Goal: Task Accomplishment & Management: Complete application form

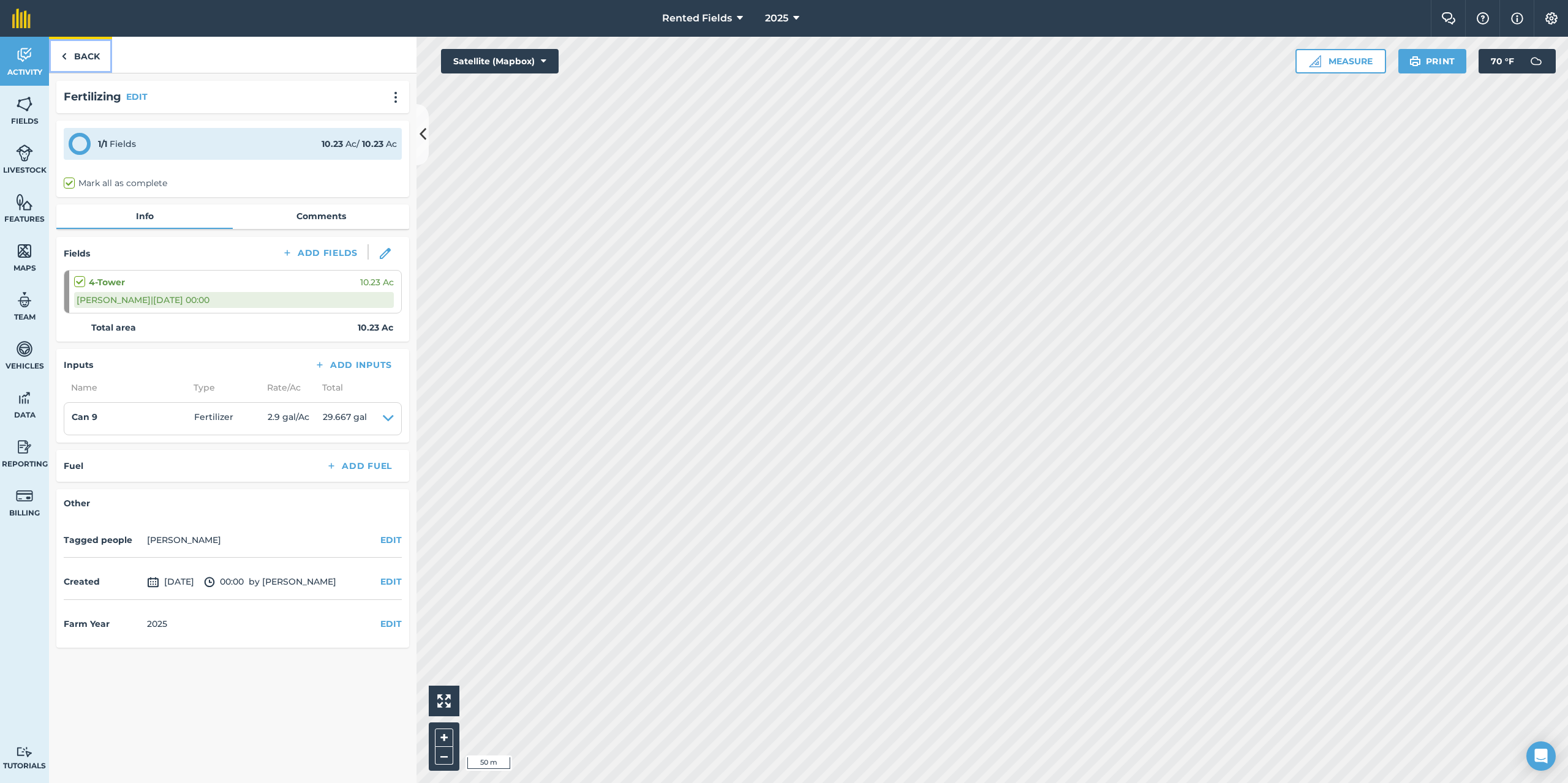
click at [82, 47] on link "Back" at bounding box center [81, 55] width 63 height 36
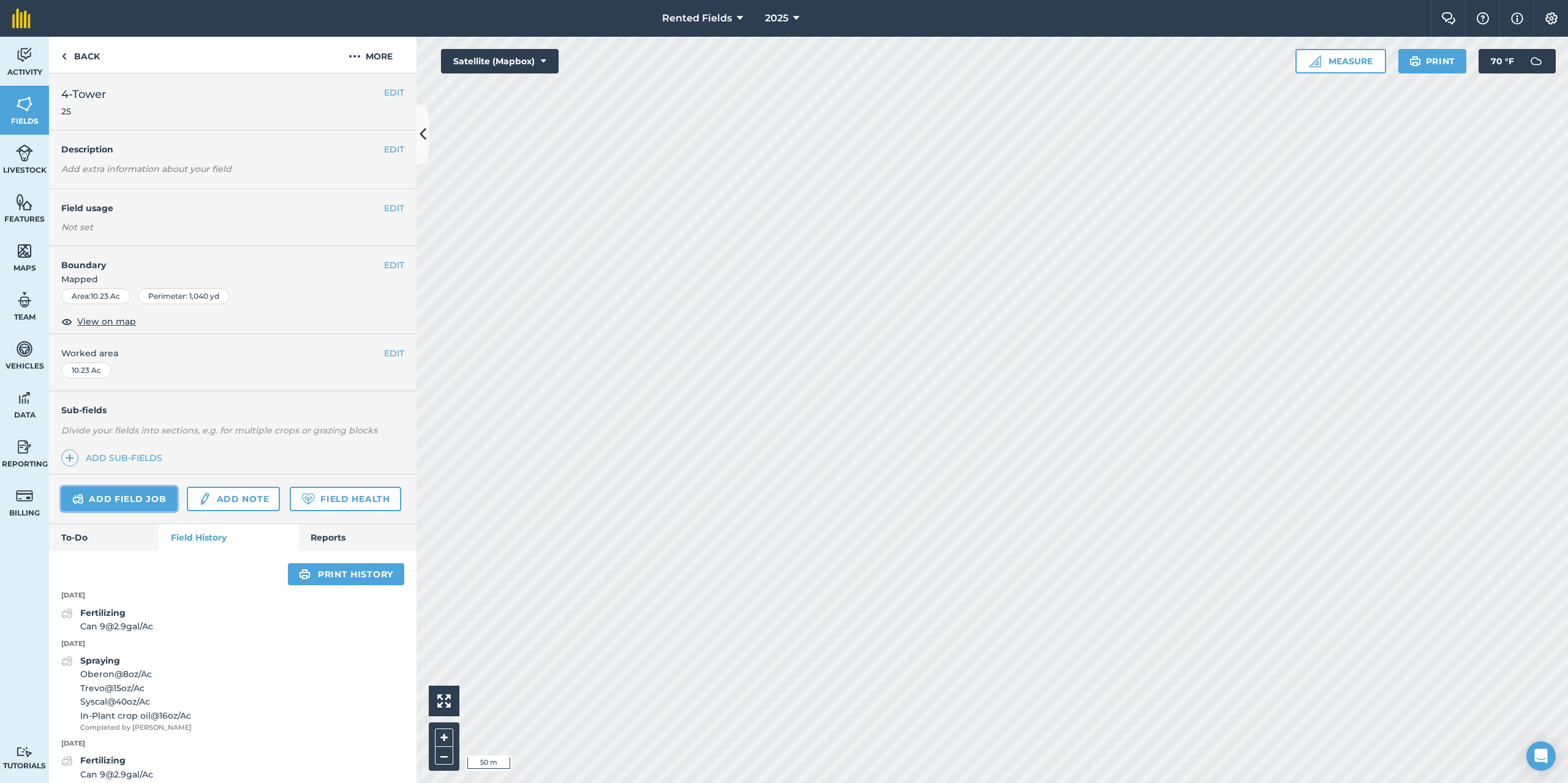
click at [167, 495] on link "Add field job" at bounding box center [119, 498] width 116 height 25
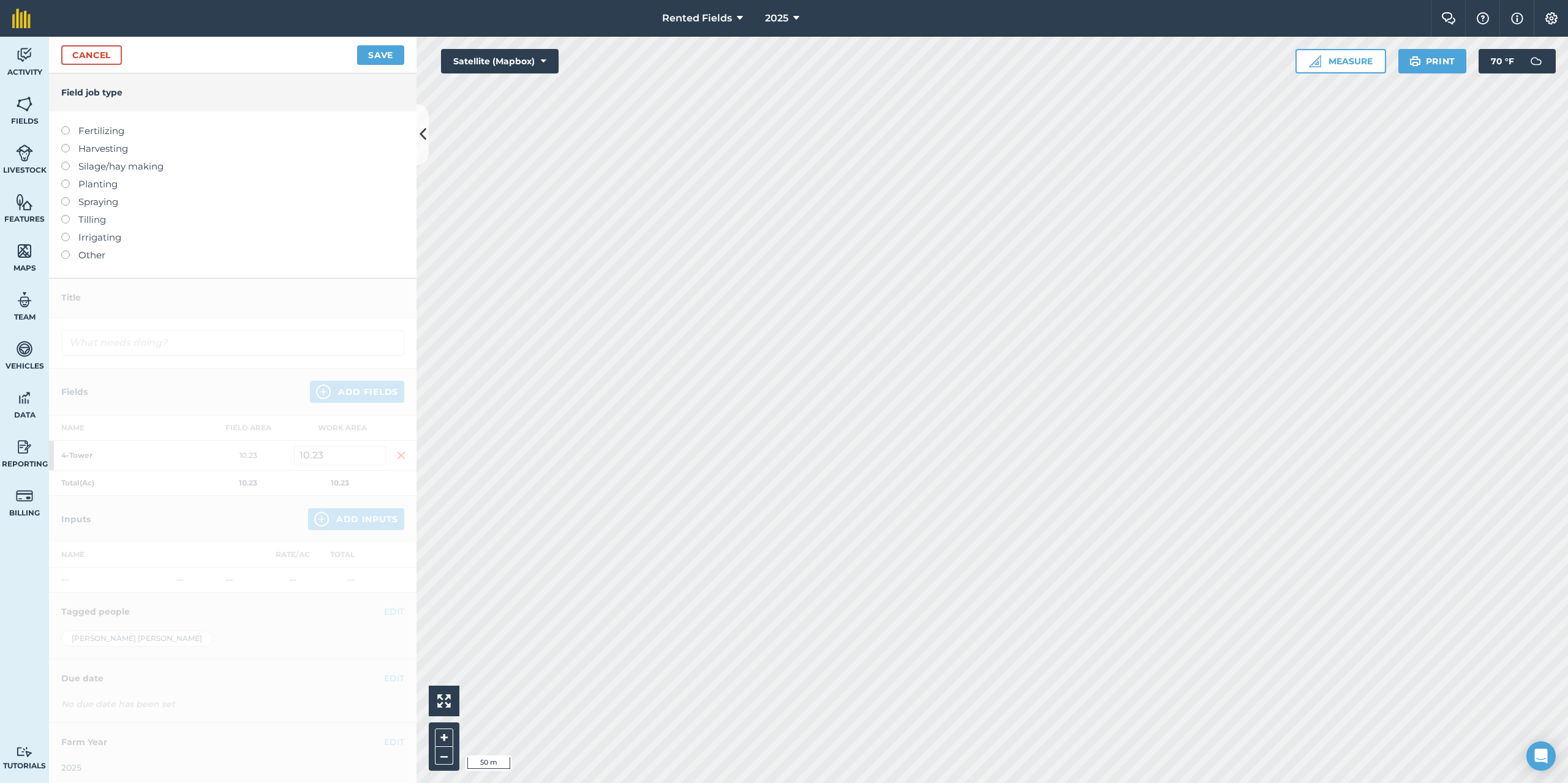
click at [67, 126] on label at bounding box center [70, 126] width 17 height 0
type input "Fertilizing"
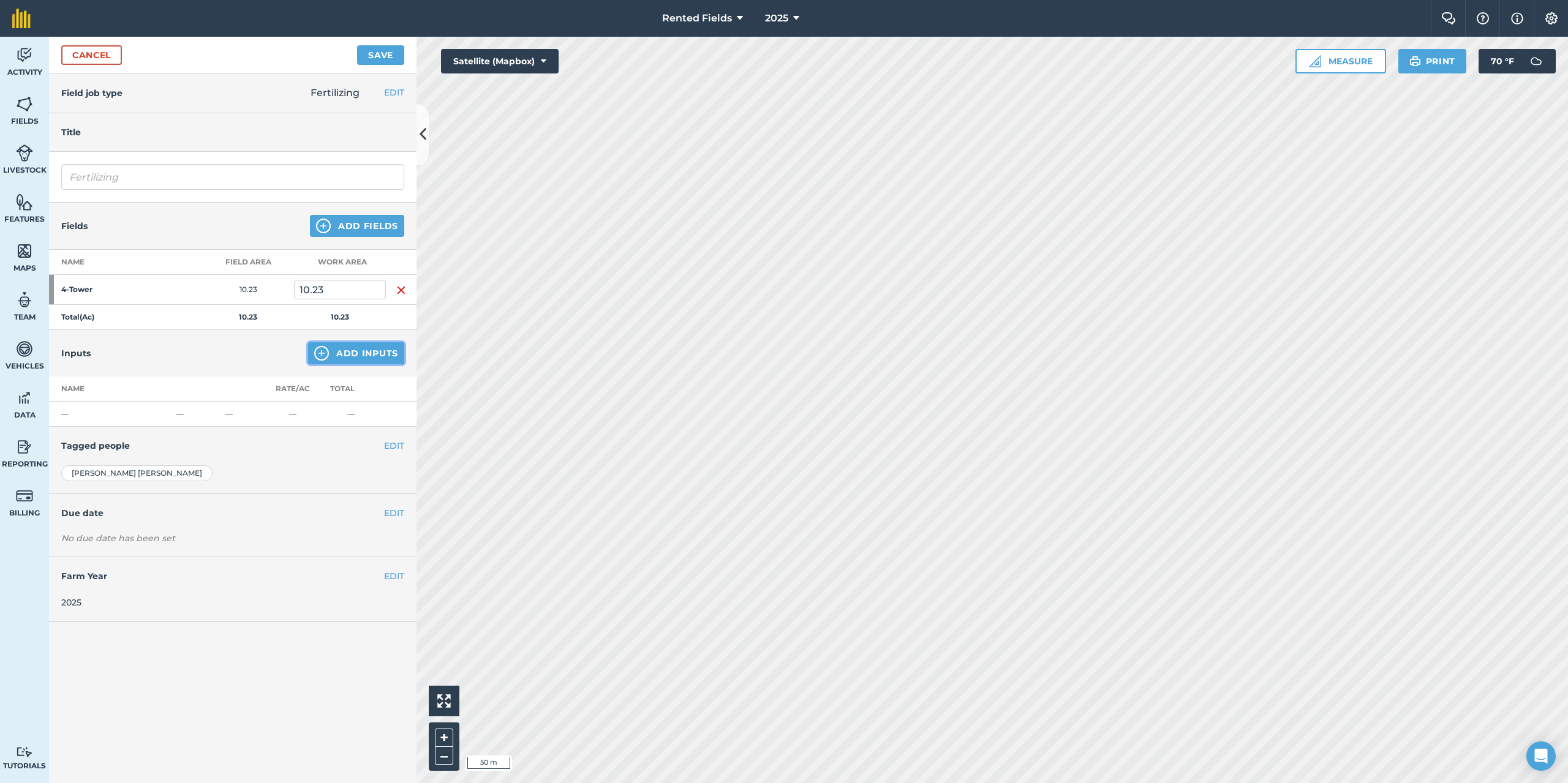
click at [353, 350] on button "Add Inputs" at bounding box center [356, 353] width 96 height 22
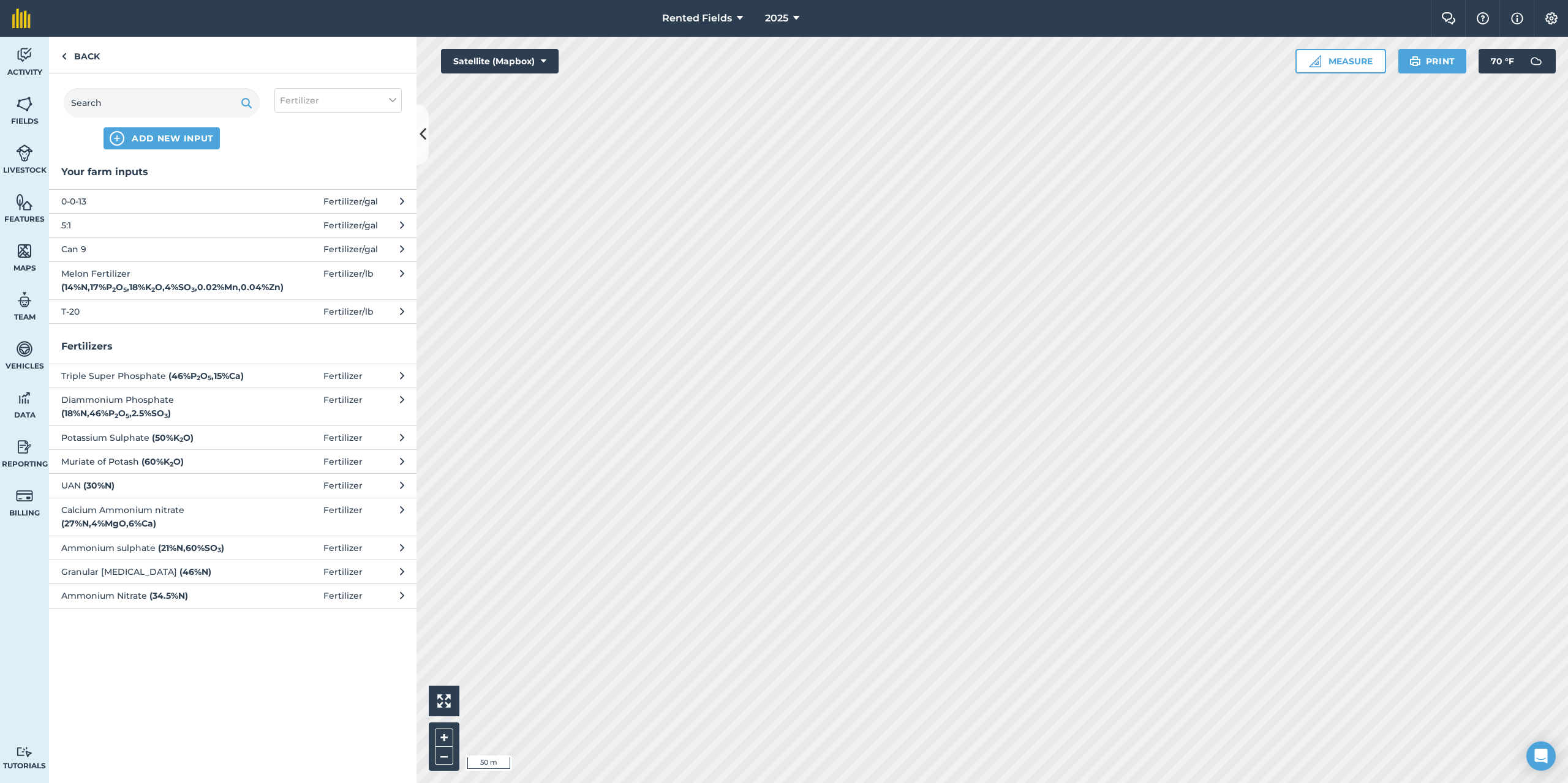
click at [82, 253] on span "Can 9" at bounding box center [161, 249] width 201 height 13
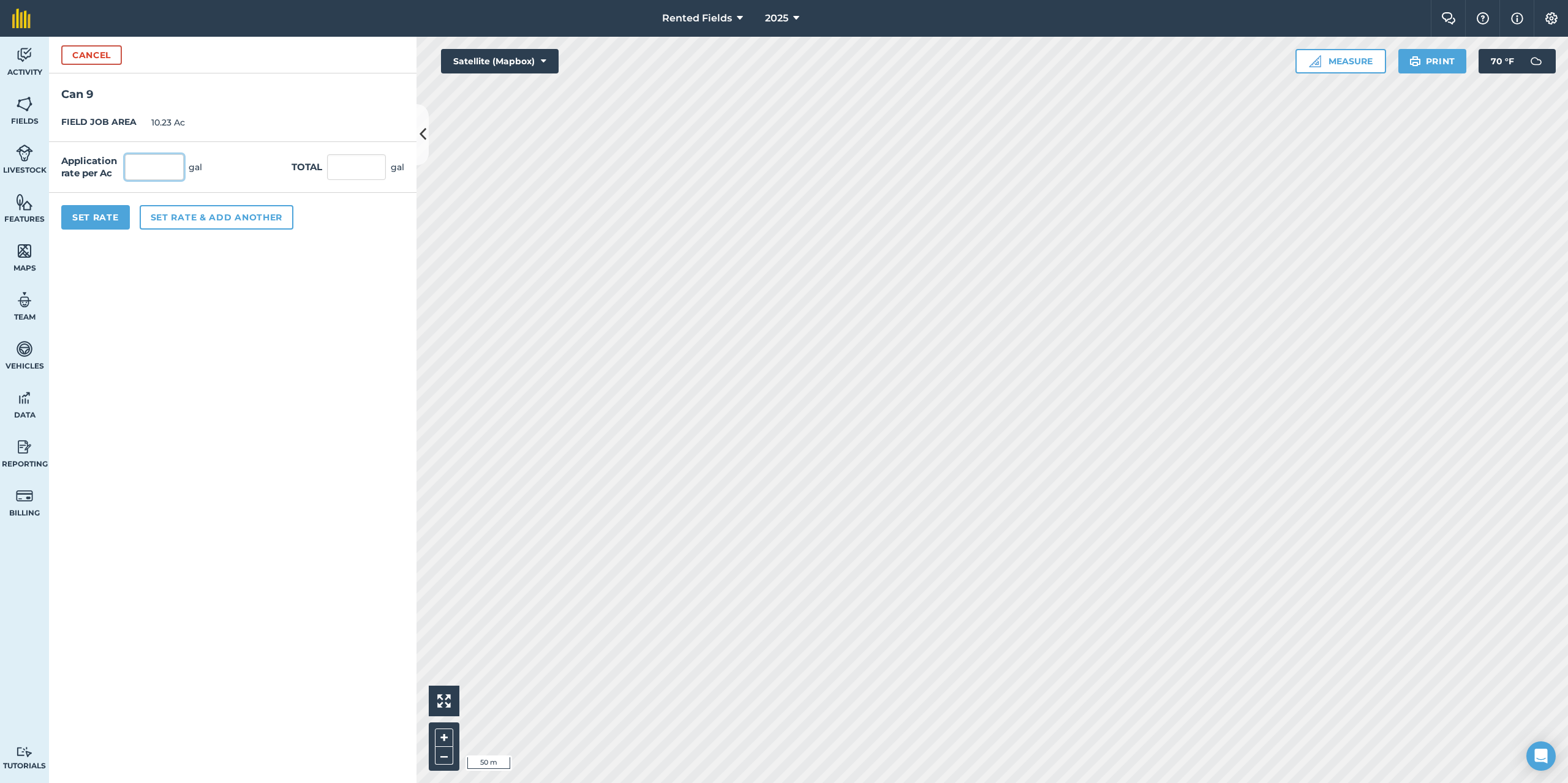
click at [155, 170] on input "text" at bounding box center [155, 167] width 59 height 25
type input "2.9"
type input "29.667"
click at [94, 216] on button "Set Rate" at bounding box center [95, 217] width 69 height 25
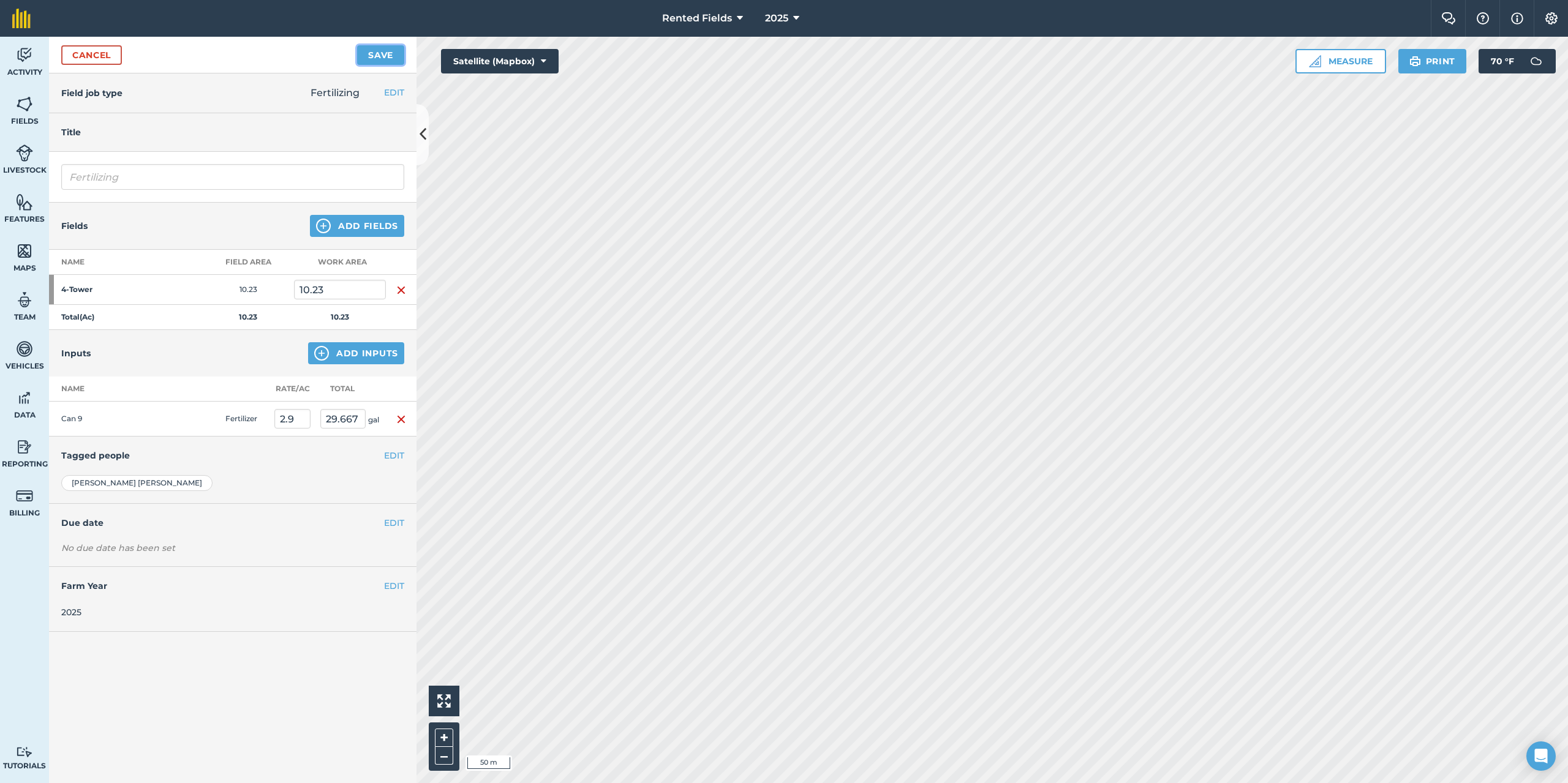
click at [376, 59] on button "Save" at bounding box center [380, 55] width 47 height 20
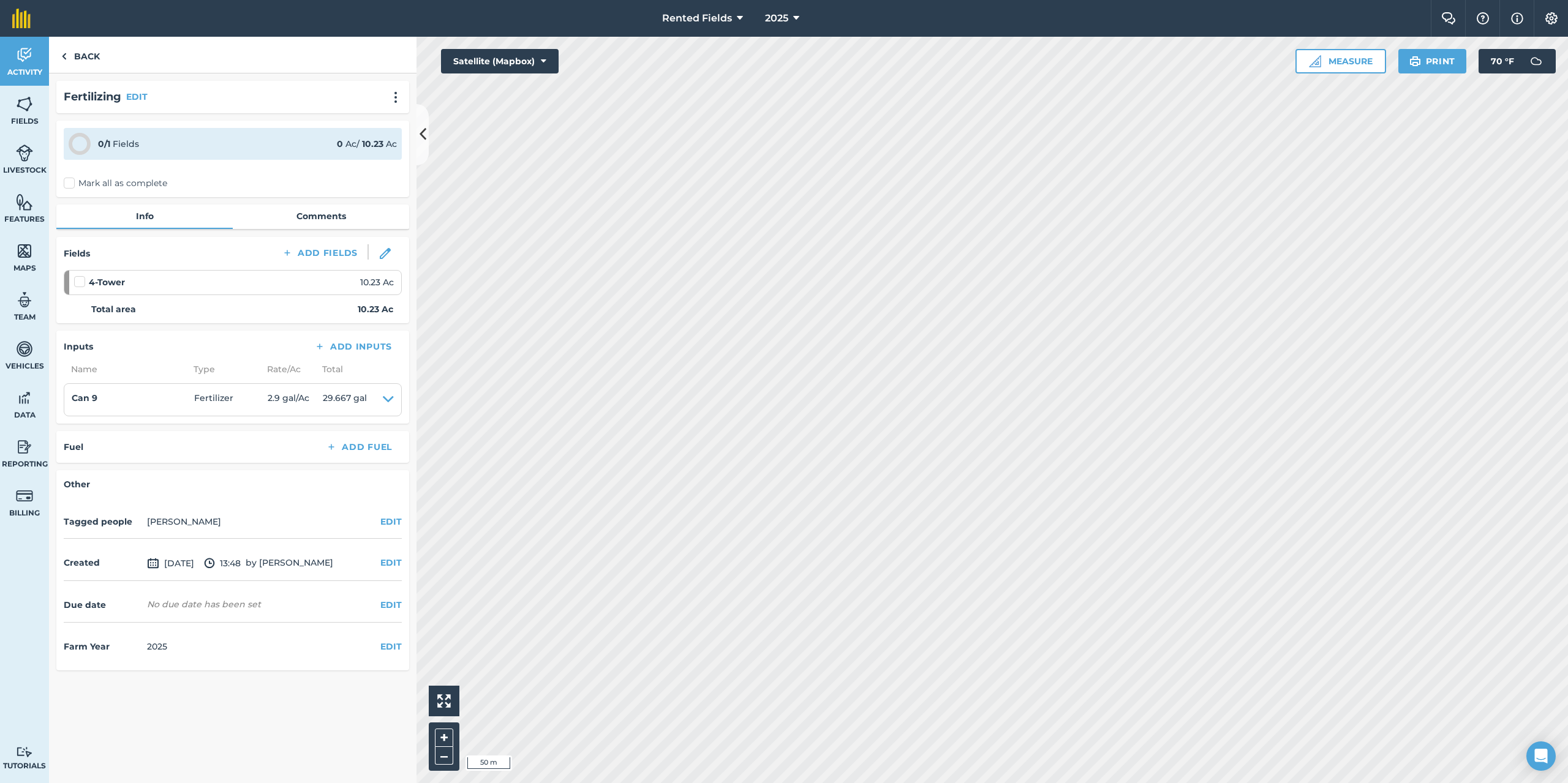
click at [71, 181] on label "Mark all as complete" at bounding box center [115, 183] width 104 height 13
click at [71, 181] on input "Mark all as complete" at bounding box center [67, 181] width 8 height 8
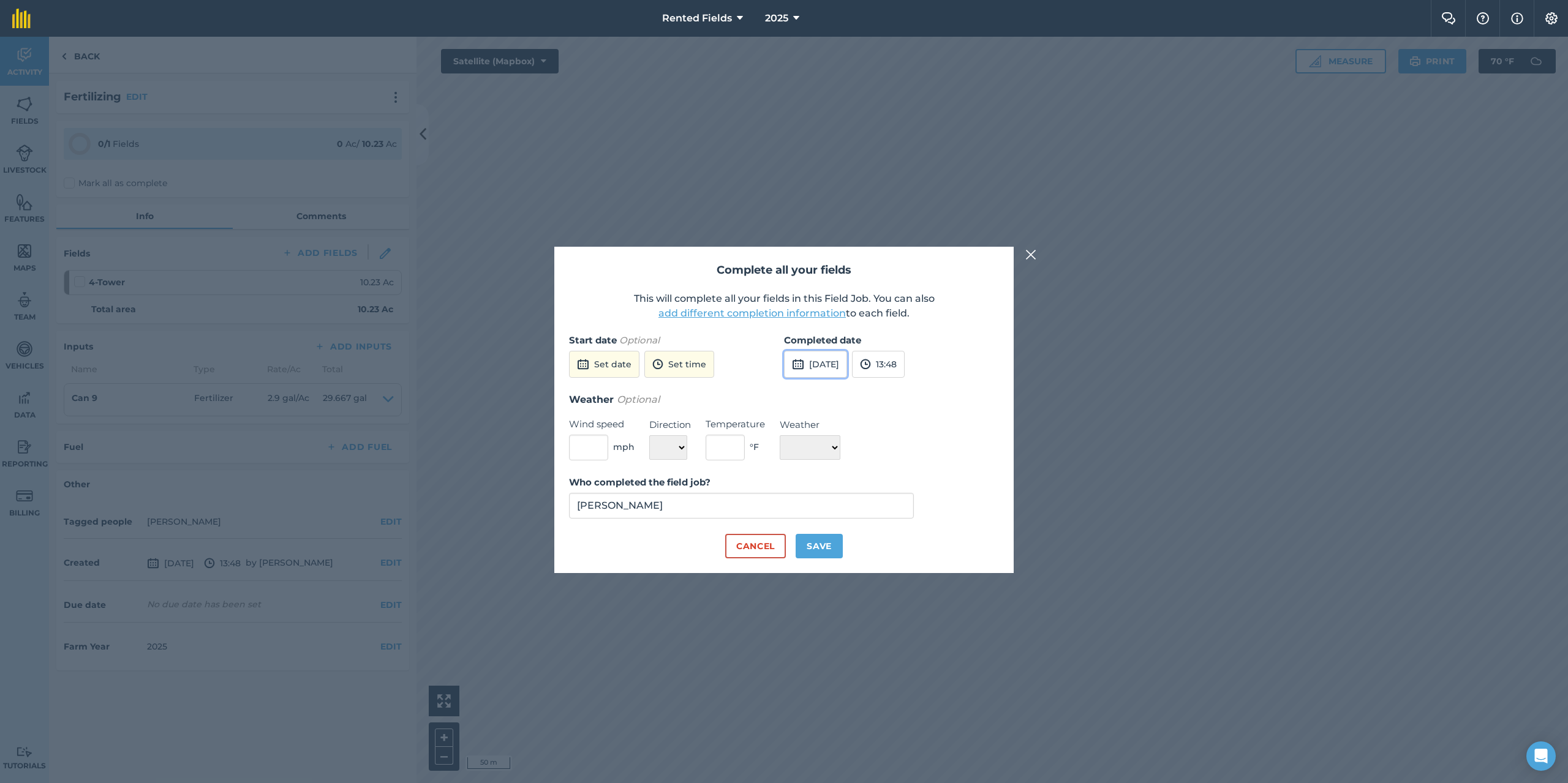
click at [847, 369] on button "[DATE]" at bounding box center [816, 365] width 63 height 27
click at [826, 395] on button "‹" at bounding box center [825, 392] width 27 height 27
click at [826, 395] on button "‹" at bounding box center [825, 392] width 27 height 27
click at [820, 395] on button "‹" at bounding box center [825, 392] width 27 height 27
click at [824, 395] on button "‹" at bounding box center [825, 392] width 27 height 27
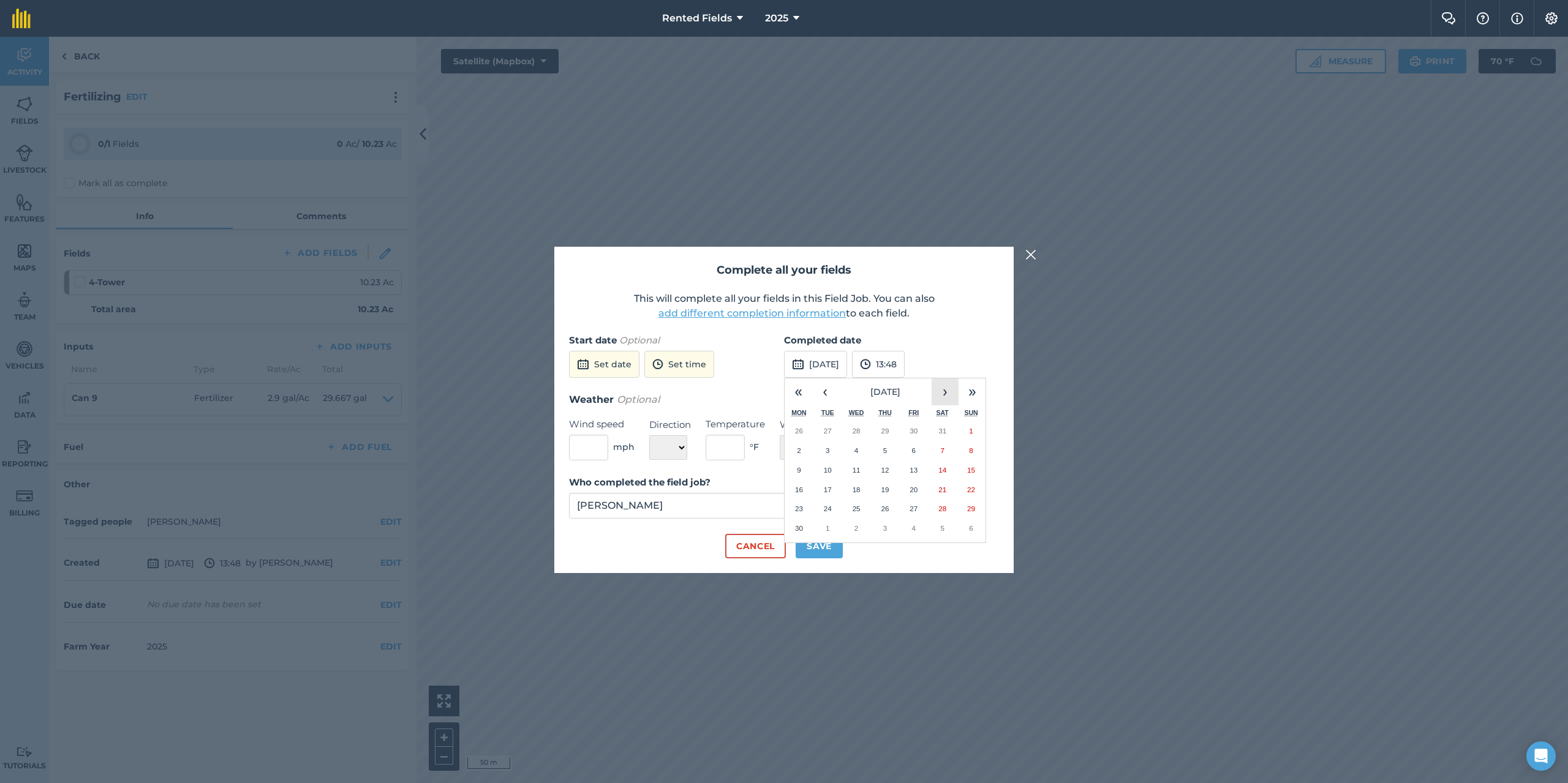
click at [948, 393] on button "›" at bounding box center [945, 392] width 27 height 27
click at [847, 367] on button "[DATE]" at bounding box center [816, 365] width 63 height 27
click at [827, 395] on button "‹" at bounding box center [825, 392] width 27 height 27
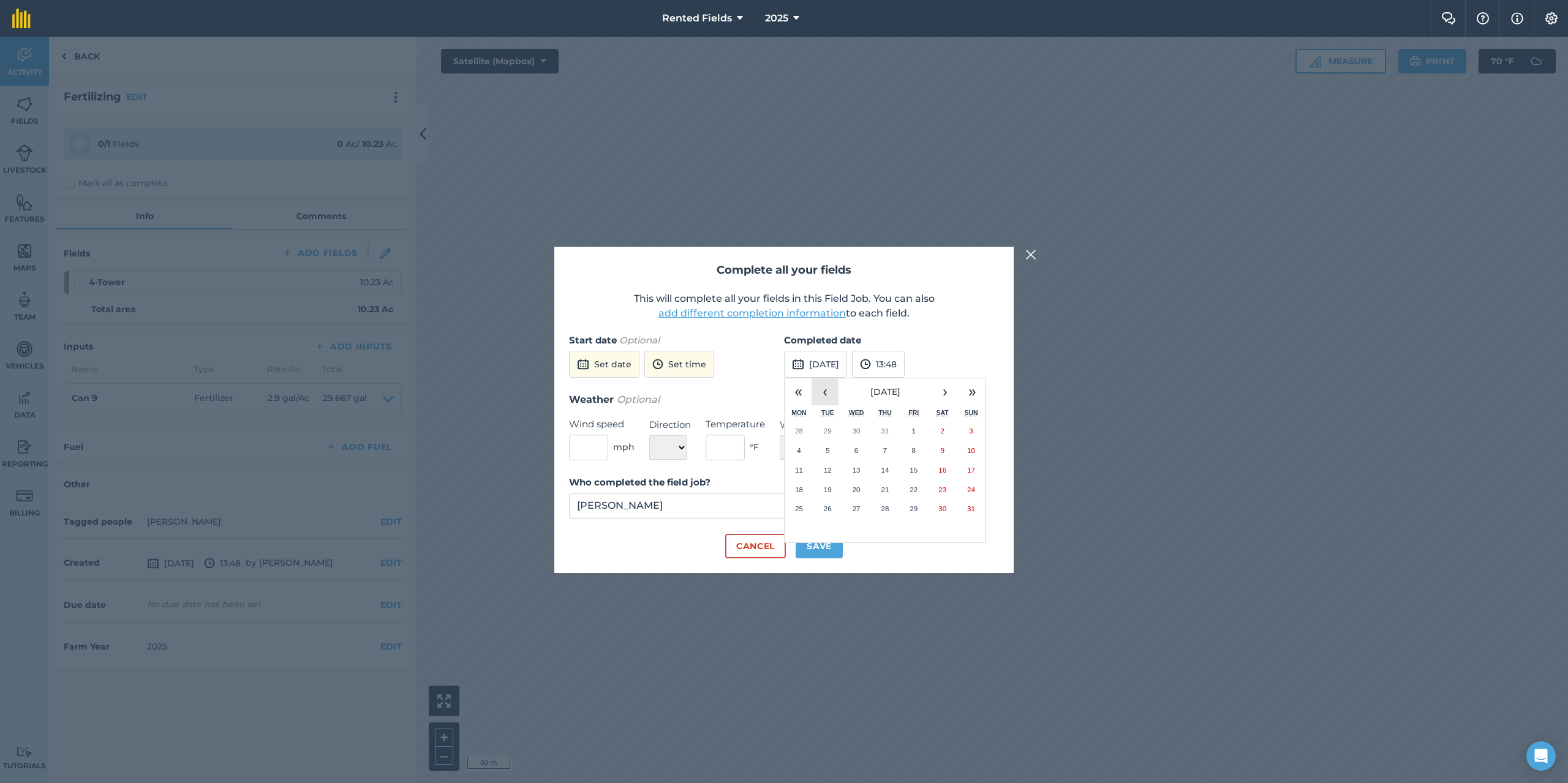
click at [827, 395] on button "‹" at bounding box center [825, 392] width 27 height 27
click at [800, 453] on abbr "7" at bounding box center [798, 450] width 4 height 8
click at [904, 366] on button "13:48" at bounding box center [878, 365] width 52 height 27
click at [896, 388] on button "00:00" at bounding box center [882, 388] width 58 height 20
click at [815, 551] on button "Save" at bounding box center [819, 546] width 47 height 25
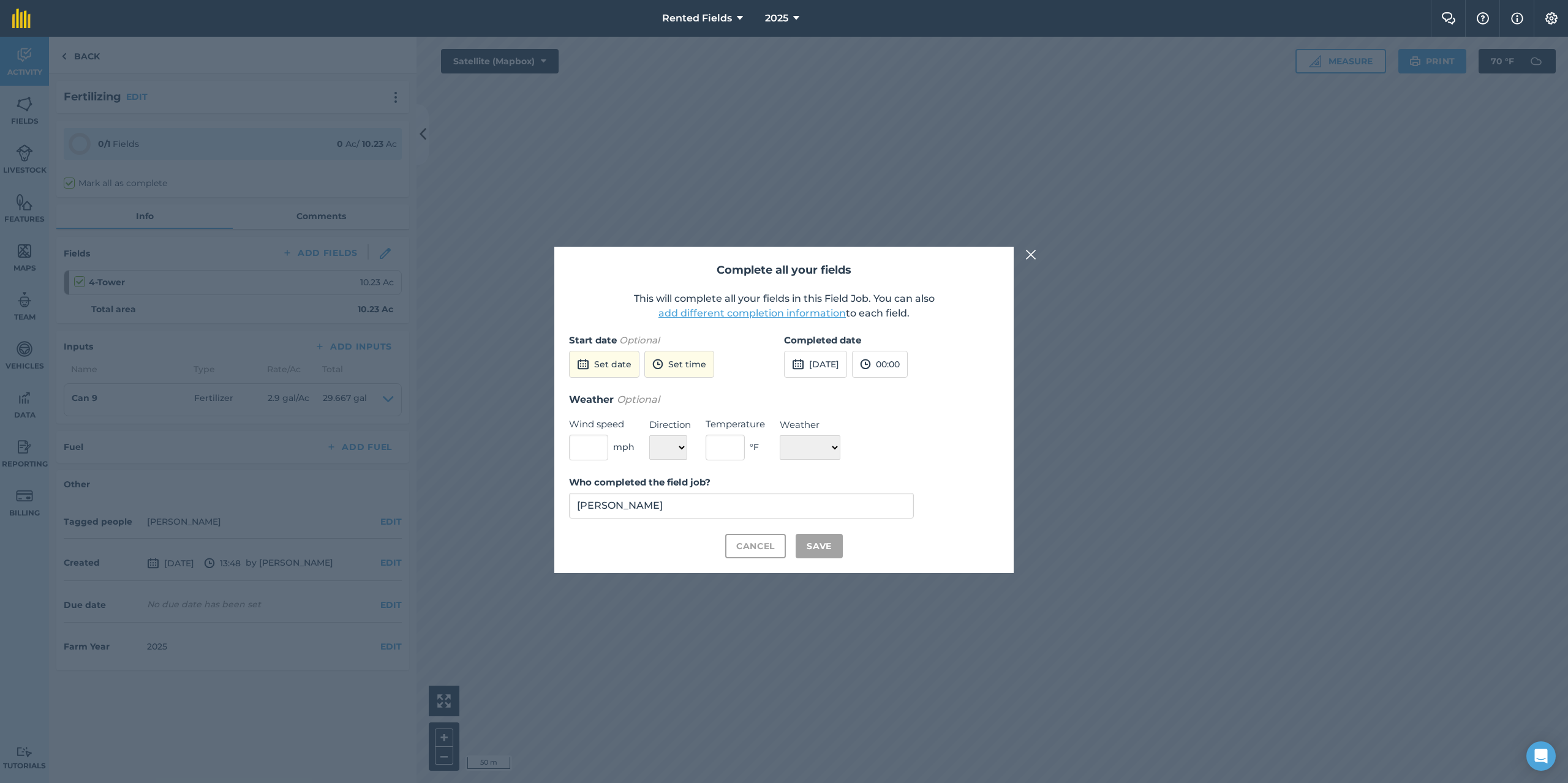
checkbox input "true"
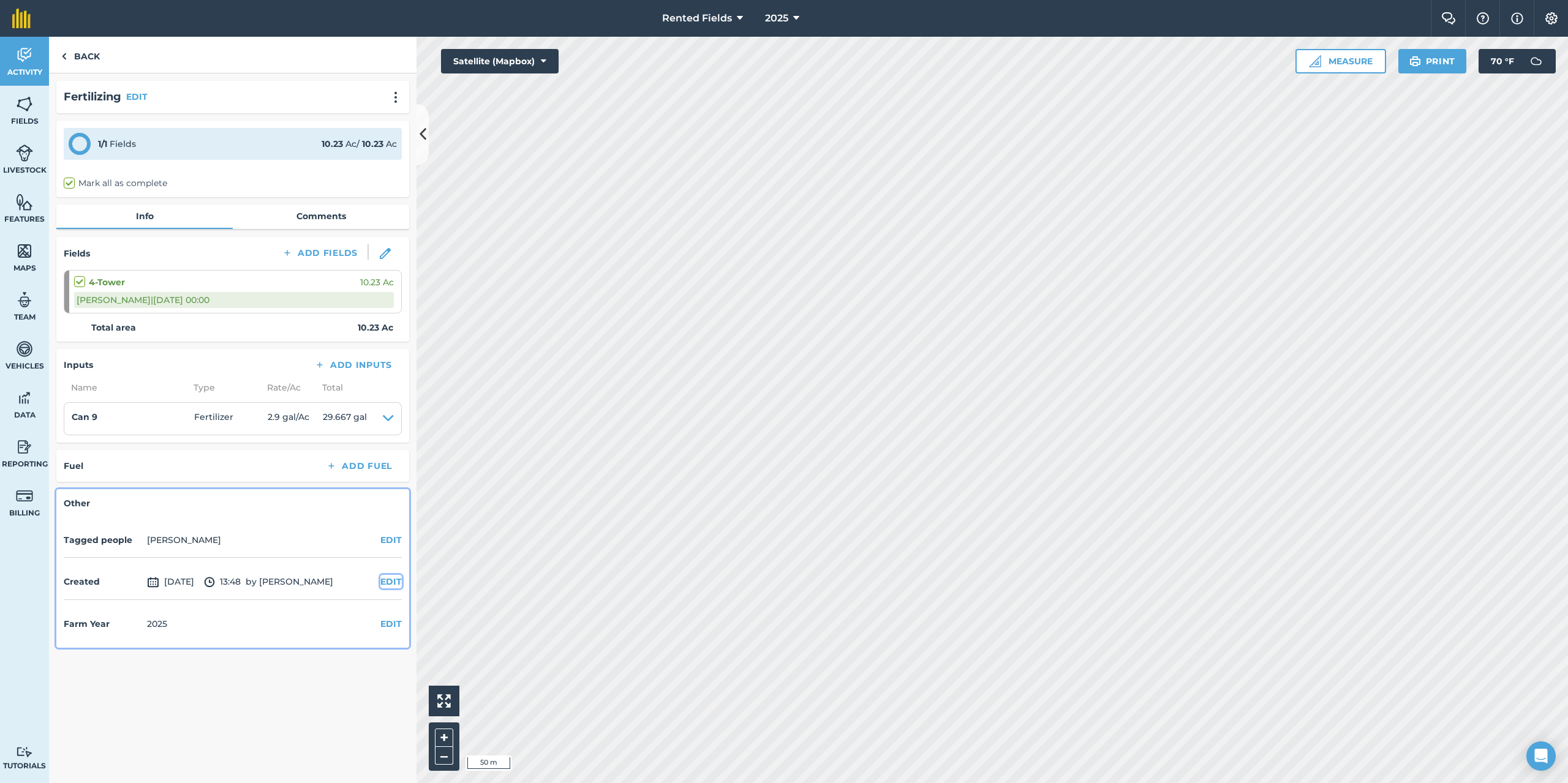
click at [395, 579] on button "EDIT" at bounding box center [391, 582] width 21 height 13
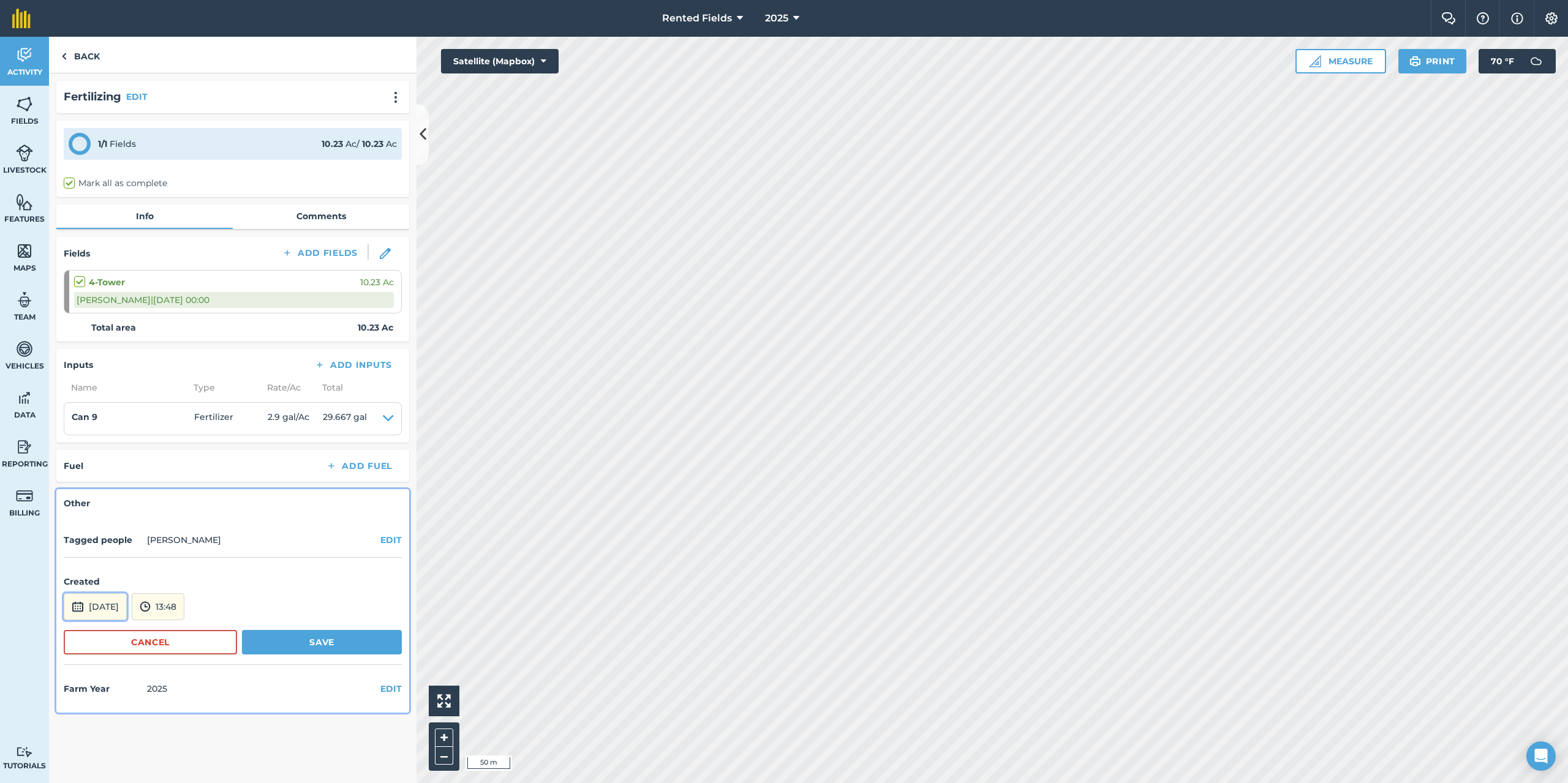
click at [127, 607] on button "[DATE]" at bounding box center [95, 607] width 63 height 27
click at [105, 442] on button "‹" at bounding box center [105, 442] width 27 height 27
click at [79, 498] on abbr "7" at bounding box center [78, 501] width 4 height 8
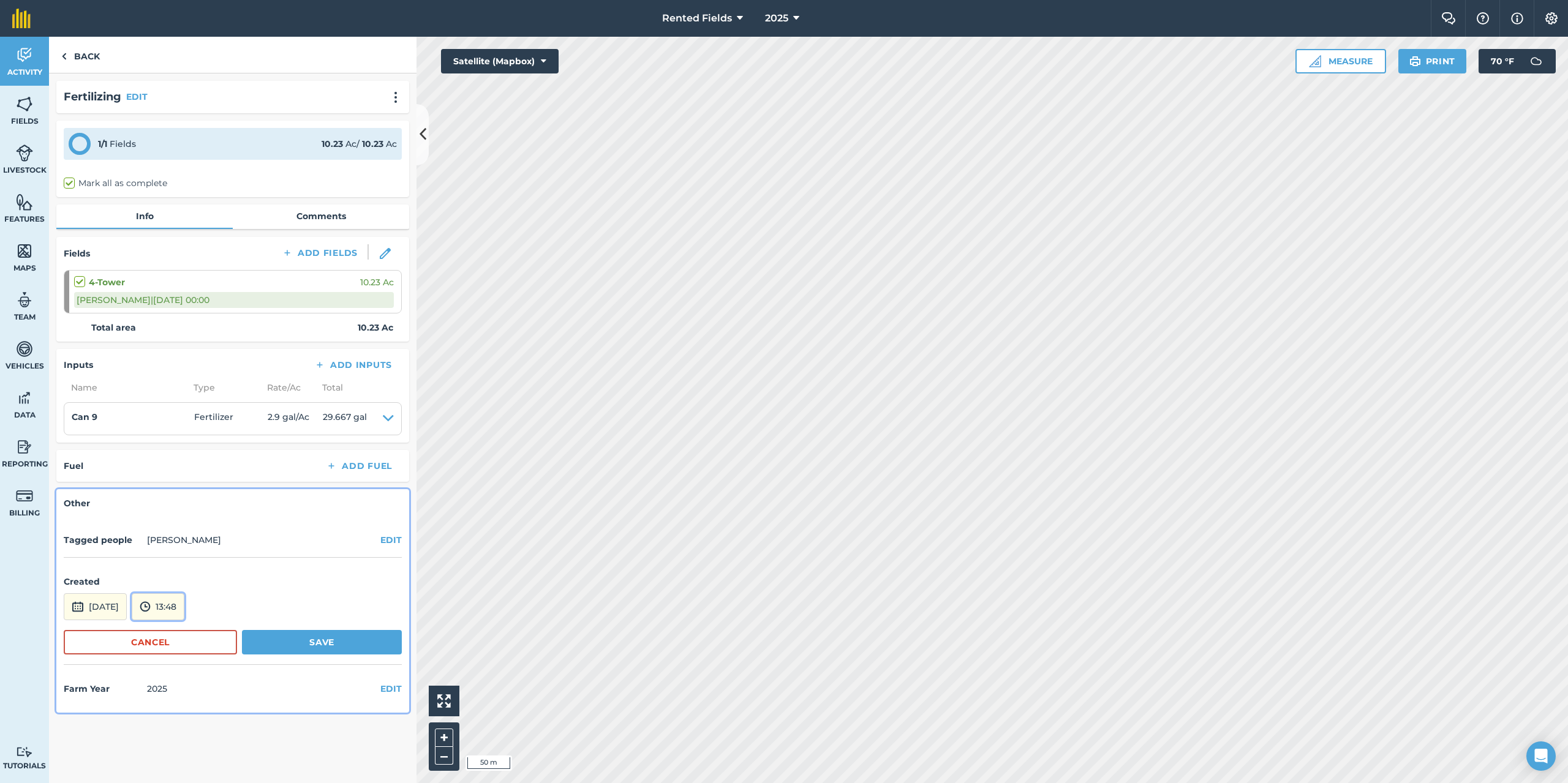
click at [185, 609] on button "13:48" at bounding box center [158, 607] width 52 height 27
click at [178, 472] on button "00:00" at bounding box center [161, 476] width 58 height 20
click at [340, 640] on button "Save" at bounding box center [322, 642] width 160 height 25
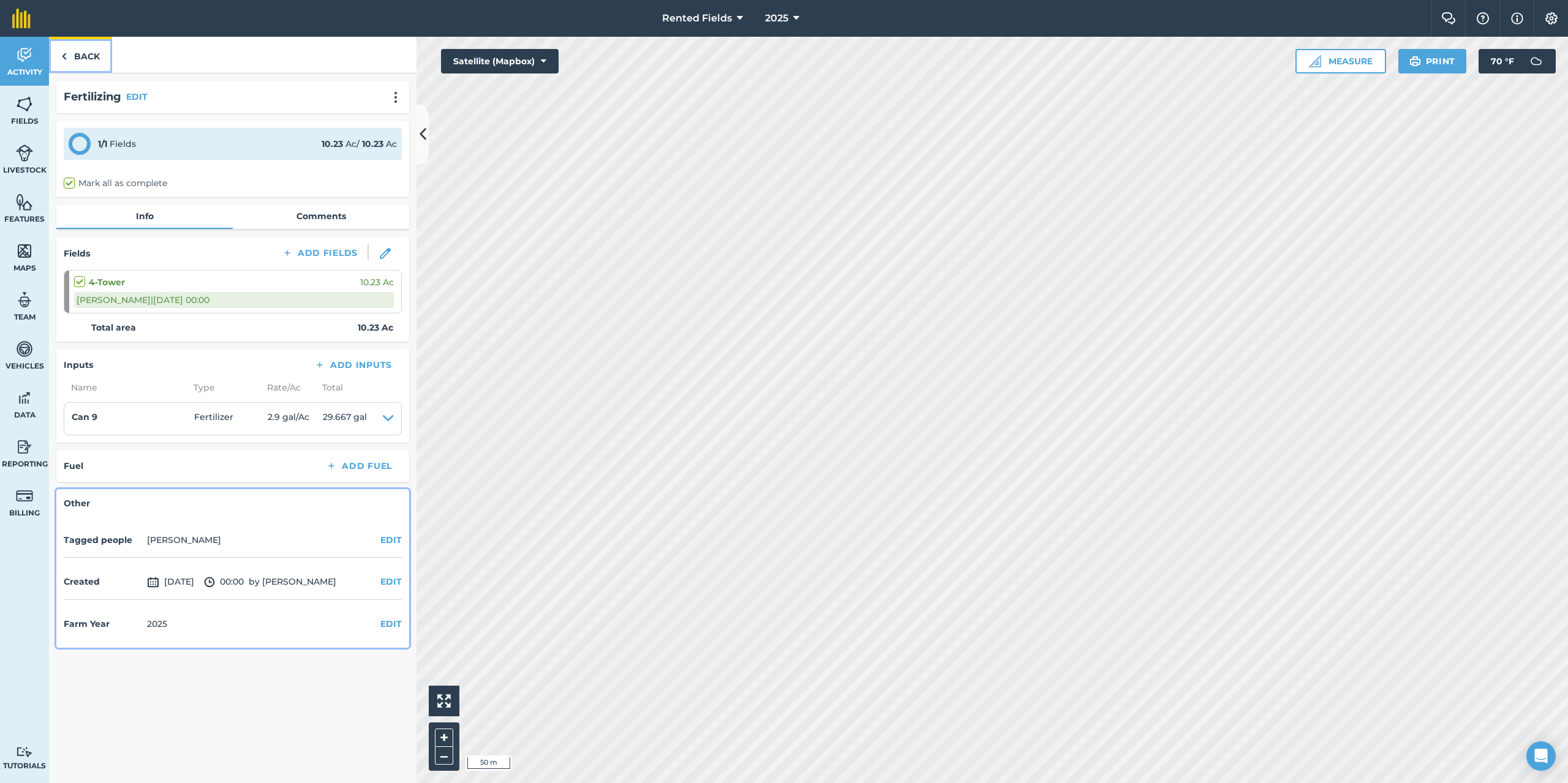
click at [82, 55] on link "Back" at bounding box center [81, 55] width 63 height 36
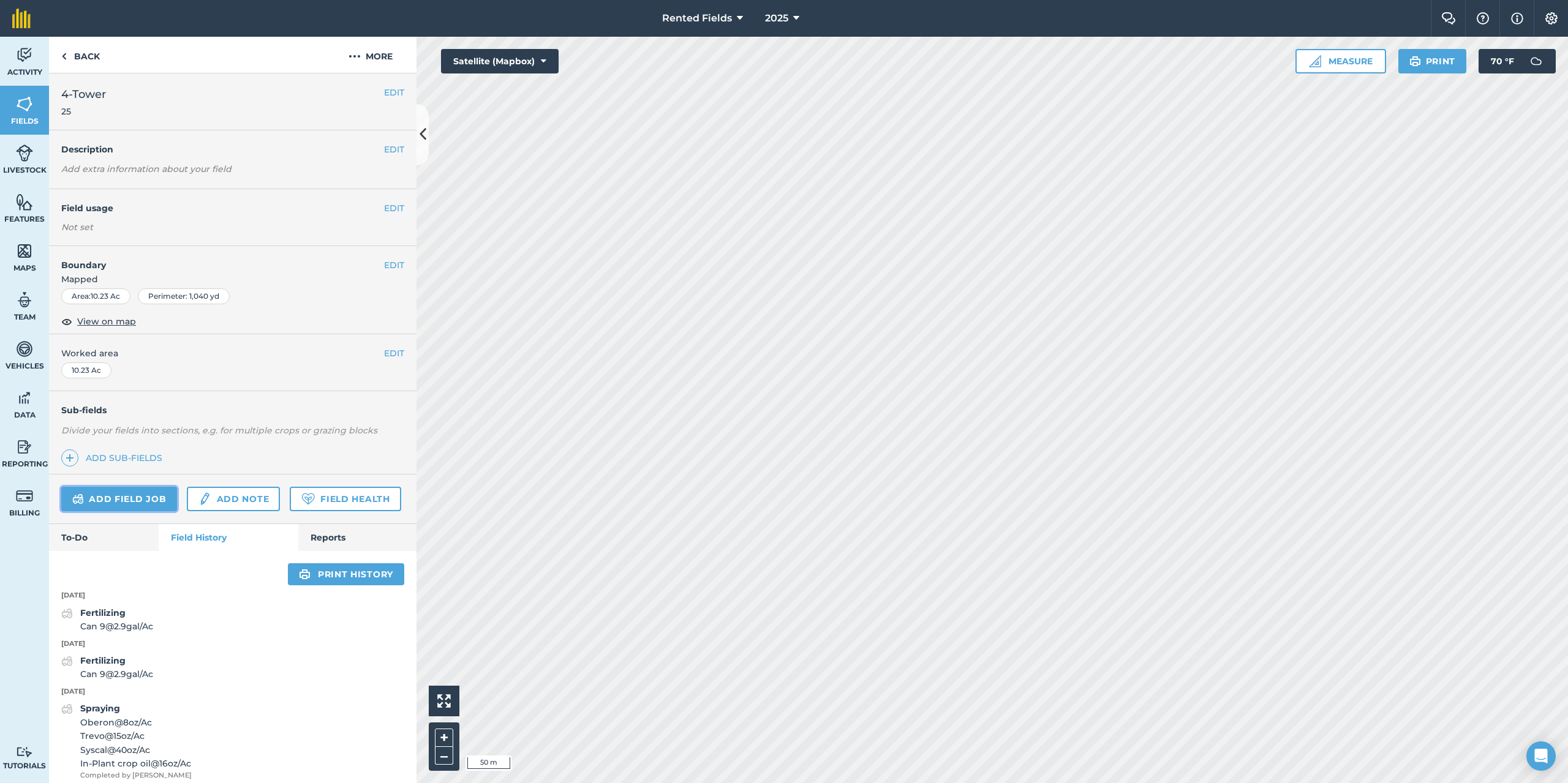
click at [117, 489] on link "Add field job" at bounding box center [119, 498] width 116 height 25
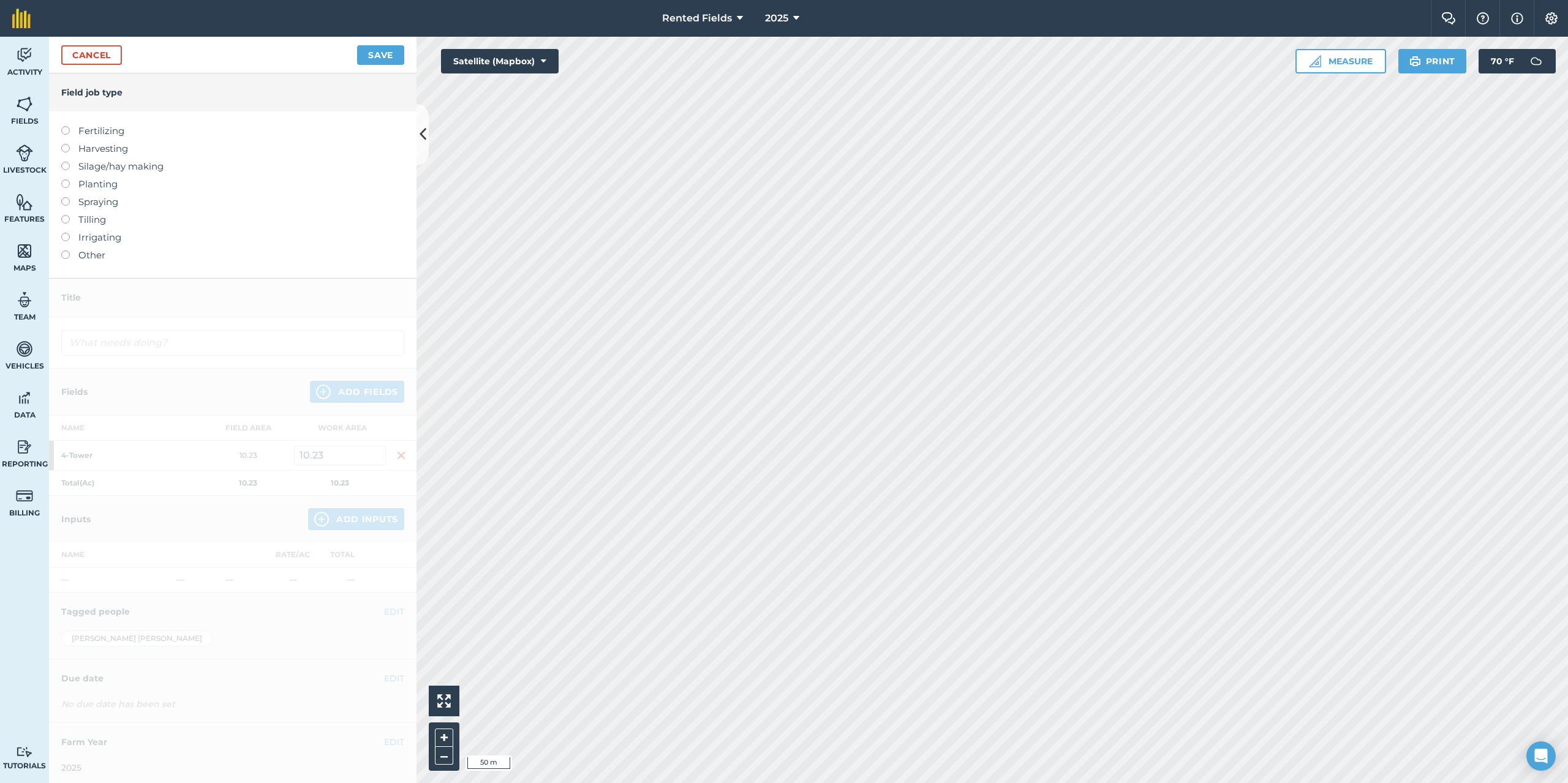
click at [66, 126] on label at bounding box center [70, 126] width 17 height 0
type input "Fertilizing"
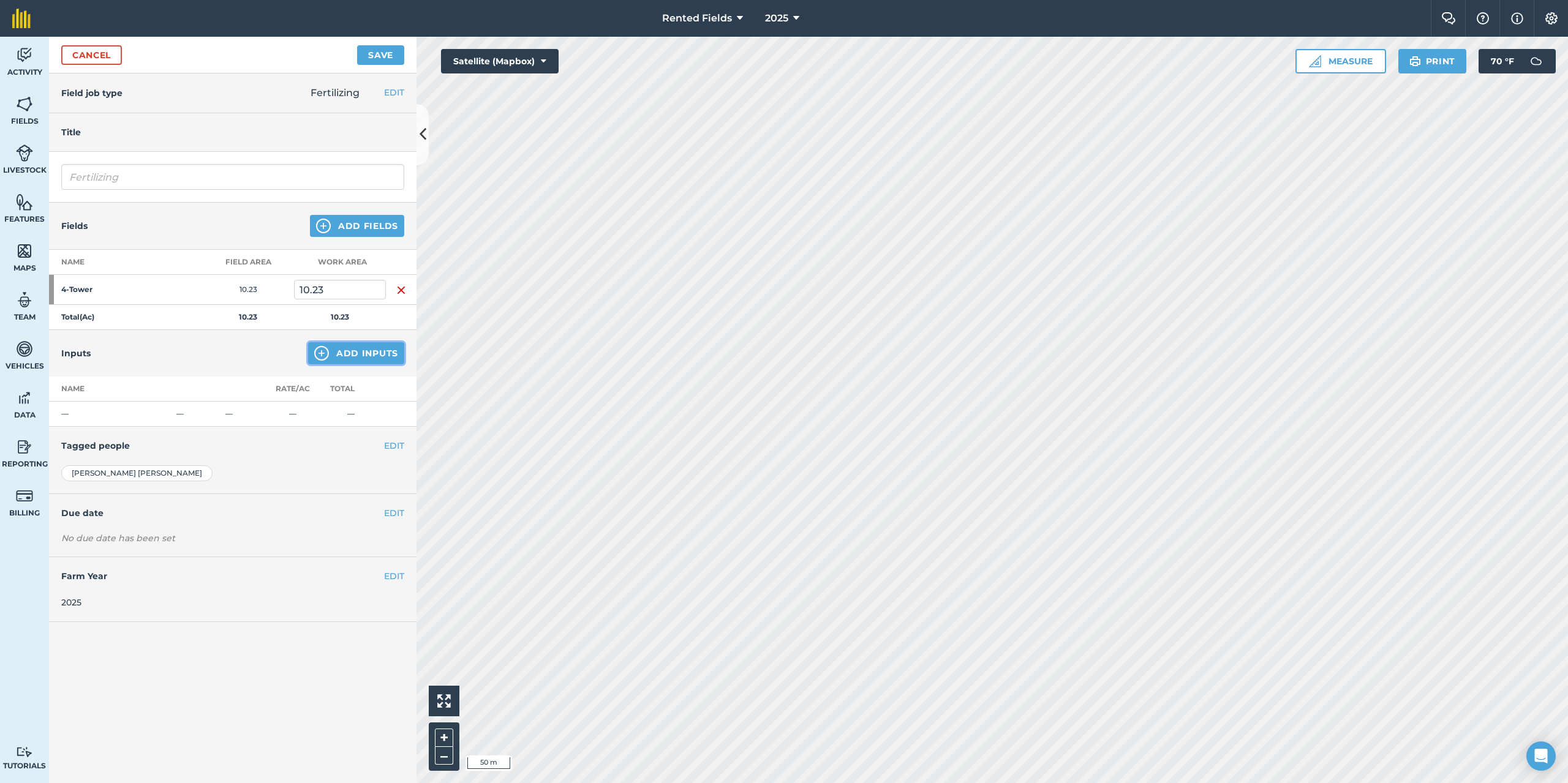
click at [348, 357] on button "Add Inputs" at bounding box center [356, 353] width 96 height 22
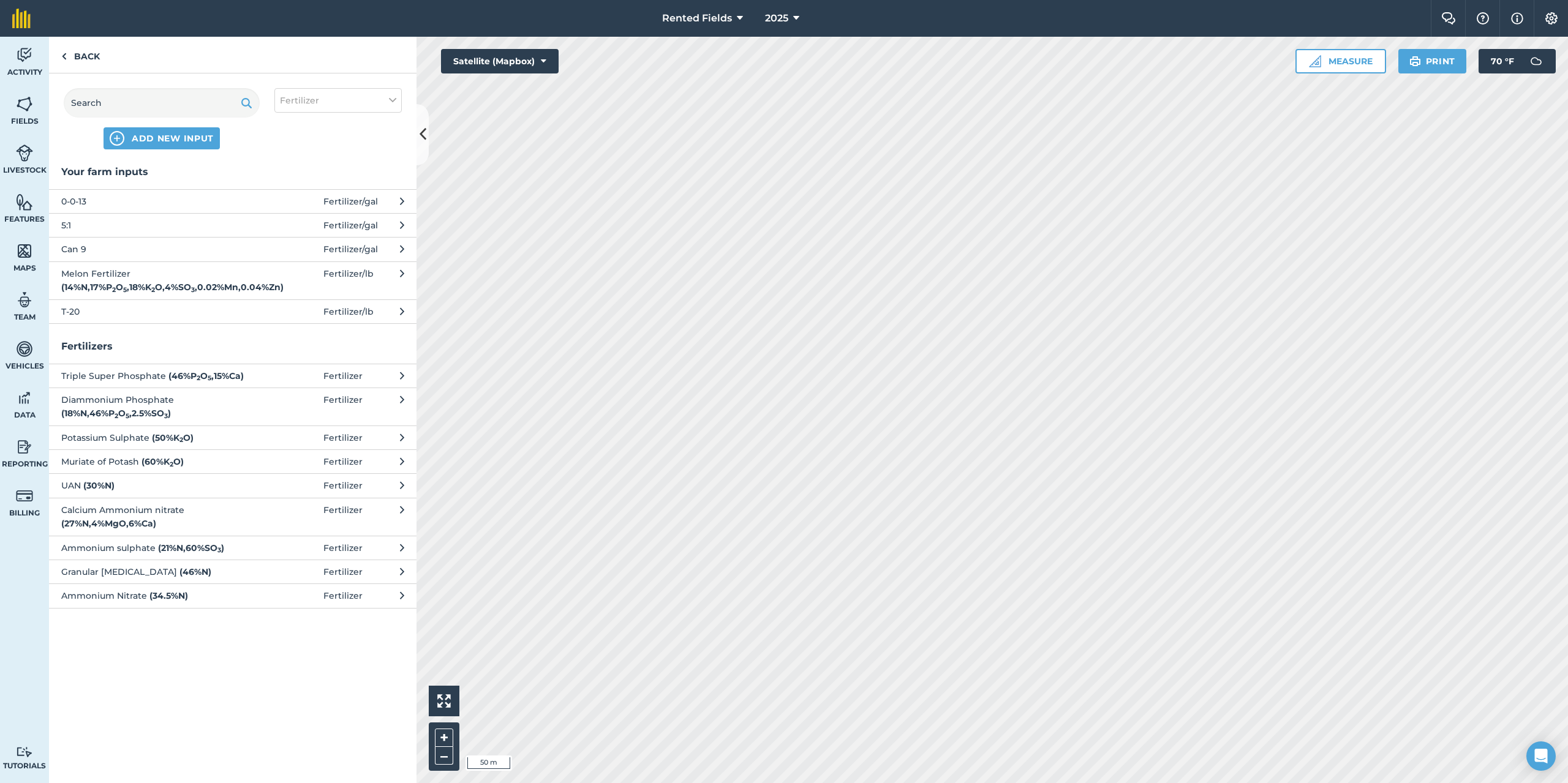
click at [74, 250] on span "Can 9" at bounding box center [161, 249] width 201 height 13
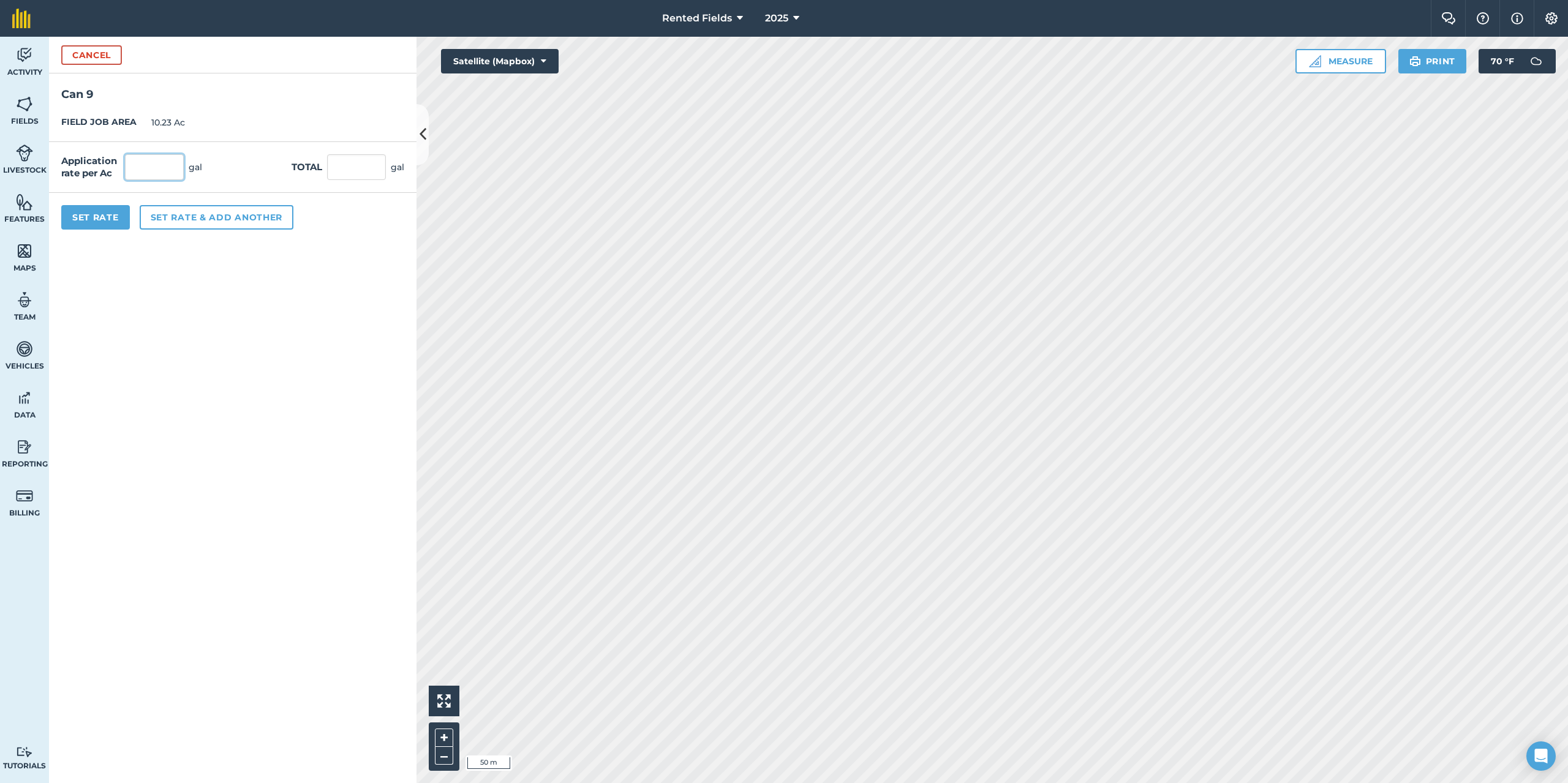
click at [147, 170] on input "text" at bounding box center [155, 167] width 59 height 25
type input "2.9"
type input "29.667"
click at [120, 222] on button "Set Rate" at bounding box center [95, 217] width 69 height 25
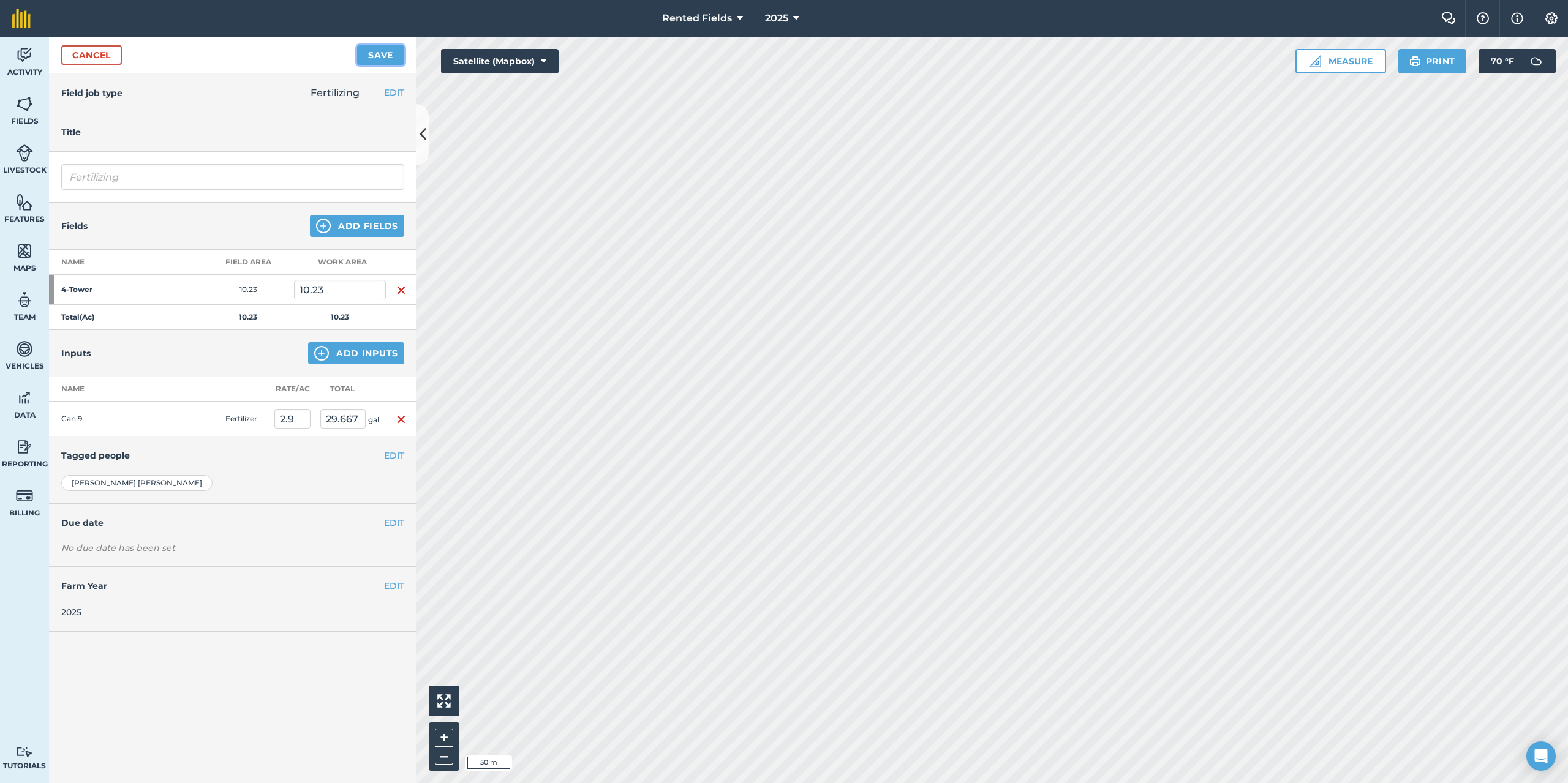
click at [373, 55] on button "Save" at bounding box center [380, 55] width 47 height 20
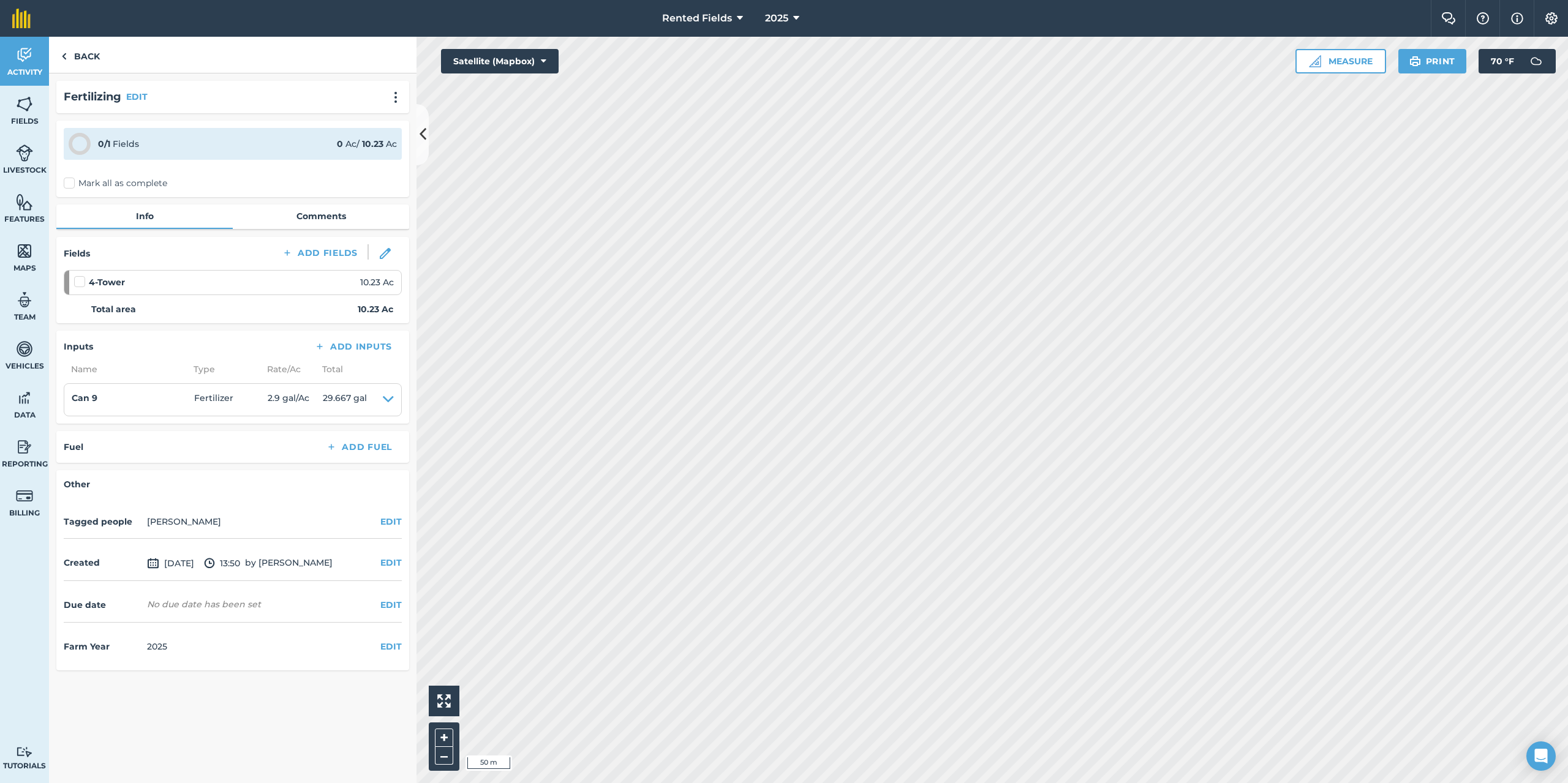
click at [68, 184] on label "Mark all as complete" at bounding box center [115, 183] width 104 height 13
click at [68, 184] on input "Mark all as complete" at bounding box center [67, 181] width 8 height 8
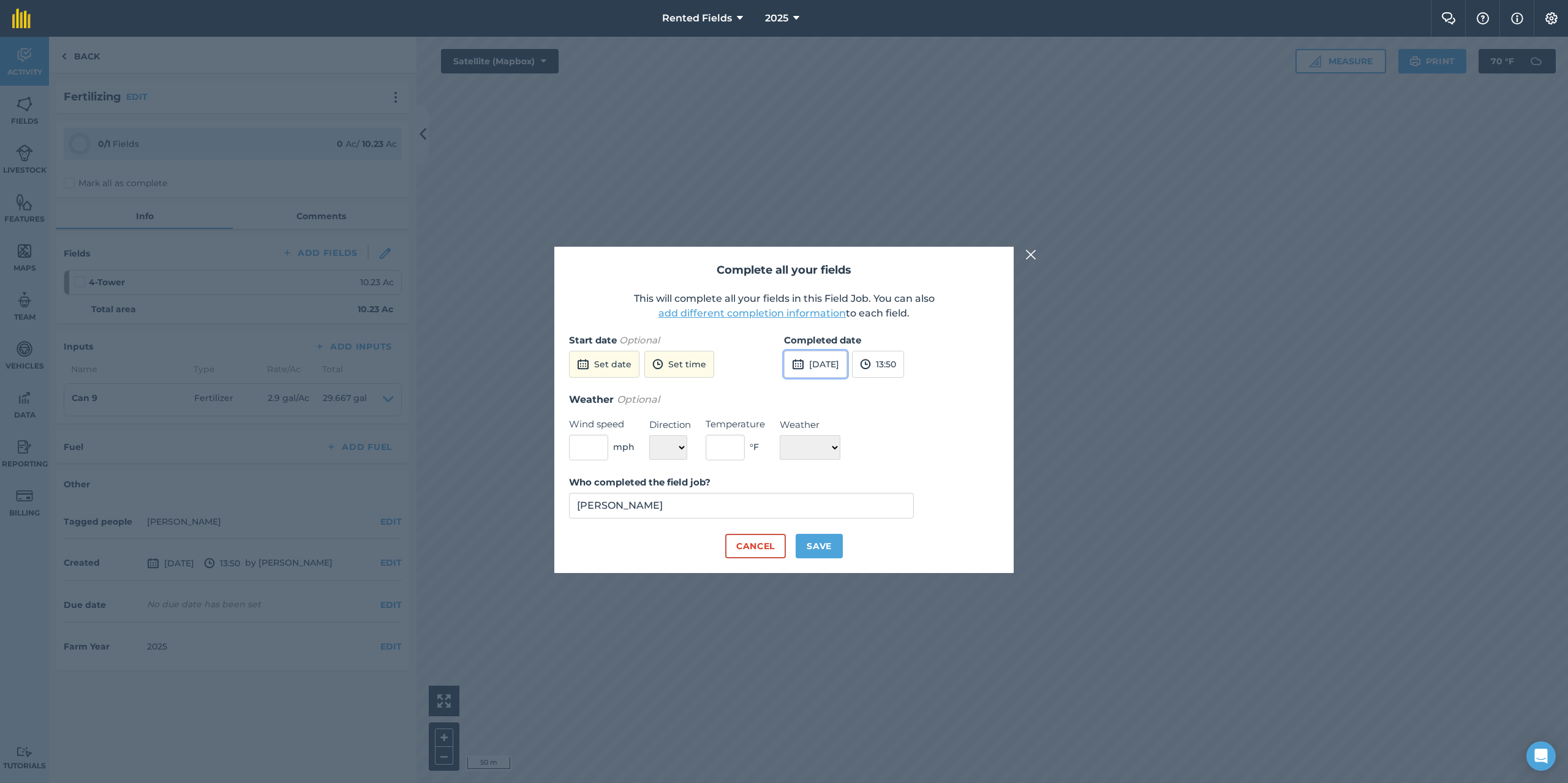
click at [807, 372] on button "[DATE]" at bounding box center [816, 365] width 63 height 27
click at [828, 395] on button "‹" at bounding box center [825, 392] width 27 height 27
click at [795, 470] on abbr "14" at bounding box center [799, 470] width 8 height 8
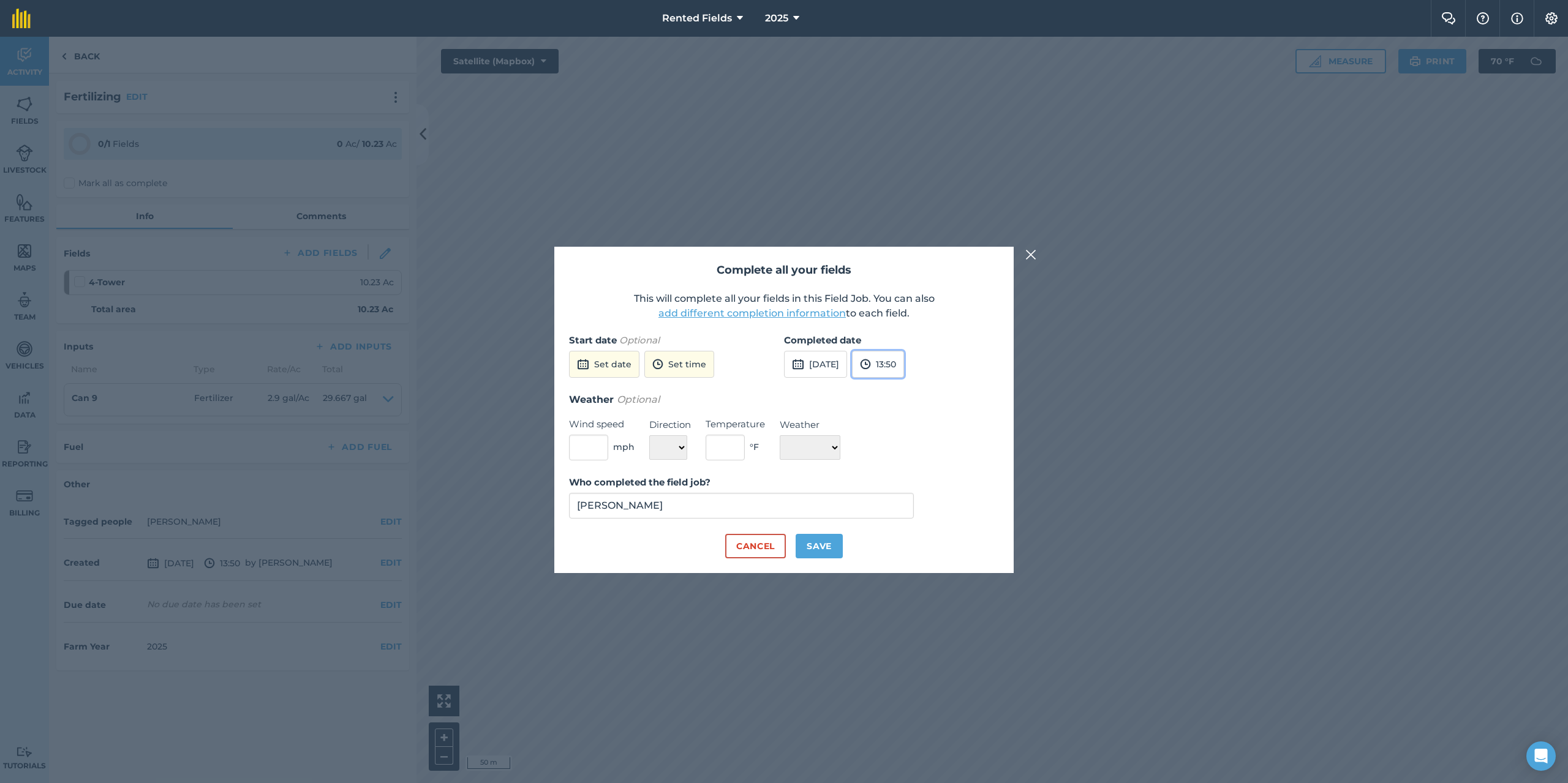
click at [904, 368] on button "13:50" at bounding box center [878, 365] width 52 height 27
click at [904, 392] on button "00:00" at bounding box center [882, 388] width 58 height 20
click at [828, 554] on button "Save" at bounding box center [819, 546] width 47 height 25
checkbox input "true"
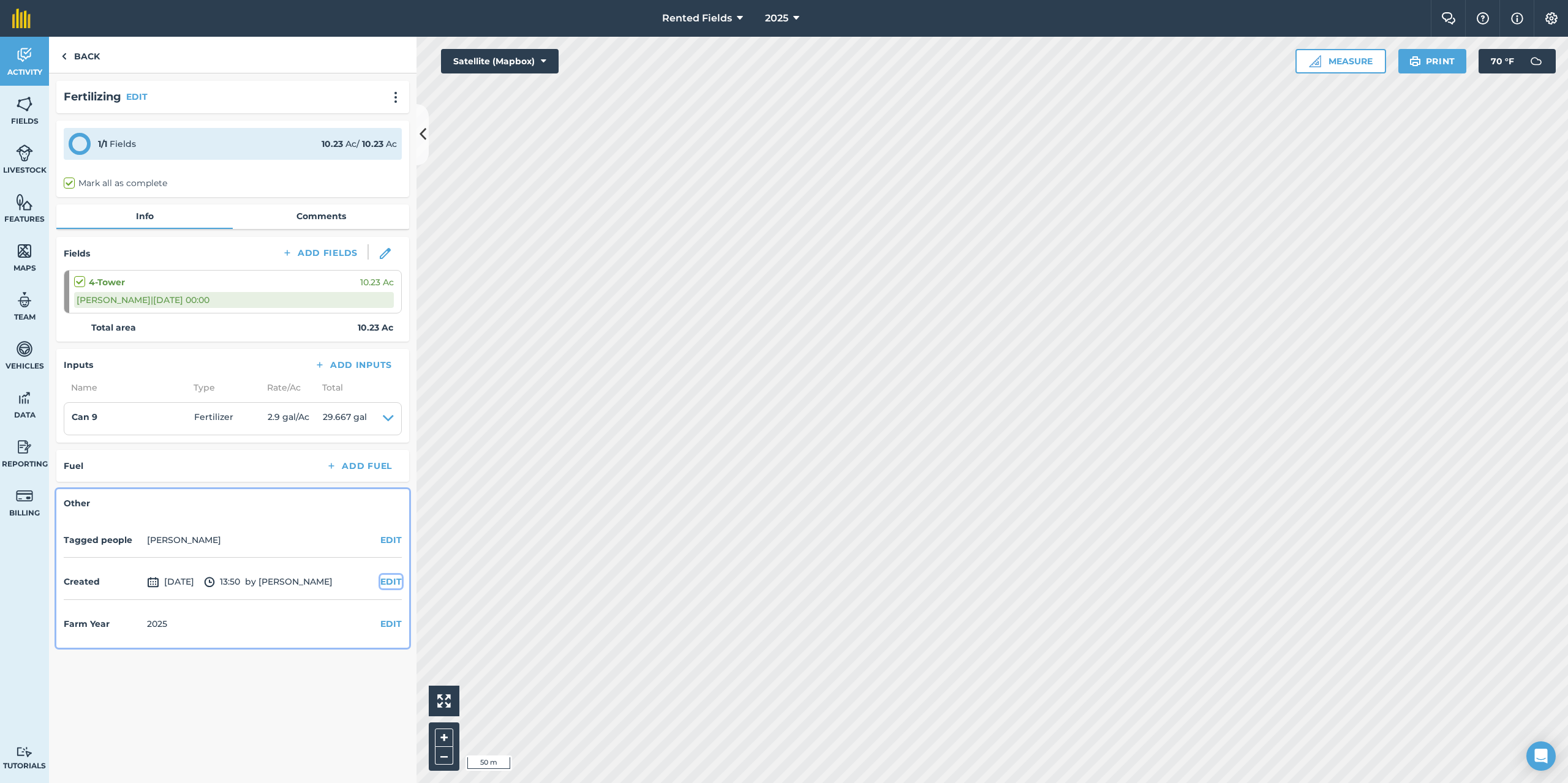
click at [396, 582] on button "EDIT" at bounding box center [391, 582] width 21 height 13
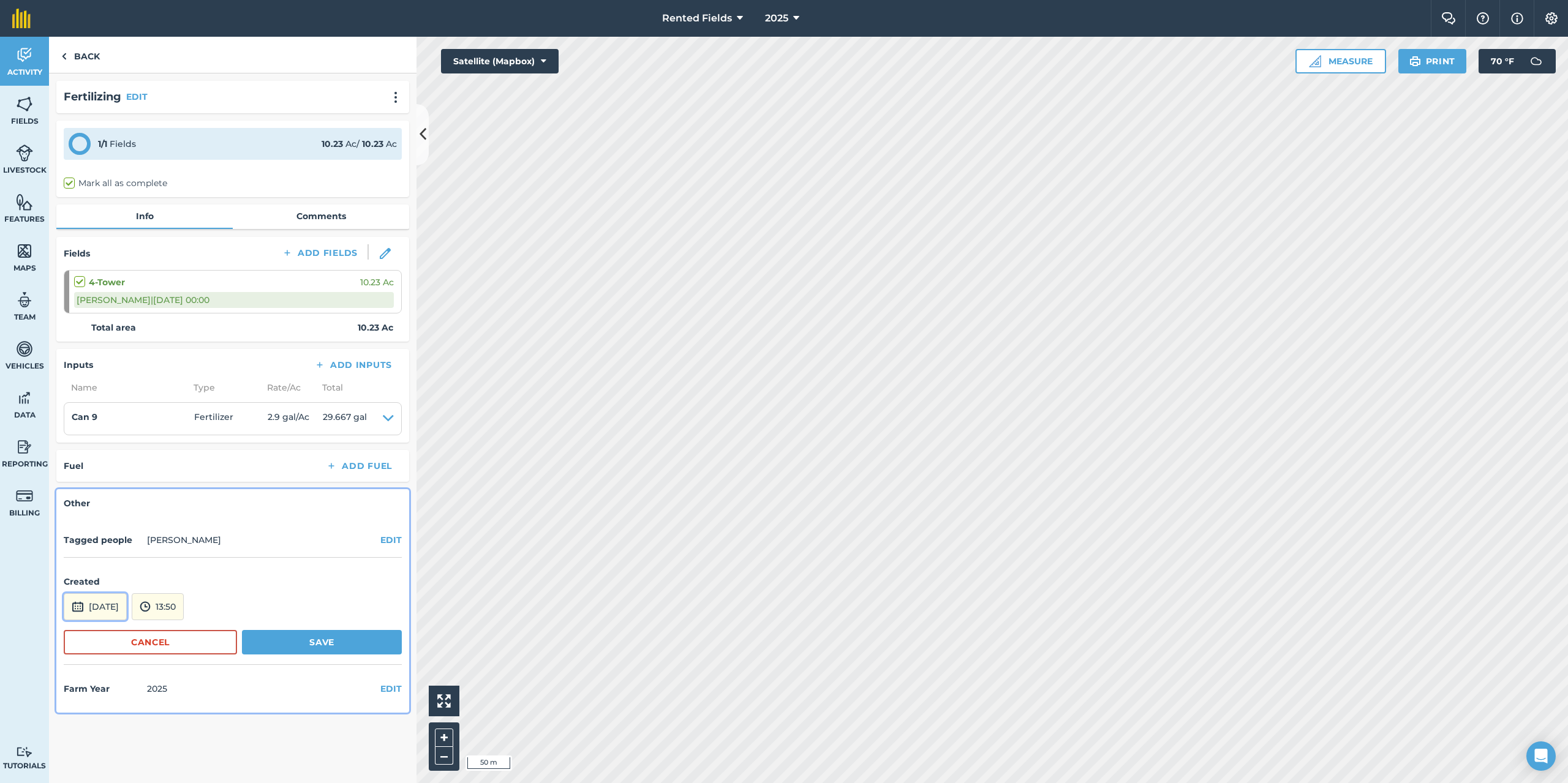
click at [118, 607] on button "[DATE]" at bounding box center [95, 607] width 63 height 27
click at [105, 443] on button "‹" at bounding box center [105, 442] width 27 height 27
click at [79, 519] on abbr "14" at bounding box center [78, 520] width 8 height 8
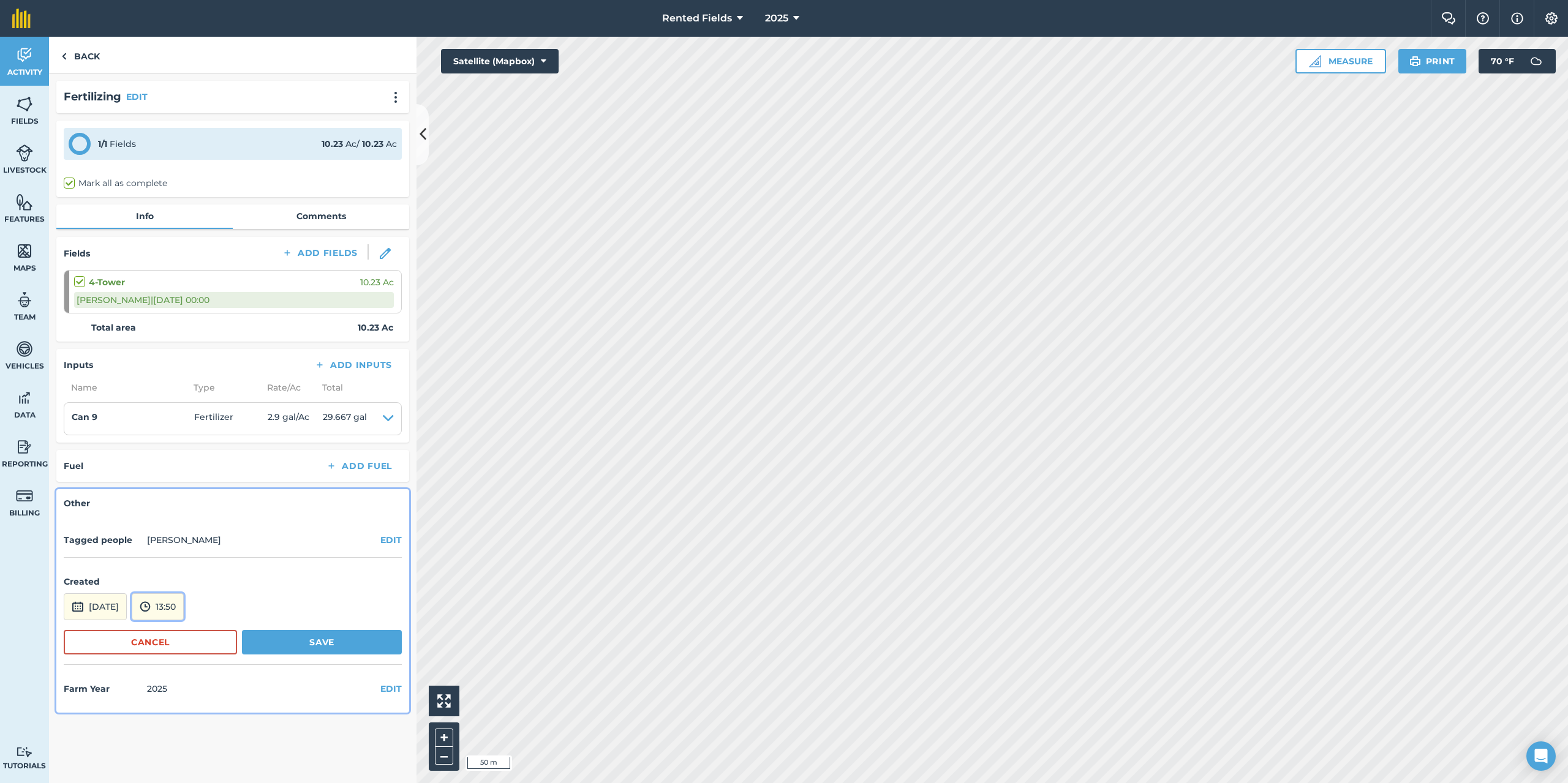
click at [182, 607] on button "13:50" at bounding box center [158, 607] width 52 height 27
click at [189, 476] on button "00:00" at bounding box center [161, 476] width 58 height 20
click at [336, 640] on button "Save" at bounding box center [322, 642] width 160 height 25
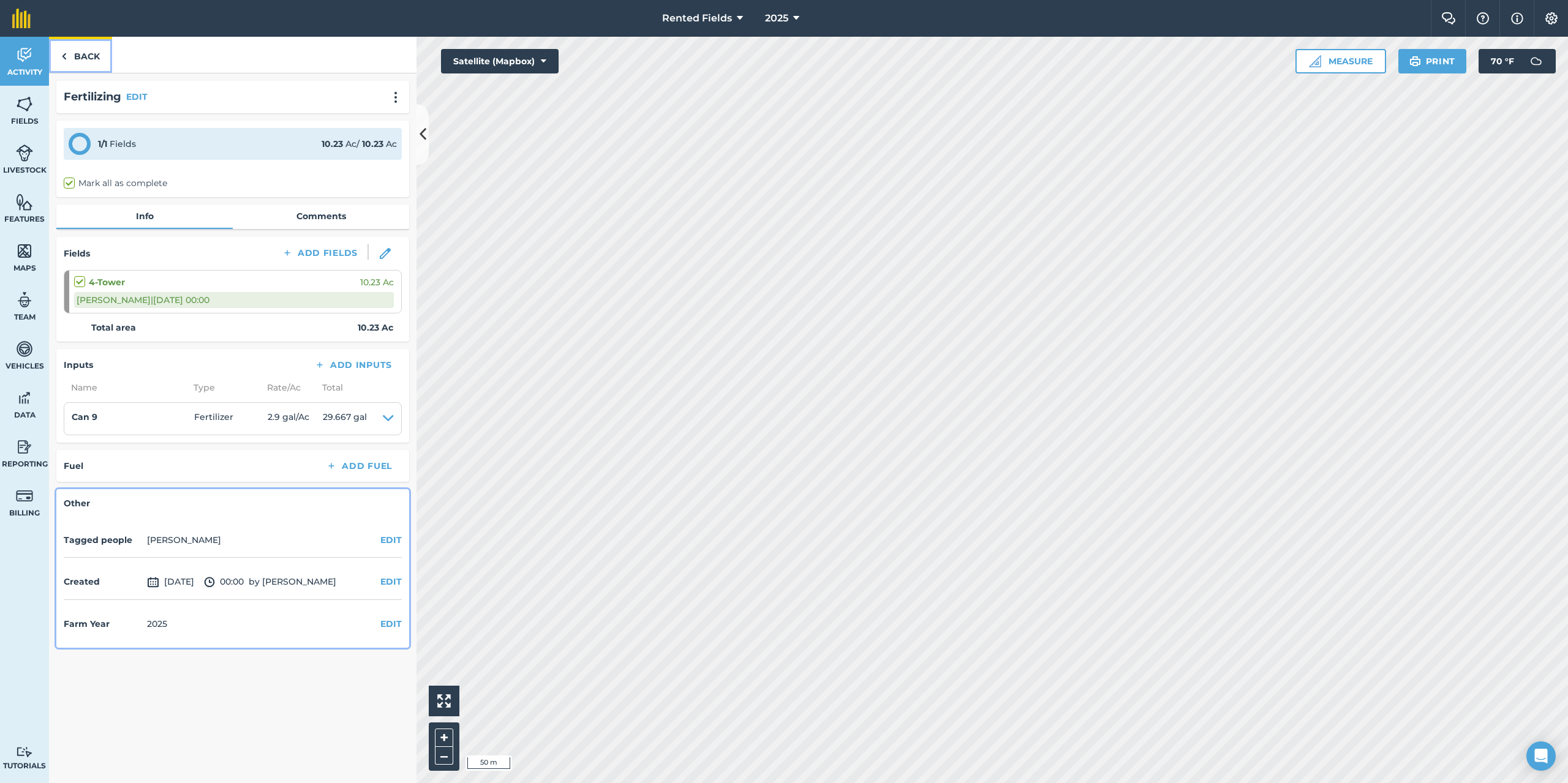
click at [92, 55] on link "Back" at bounding box center [81, 55] width 63 height 36
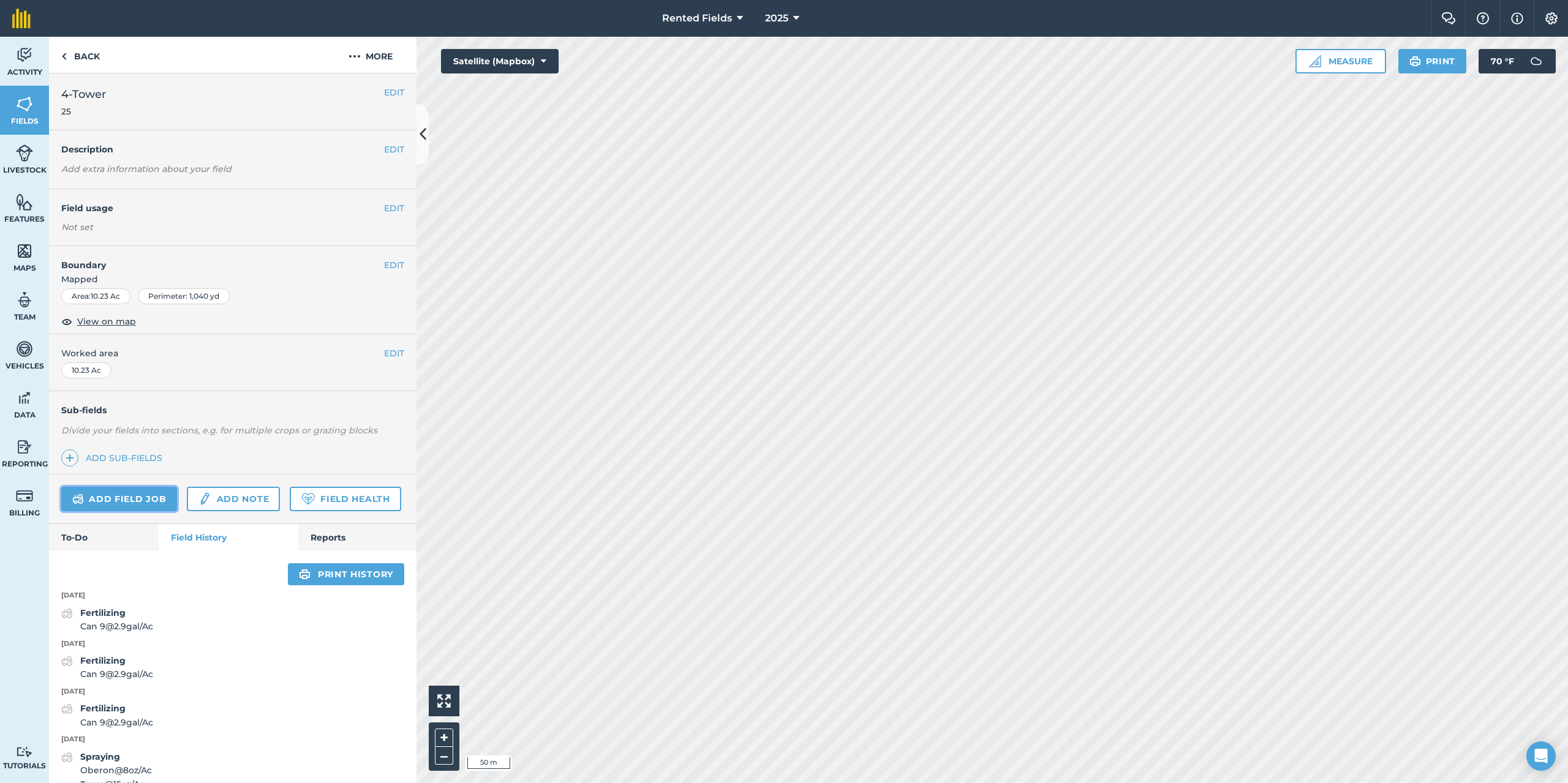
click at [106, 497] on link "Add field job" at bounding box center [119, 498] width 116 height 25
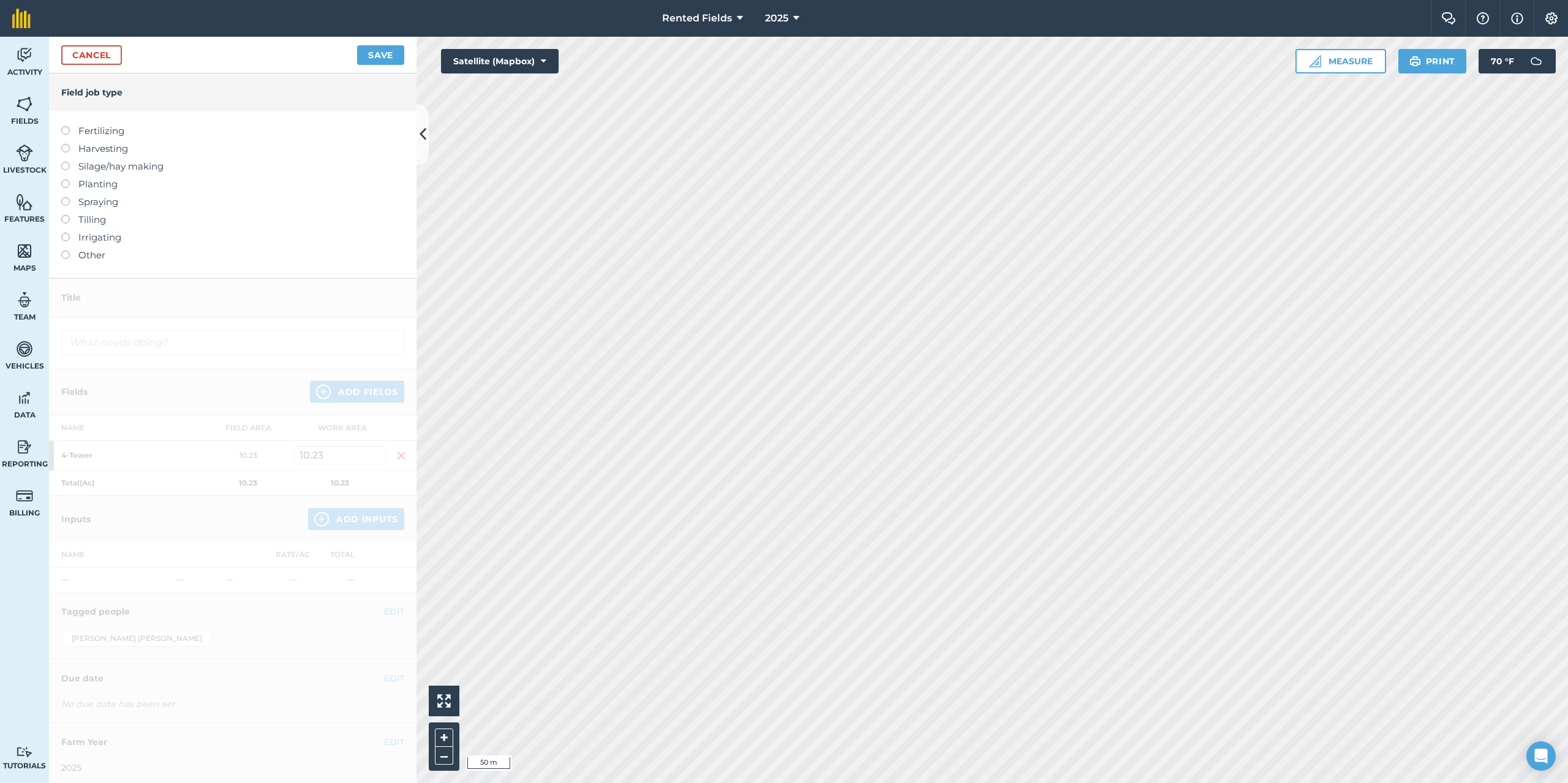
click at [69, 126] on label at bounding box center [70, 126] width 17 height 0
type input "Fertilizing"
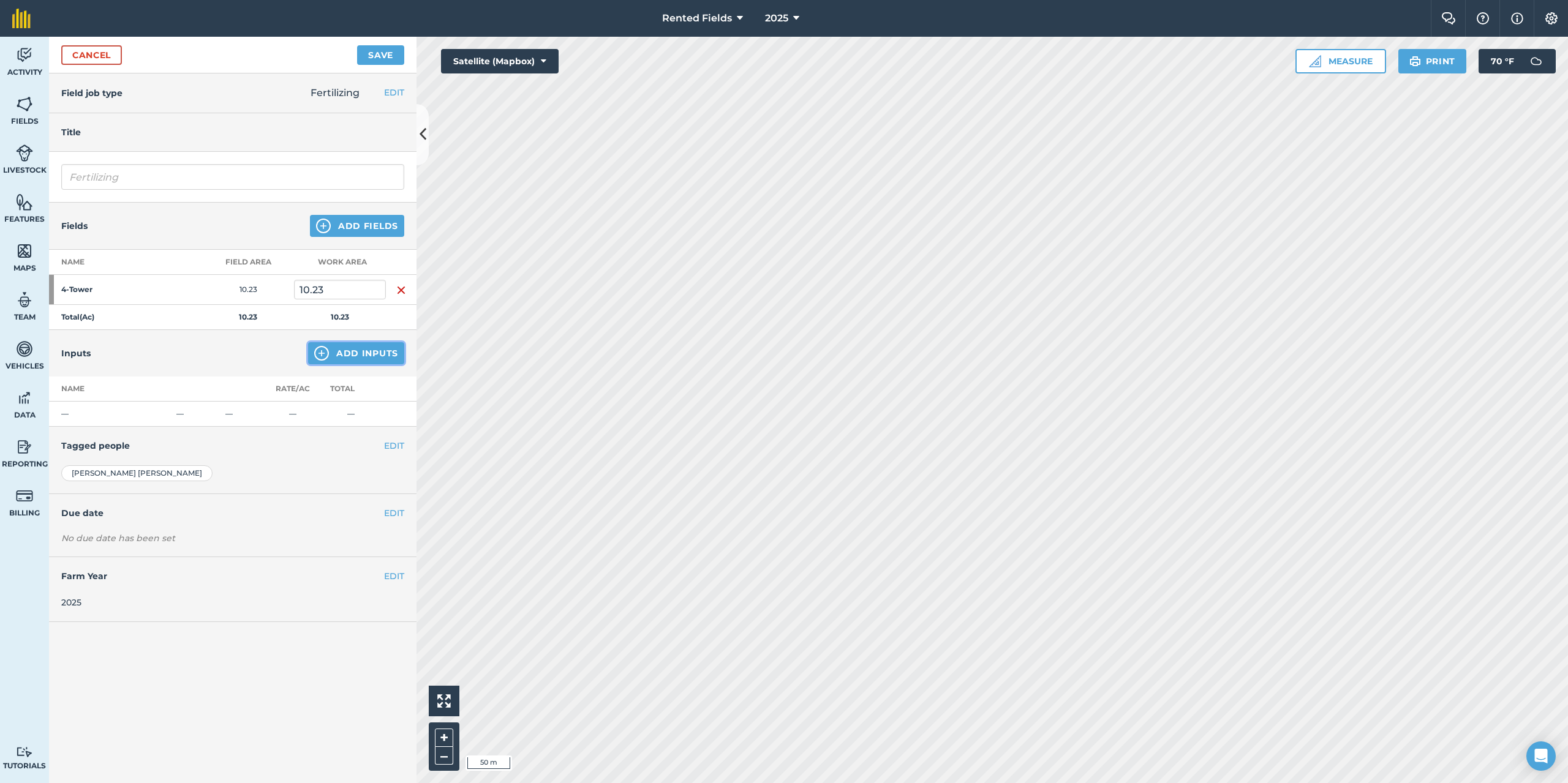
click at [373, 349] on button "Add Inputs" at bounding box center [356, 353] width 96 height 22
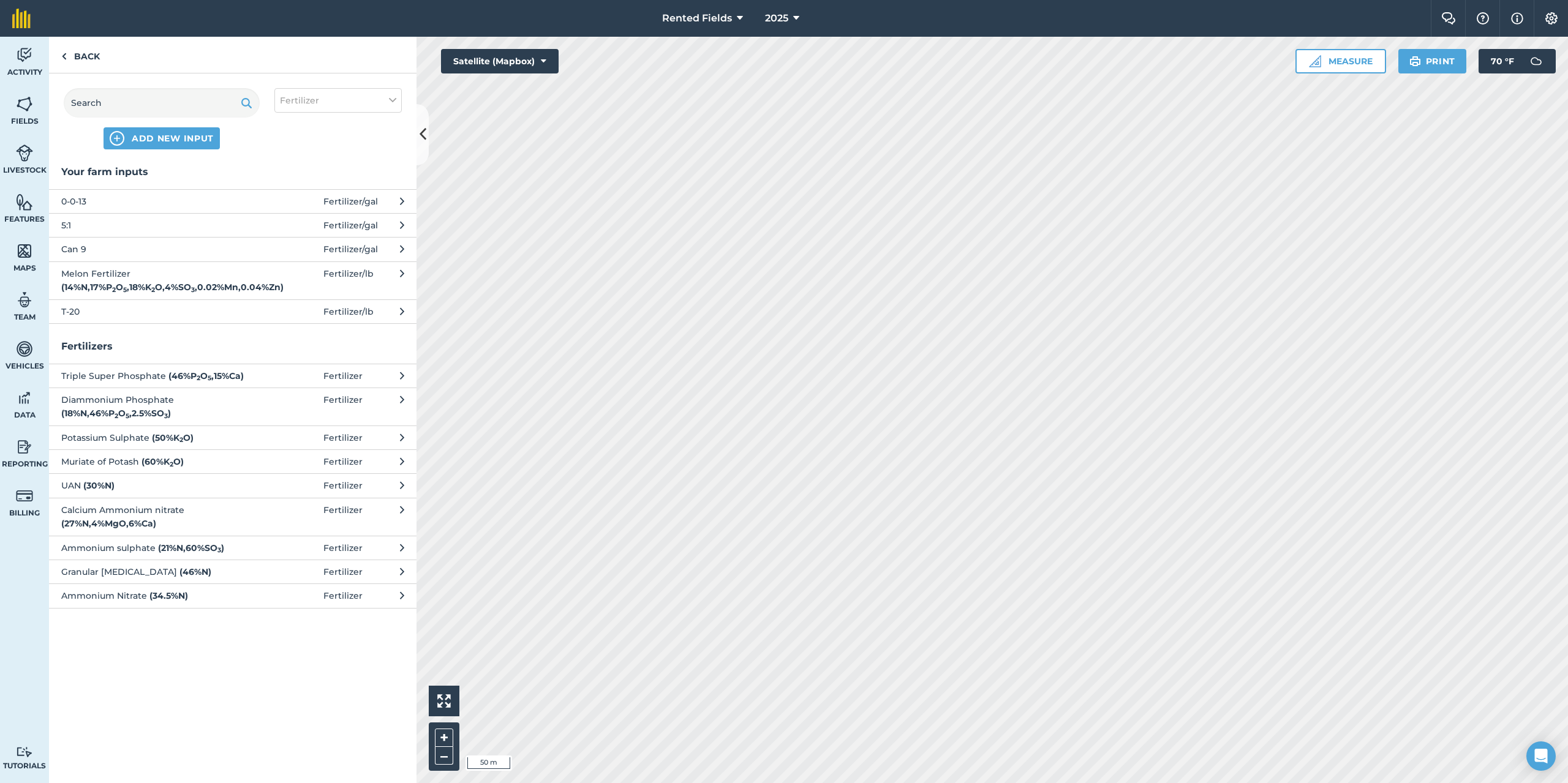
click at [78, 249] on span "Can 9" at bounding box center [161, 249] width 201 height 13
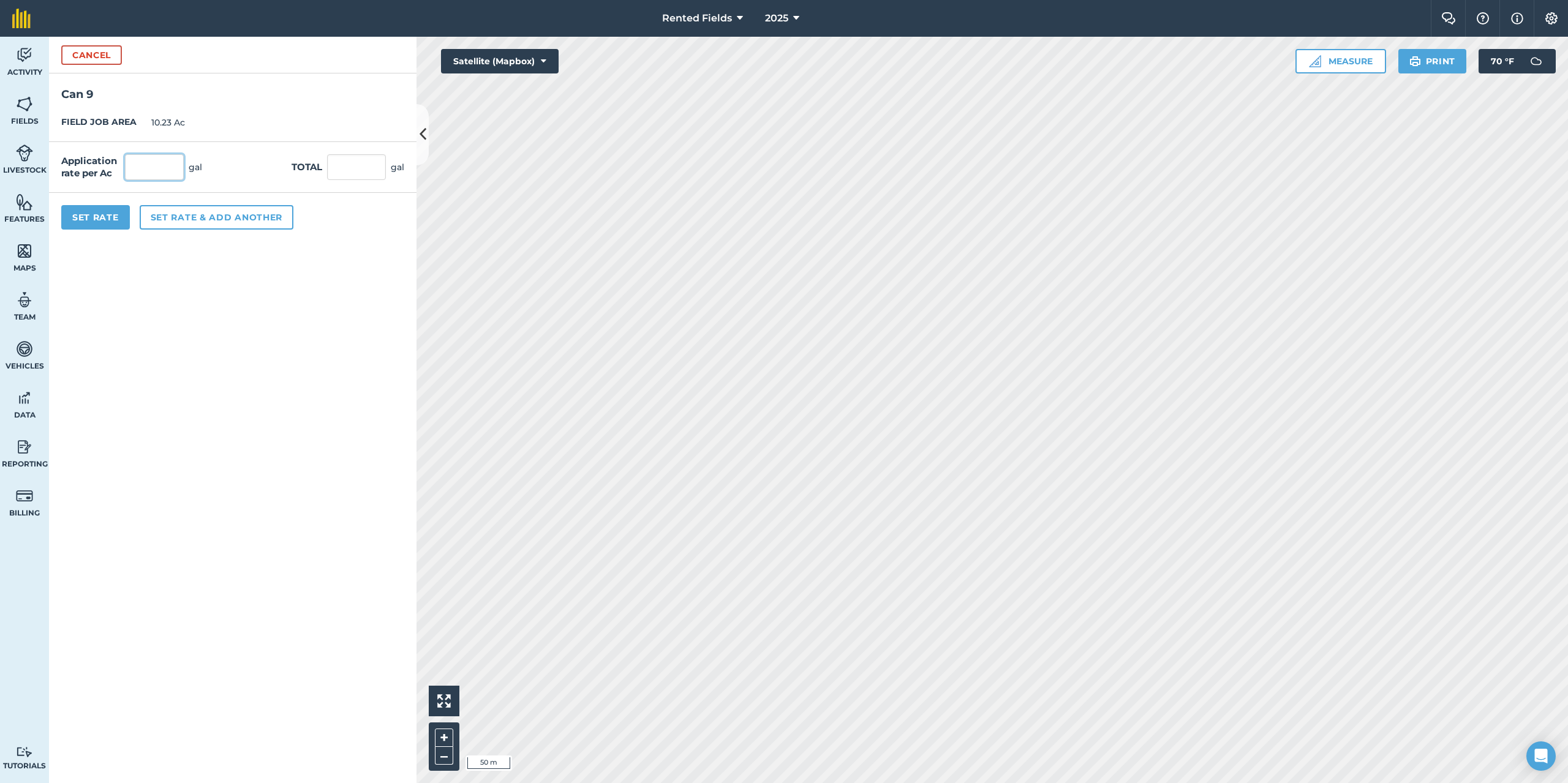
click at [144, 173] on input "text" at bounding box center [155, 167] width 59 height 25
type input "2.9"
type input "29.667"
click at [110, 228] on button "Set Rate" at bounding box center [95, 217] width 69 height 25
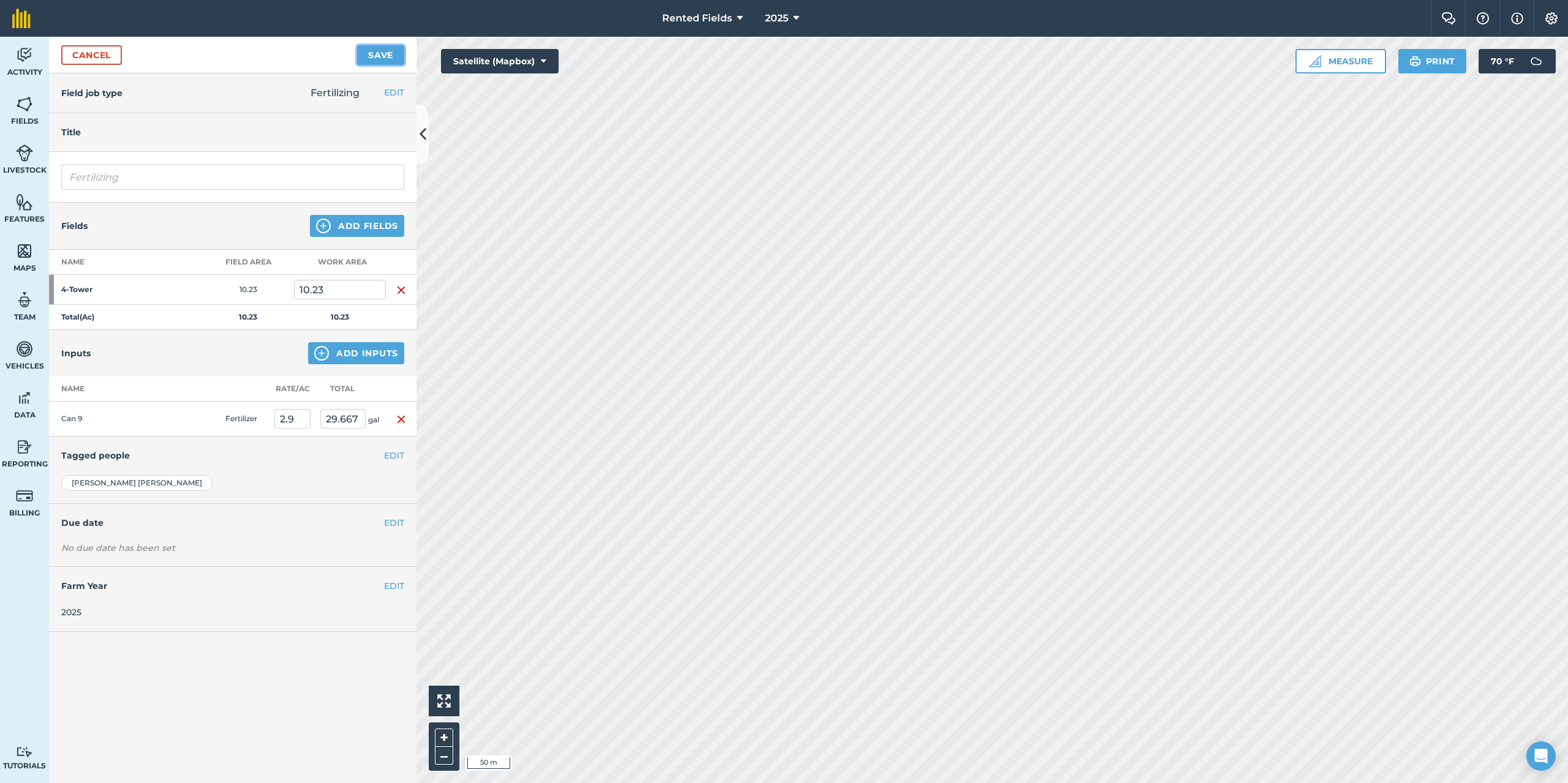
click at [387, 52] on button "Save" at bounding box center [380, 55] width 47 height 20
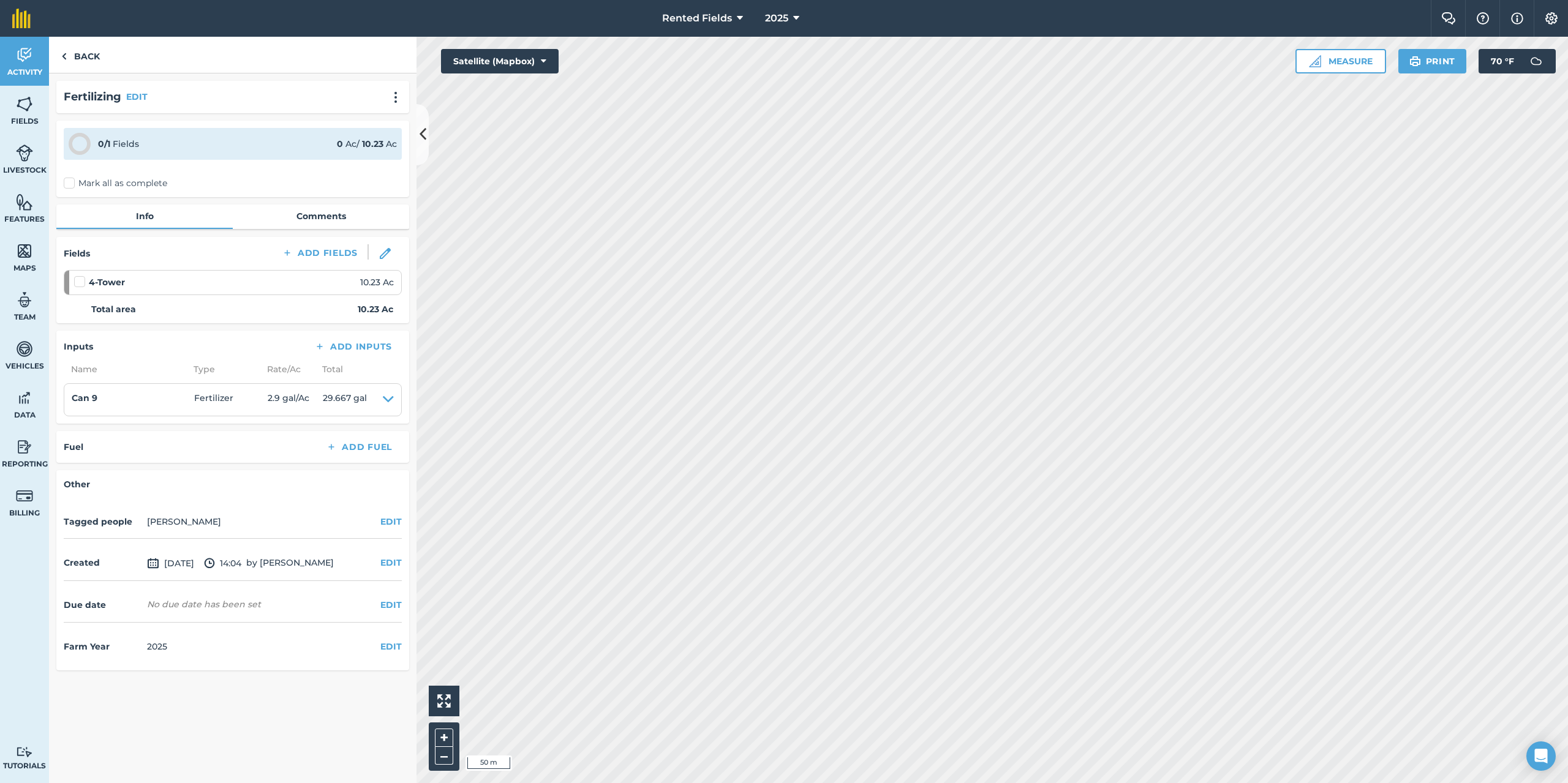
click at [60, 184] on div "0 / 1 Fields 0 Ac / 10.23 Ac Mark all as complete" at bounding box center [232, 159] width 353 height 77
click at [71, 181] on label "Mark all as complete" at bounding box center [115, 183] width 104 height 13
click at [71, 181] on input "Mark all as complete" at bounding box center [67, 181] width 8 height 8
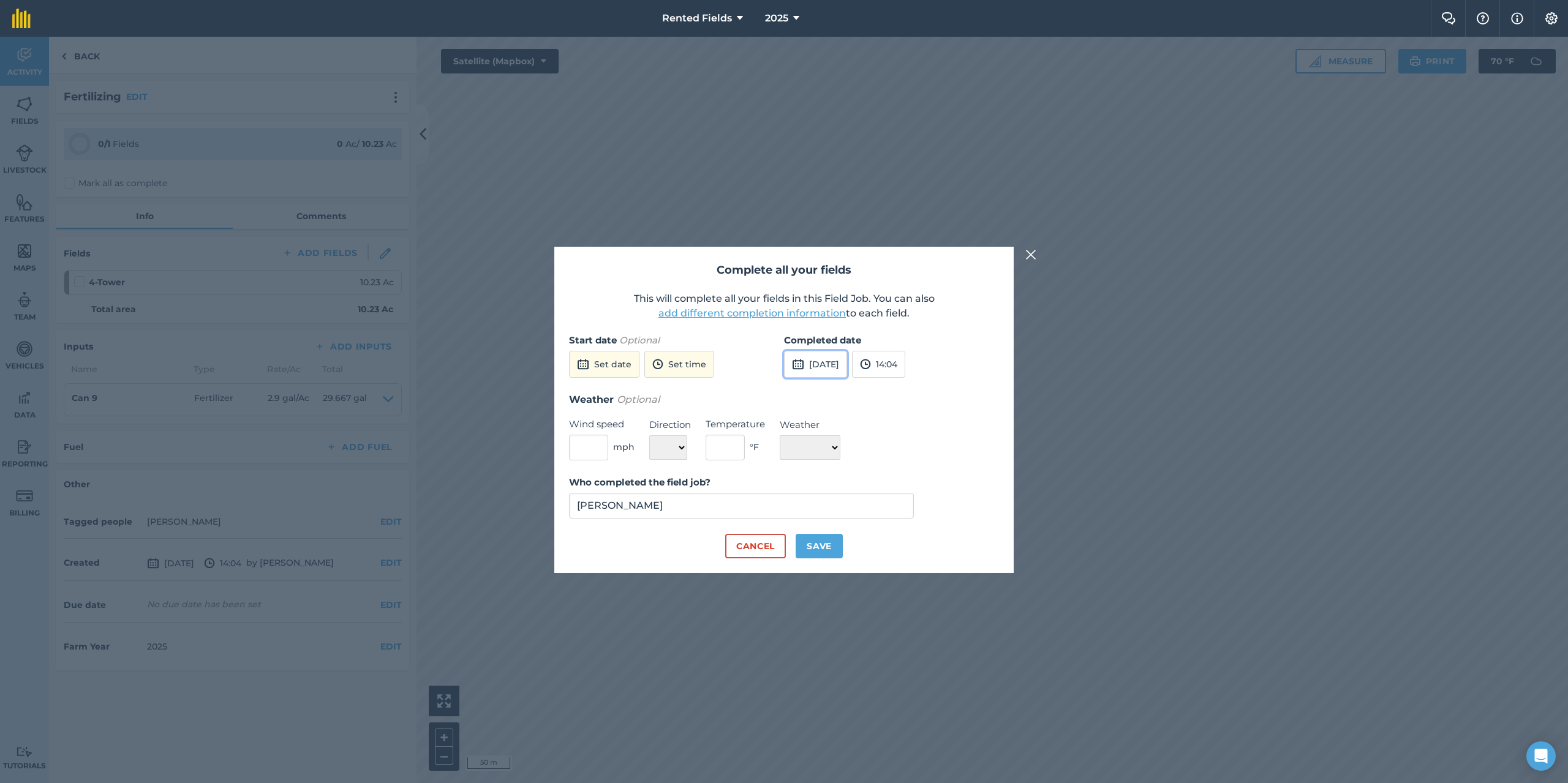
click at [836, 357] on button "[DATE]" at bounding box center [816, 365] width 63 height 27
click at [825, 395] on button "‹" at bounding box center [825, 392] width 27 height 27
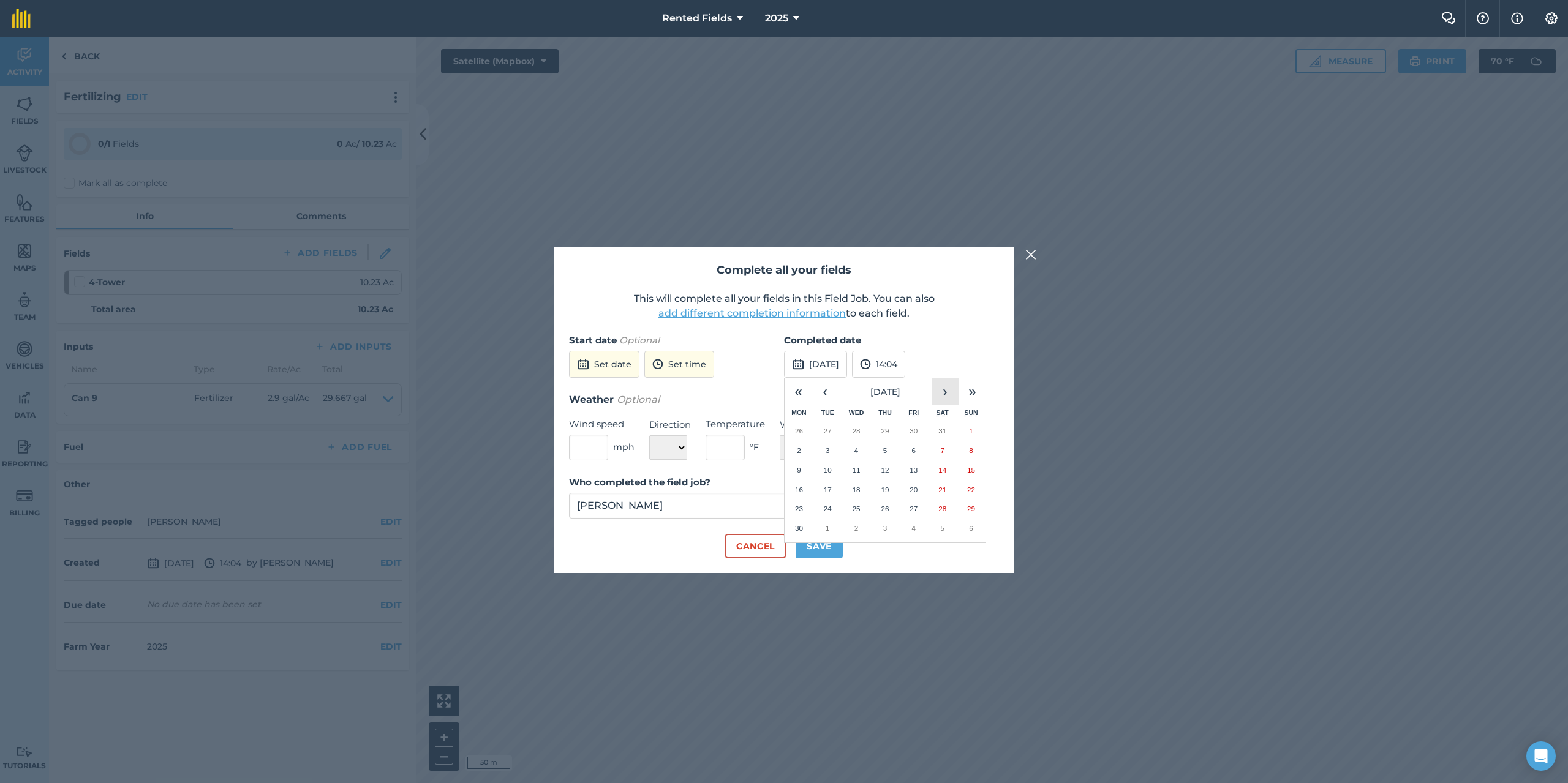
click at [946, 397] on button "›" at bounding box center [945, 392] width 27 height 27
click at [799, 510] on abbr "28" at bounding box center [799, 509] width 8 height 8
click at [905, 360] on button "14:04" at bounding box center [878, 365] width 53 height 27
click at [906, 393] on button "00:00" at bounding box center [882, 388] width 58 height 20
click at [826, 548] on button "Save" at bounding box center [819, 546] width 47 height 25
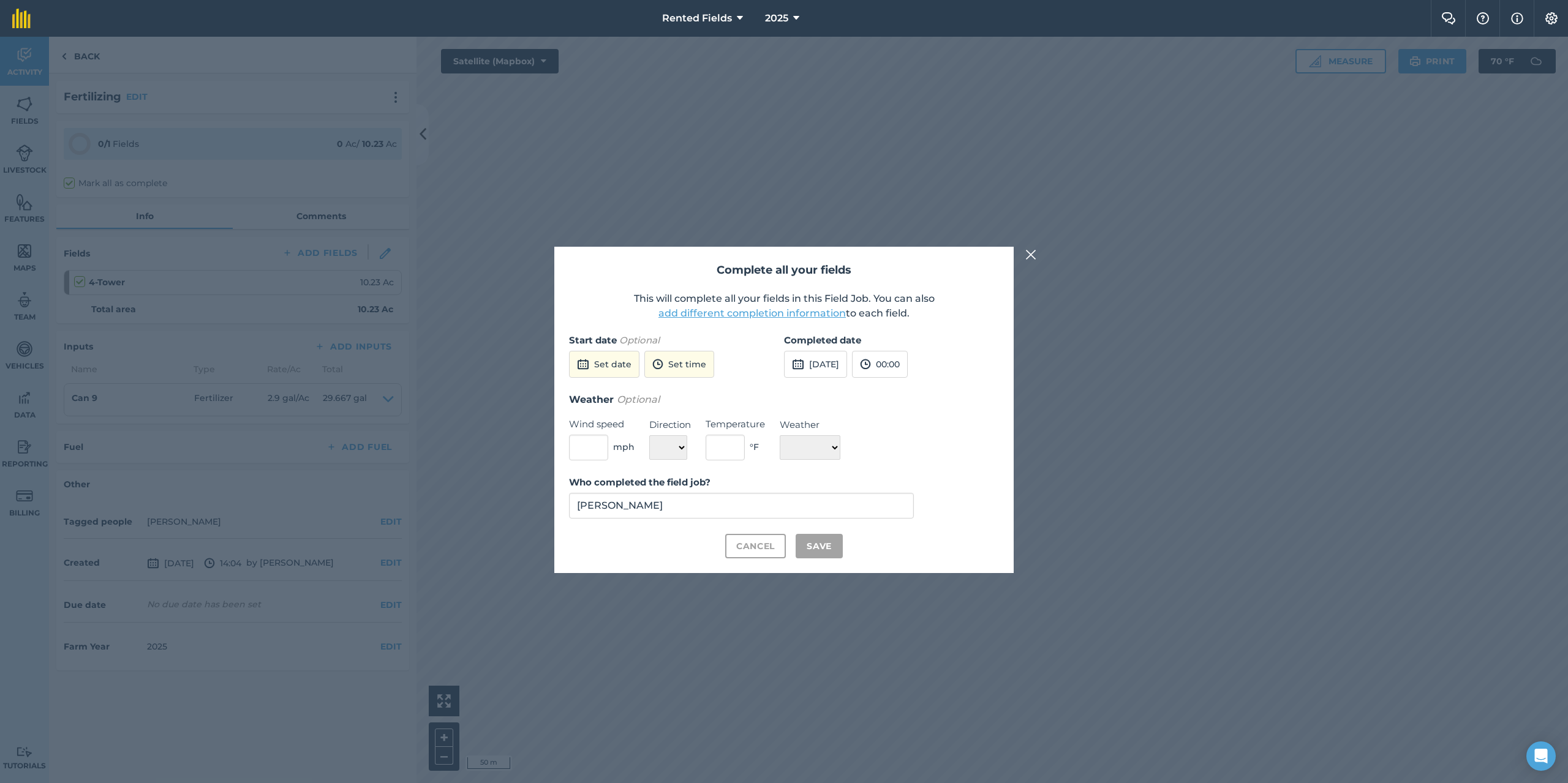
checkbox input "true"
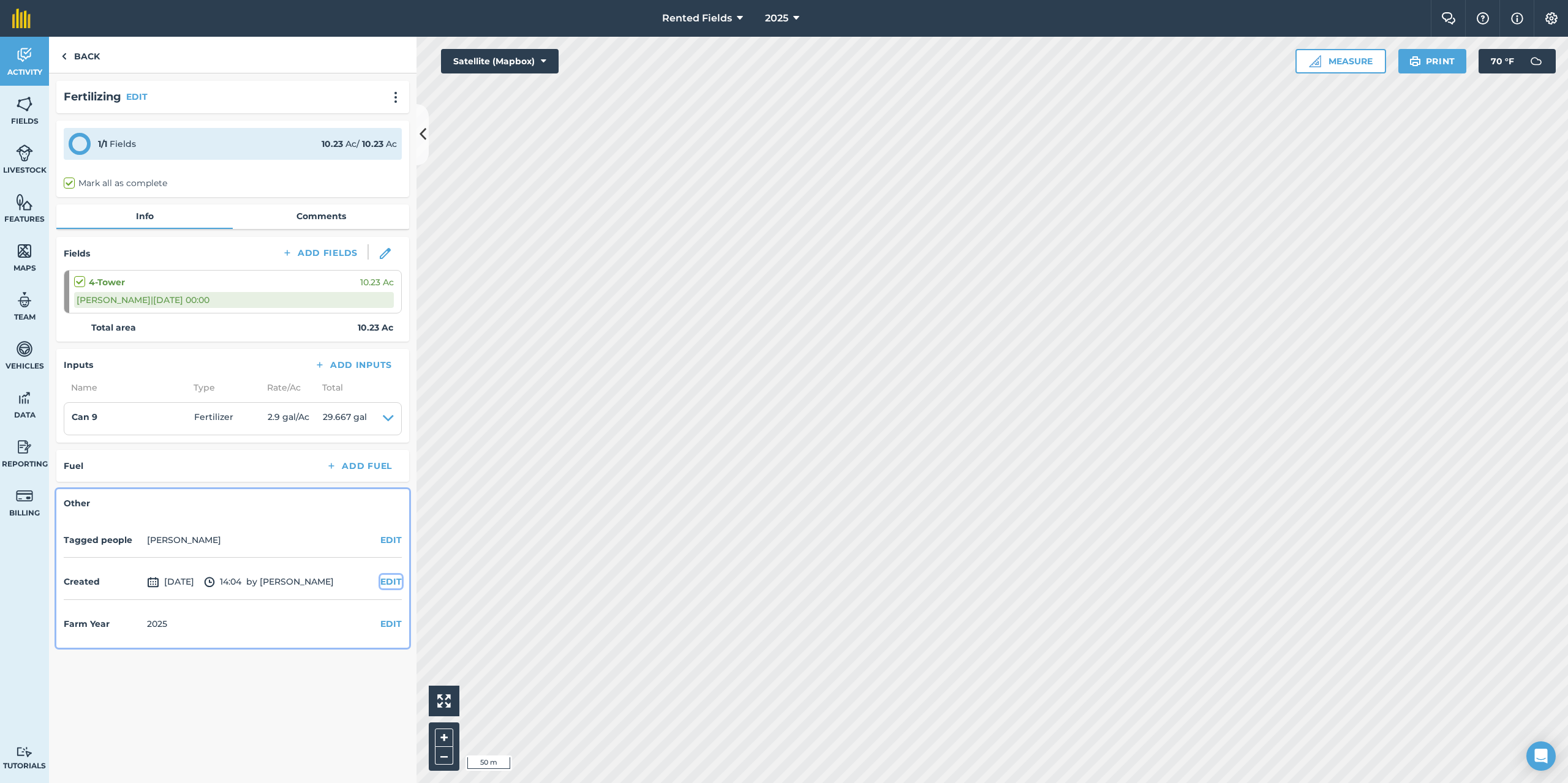
click at [387, 582] on button "EDIT" at bounding box center [391, 582] width 21 height 13
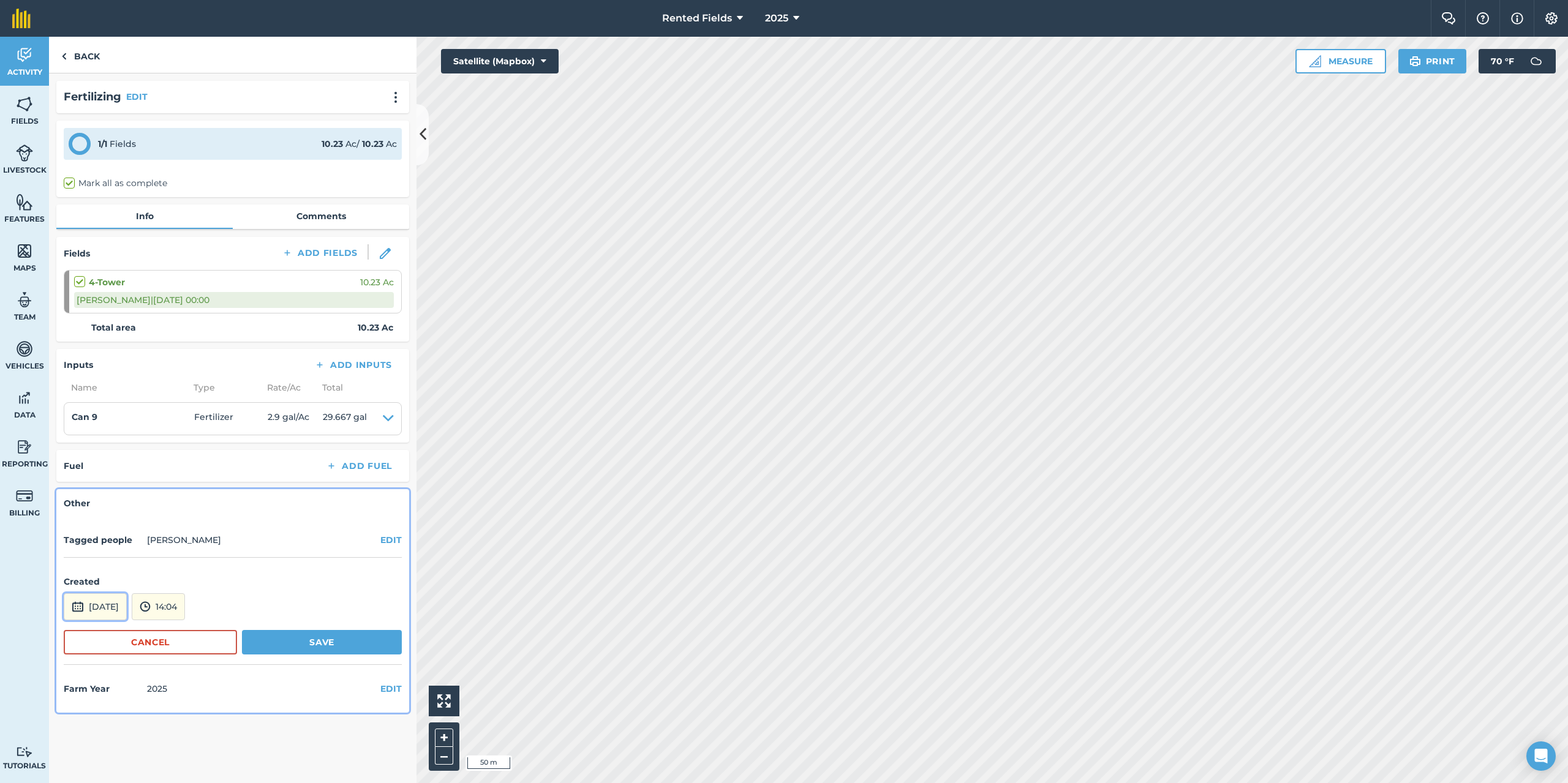
click at [127, 610] on button "[DATE]" at bounding box center [95, 607] width 63 height 27
click at [107, 446] on button "‹" at bounding box center [105, 442] width 27 height 27
click at [77, 559] on abbr "28" at bounding box center [78, 559] width 8 height 8
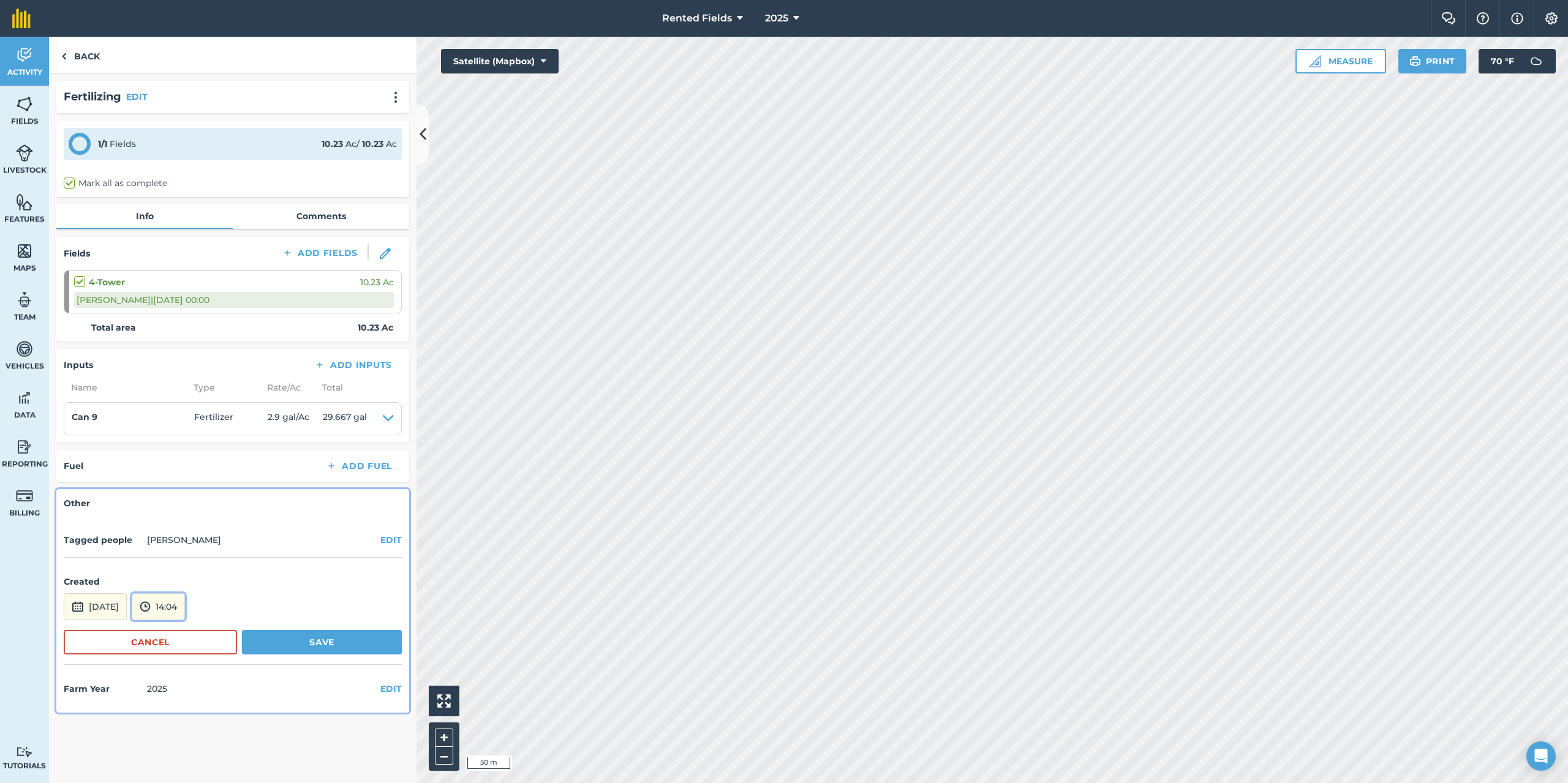
click at [185, 609] on button "14:04" at bounding box center [158, 607] width 53 height 27
click at [188, 479] on button "00:00" at bounding box center [161, 476] width 58 height 20
click at [323, 646] on button "Save" at bounding box center [322, 642] width 160 height 25
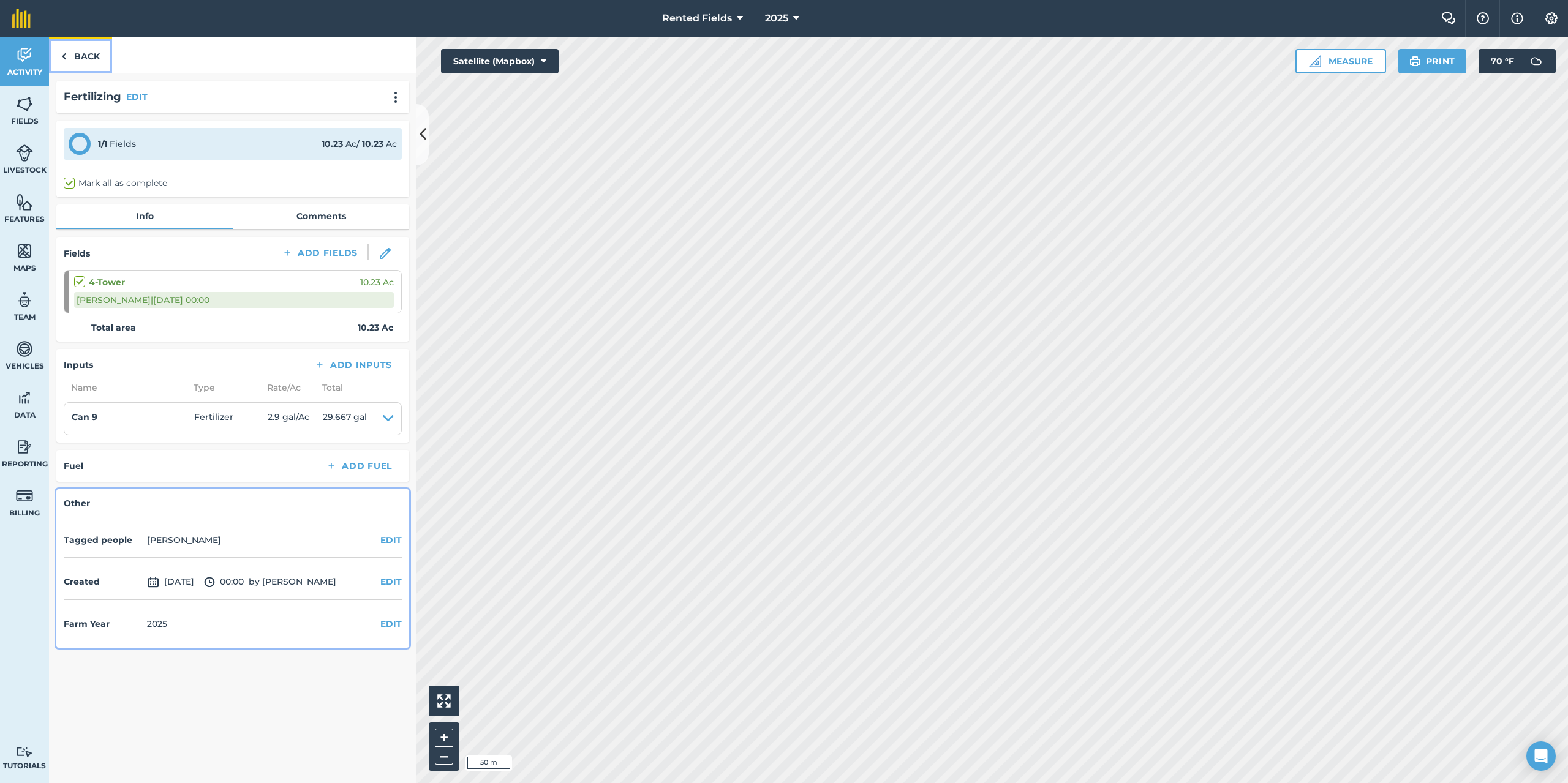
click at [85, 51] on link "Back" at bounding box center [81, 55] width 63 height 36
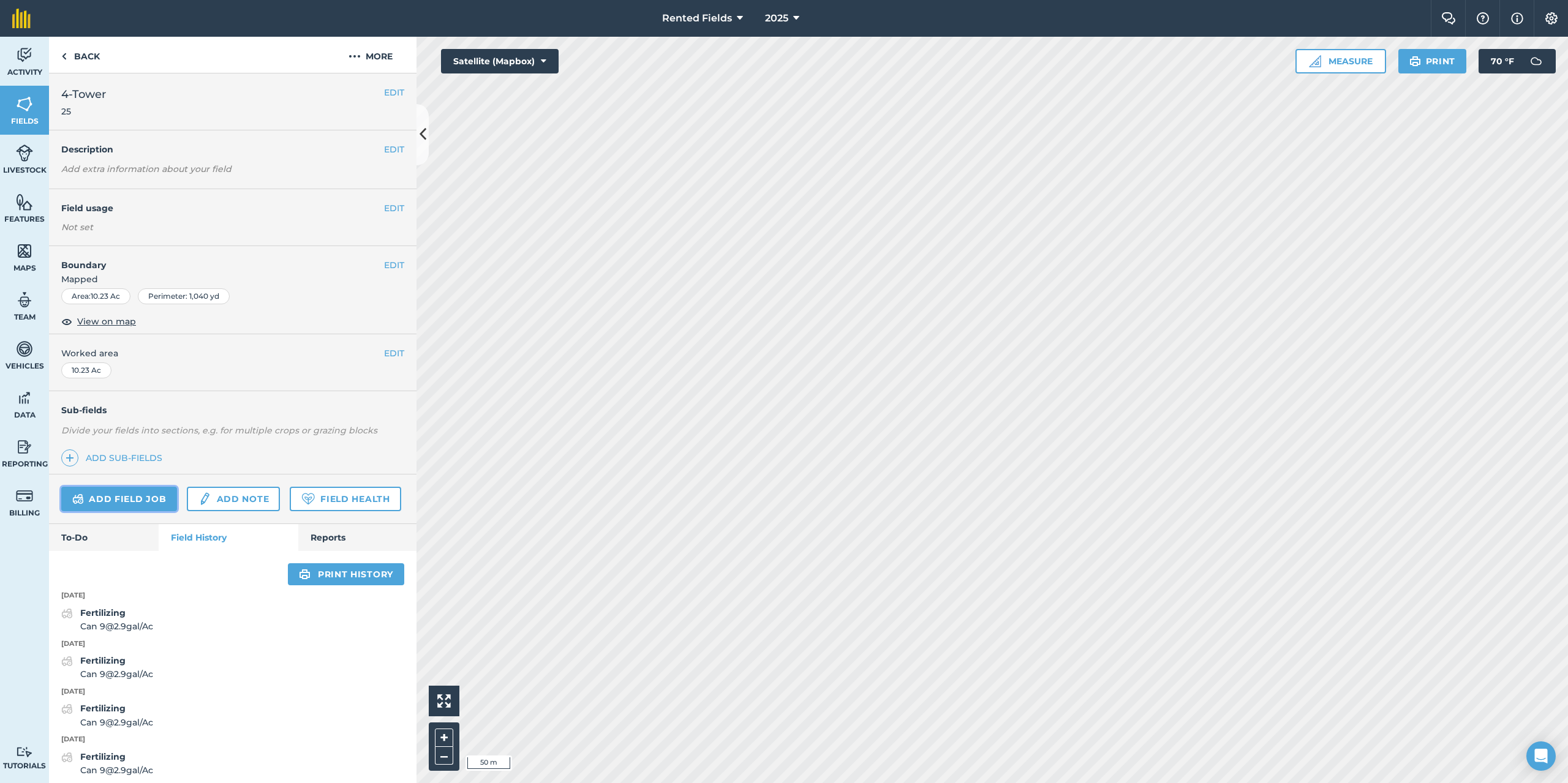
click at [134, 489] on link "Add field job" at bounding box center [119, 498] width 116 height 25
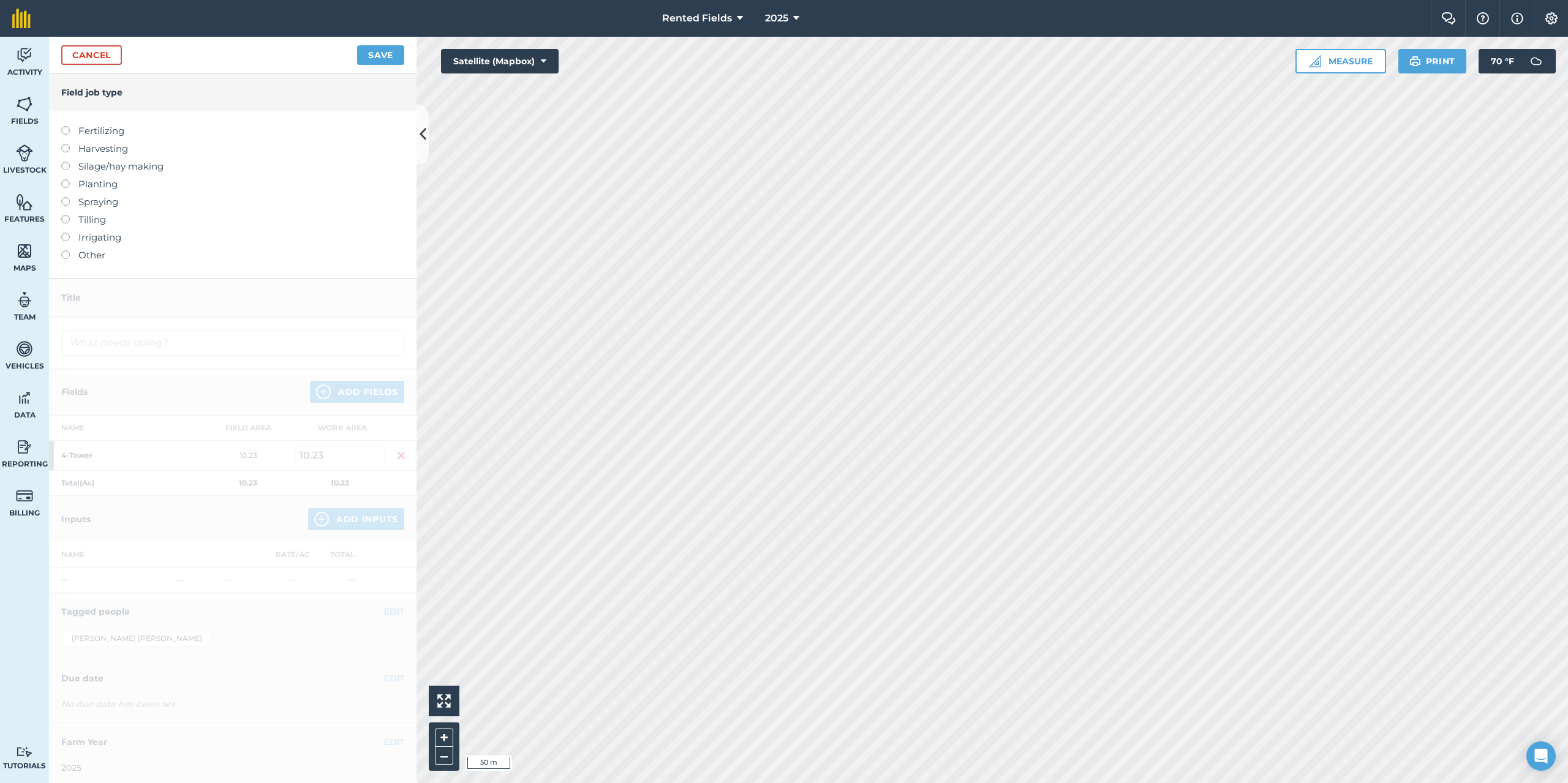
click at [68, 126] on label at bounding box center [70, 126] width 17 height 0
type input "Fertilizing"
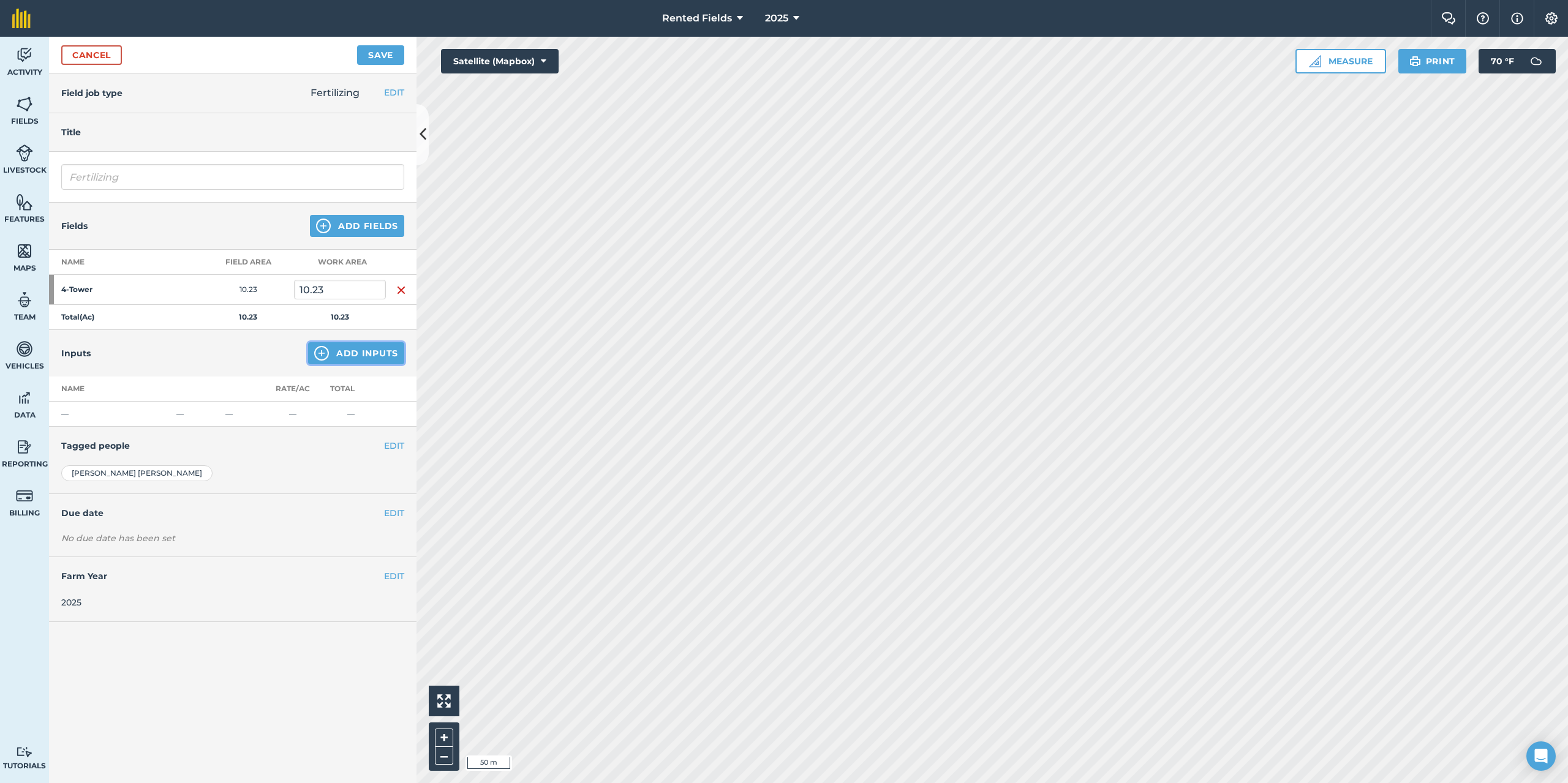
click at [379, 361] on button "Add Inputs" at bounding box center [356, 353] width 96 height 22
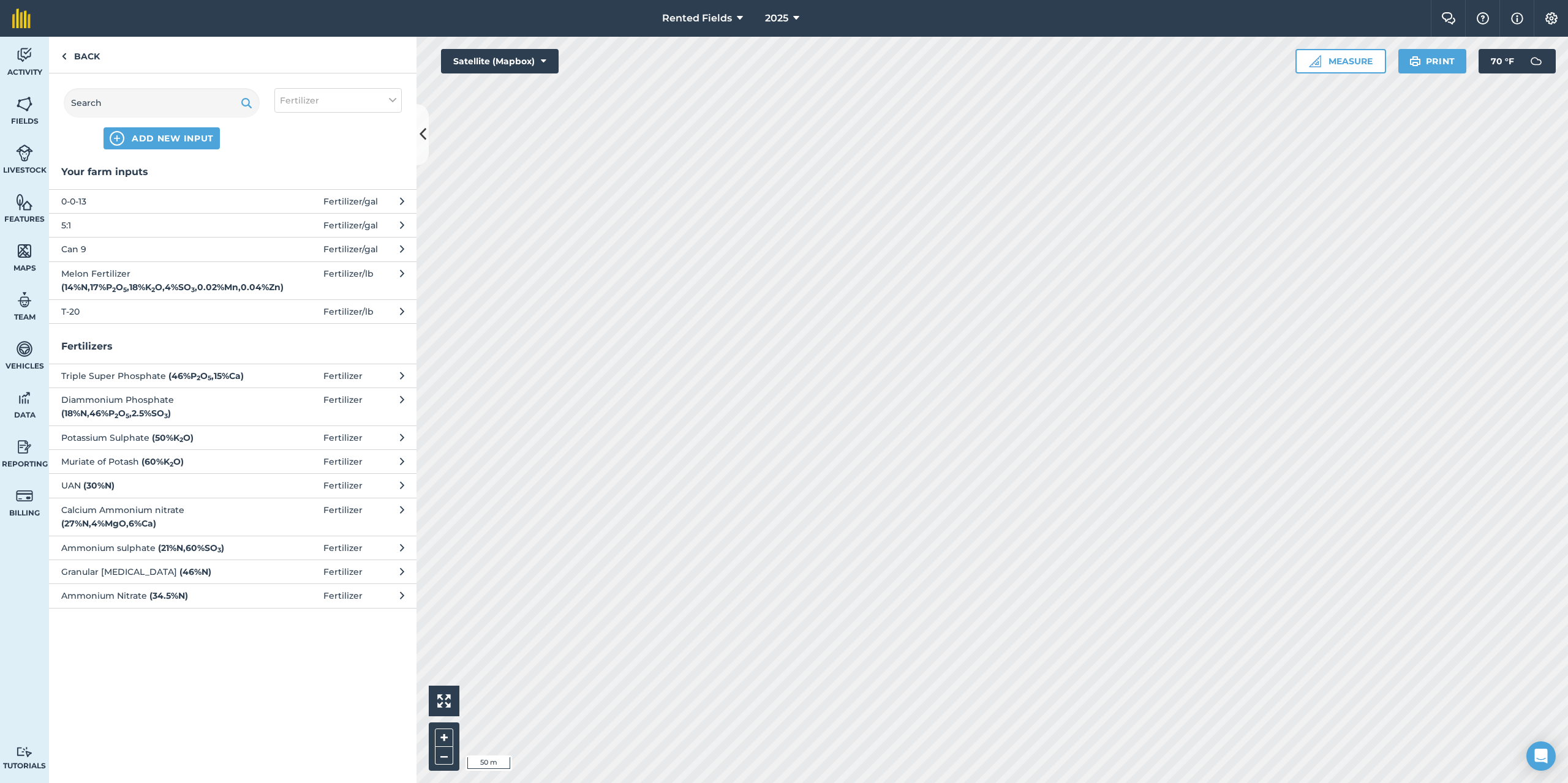
click at [69, 246] on span "Can 9" at bounding box center [161, 249] width 201 height 13
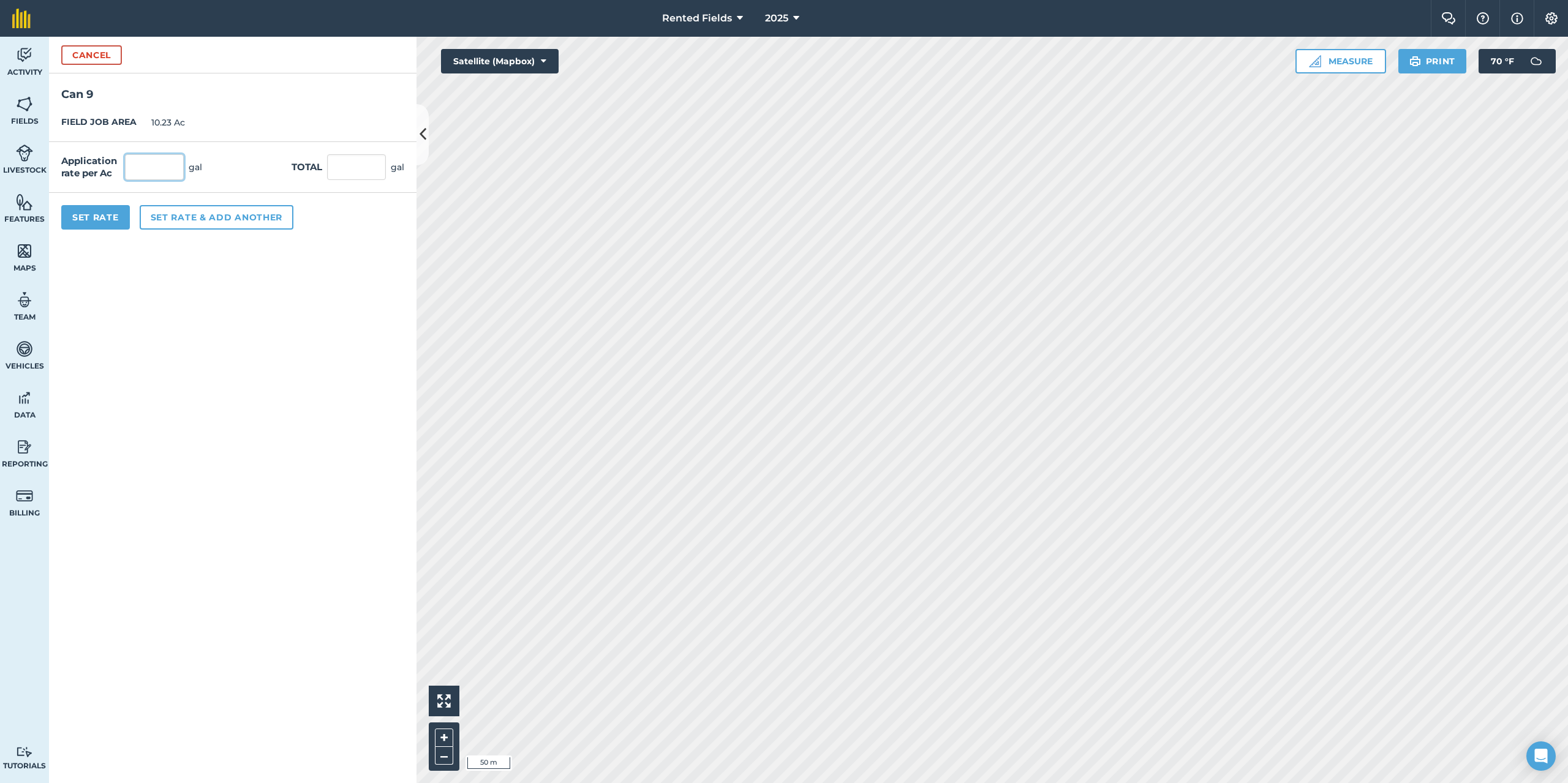
click at [134, 166] on input "text" at bounding box center [155, 167] width 59 height 25
type input "2.9"
type input "29.667"
click at [101, 225] on button "Set Rate" at bounding box center [95, 217] width 69 height 25
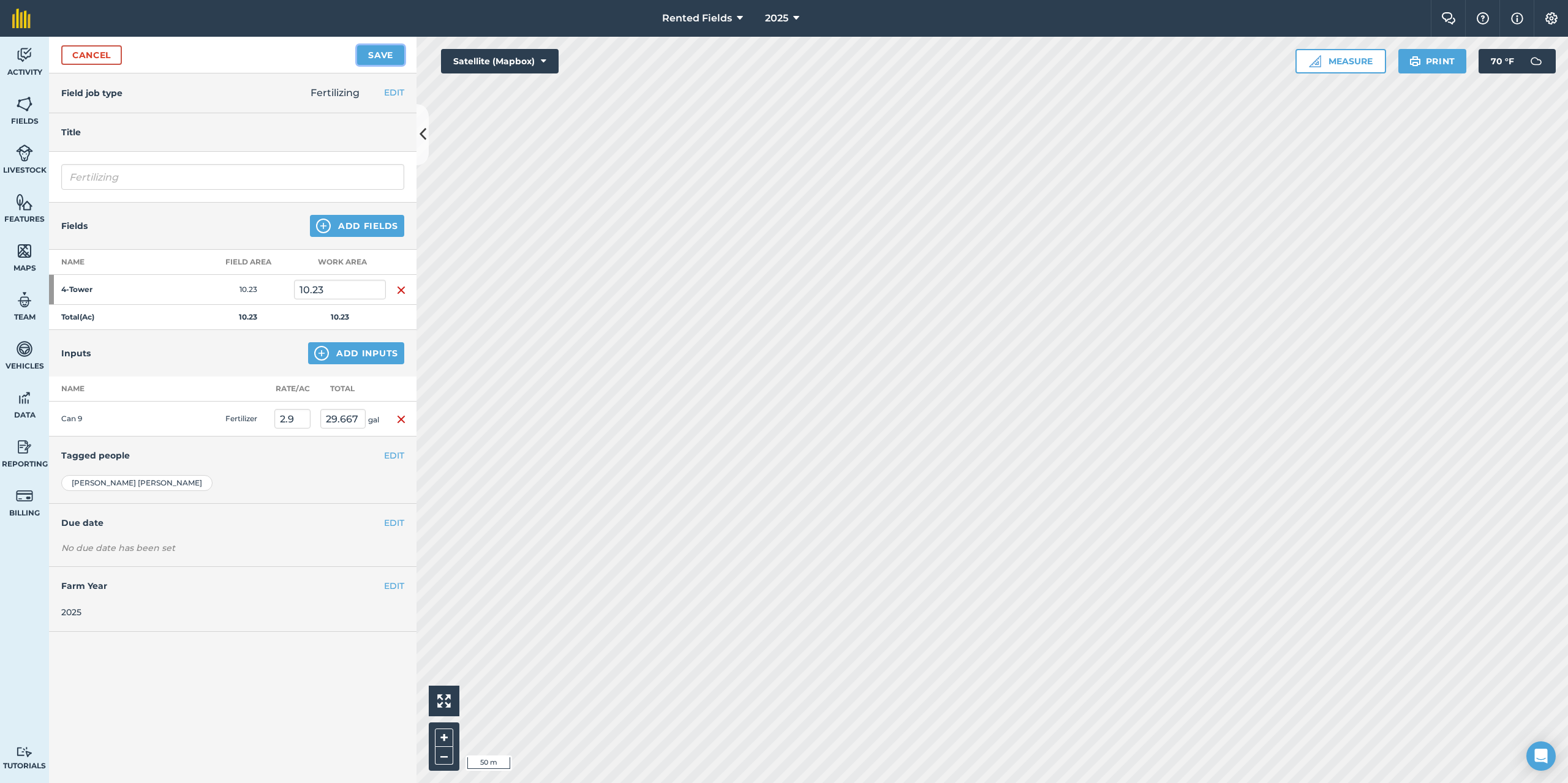
click at [374, 54] on button "Save" at bounding box center [380, 55] width 47 height 20
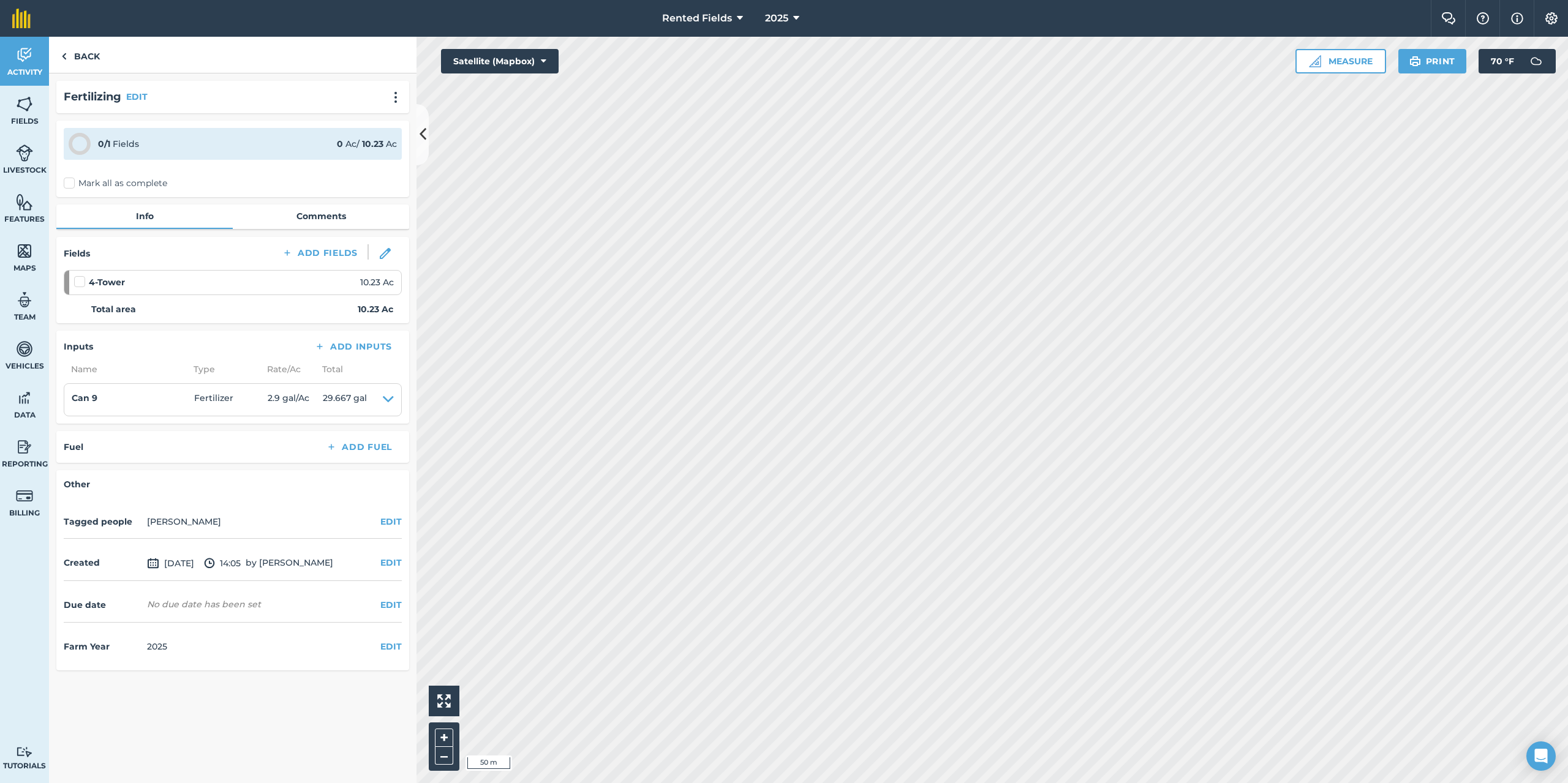
click at [71, 185] on label "Mark all as complete" at bounding box center [115, 183] width 104 height 13
click at [71, 185] on input "Mark all as complete" at bounding box center [67, 181] width 8 height 8
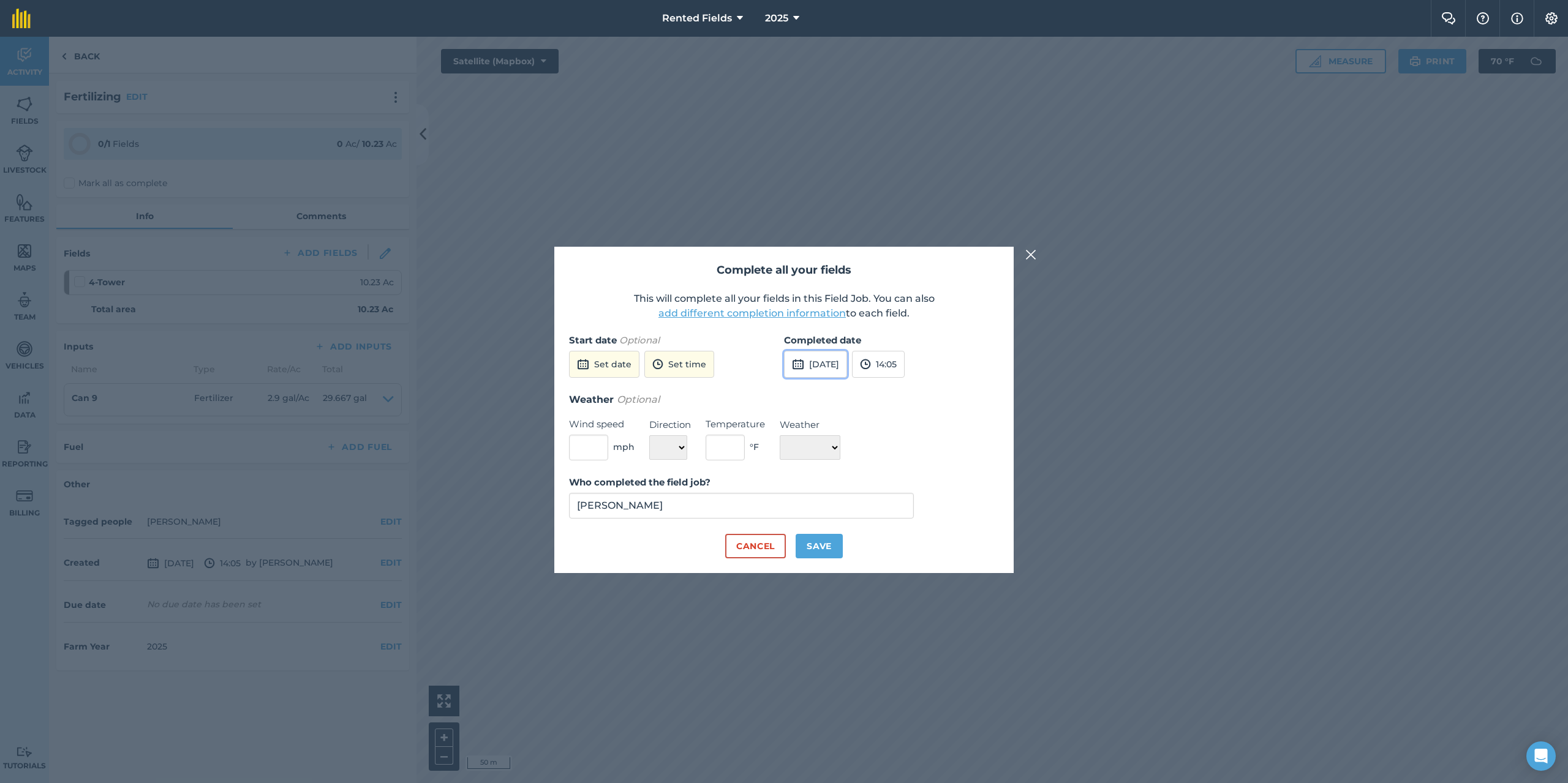
click at [828, 370] on button "[DATE]" at bounding box center [816, 365] width 63 height 27
click at [823, 392] on button "‹" at bounding box center [825, 392] width 27 height 27
click at [797, 454] on abbr "4" at bounding box center [798, 450] width 4 height 8
click at [904, 366] on button "14:05" at bounding box center [878, 365] width 52 height 27
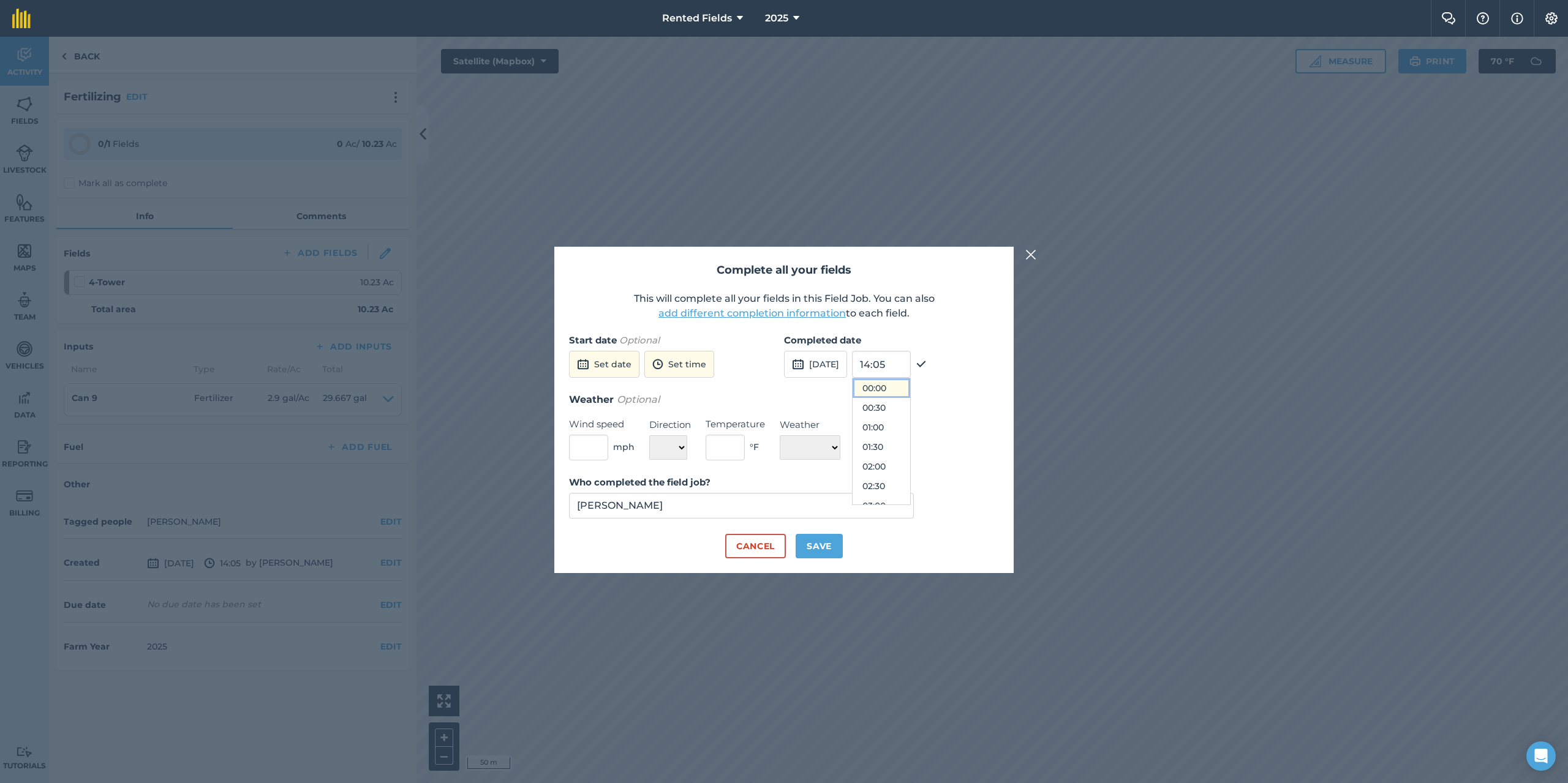
click at [903, 392] on button "00:00" at bounding box center [882, 388] width 58 height 20
click at [819, 548] on button "Save" at bounding box center [819, 546] width 47 height 25
checkbox input "true"
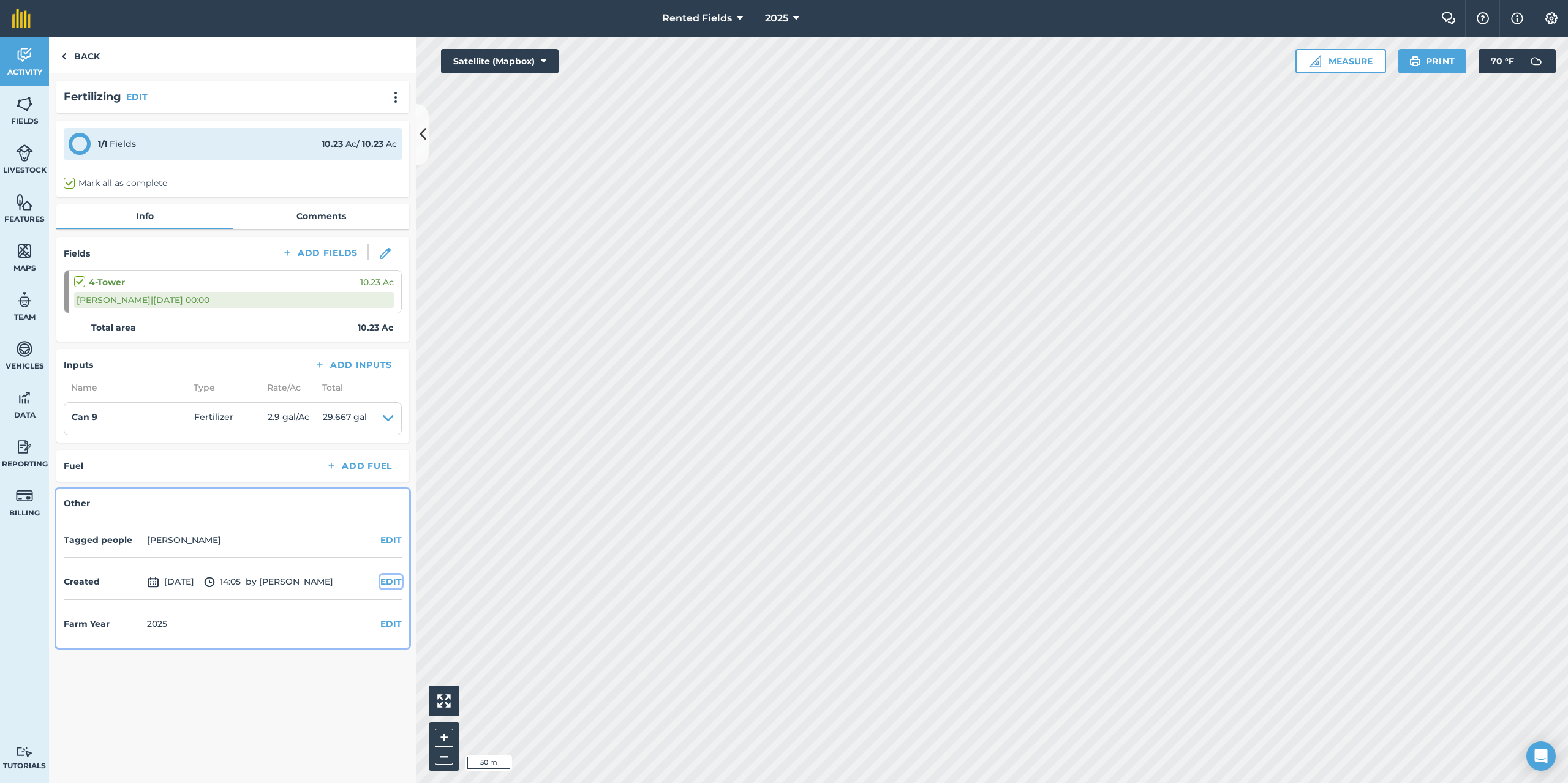
click at [387, 581] on button "EDIT" at bounding box center [391, 582] width 21 height 13
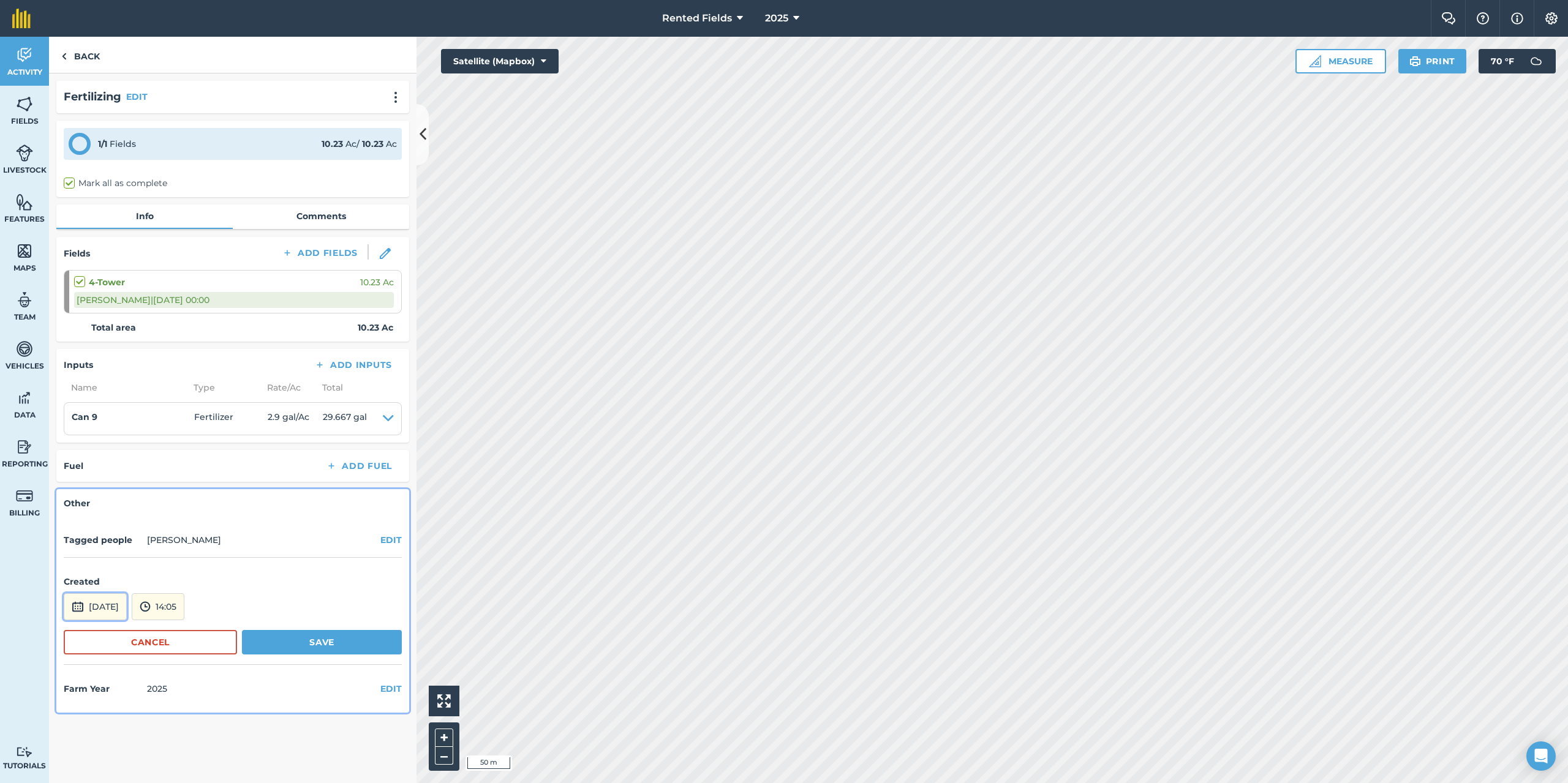
click at [117, 605] on button "[DATE]" at bounding box center [95, 607] width 63 height 27
click at [103, 441] on button "‹" at bounding box center [105, 442] width 27 height 27
click at [225, 441] on button "›" at bounding box center [225, 442] width 27 height 27
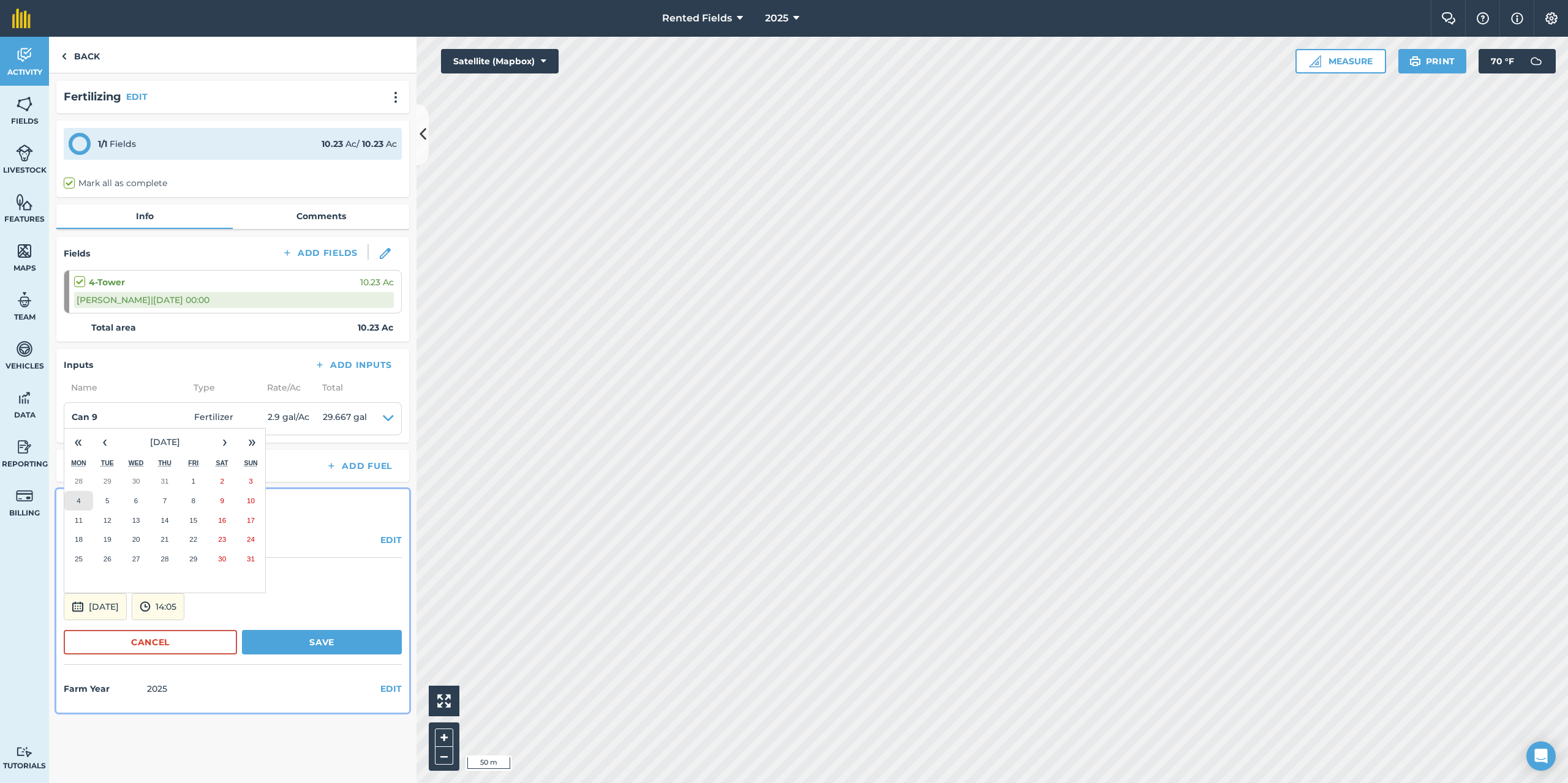
click at [81, 503] on button "4" at bounding box center [78, 501] width 29 height 20
click at [185, 605] on button "14:05" at bounding box center [158, 607] width 52 height 27
click at [185, 470] on button "00:00" at bounding box center [161, 476] width 58 height 20
click at [324, 642] on button "Save" at bounding box center [322, 642] width 160 height 25
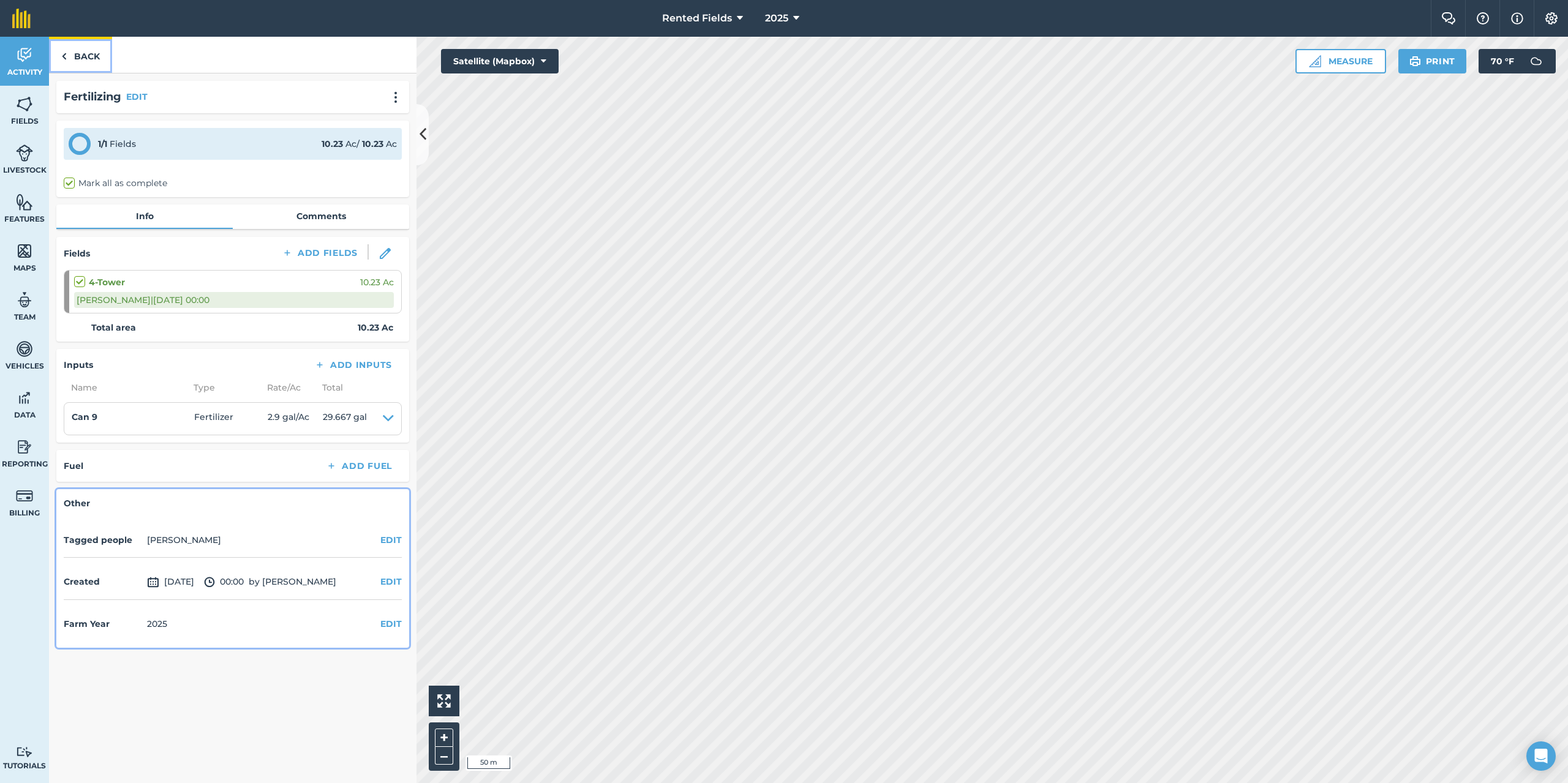
click at [77, 58] on link "Back" at bounding box center [81, 55] width 63 height 36
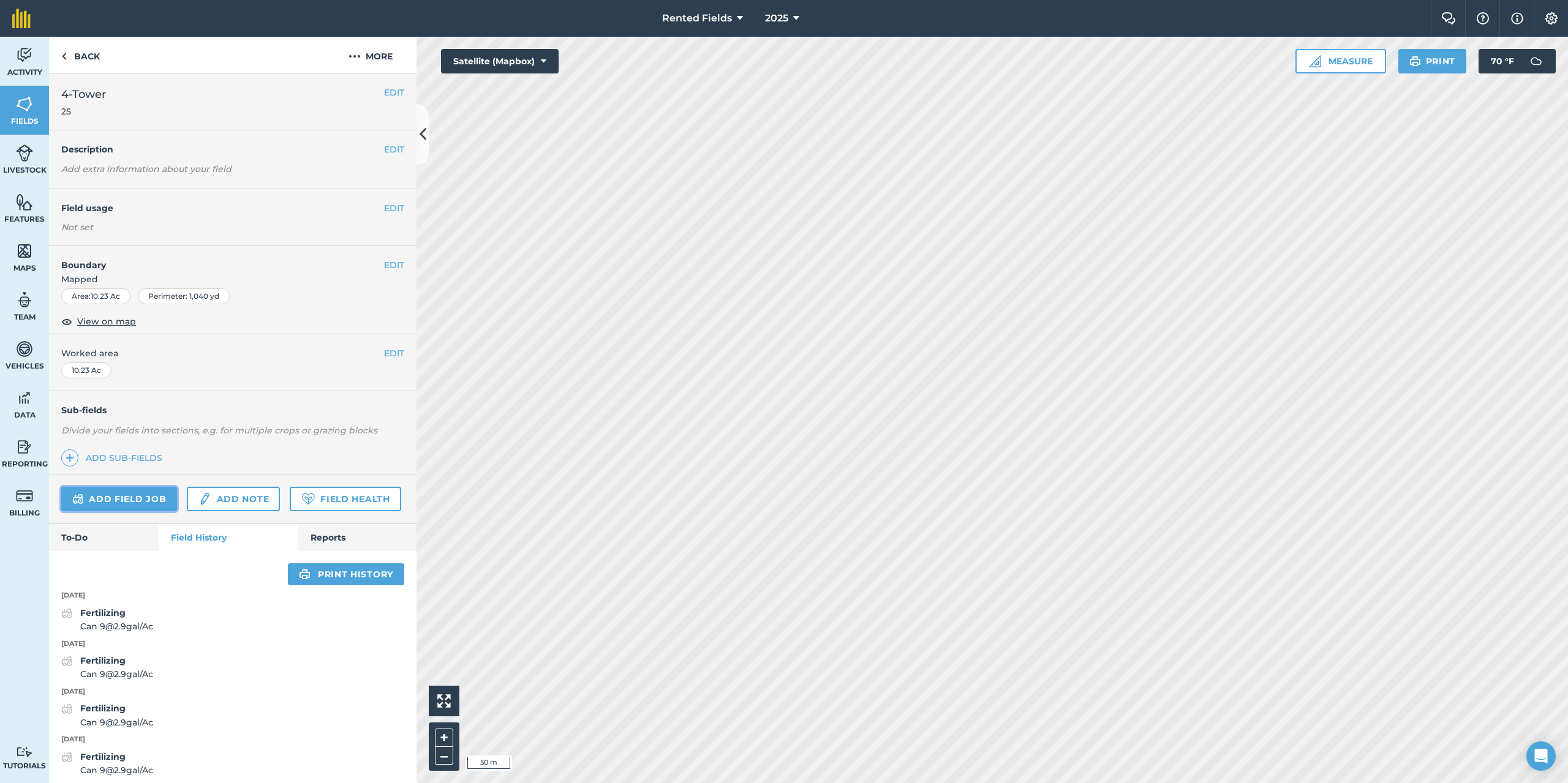
click at [141, 500] on link "Add field job" at bounding box center [119, 498] width 116 height 25
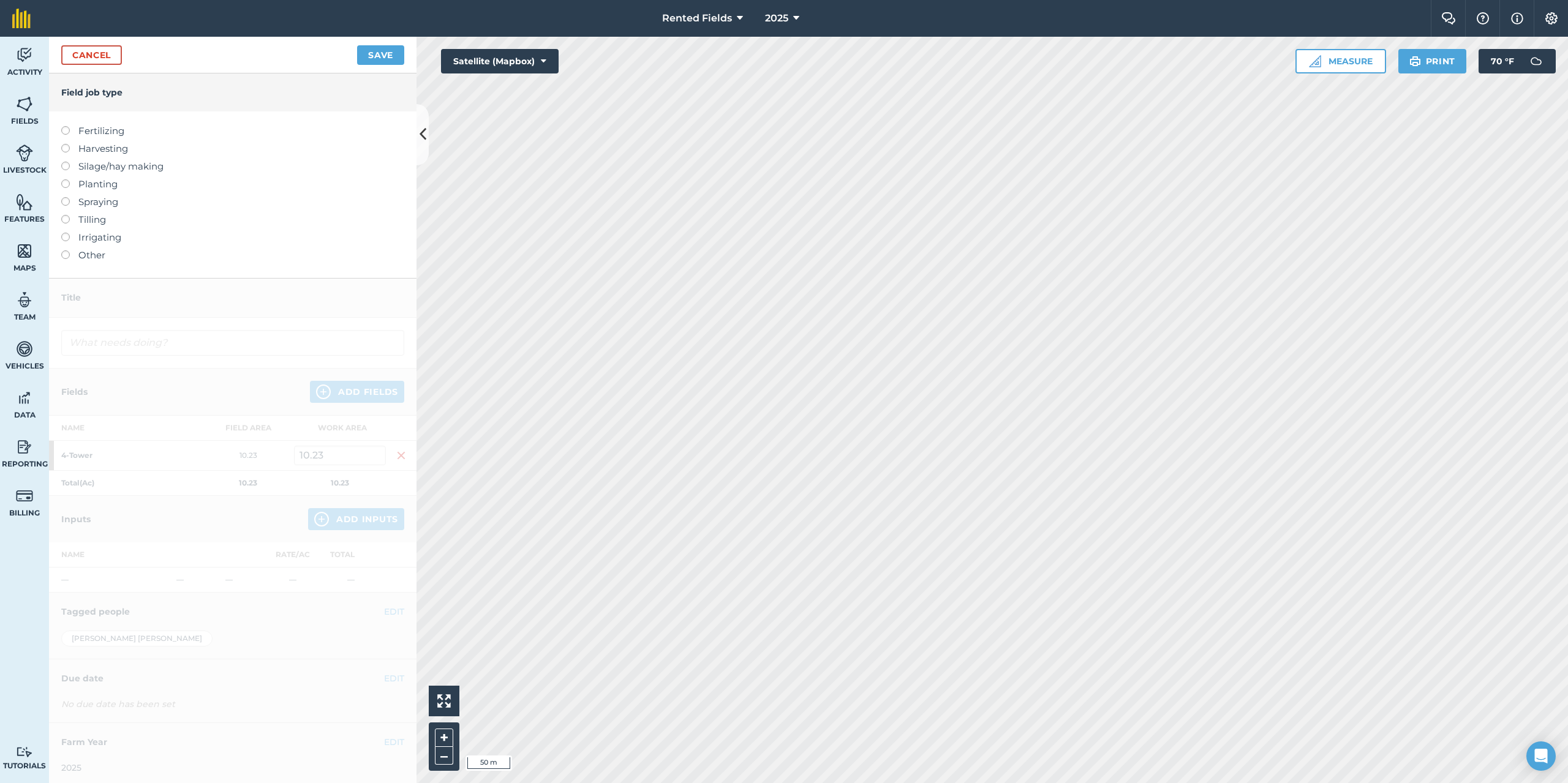
click at [65, 126] on label at bounding box center [70, 126] width 17 height 0
type input "Fertilizing"
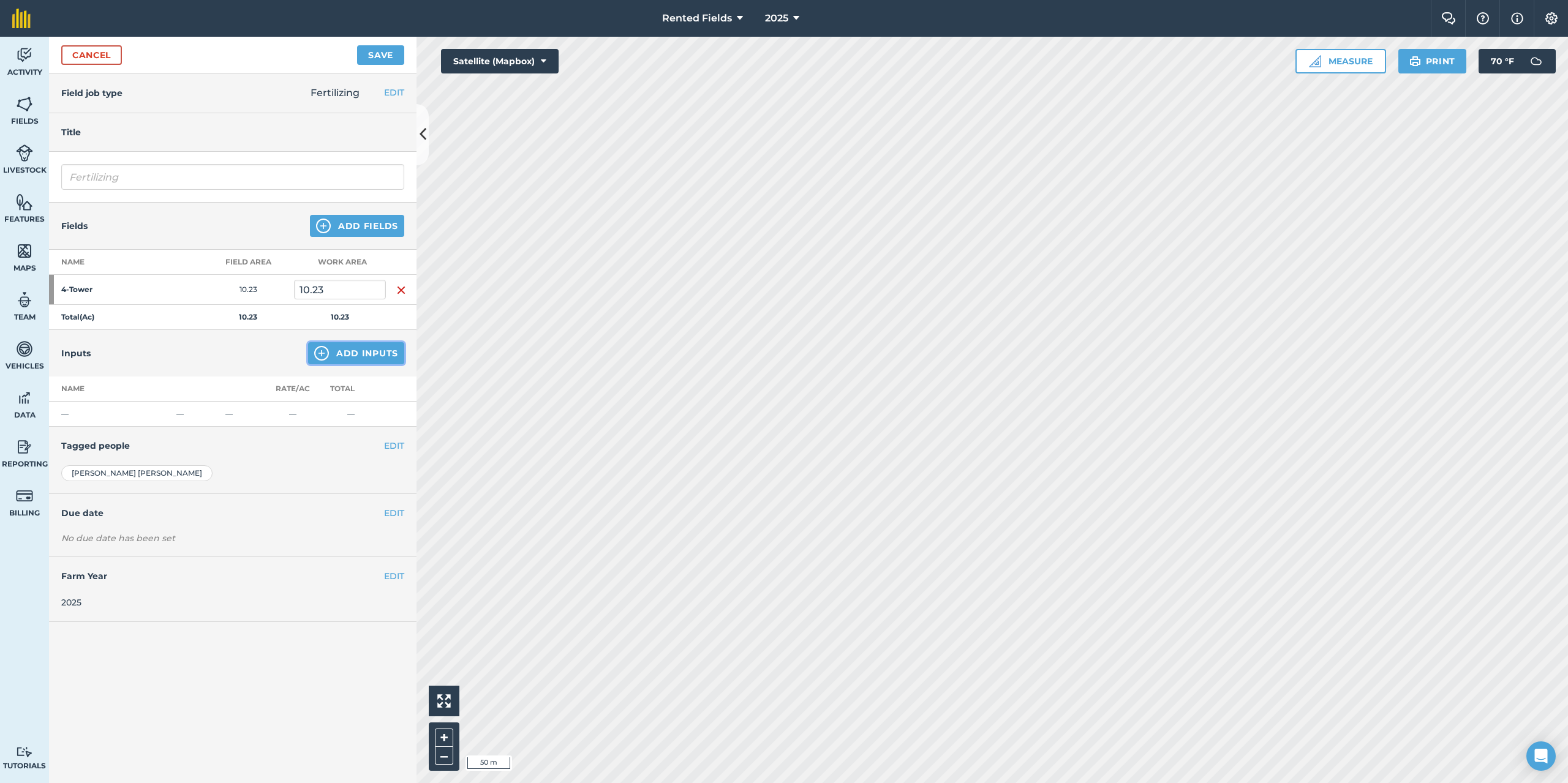
click at [350, 359] on button "Add Inputs" at bounding box center [356, 353] width 96 height 22
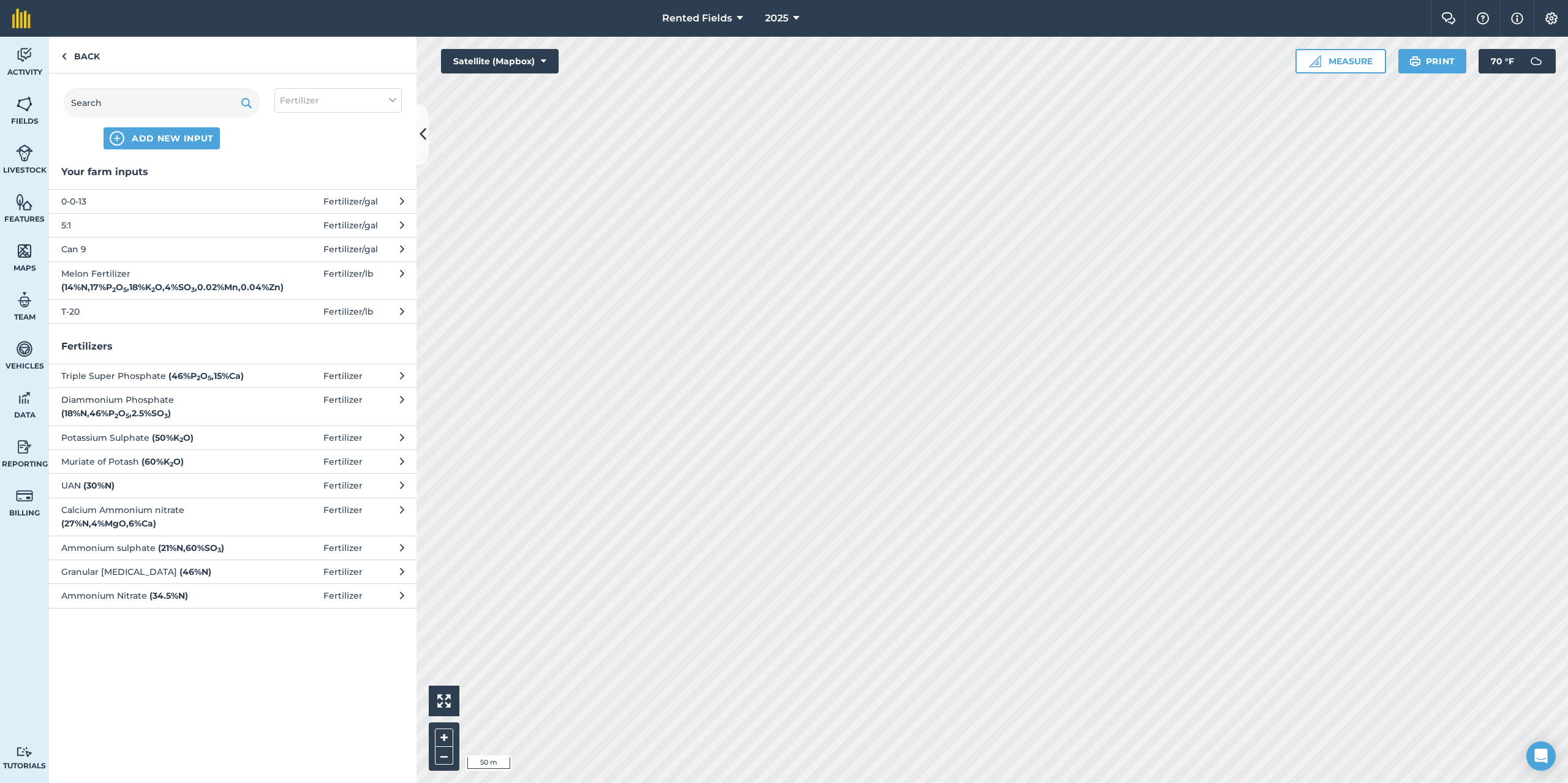
click at [81, 246] on span "Can 9" at bounding box center [161, 249] width 201 height 13
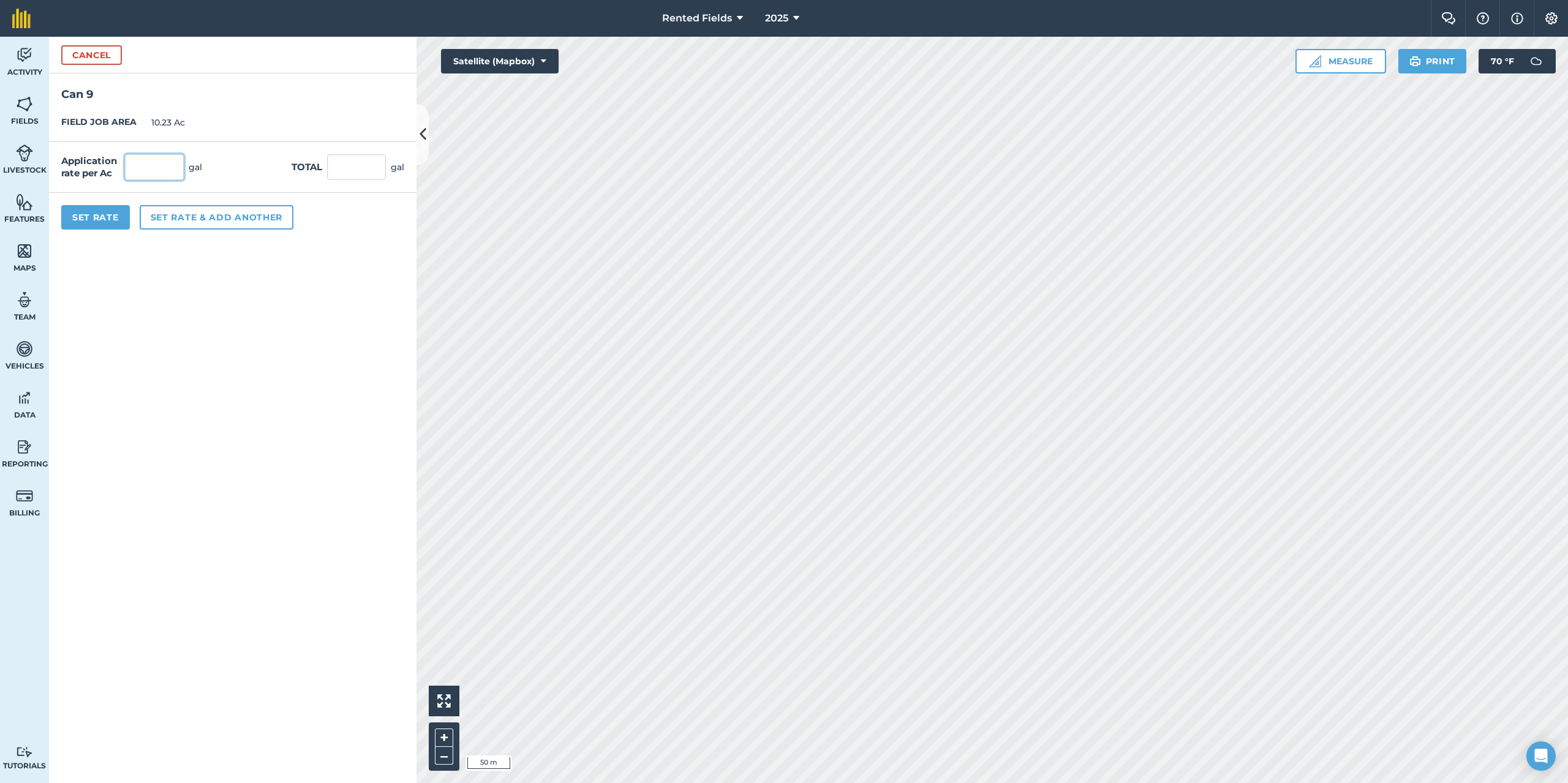
click at [125, 171] on input "text" at bounding box center [155, 167] width 59 height 25
type input "2.9"
type input "29.667"
click at [108, 218] on button "Set Rate" at bounding box center [95, 217] width 69 height 25
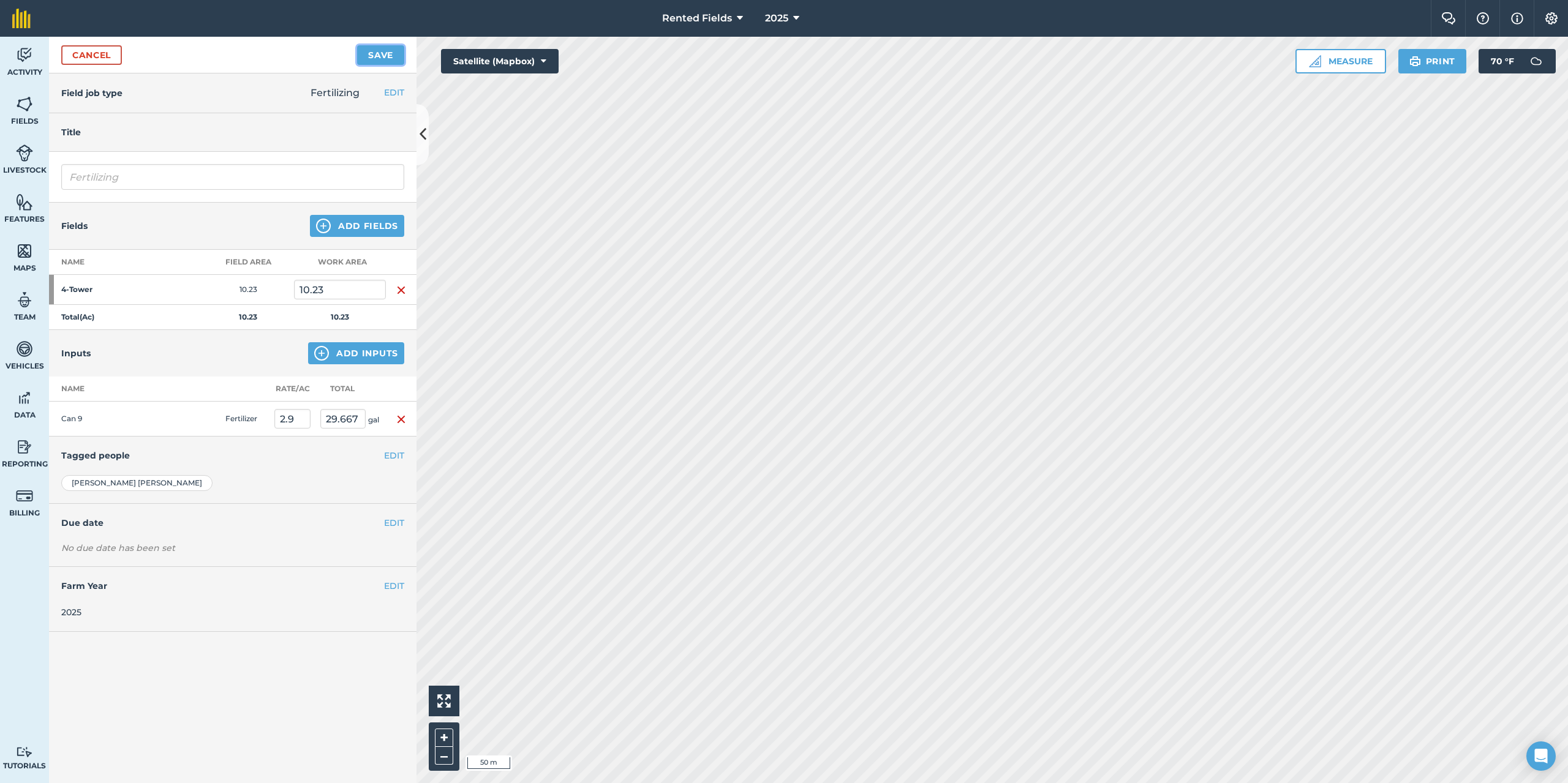
click at [365, 54] on button "Save" at bounding box center [380, 55] width 47 height 20
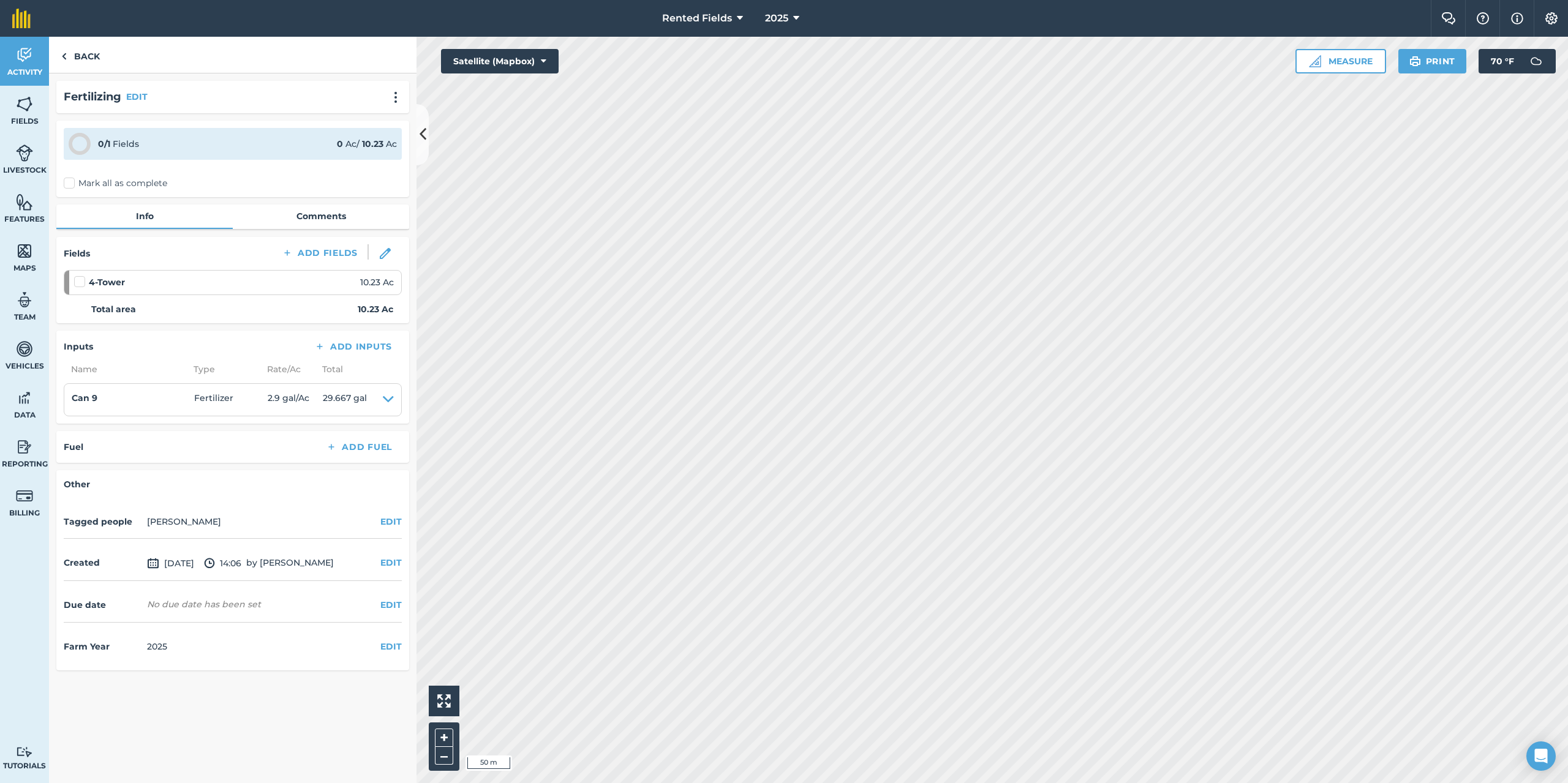
click at [71, 185] on label "Mark all as complete" at bounding box center [115, 183] width 104 height 13
click at [71, 185] on input "Mark all as complete" at bounding box center [67, 181] width 8 height 8
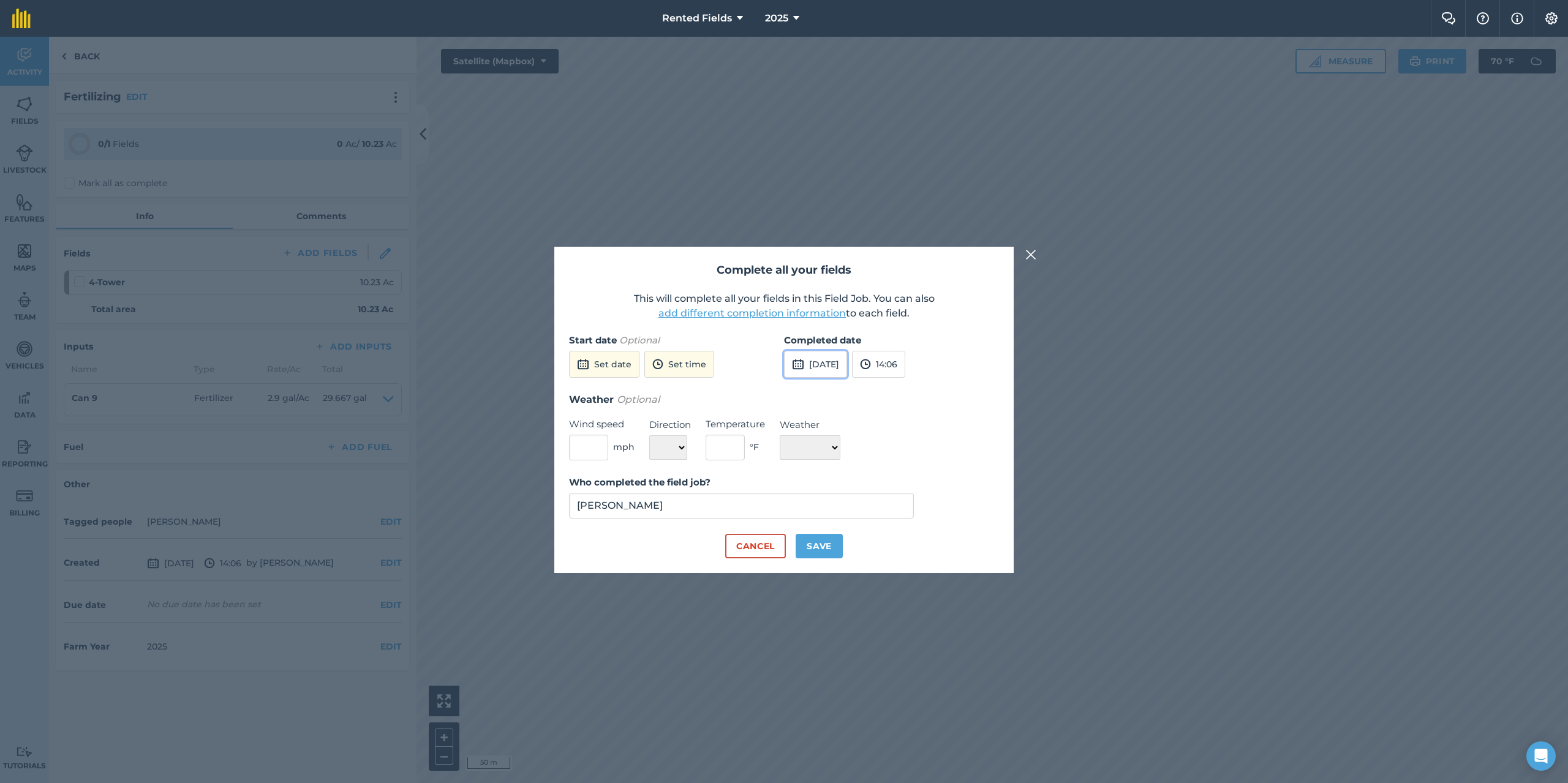
click at [839, 357] on button "[DATE]" at bounding box center [816, 365] width 63 height 27
click at [828, 397] on button "‹" at bounding box center [825, 392] width 27 height 27
click at [798, 475] on button "11" at bounding box center [799, 470] width 29 height 20
click at [905, 359] on button "14:06" at bounding box center [878, 365] width 53 height 27
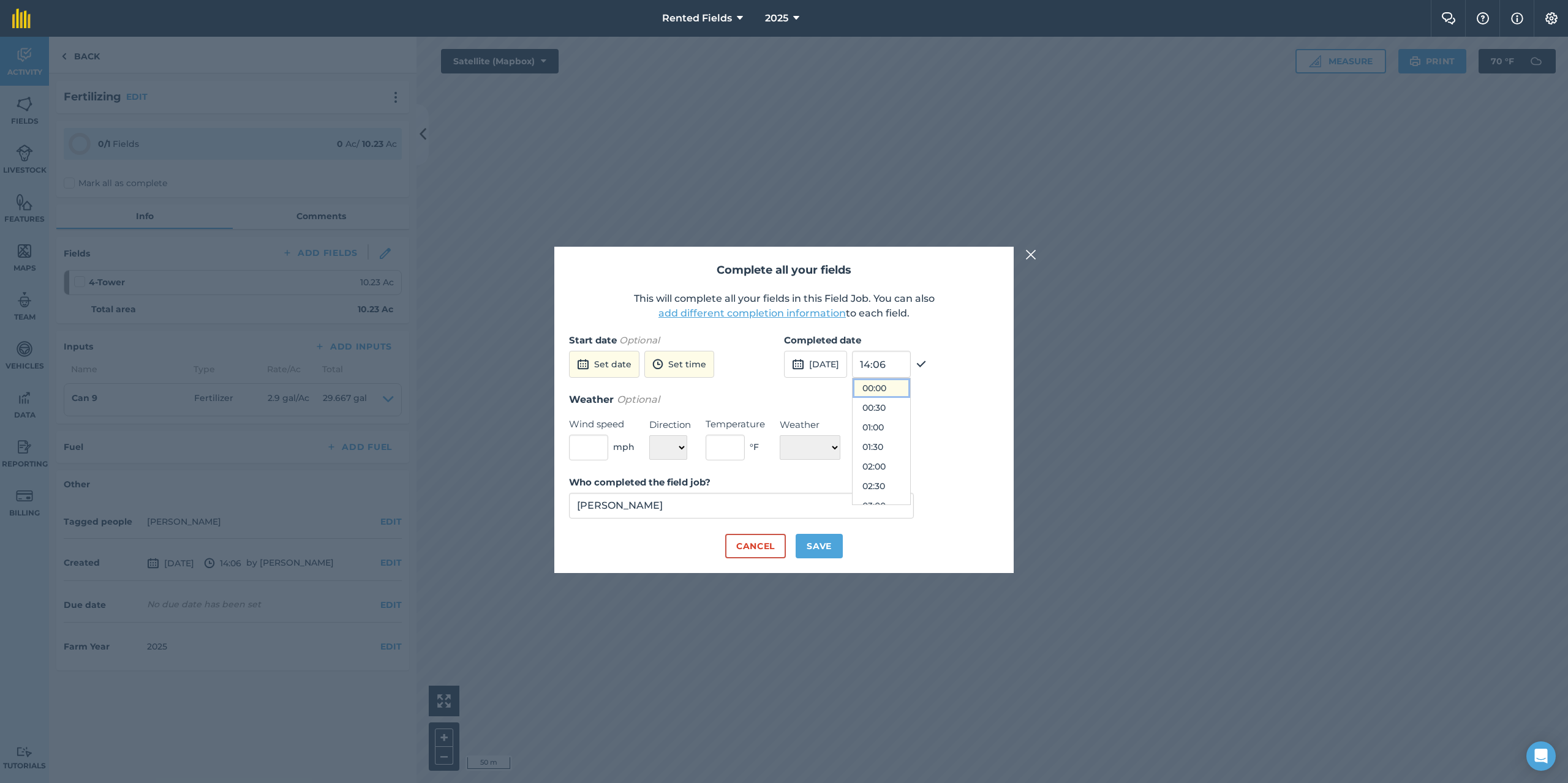
click at [901, 392] on button "00:00" at bounding box center [882, 388] width 58 height 20
click at [812, 551] on button "Save" at bounding box center [819, 546] width 47 height 25
checkbox input "true"
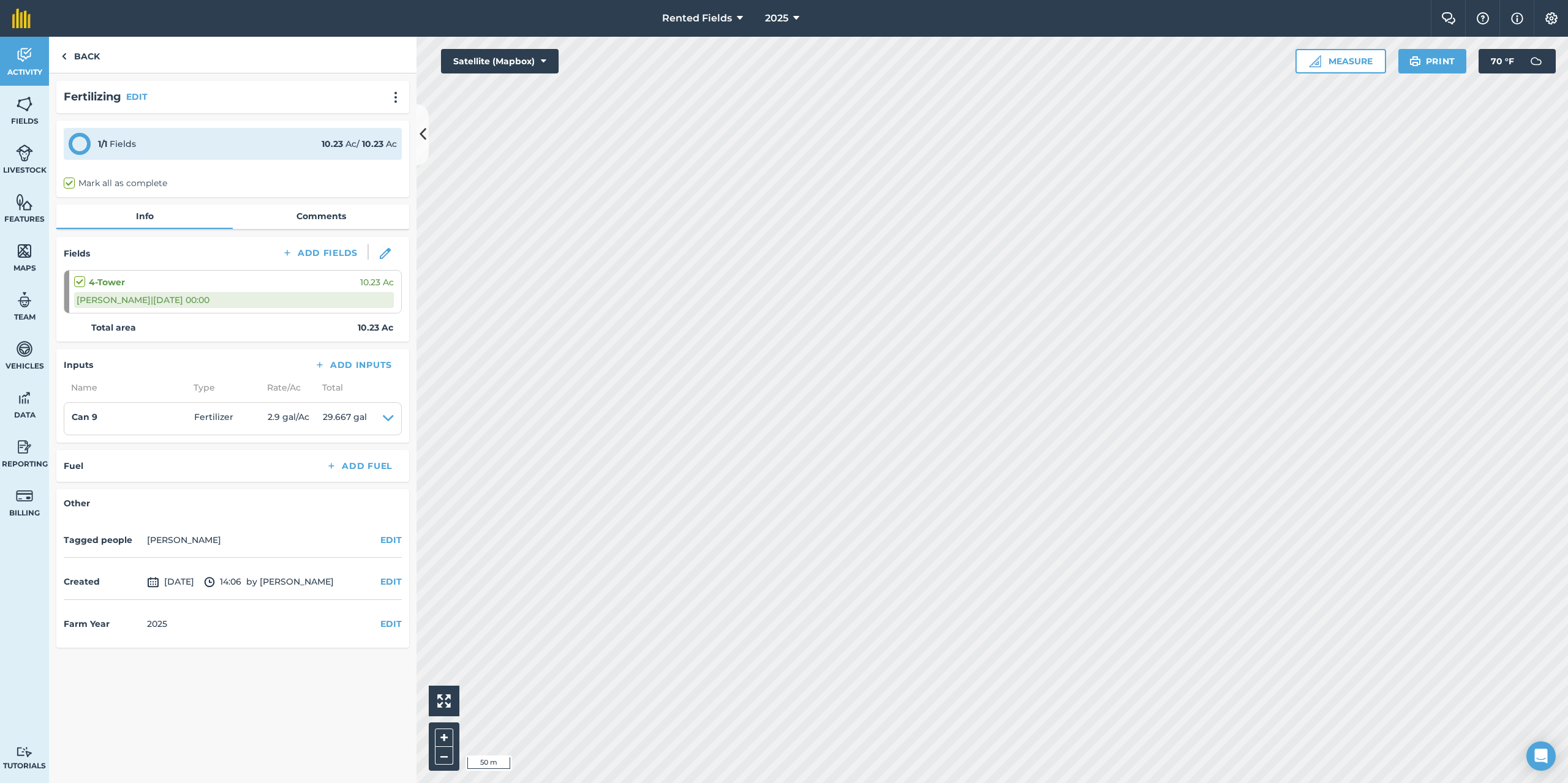
click at [190, 572] on div "Created [DATE] 14:06 by [PERSON_NAME] EDIT" at bounding box center [232, 582] width 338 height 35
click at [388, 576] on button "EDIT" at bounding box center [391, 582] width 21 height 13
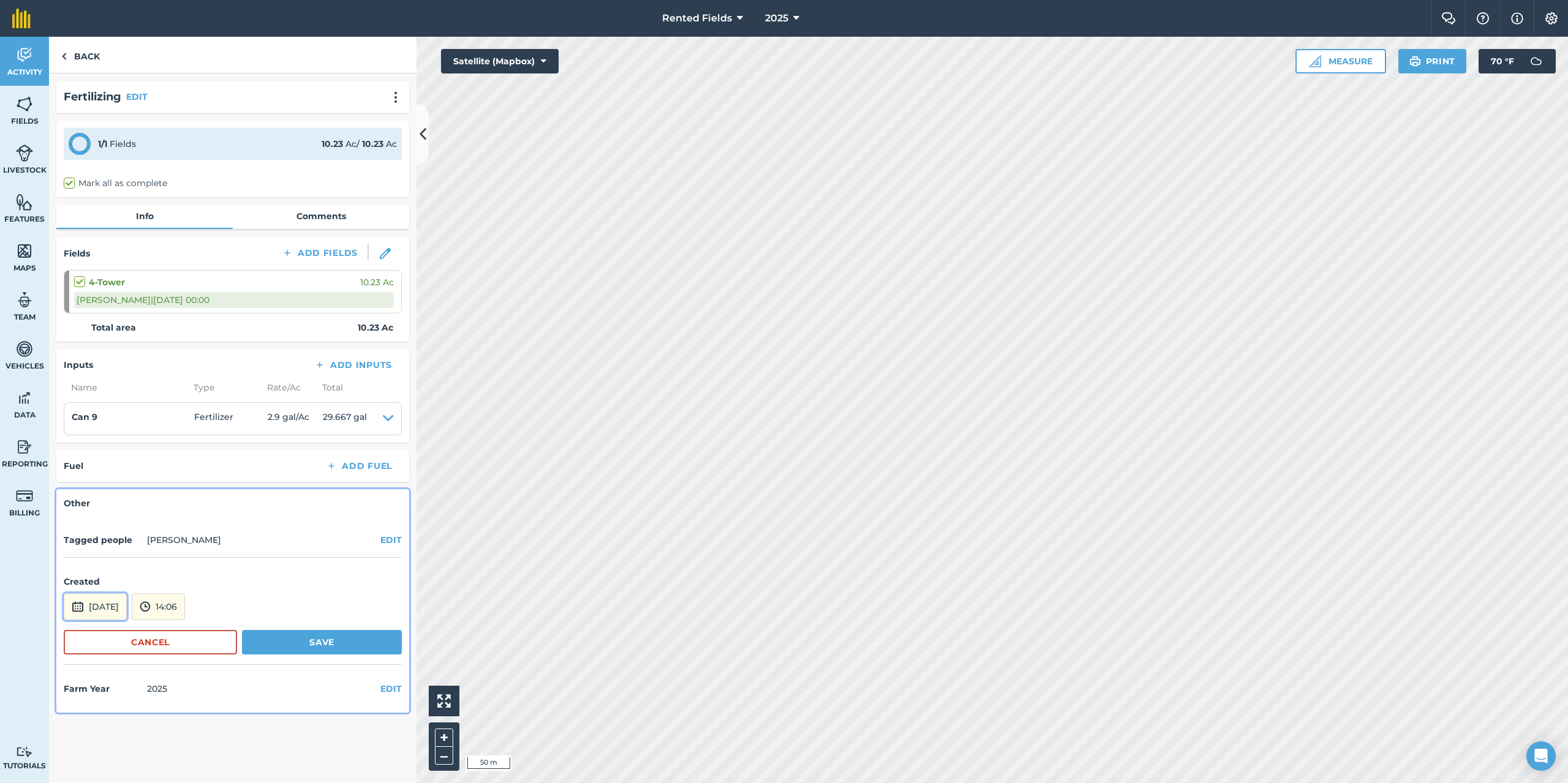
click at [127, 602] on button "[DATE]" at bounding box center [95, 607] width 63 height 27
click at [101, 438] on button "‹" at bounding box center [105, 442] width 27 height 27
click at [101, 437] on button "‹" at bounding box center [105, 442] width 27 height 27
click at [78, 497] on abbr "4" at bounding box center [78, 501] width 4 height 8
click at [185, 601] on button "14:06" at bounding box center [158, 607] width 53 height 27
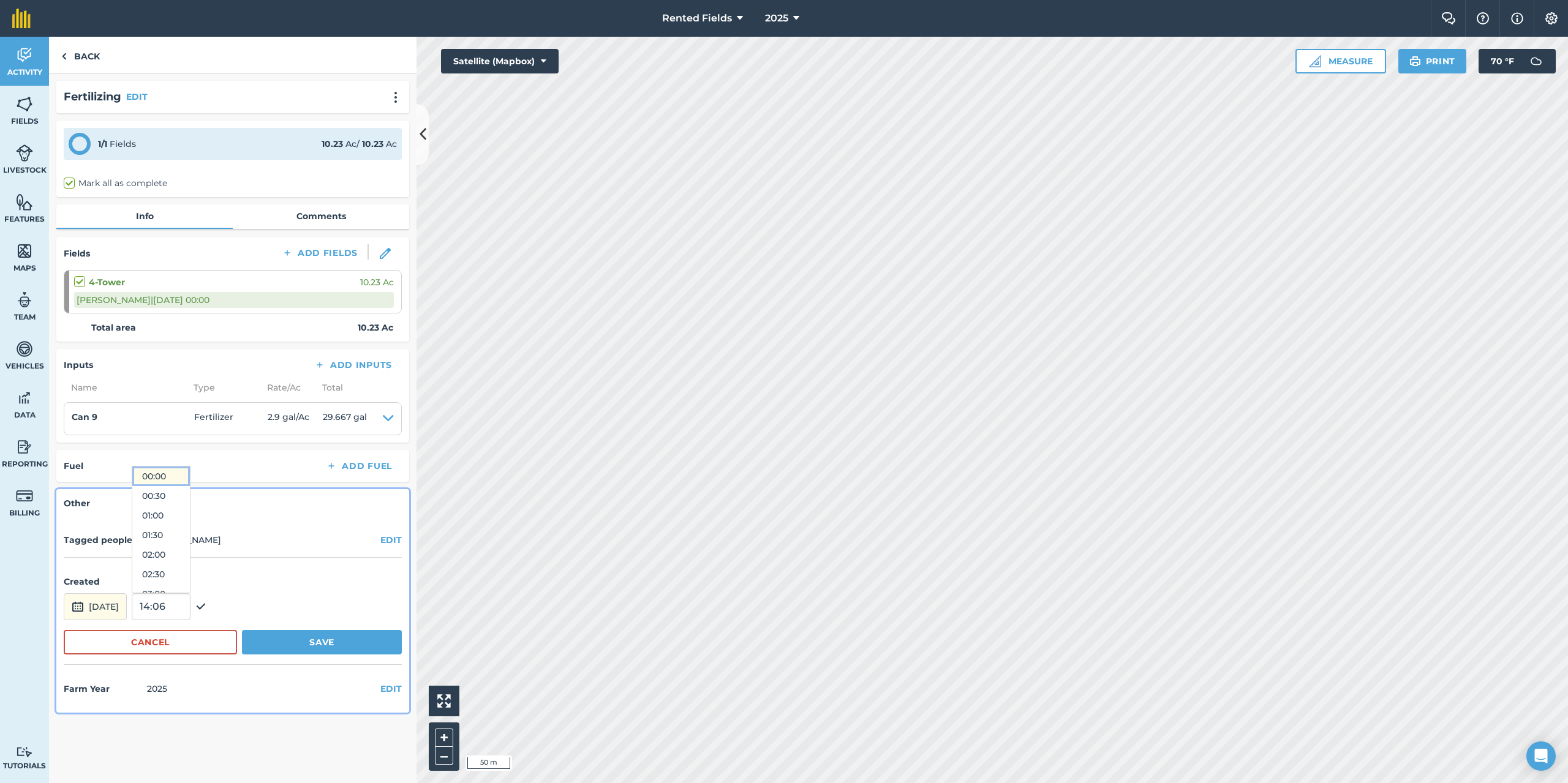
click at [186, 476] on button "00:00" at bounding box center [161, 476] width 58 height 20
click at [317, 644] on button "Save" at bounding box center [322, 642] width 160 height 25
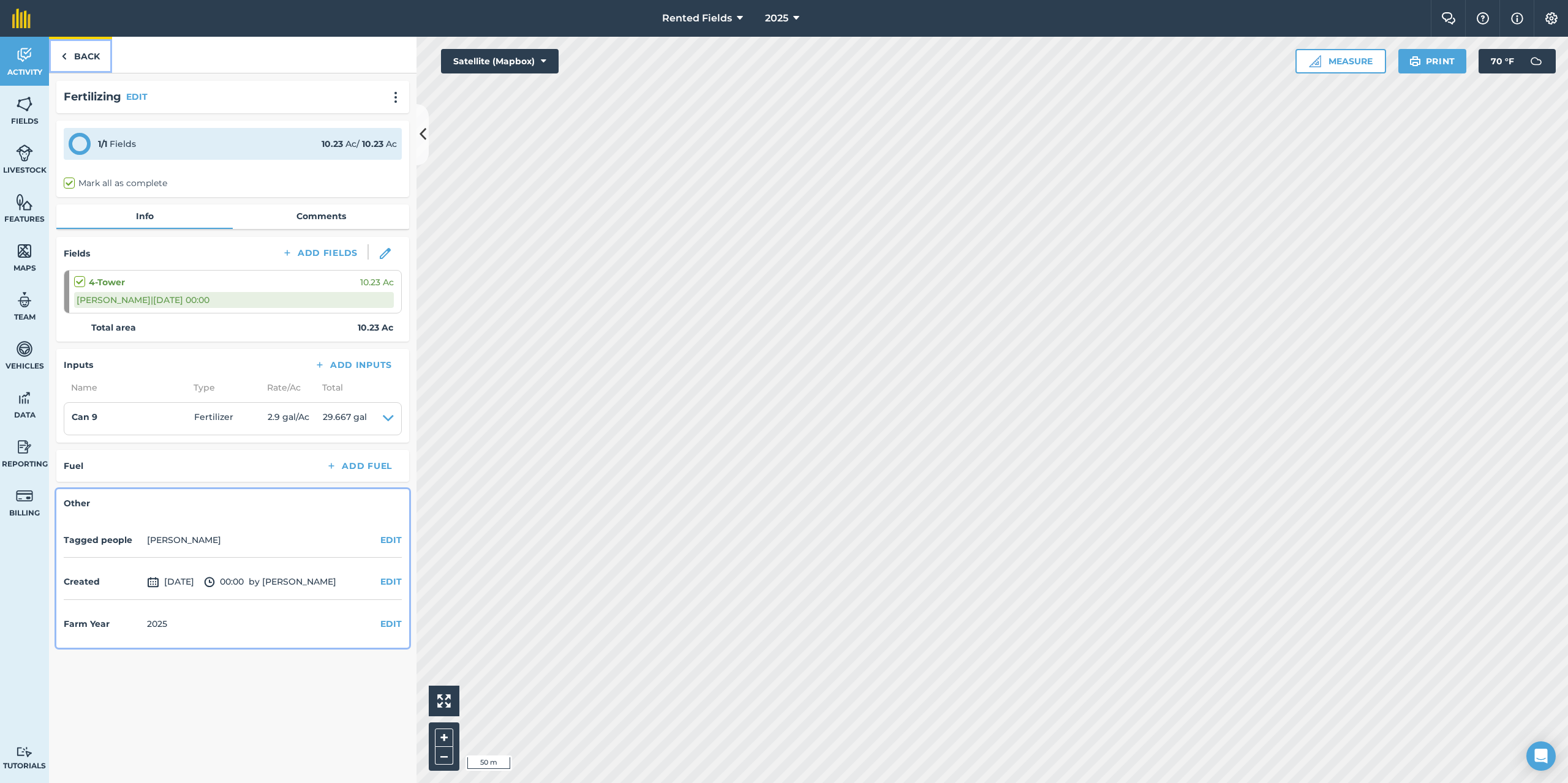
click at [67, 57] on link "Back" at bounding box center [81, 55] width 63 height 36
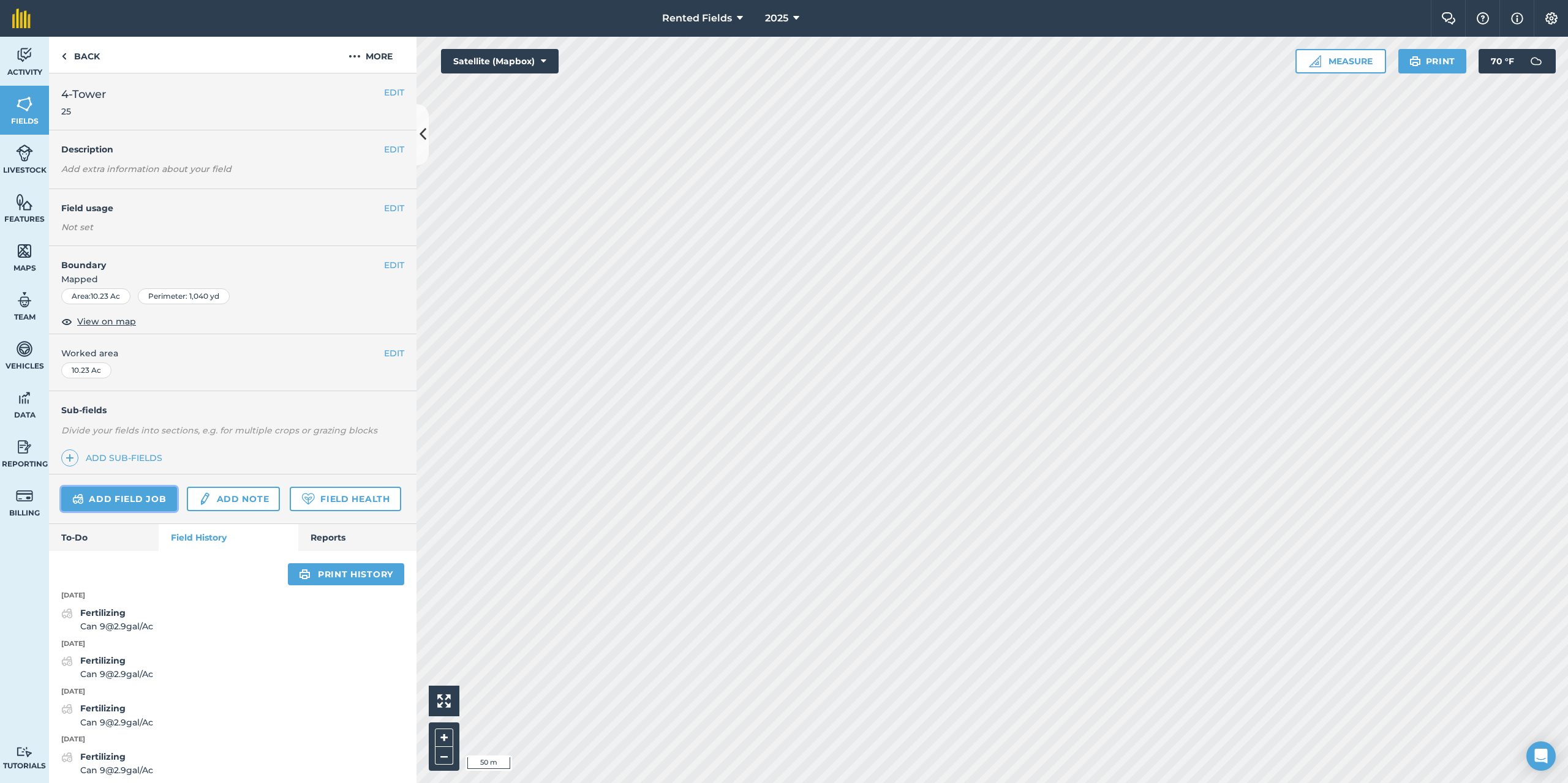
click at [125, 498] on link "Add field job" at bounding box center [119, 498] width 116 height 25
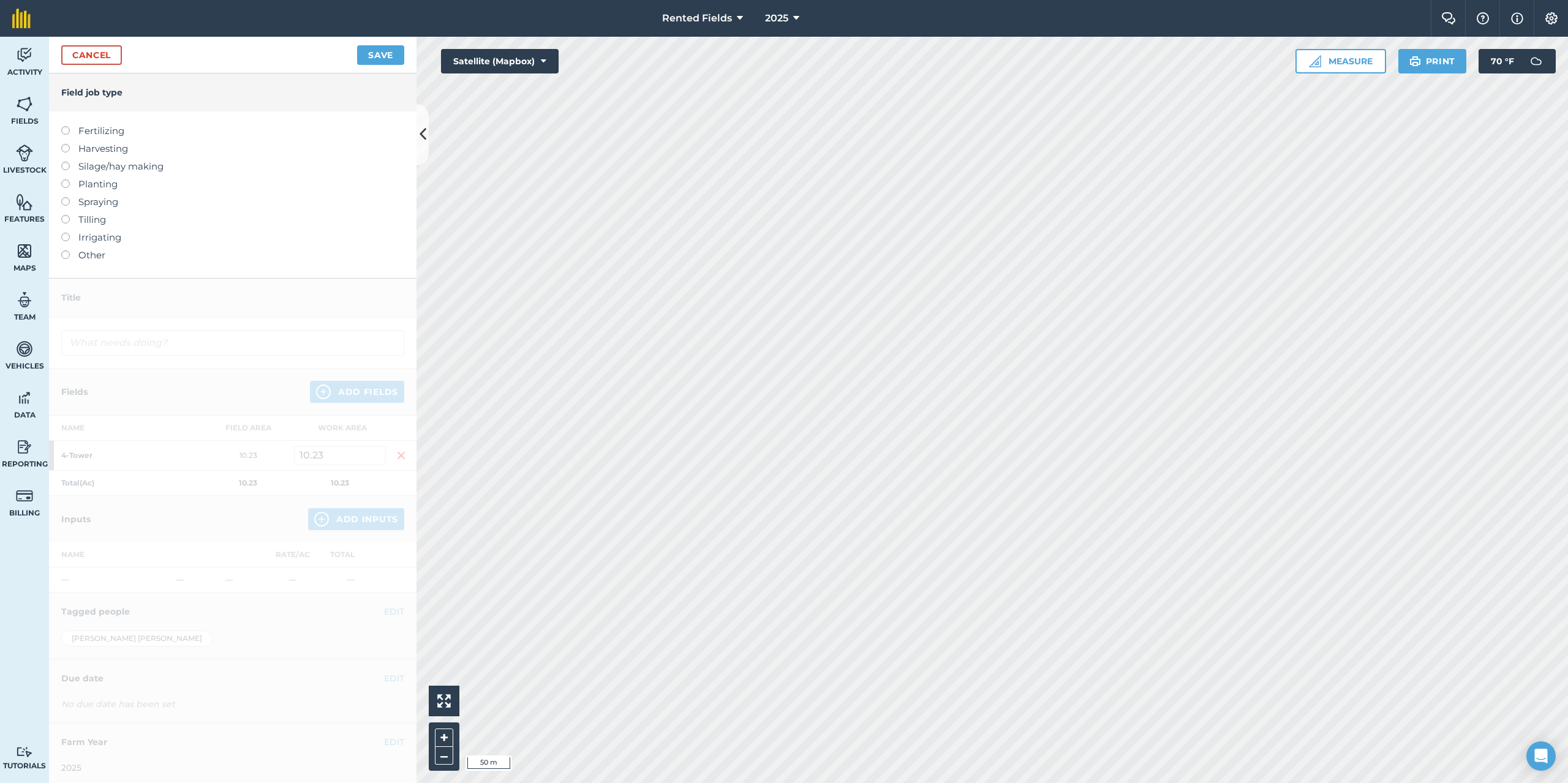
click at [68, 126] on label at bounding box center [70, 126] width 17 height 0
type input "Fertilizing"
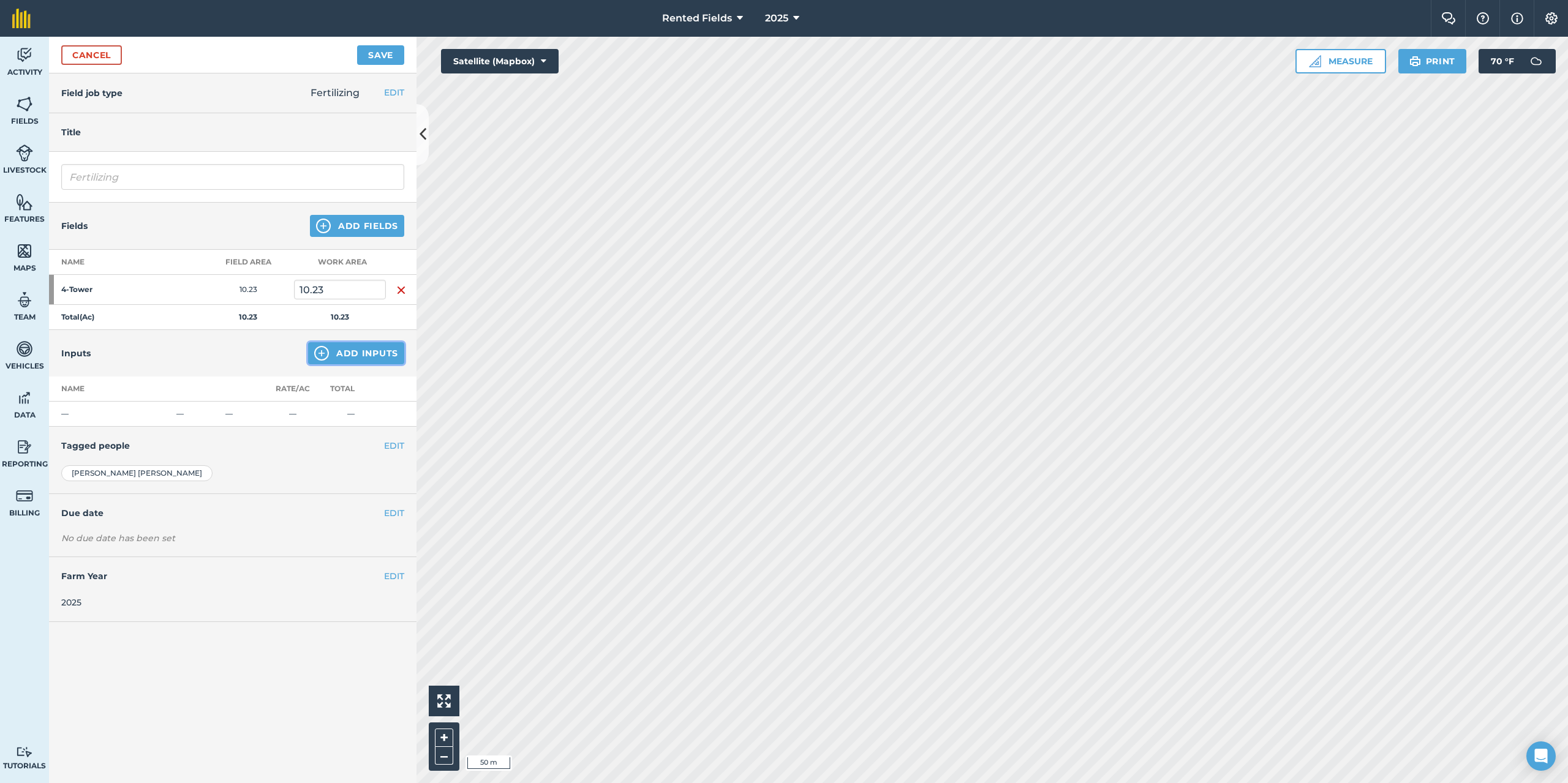
click at [353, 352] on button "Add Inputs" at bounding box center [356, 353] width 96 height 22
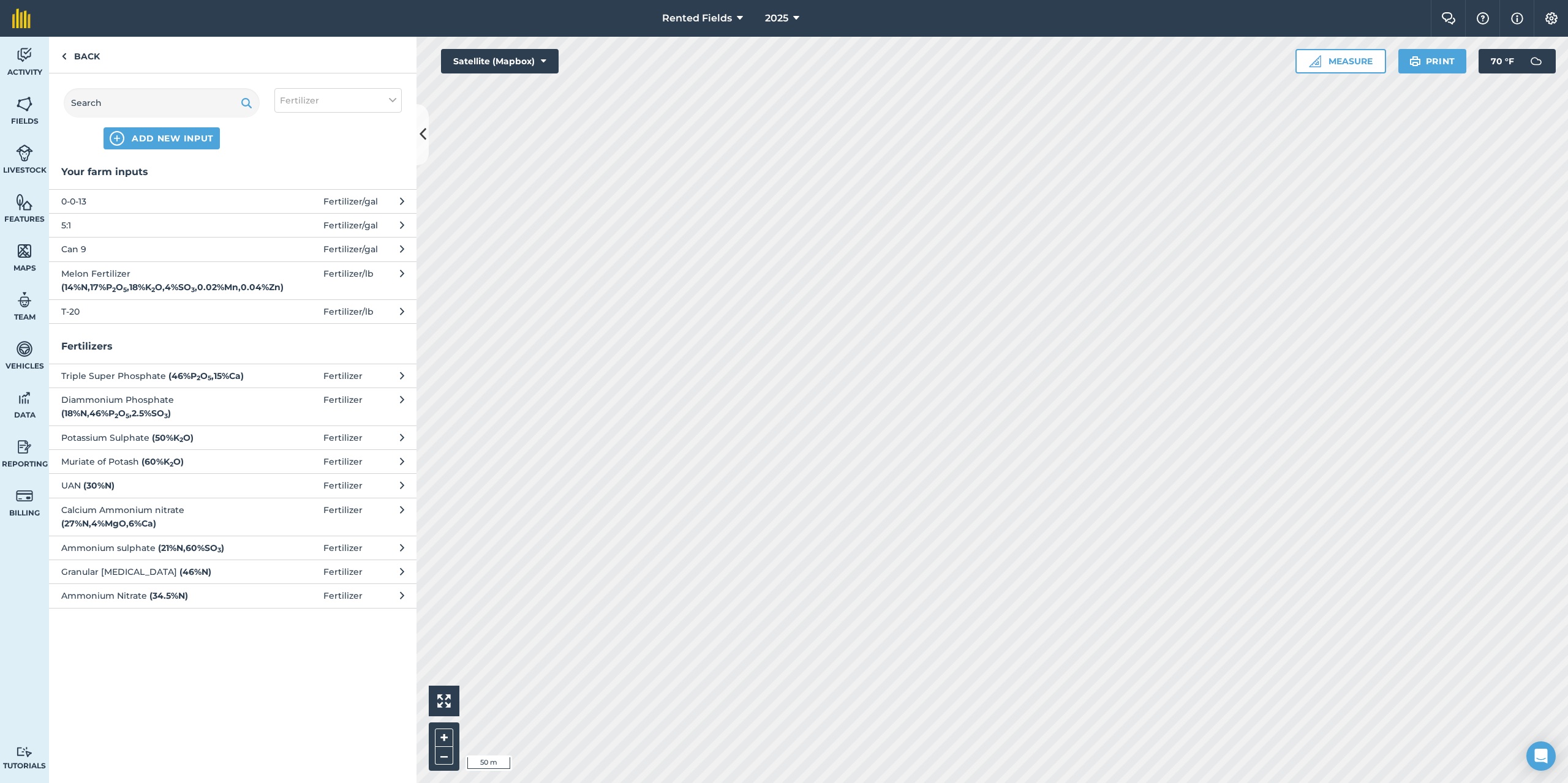
click at [80, 255] on span "Can 9" at bounding box center [161, 249] width 201 height 13
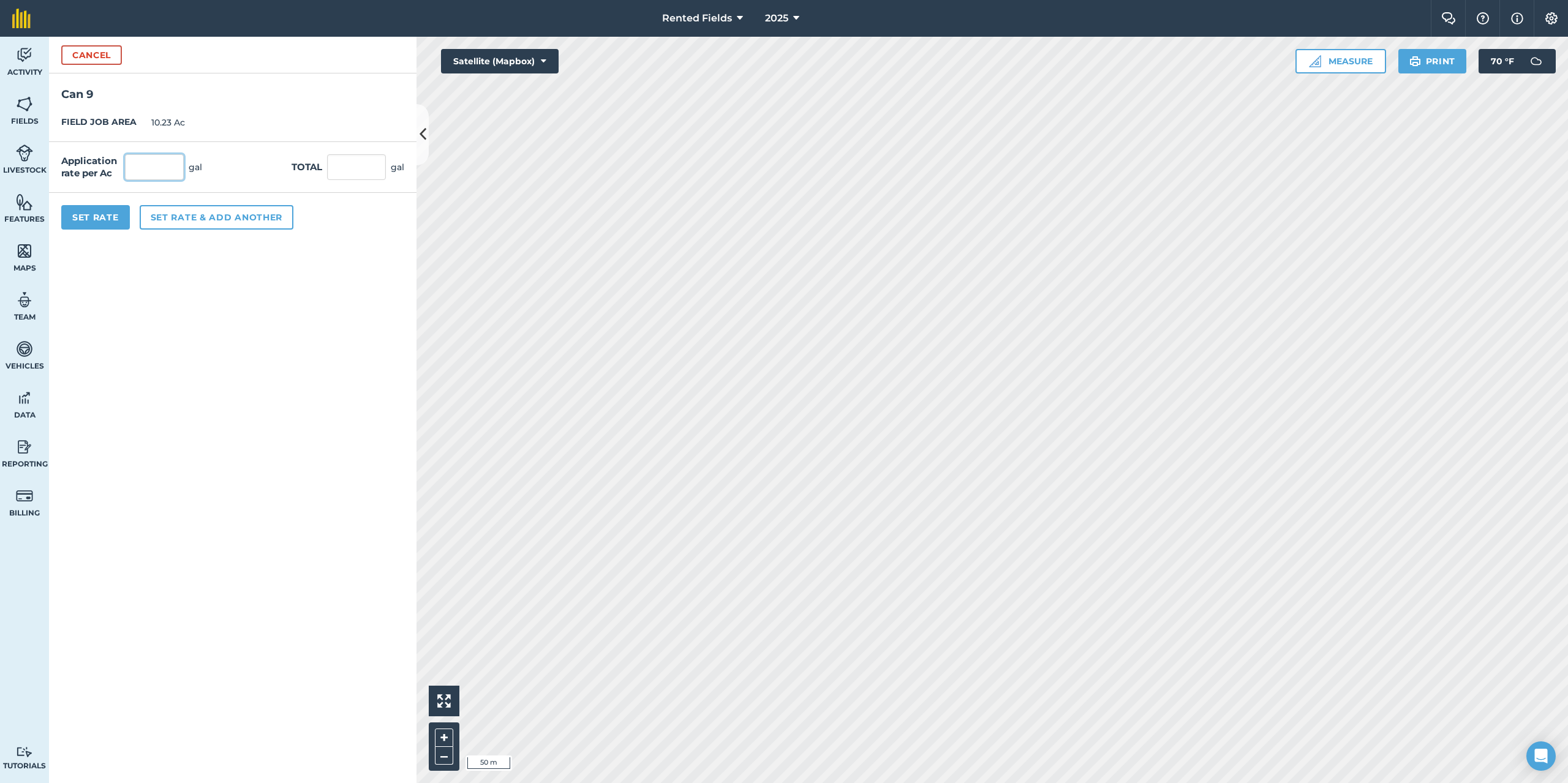
click at [144, 168] on input "text" at bounding box center [155, 167] width 59 height 25
type input "2.9"
type input "29.667"
click at [99, 220] on button "Set Rate" at bounding box center [95, 217] width 69 height 25
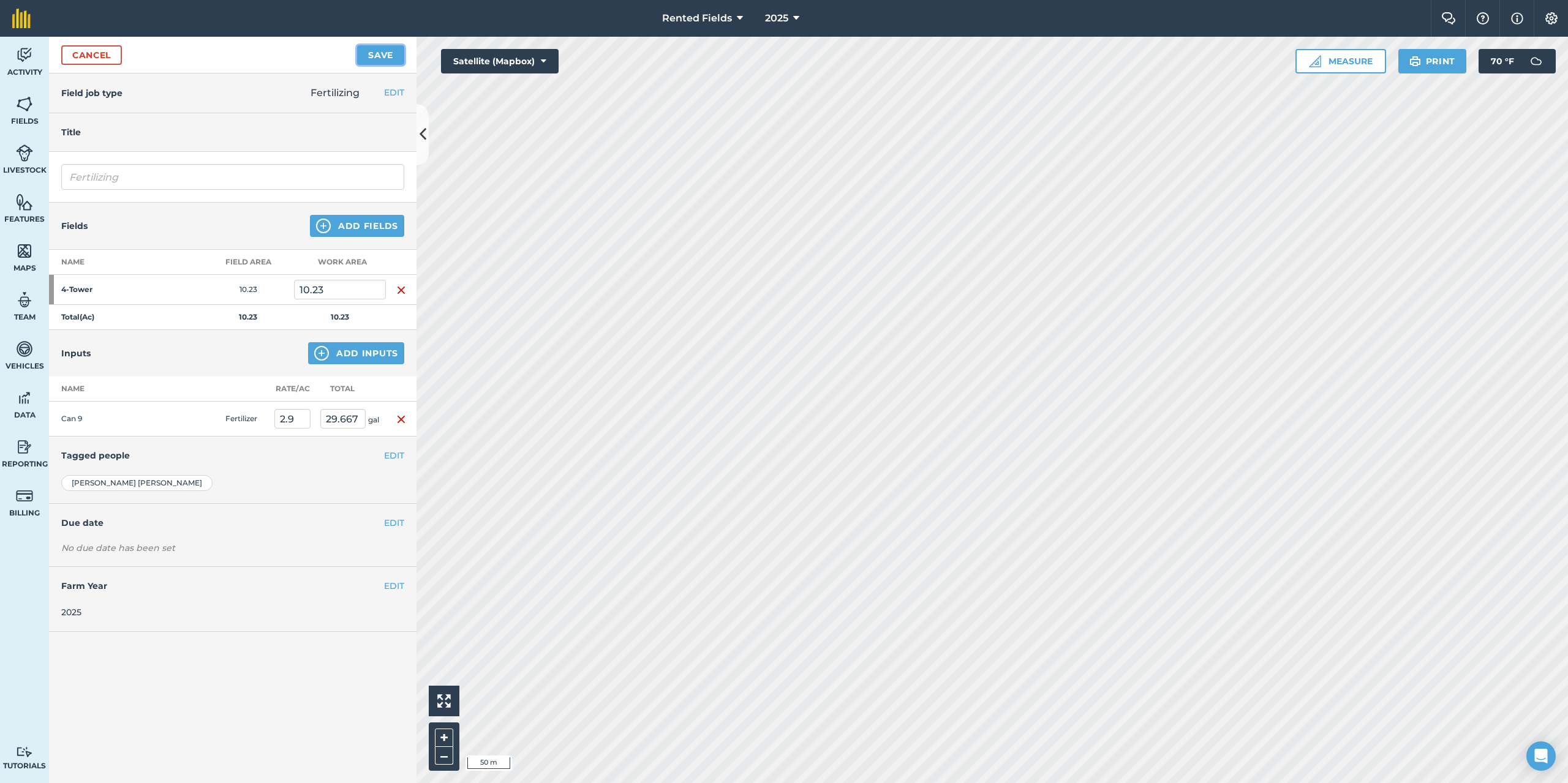
click at [386, 59] on button "Save" at bounding box center [380, 55] width 47 height 20
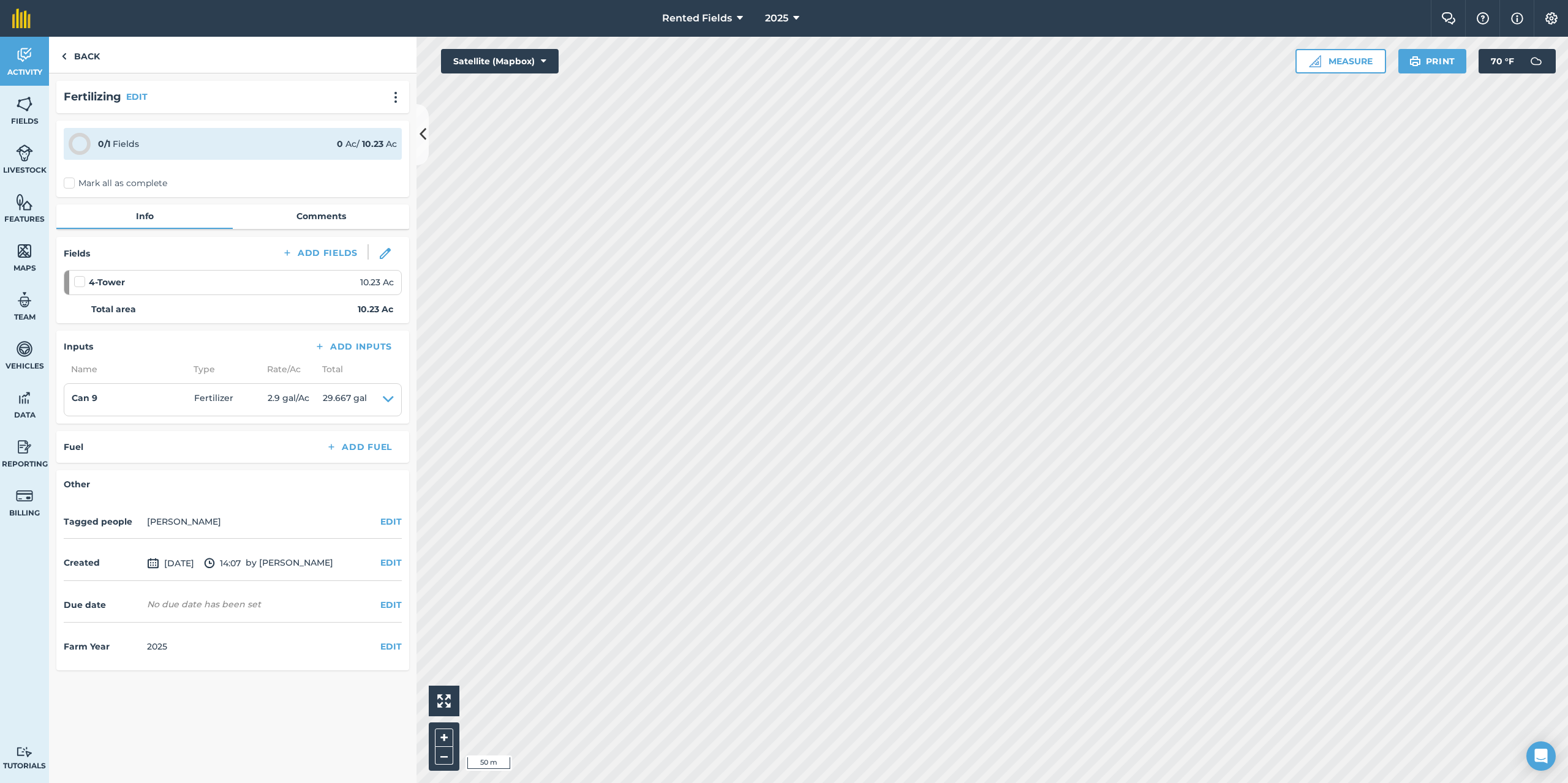
click at [71, 185] on label "Mark all as complete" at bounding box center [115, 183] width 104 height 13
click at [71, 185] on input "Mark all as complete" at bounding box center [67, 181] width 8 height 8
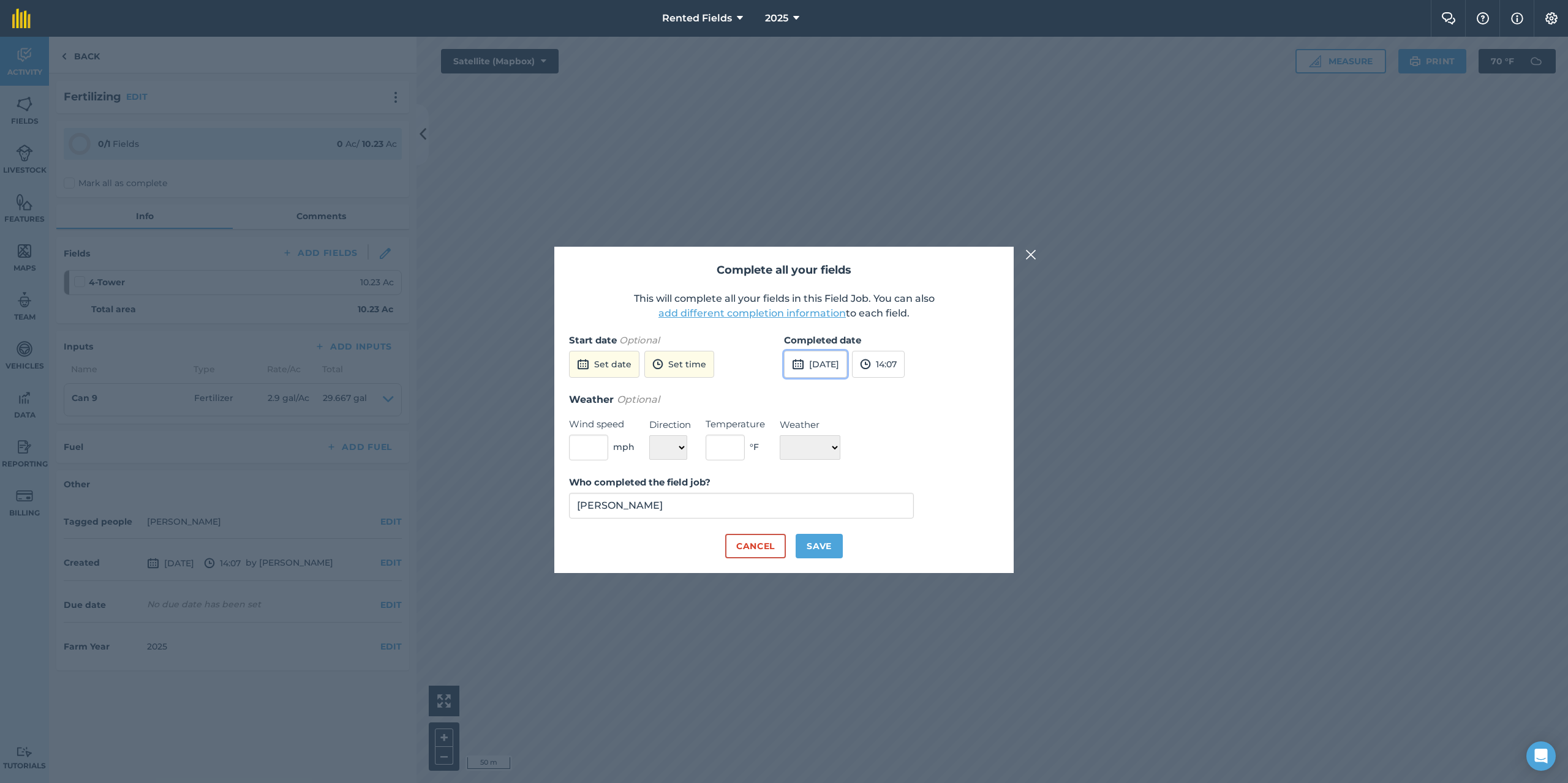
click at [843, 360] on button "[DATE]" at bounding box center [816, 365] width 63 height 27
click at [823, 389] on button "‹" at bounding box center [825, 392] width 27 height 27
click at [799, 514] on button "25" at bounding box center [799, 509] width 29 height 20
click at [904, 365] on button "14:07" at bounding box center [878, 365] width 52 height 27
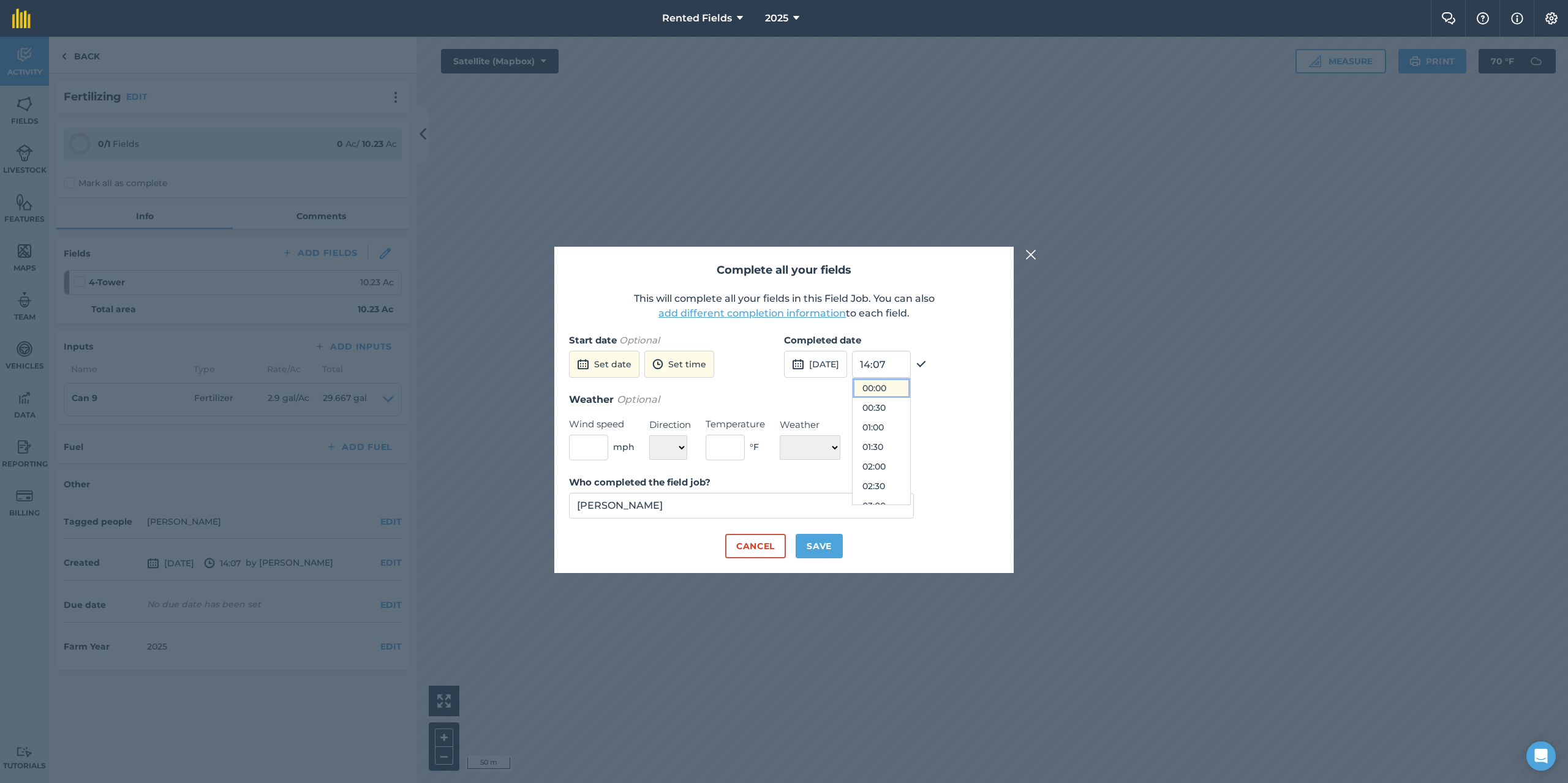
click at [905, 387] on button "00:00" at bounding box center [882, 388] width 58 height 20
click at [818, 552] on button "Save" at bounding box center [819, 546] width 47 height 25
checkbox input "true"
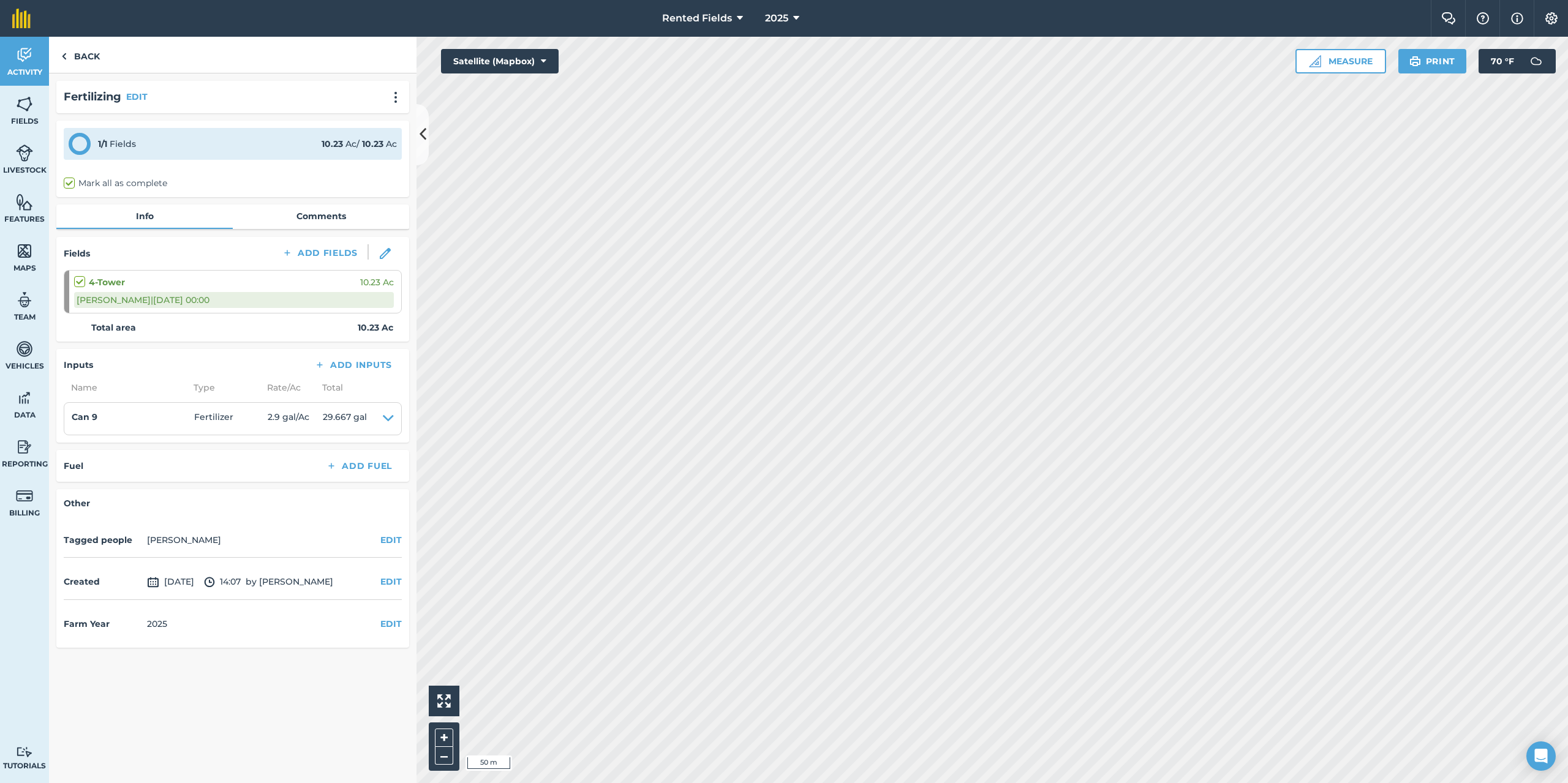
click at [400, 573] on div "Created [DATE] 14:07 by [PERSON_NAME] EDIT" at bounding box center [232, 582] width 338 height 35
click at [388, 586] on button "EDIT" at bounding box center [391, 582] width 21 height 13
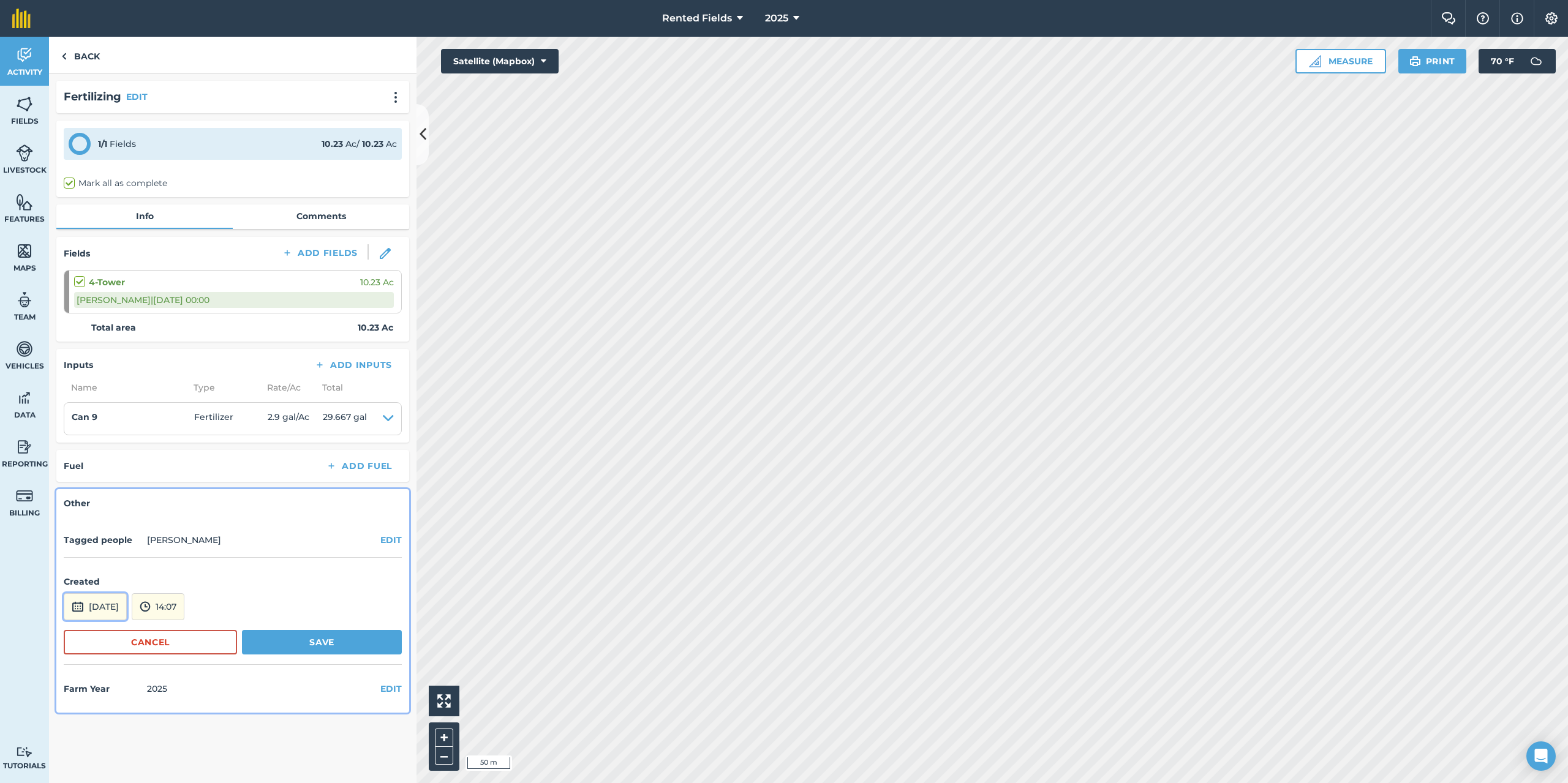
click at [109, 594] on button "[DATE]" at bounding box center [95, 607] width 63 height 27
click at [105, 441] on button "‹" at bounding box center [105, 442] width 27 height 27
click at [106, 441] on button "‹" at bounding box center [105, 442] width 27 height 27
click at [74, 558] on button "25" at bounding box center [78, 559] width 29 height 20
click at [185, 609] on button "14:07" at bounding box center [158, 607] width 52 height 27
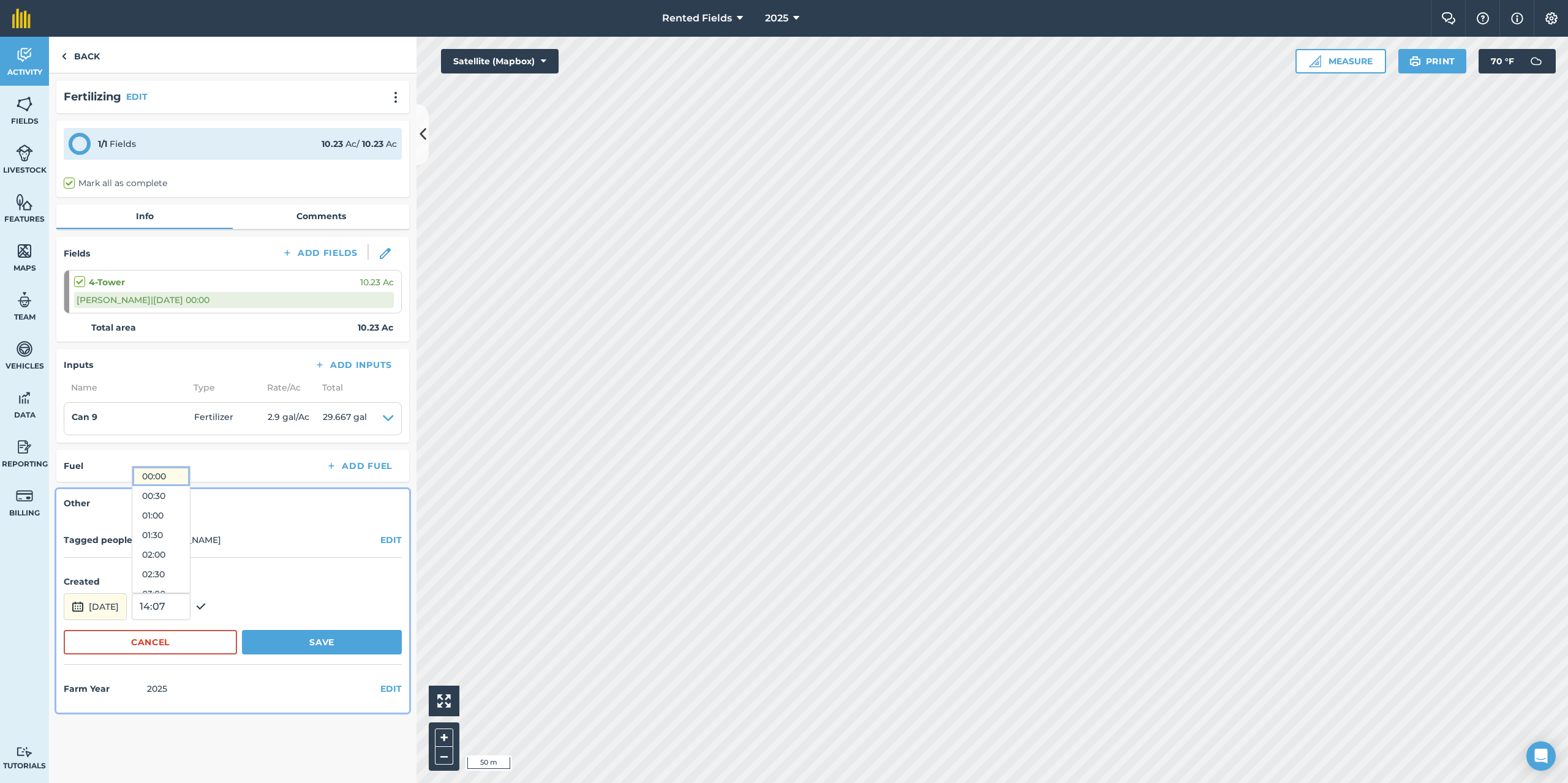
click at [190, 473] on button "00:00" at bounding box center [161, 476] width 58 height 20
click at [332, 634] on button "Save" at bounding box center [322, 642] width 160 height 25
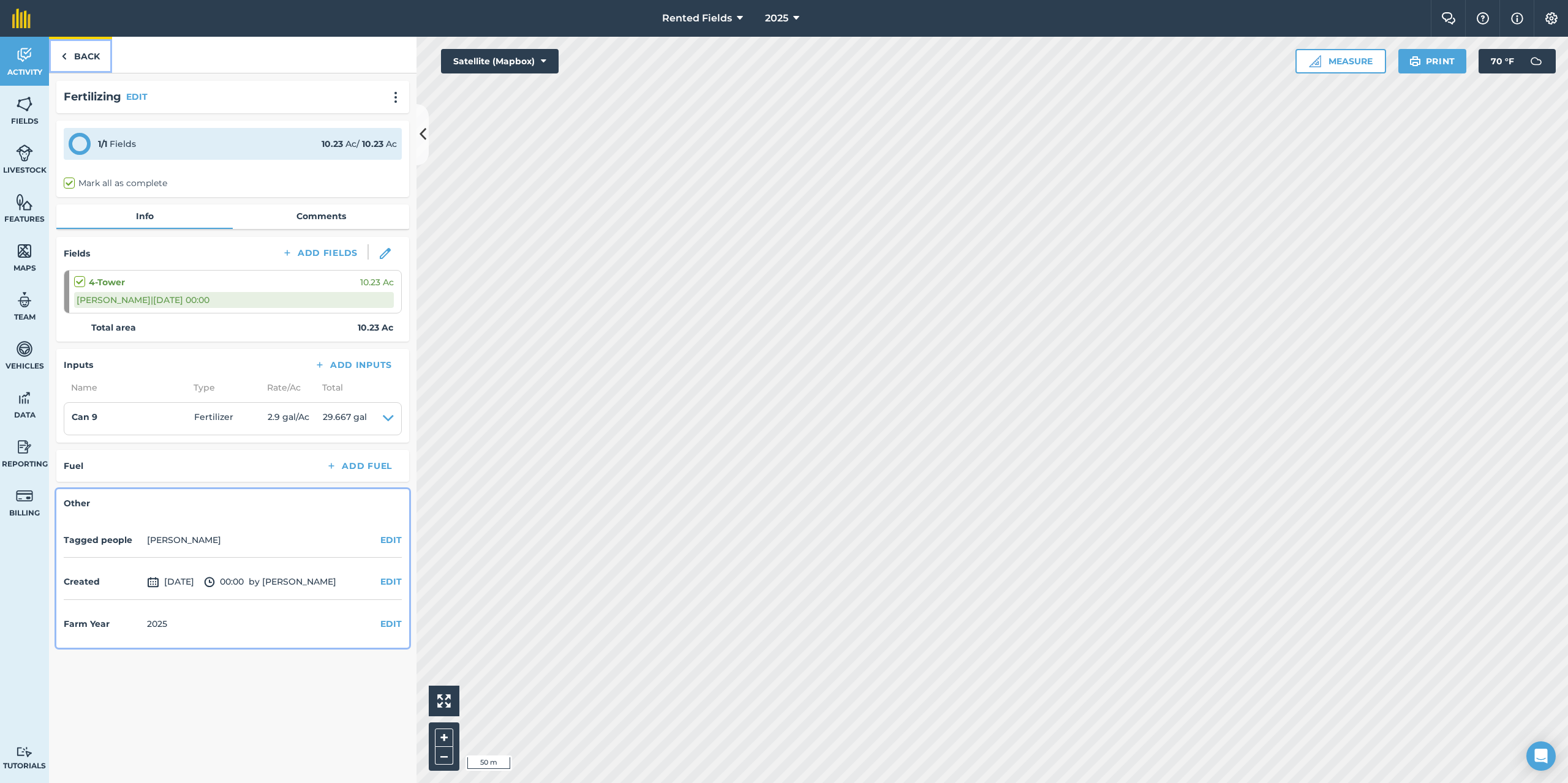
click at [66, 56] on img at bounding box center [63, 56] width 6 height 15
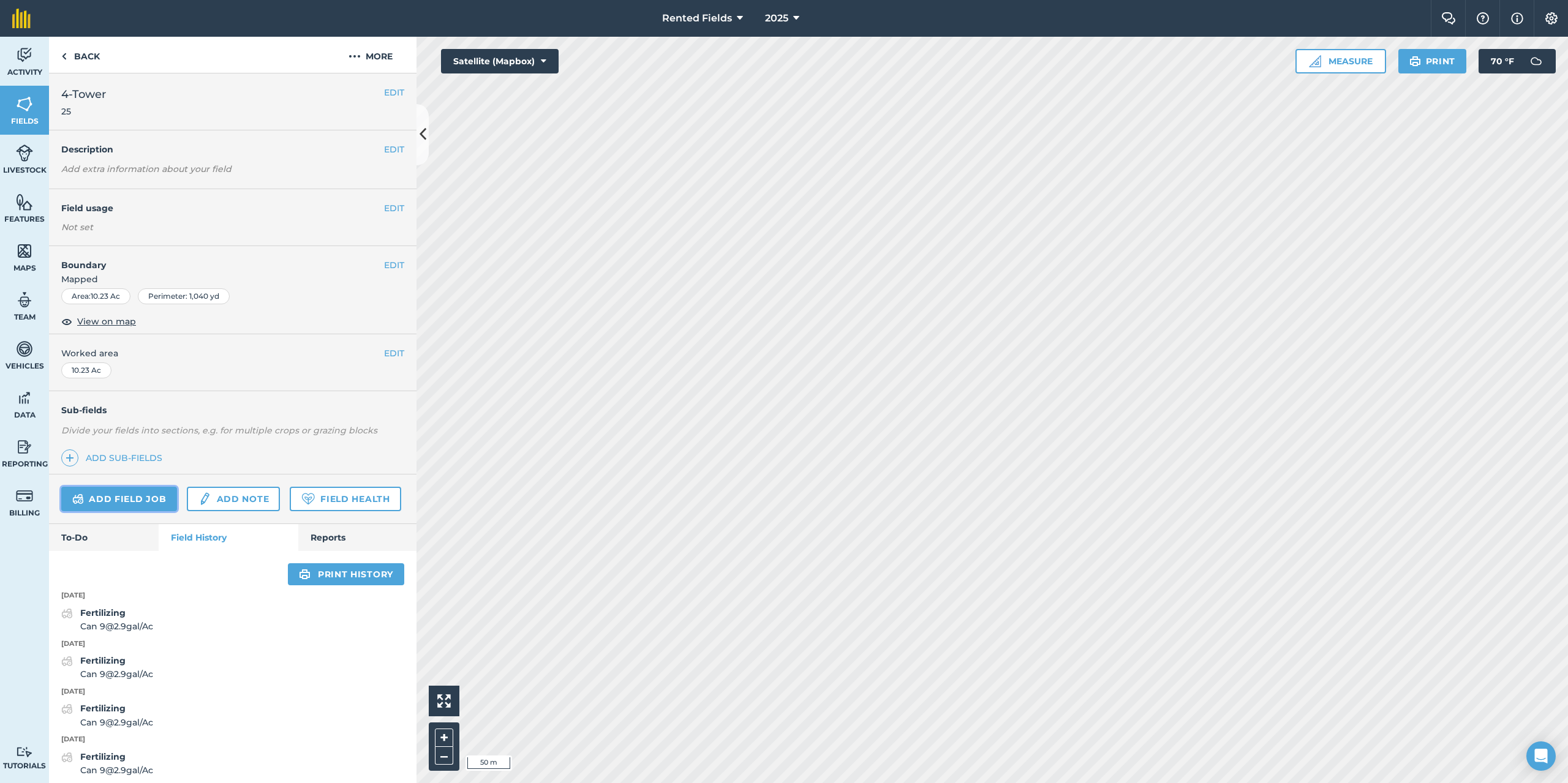
click at [147, 502] on link "Add field job" at bounding box center [119, 498] width 116 height 25
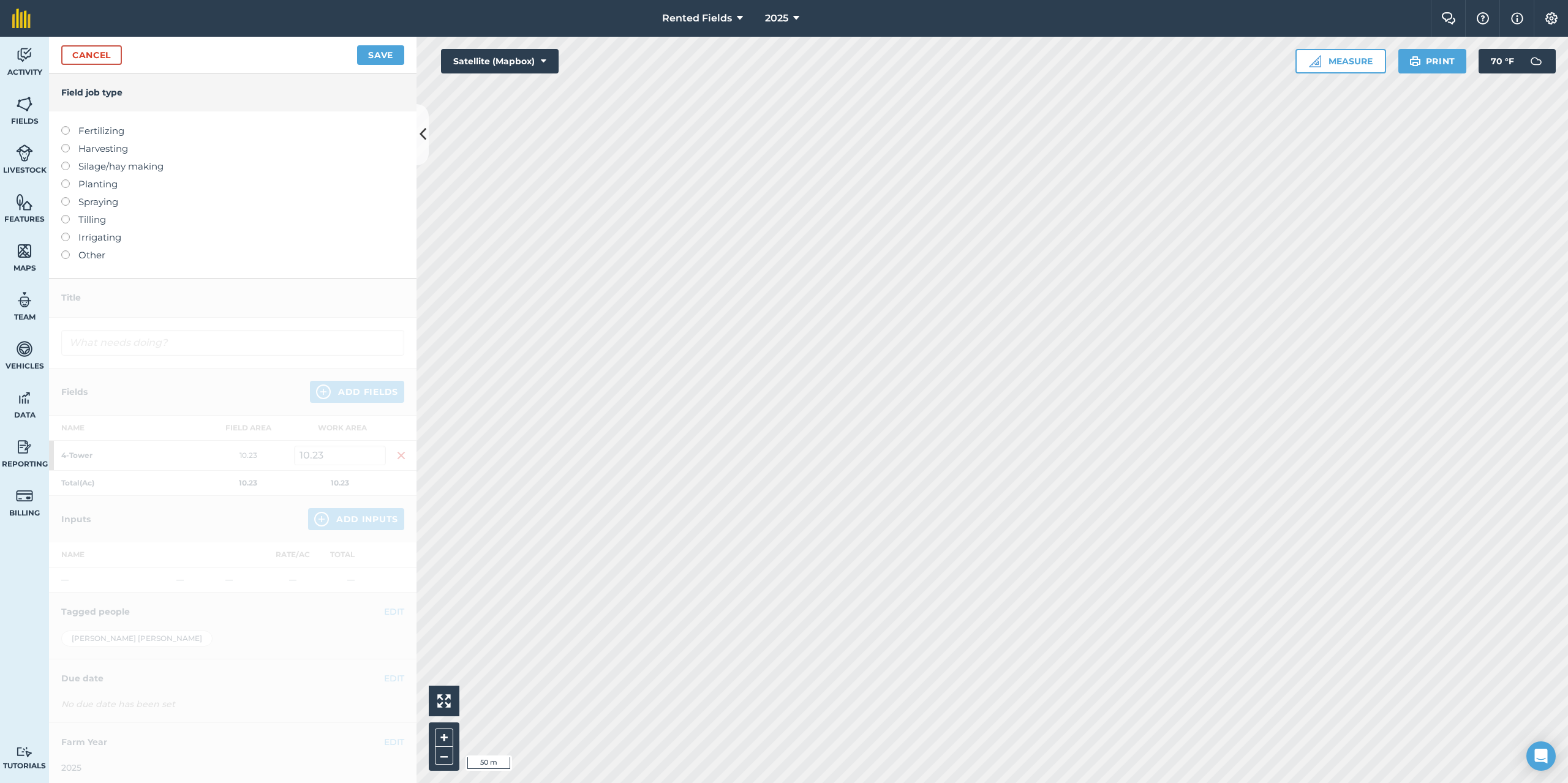
click at [69, 126] on label at bounding box center [70, 126] width 17 height 0
type input "Fertilizing"
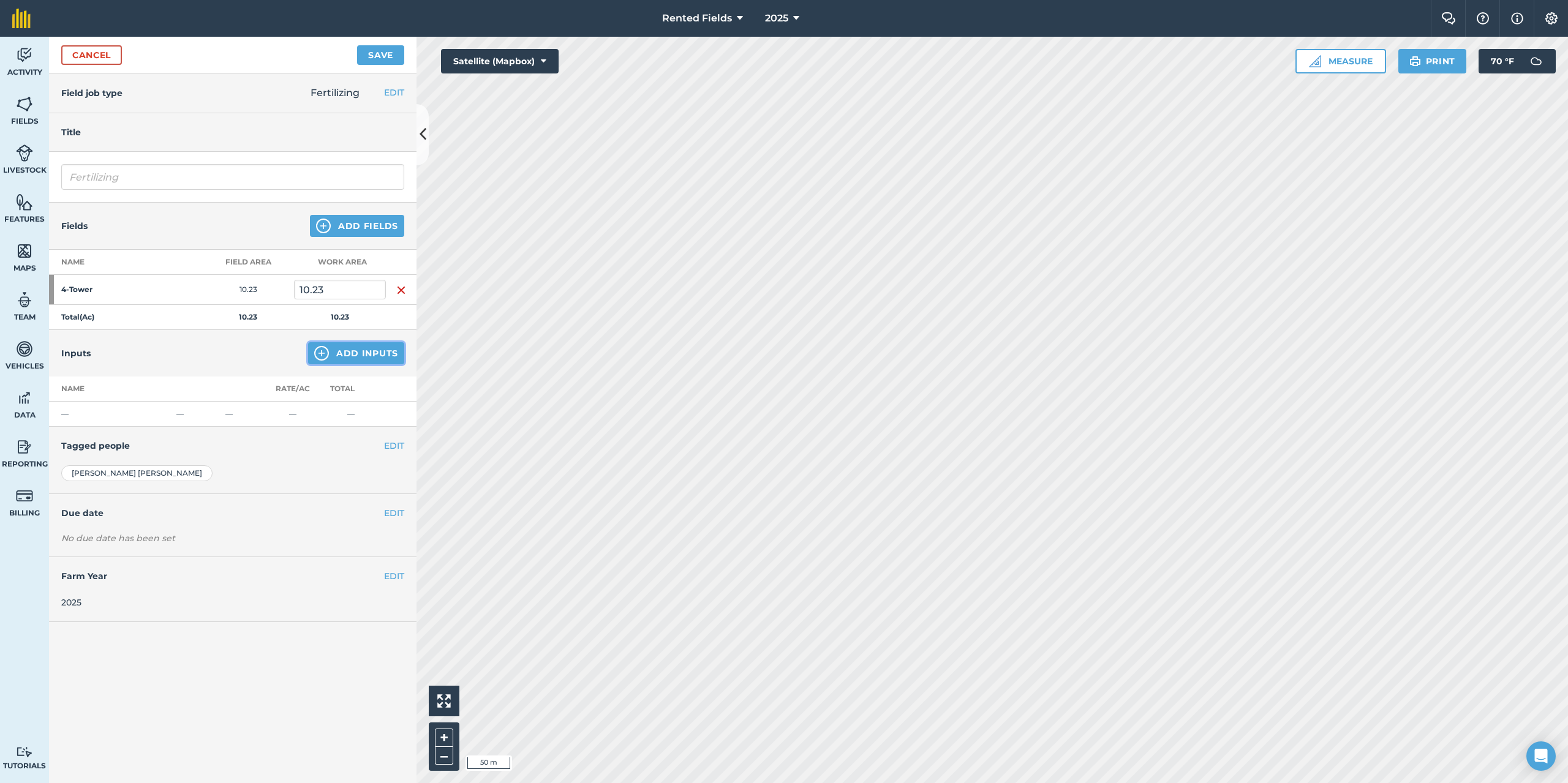
click at [349, 350] on button "Add Inputs" at bounding box center [356, 353] width 96 height 22
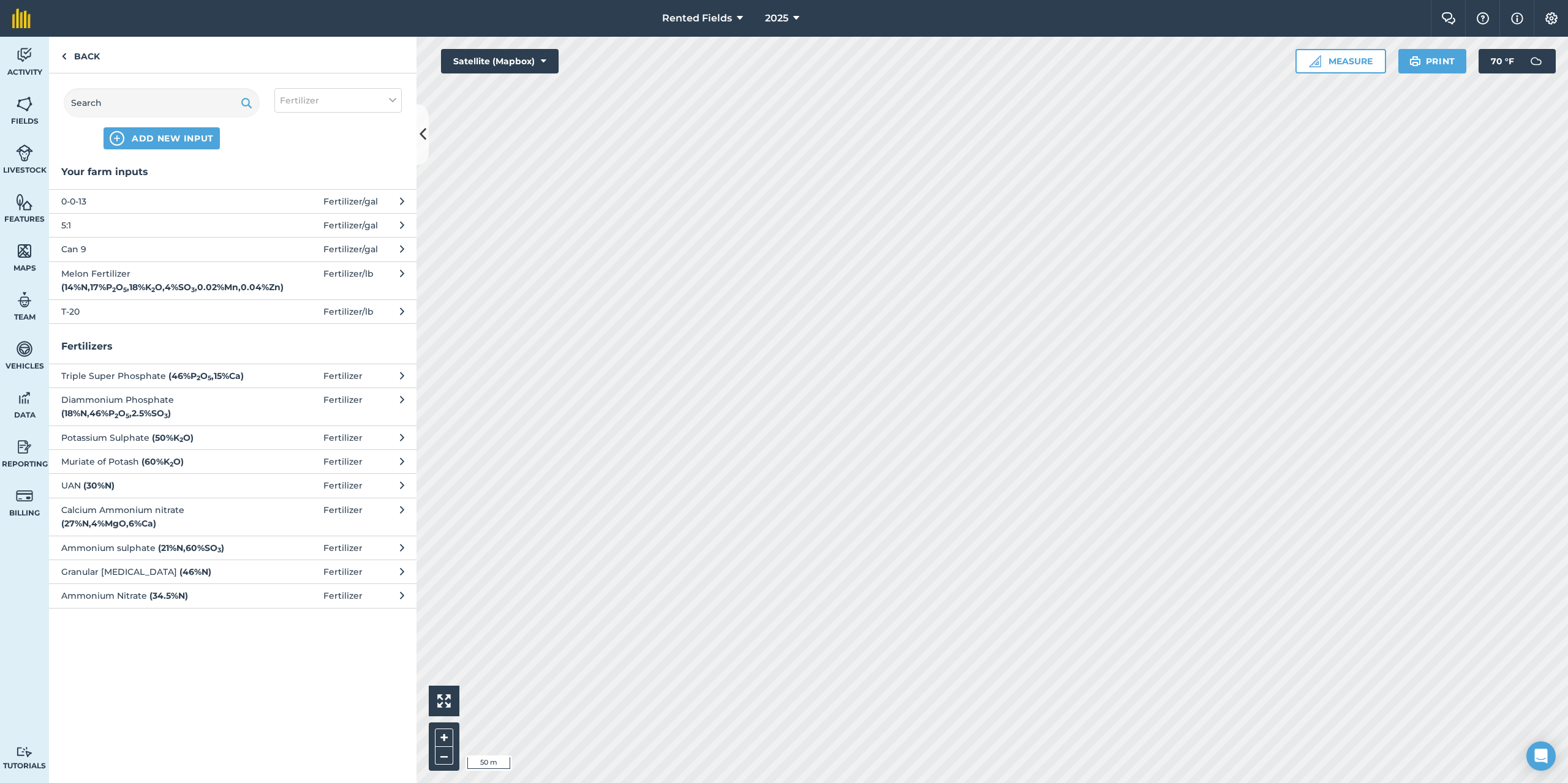
click at [66, 244] on span "Can 9" at bounding box center [161, 249] width 201 height 13
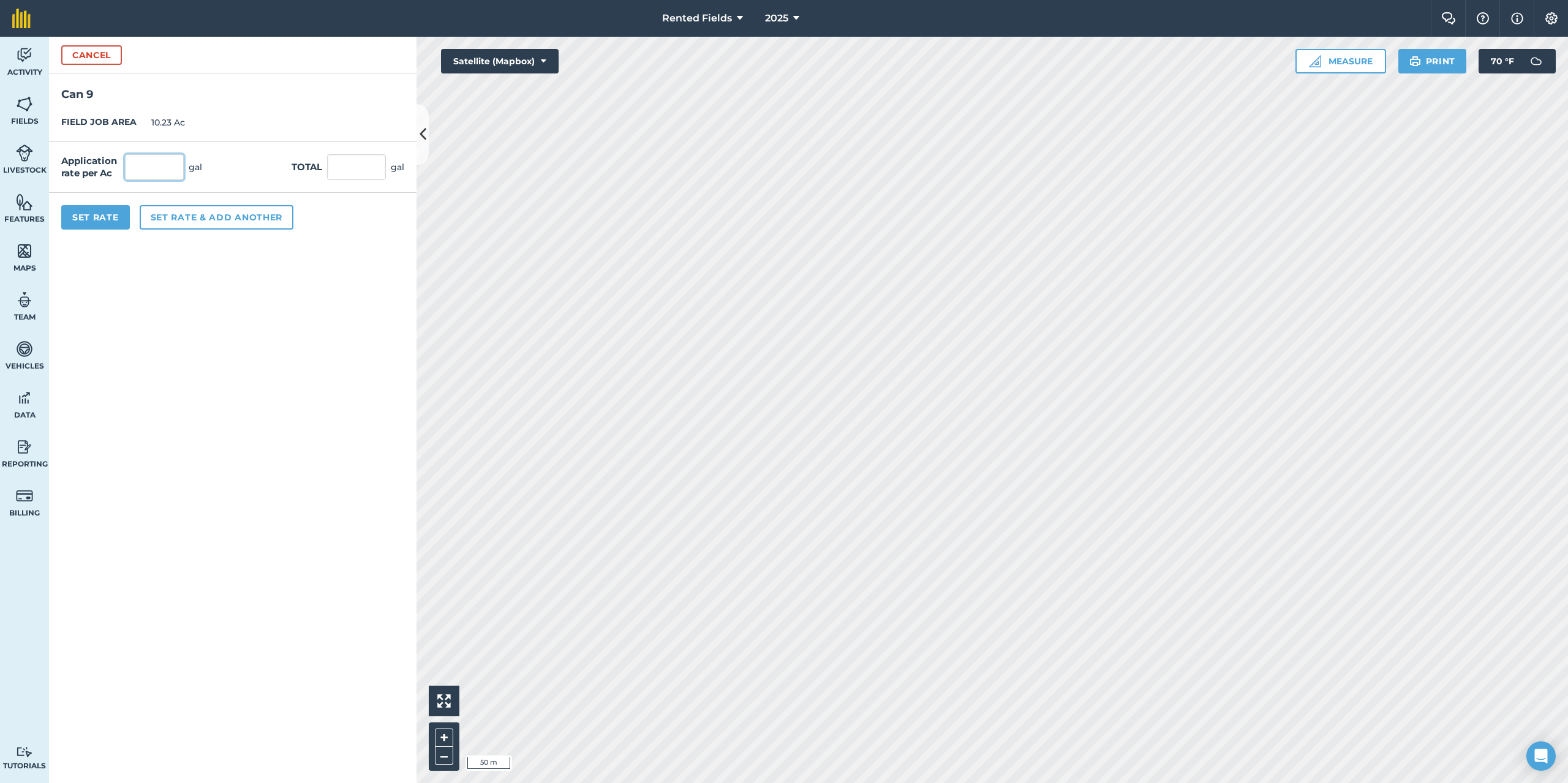
click at [147, 167] on input "text" at bounding box center [155, 167] width 59 height 25
type input "2.9"
type input "29.667"
click at [88, 221] on button "Set Rate" at bounding box center [95, 217] width 69 height 25
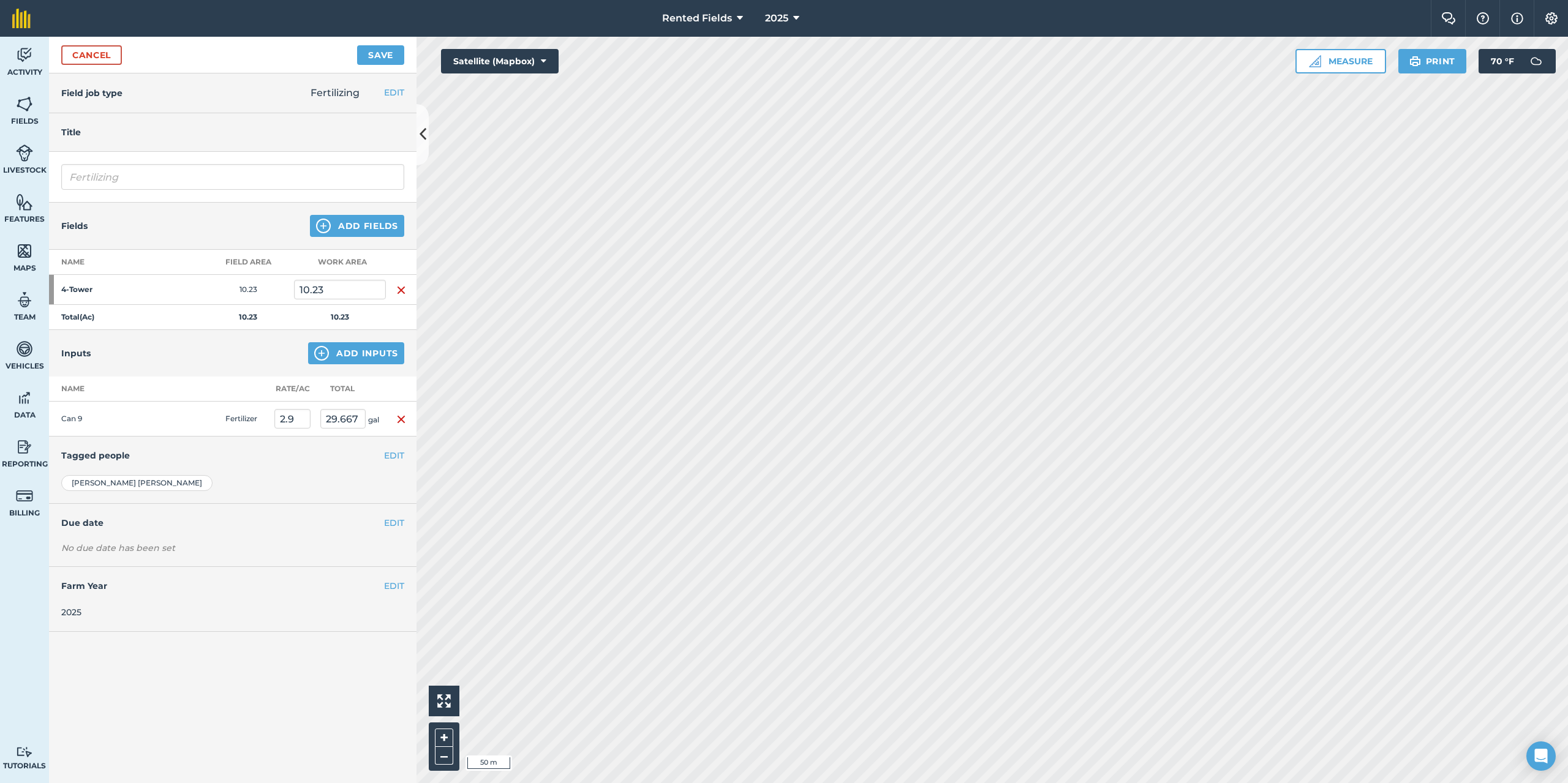
click at [375, 41] on div "Cancel Save" at bounding box center [233, 55] width 368 height 36
click at [376, 50] on button "Save" at bounding box center [380, 55] width 47 height 20
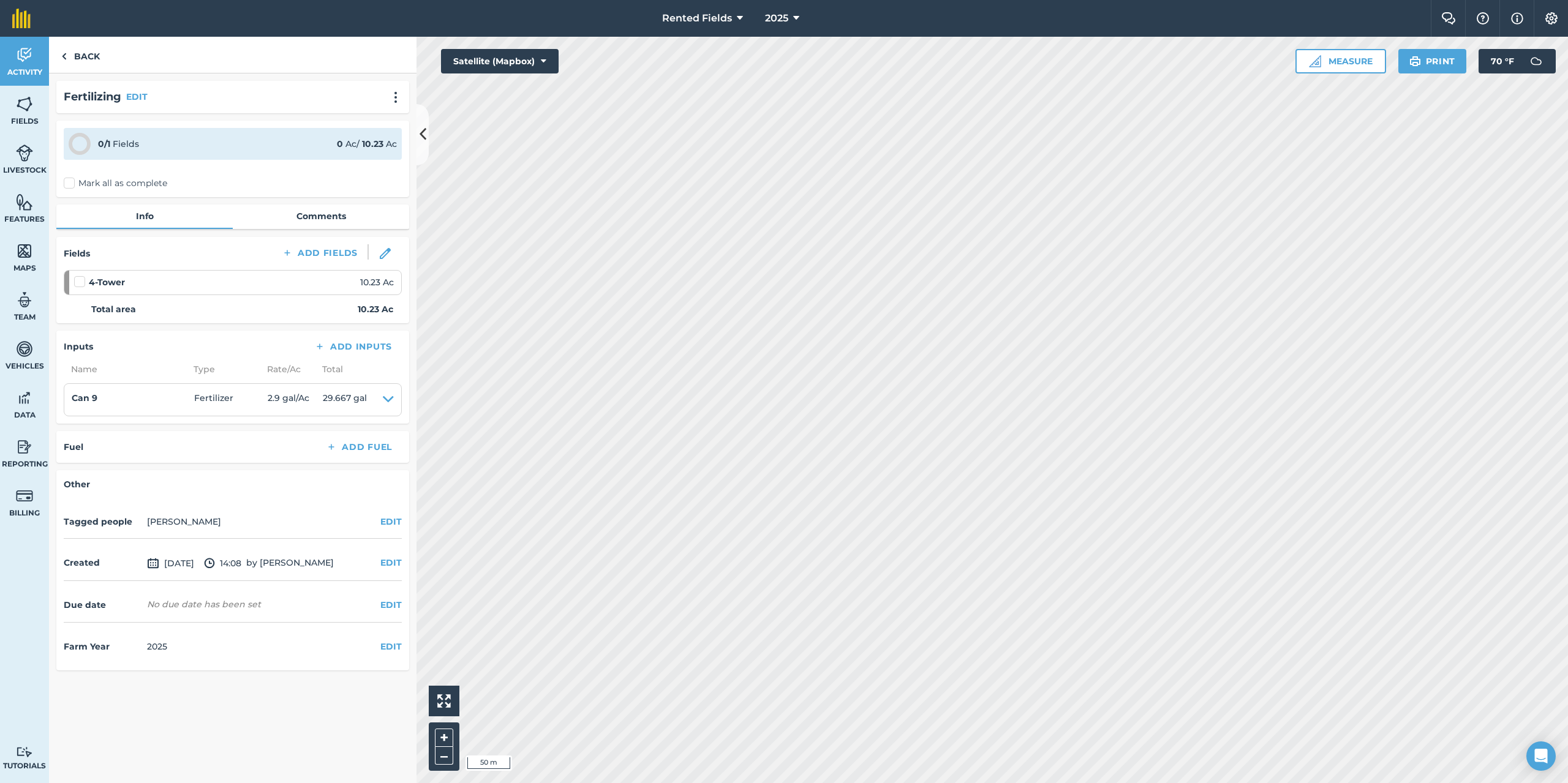
click at [72, 182] on label "Mark all as complete" at bounding box center [115, 183] width 104 height 13
click at [71, 182] on input "Mark all as complete" at bounding box center [67, 181] width 8 height 8
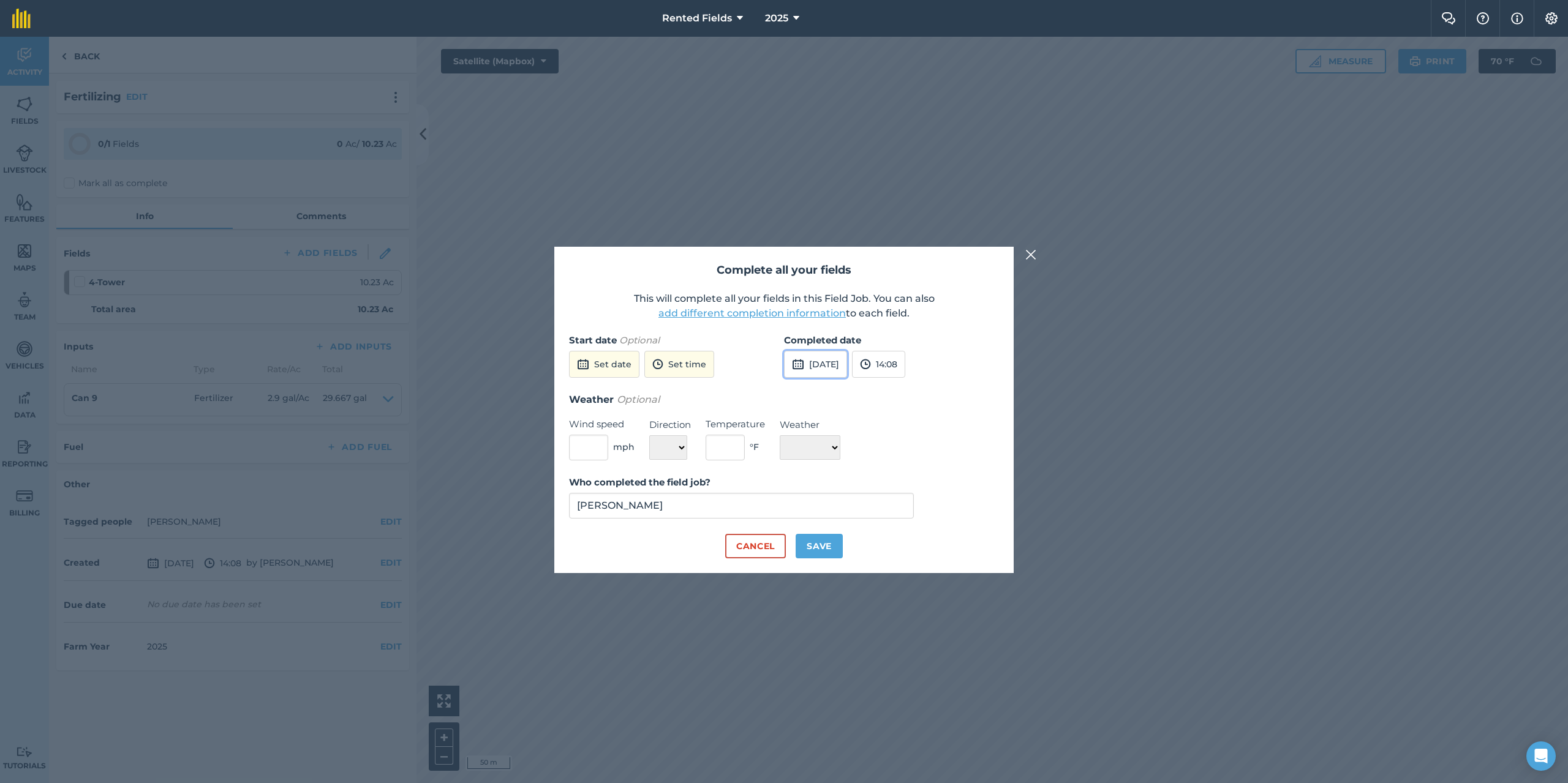
click at [821, 362] on button "[DATE]" at bounding box center [816, 365] width 63 height 27
click at [822, 392] on button "‹" at bounding box center [825, 392] width 27 height 27
click at [794, 437] on button "1" at bounding box center [799, 431] width 29 height 20
click at [905, 368] on button "14:08" at bounding box center [878, 365] width 53 height 27
click at [898, 381] on button "00:00" at bounding box center [882, 388] width 58 height 20
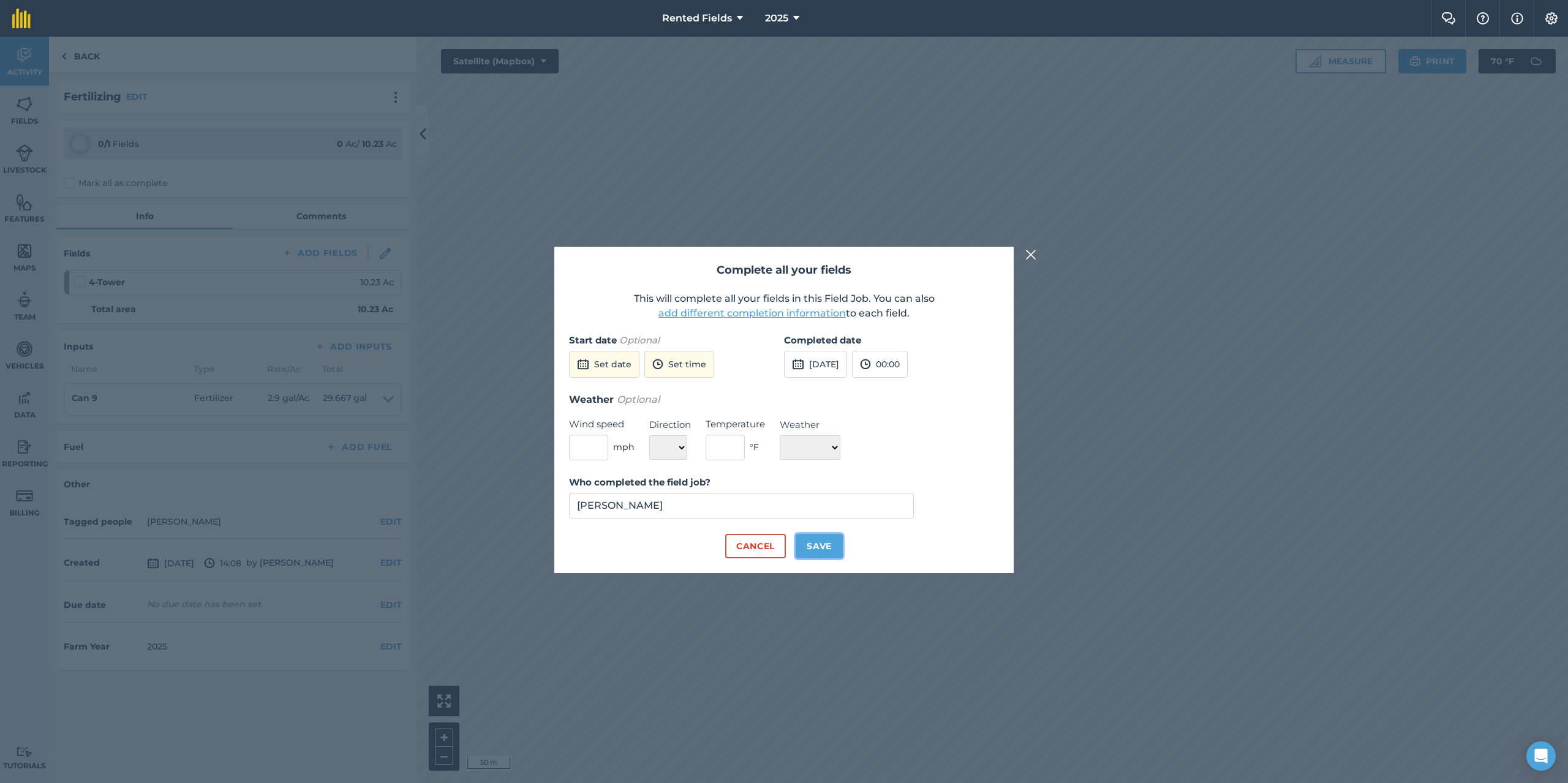
click at [818, 548] on button "Save" at bounding box center [819, 546] width 47 height 25
checkbox input "true"
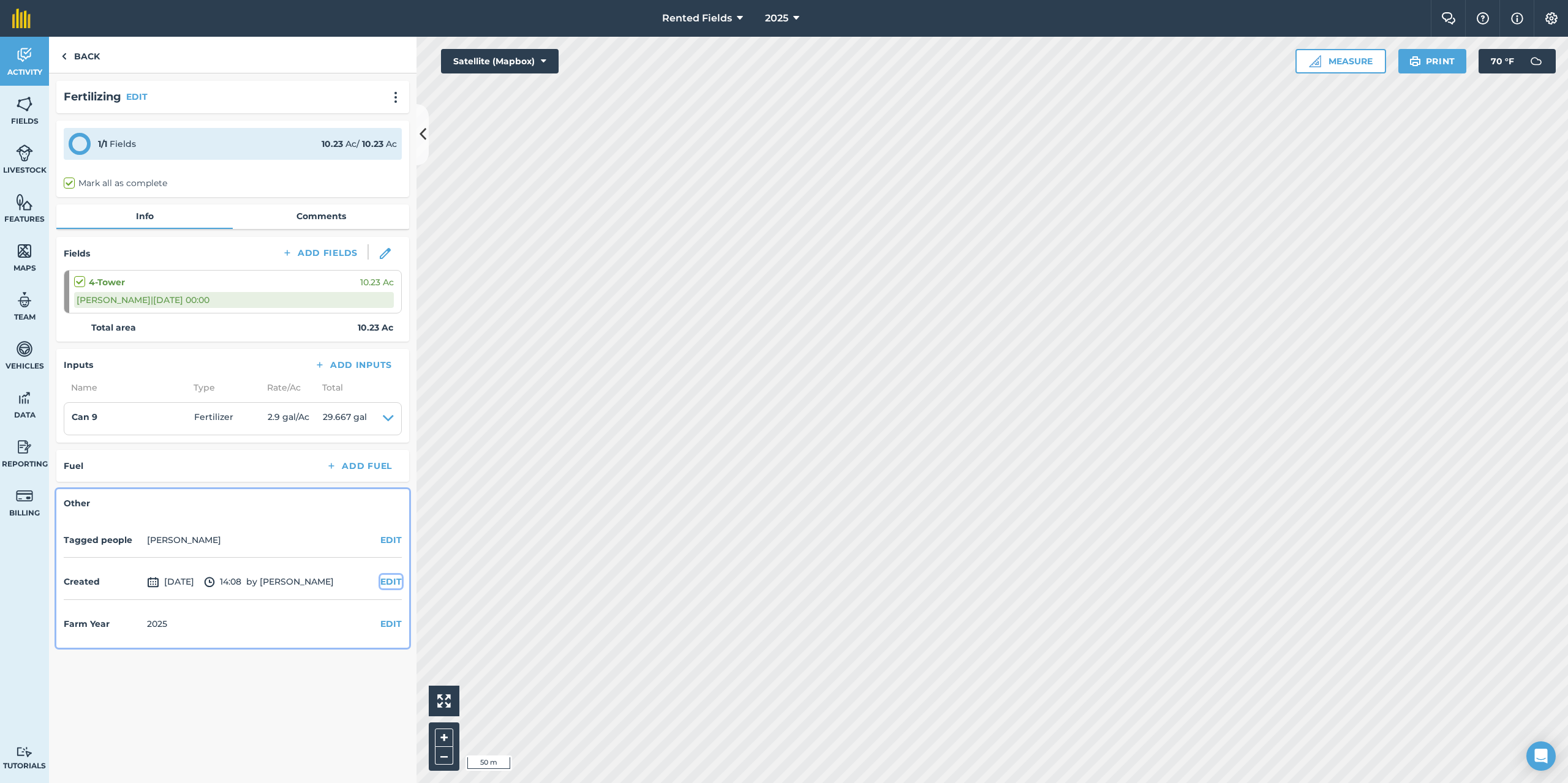
click at [390, 580] on button "EDIT" at bounding box center [391, 582] width 21 height 13
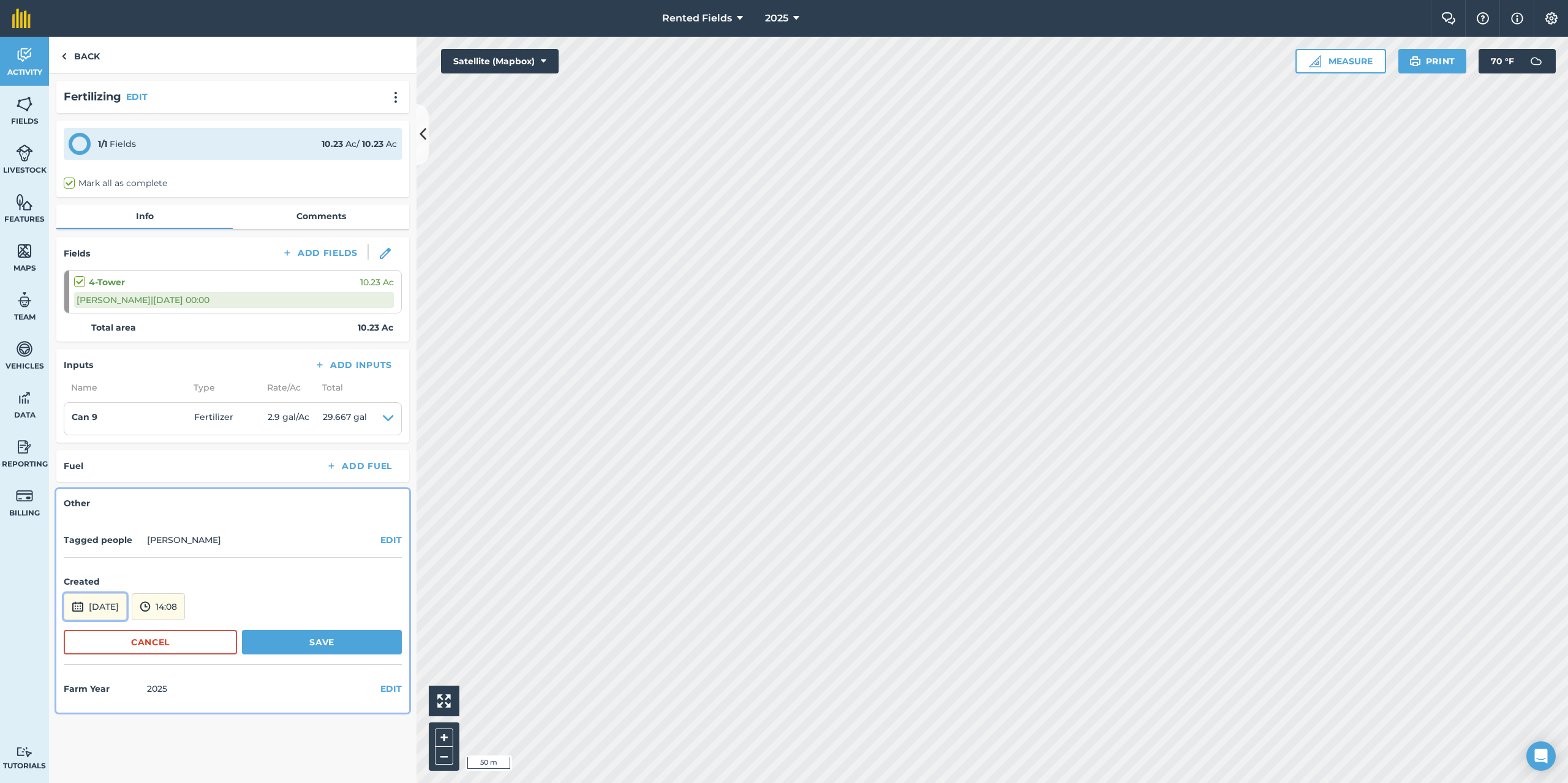
click at [117, 601] on button "[DATE]" at bounding box center [95, 607] width 63 height 27
click at [104, 441] on button "‹" at bounding box center [105, 442] width 27 height 27
click at [76, 481] on button "1" at bounding box center [78, 481] width 29 height 20
click at [178, 602] on button "14:08" at bounding box center [158, 607] width 53 height 27
click at [177, 476] on button "00:00" at bounding box center [161, 476] width 58 height 20
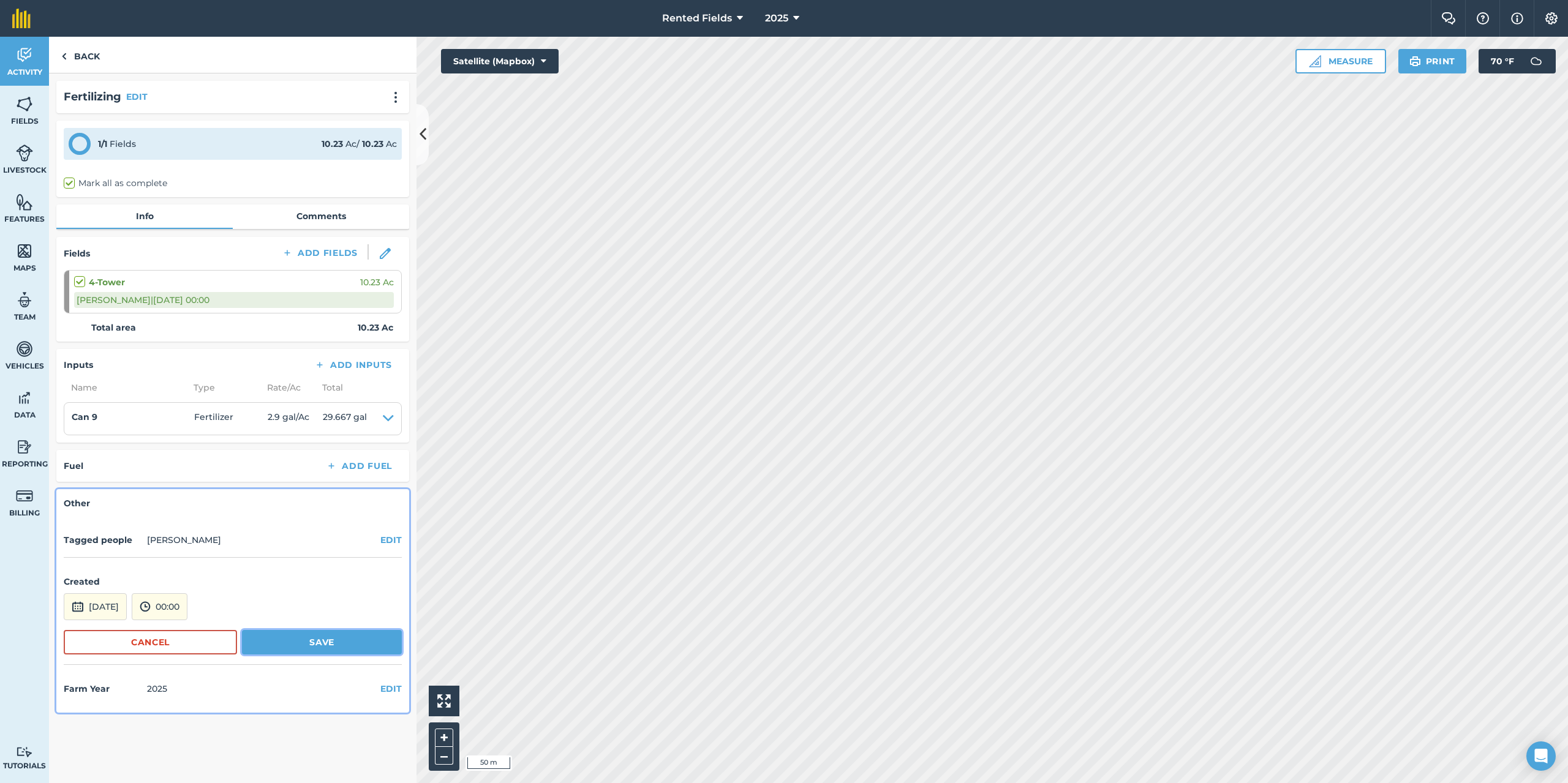
click at [331, 640] on button "Save" at bounding box center [322, 642] width 160 height 25
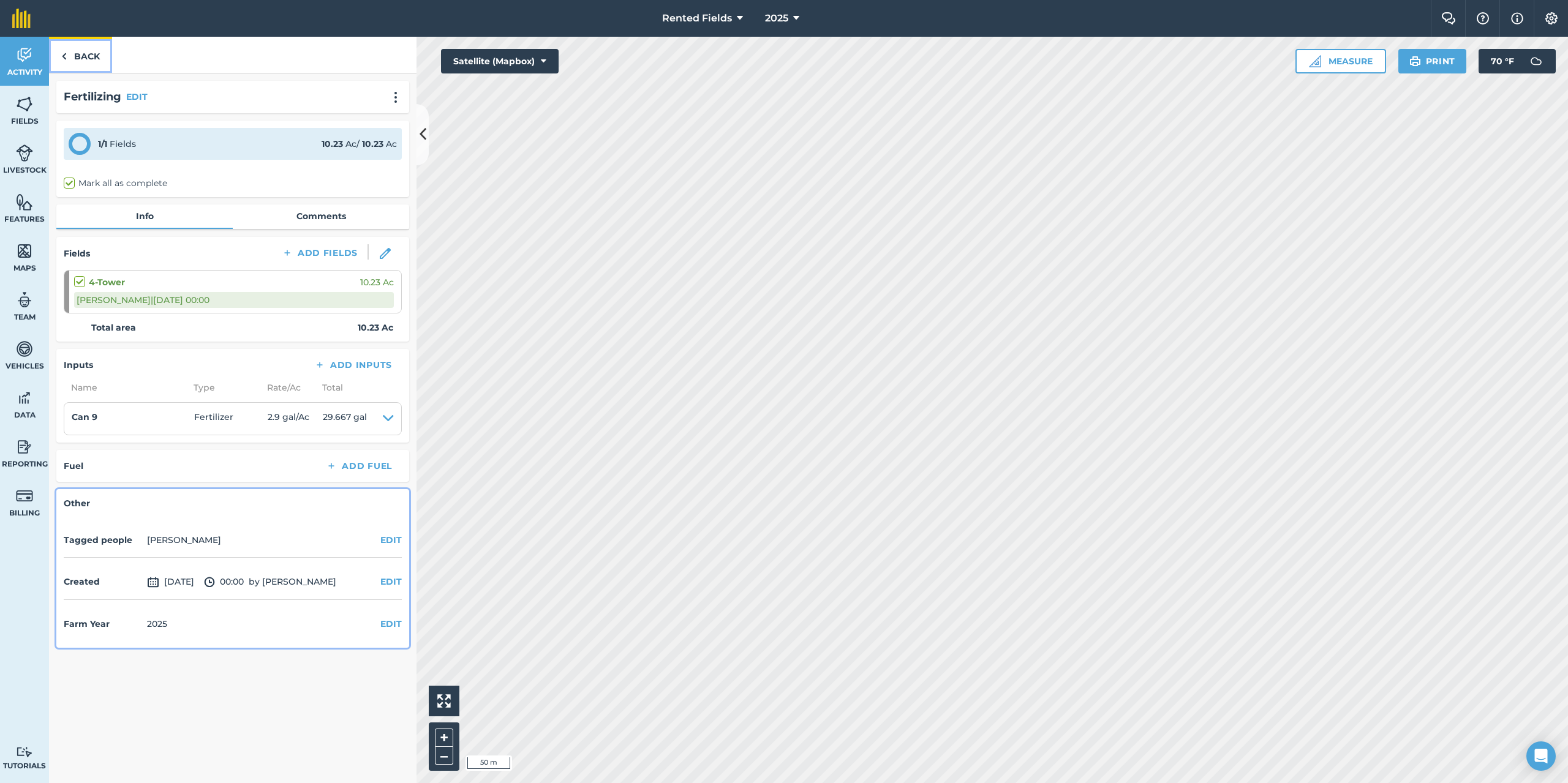
click at [78, 50] on link "Back" at bounding box center [81, 55] width 63 height 36
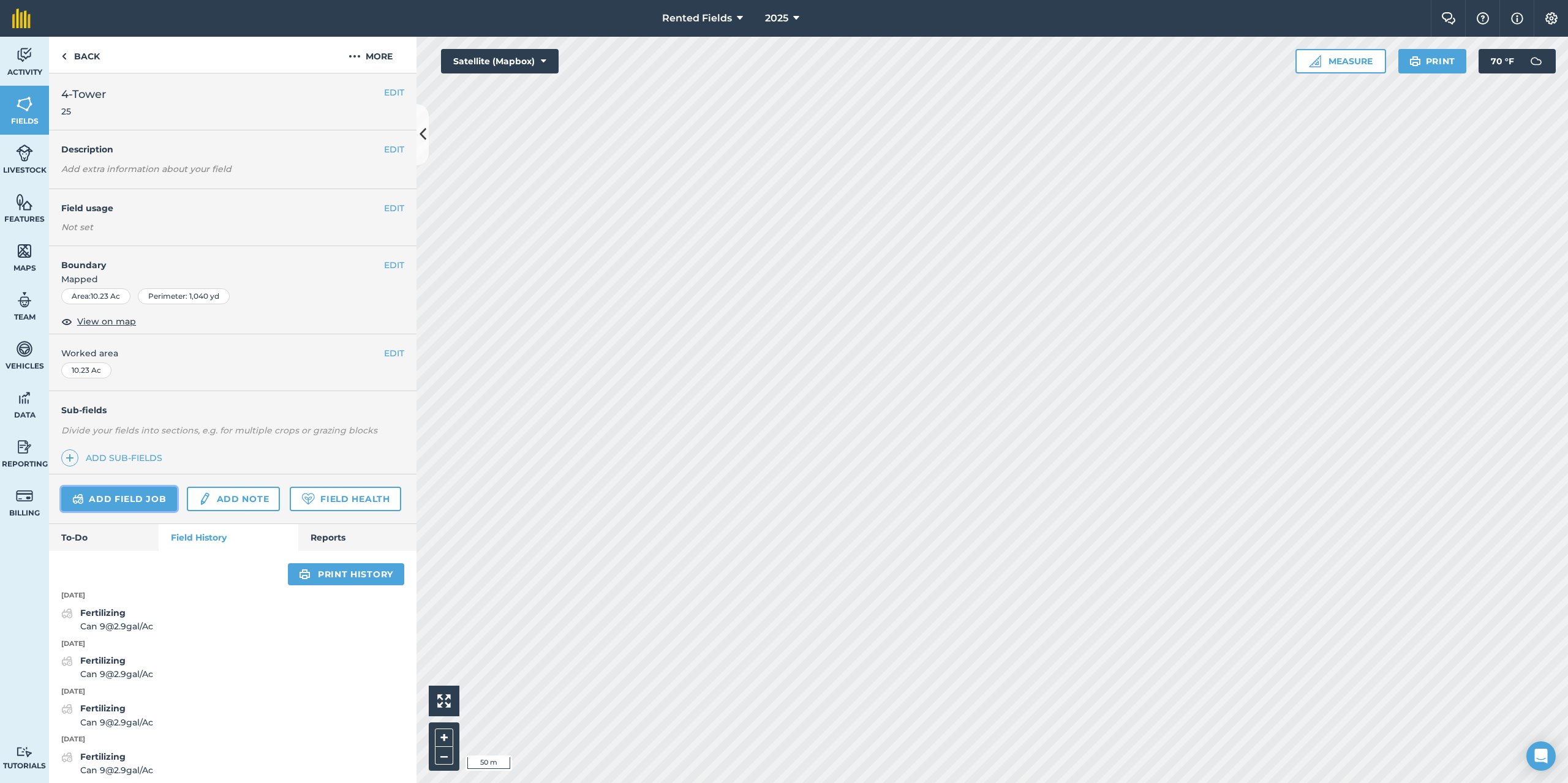
click at [120, 505] on link "Add field job" at bounding box center [119, 498] width 116 height 25
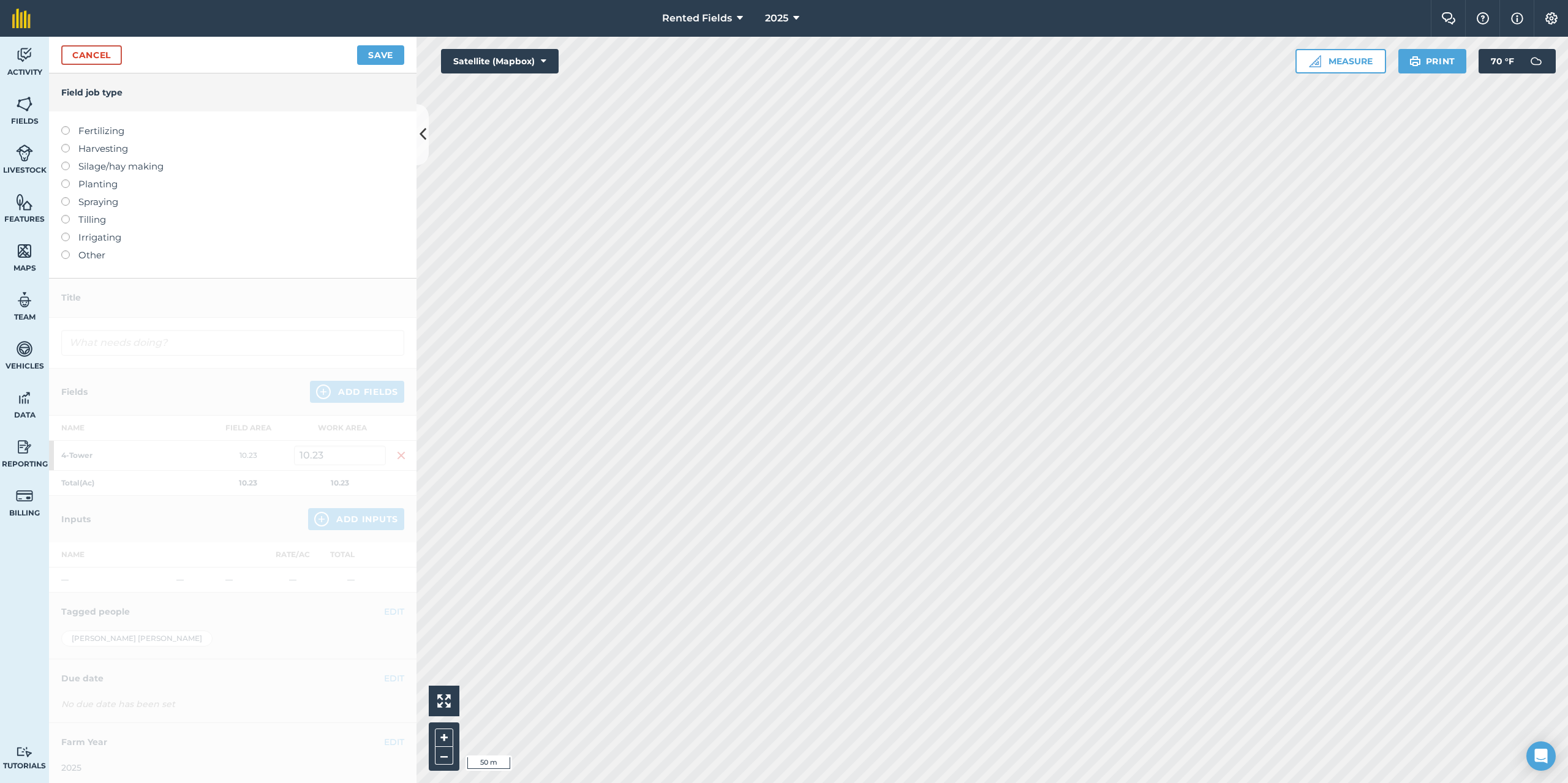
click at [71, 128] on label "Fertilizing" at bounding box center [232, 131] width 343 height 15
type input "Fertilizing"
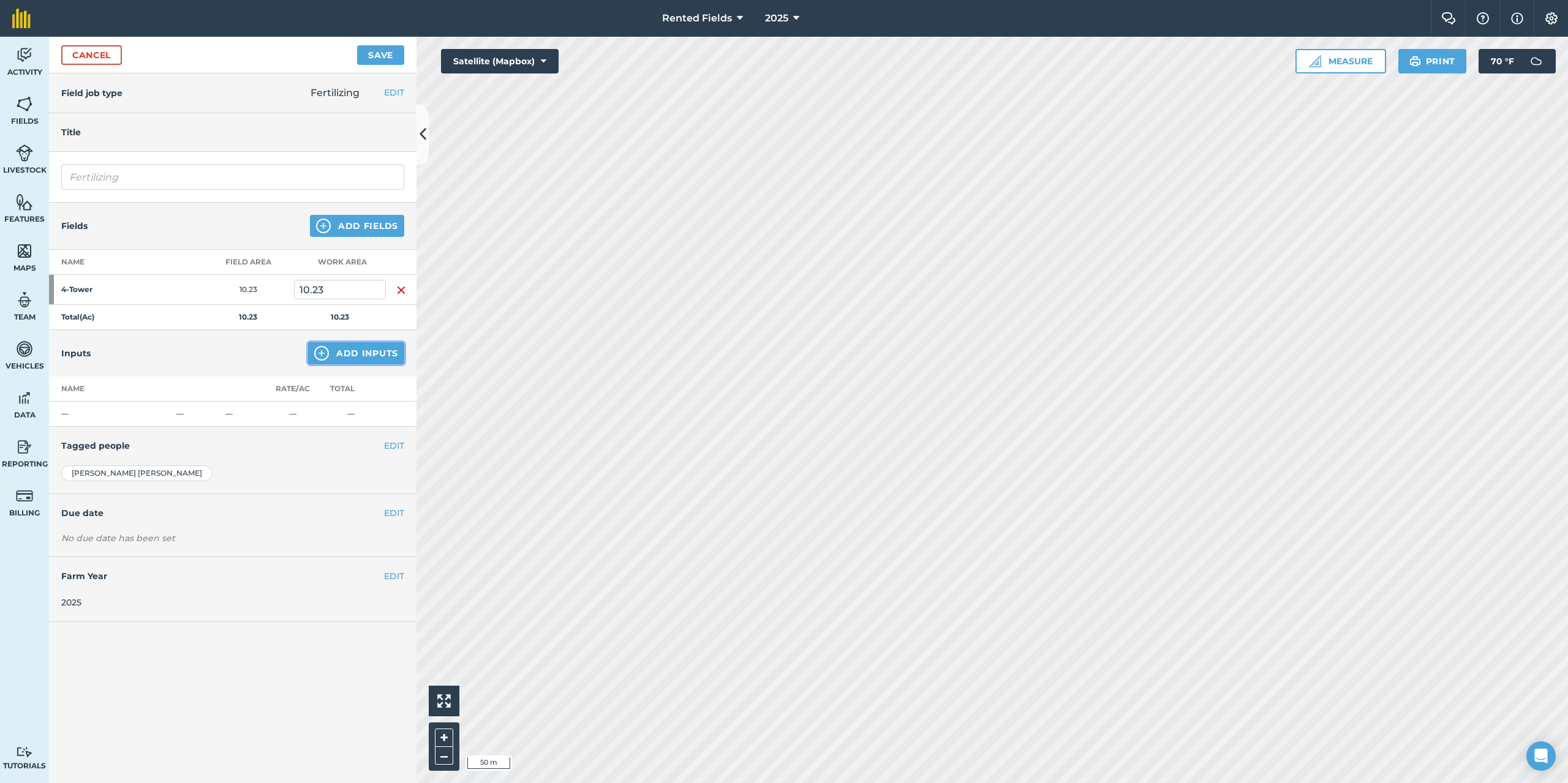
click at [385, 357] on button "Add Inputs" at bounding box center [356, 353] width 96 height 22
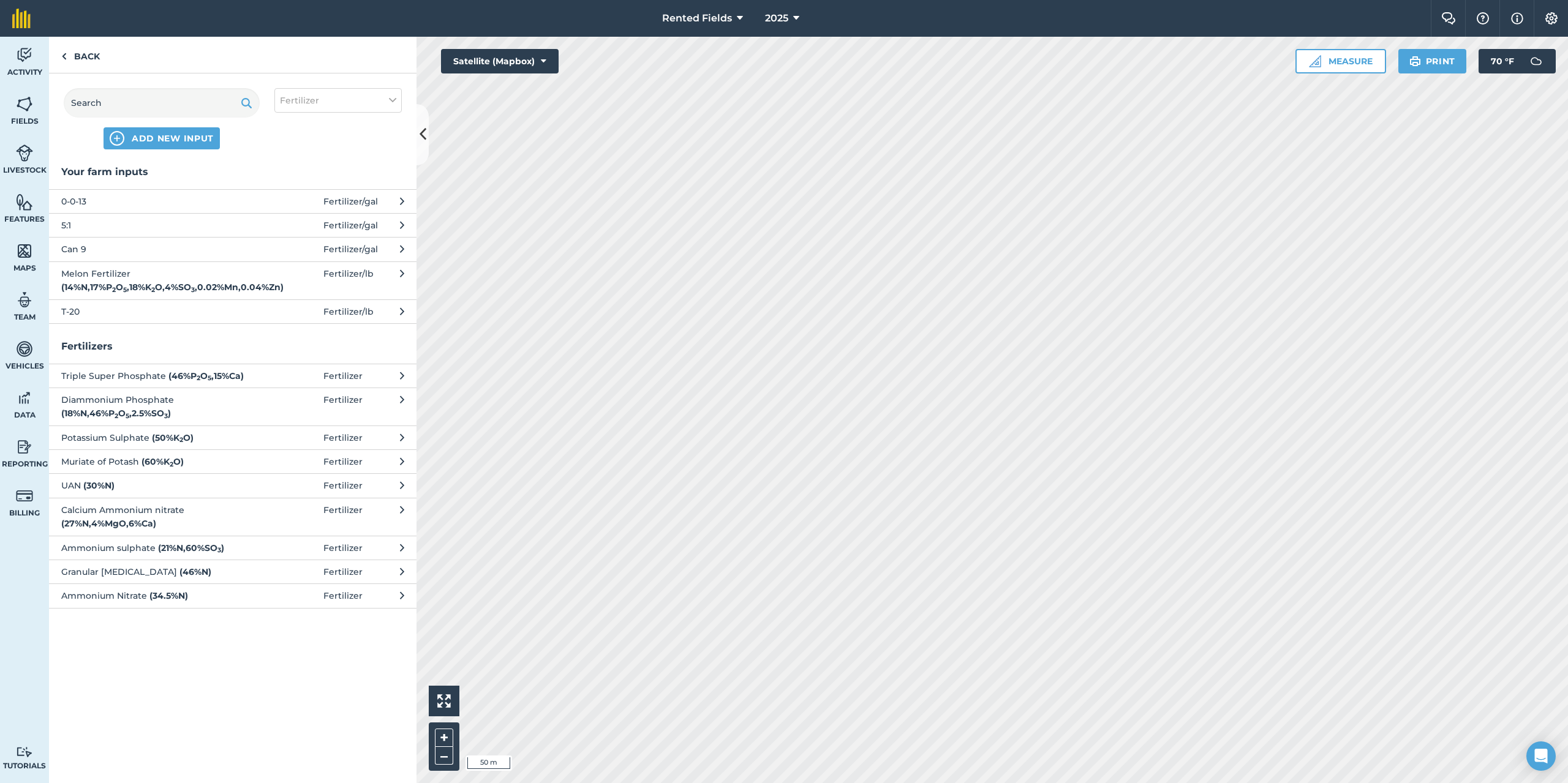
click at [73, 230] on span "5:1" at bounding box center [161, 225] width 201 height 13
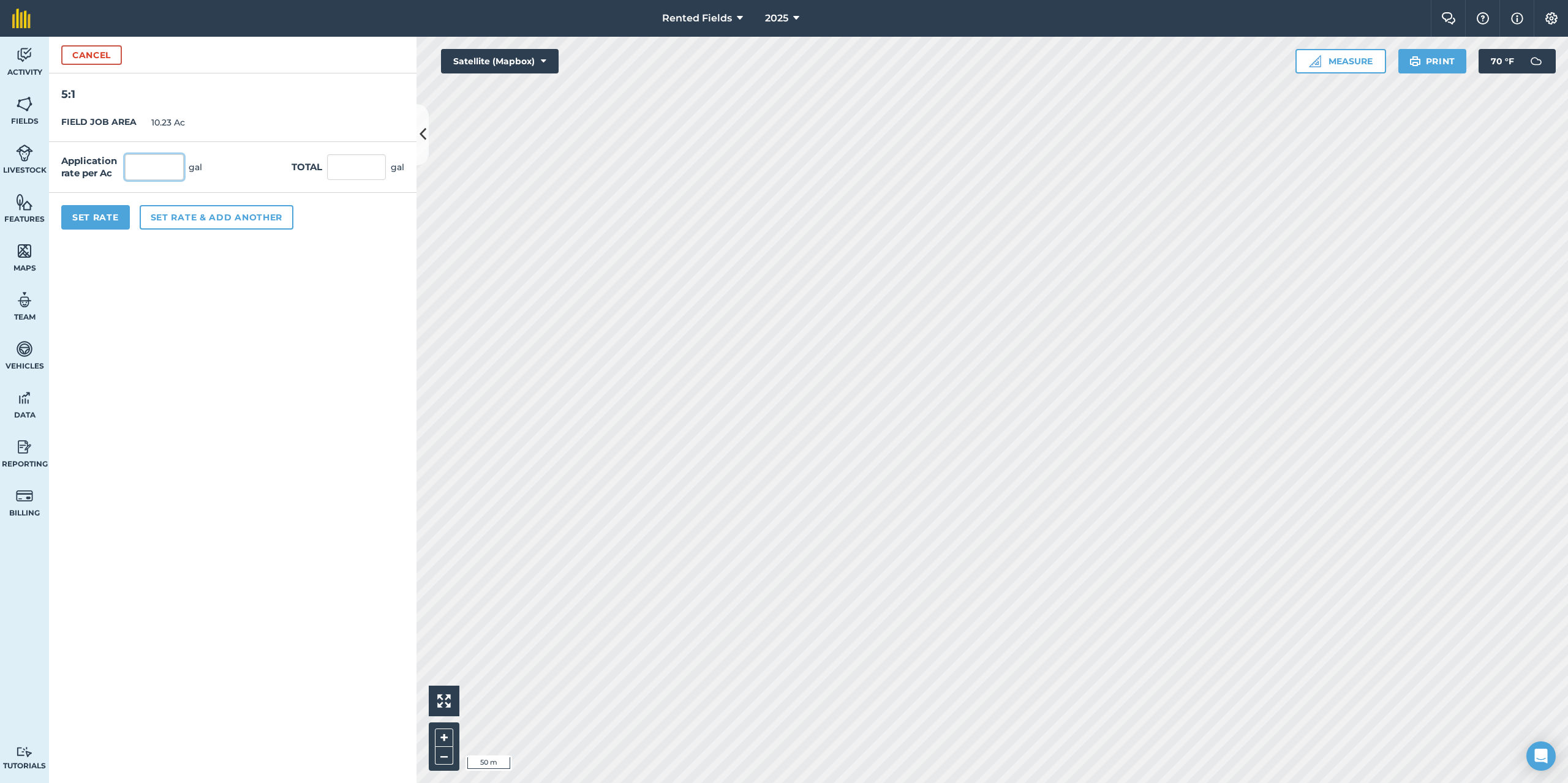
click at [152, 168] on input "text" at bounding box center [155, 167] width 59 height 25
type input "2.9"
type input "29.667"
click at [93, 227] on button "Set Rate" at bounding box center [95, 217] width 69 height 25
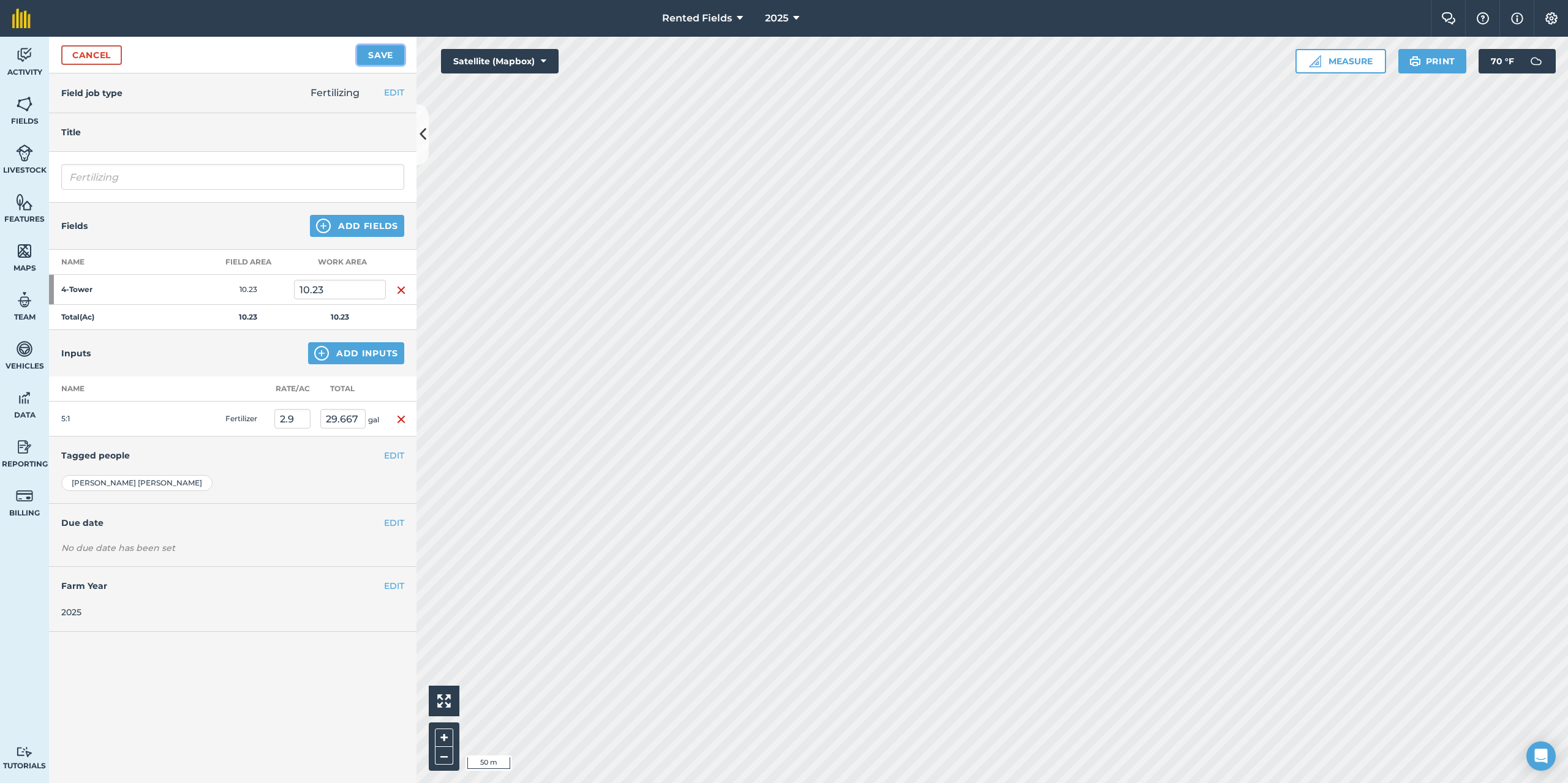
click at [388, 55] on button "Save" at bounding box center [380, 55] width 47 height 20
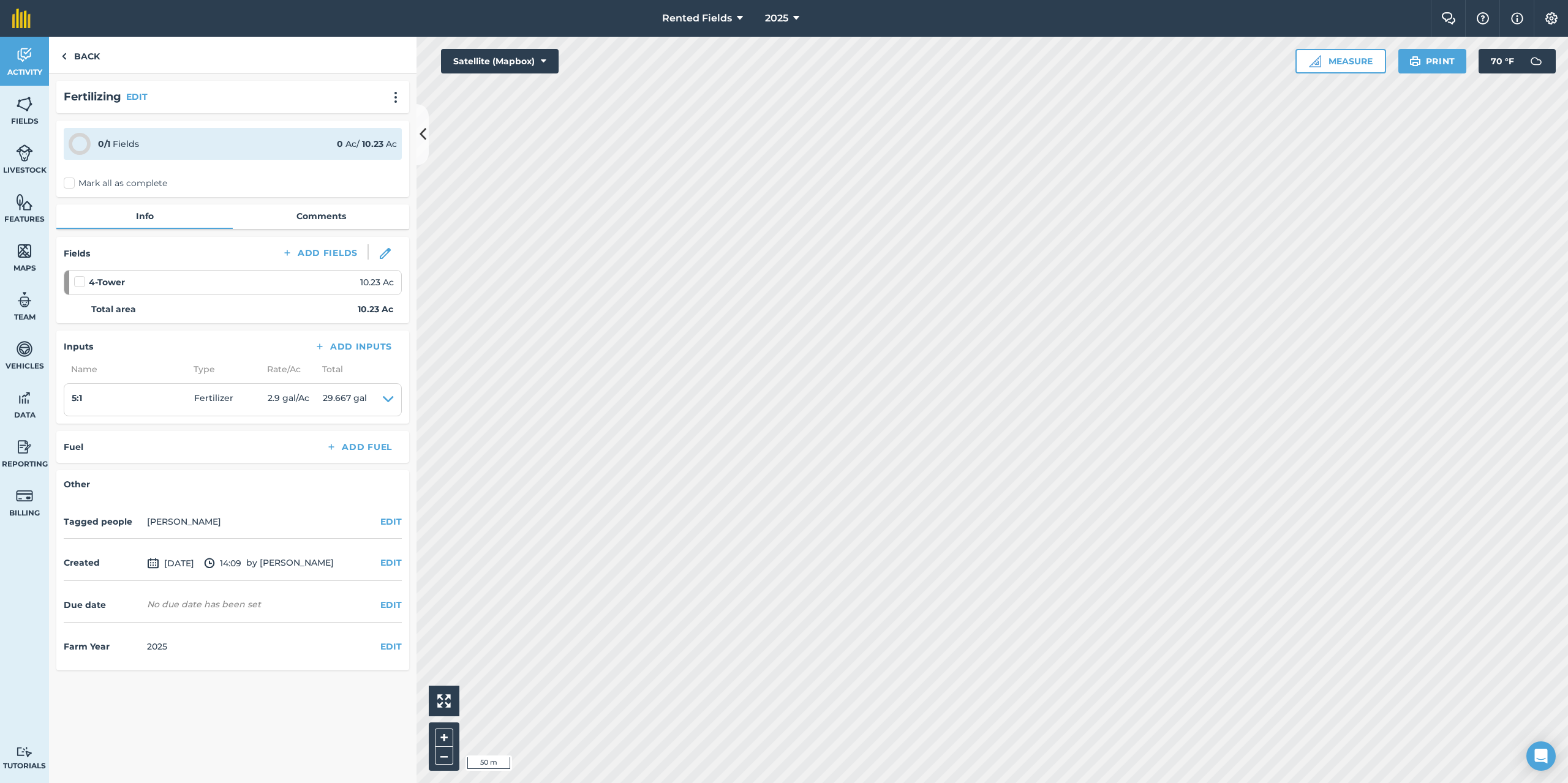
click at [75, 182] on label "Mark all as complete" at bounding box center [115, 183] width 104 height 13
click at [71, 182] on input "Mark all as complete" at bounding box center [67, 181] width 8 height 8
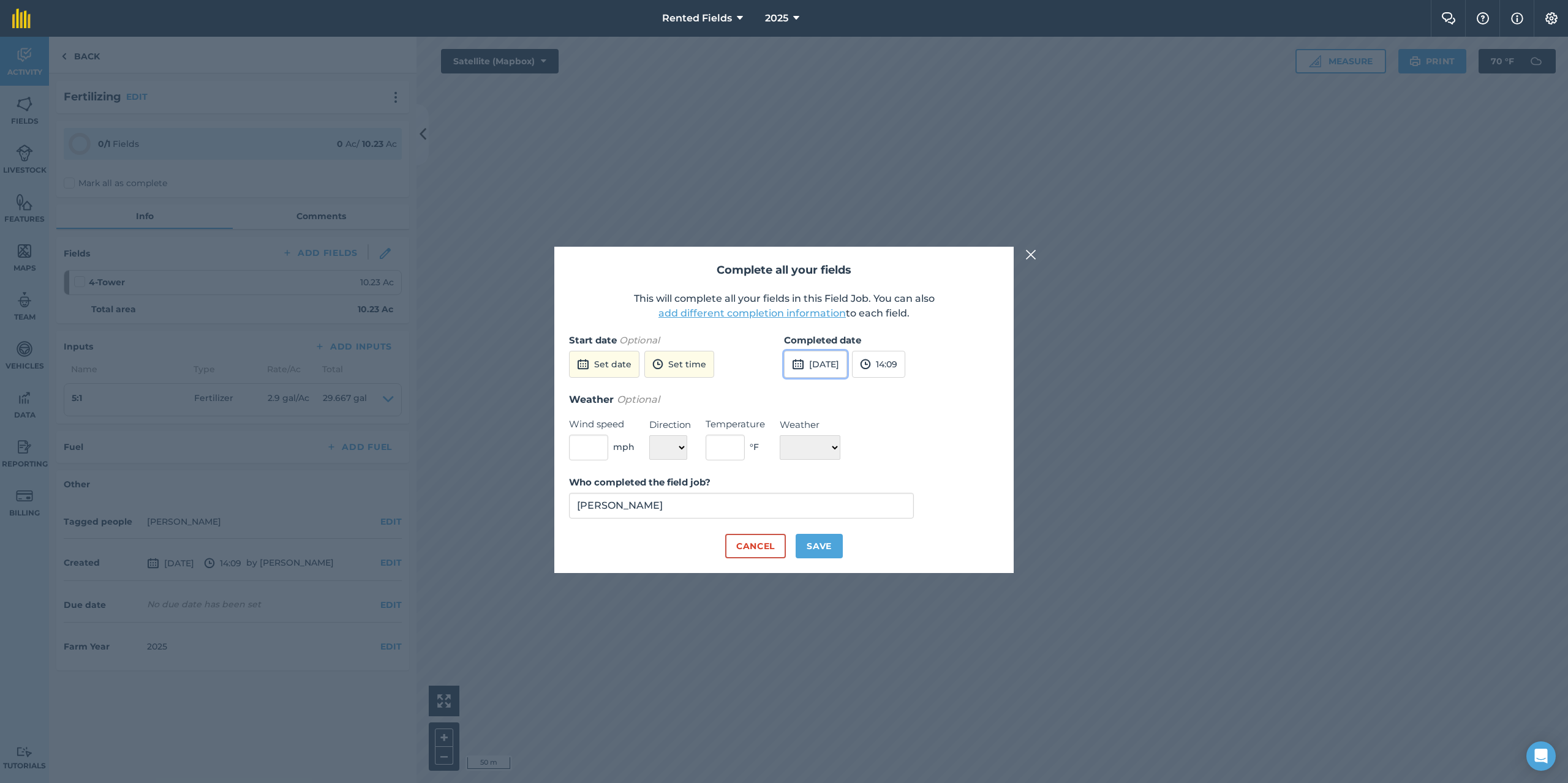
click at [831, 356] on button "[DATE]" at bounding box center [816, 365] width 63 height 27
click at [824, 389] on button "‹" at bounding box center [825, 392] width 27 height 27
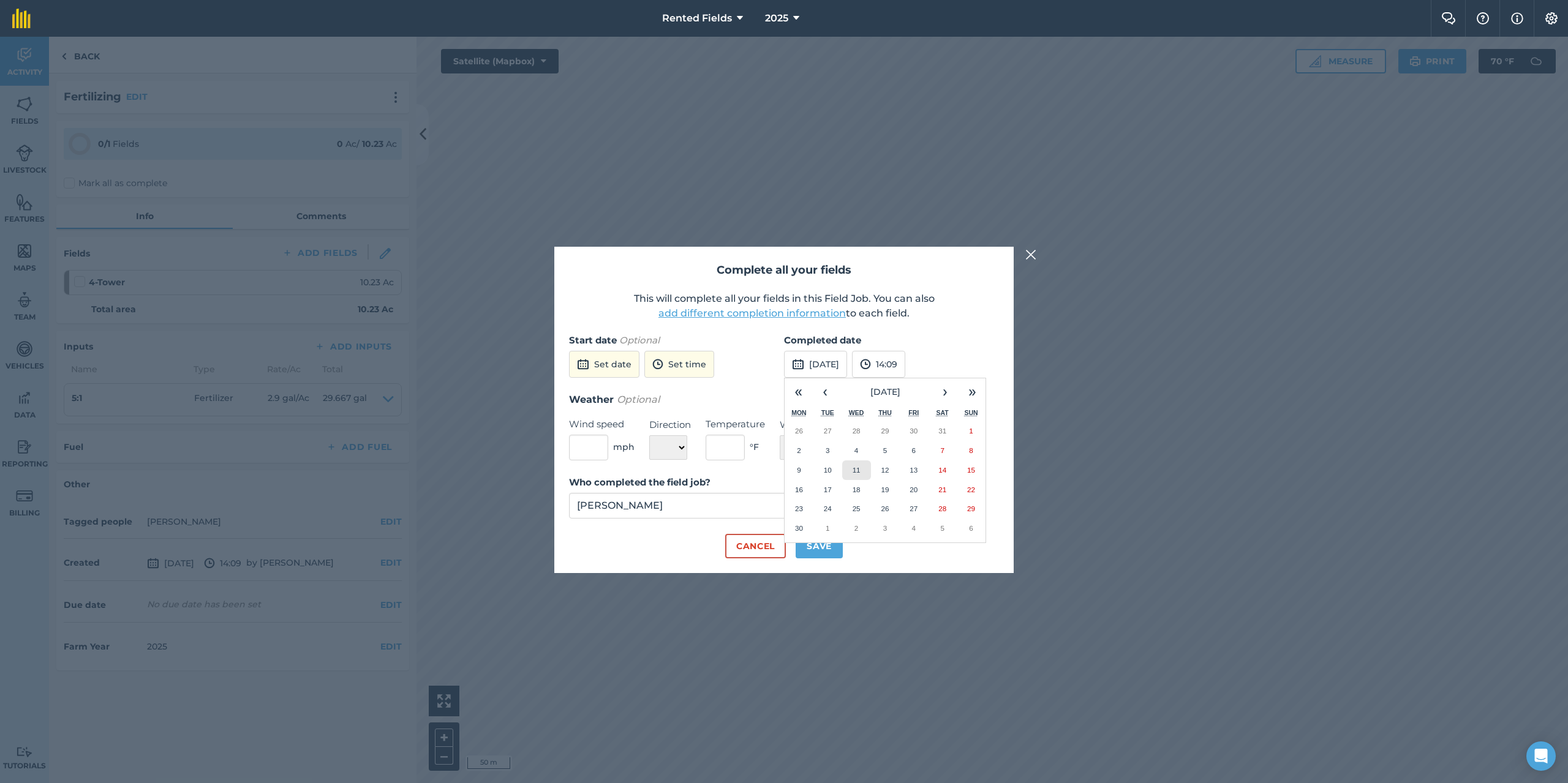
click at [847, 464] on button "11" at bounding box center [856, 470] width 29 height 20
click at [916, 341] on label "Completed date" at bounding box center [891, 340] width 215 height 15
click at [905, 361] on button "14:09" at bounding box center [878, 365] width 53 height 27
click at [904, 387] on button "00:00" at bounding box center [882, 388] width 58 height 20
click at [836, 542] on button "Save" at bounding box center [819, 546] width 47 height 25
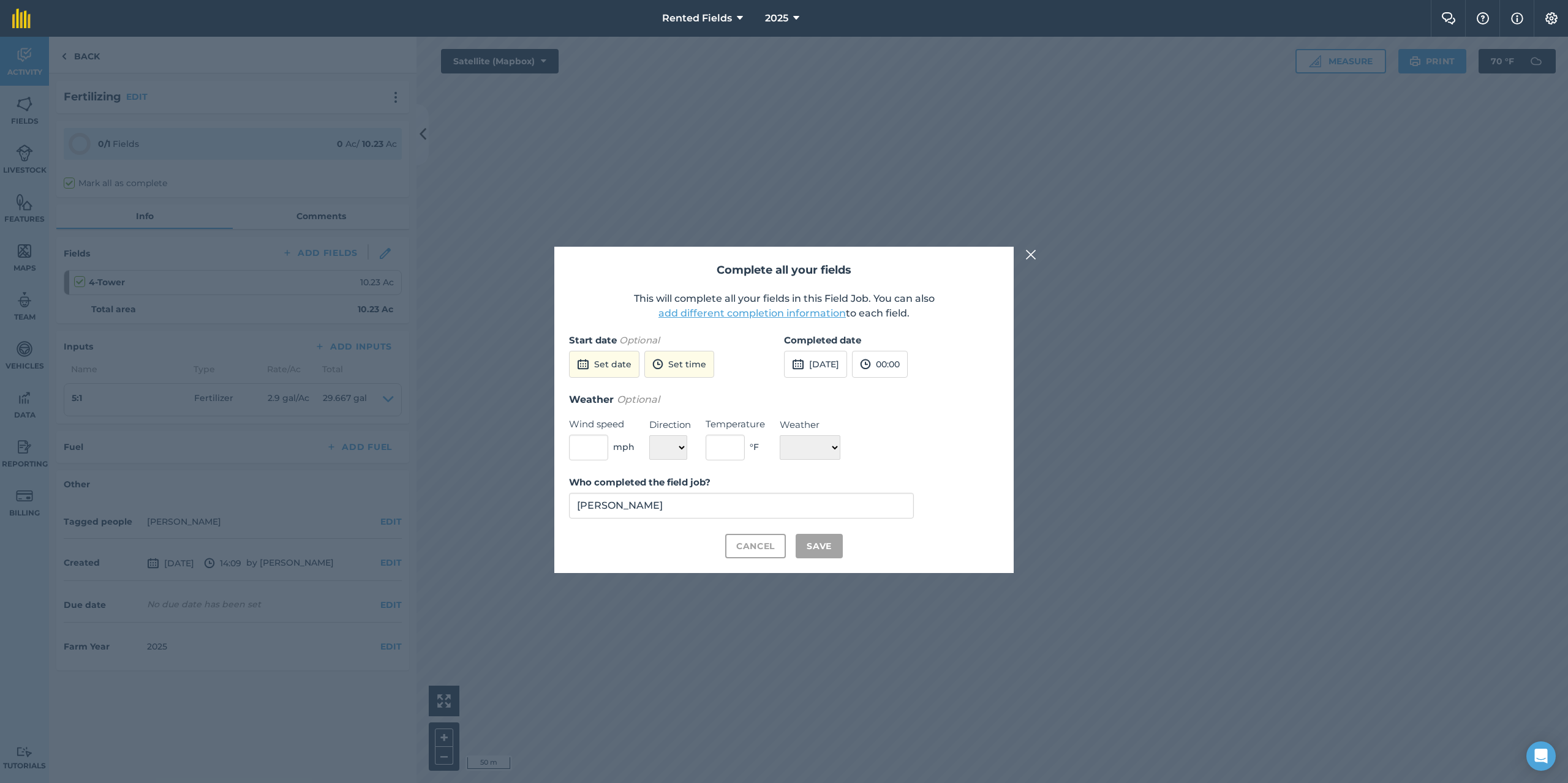
checkbox input "true"
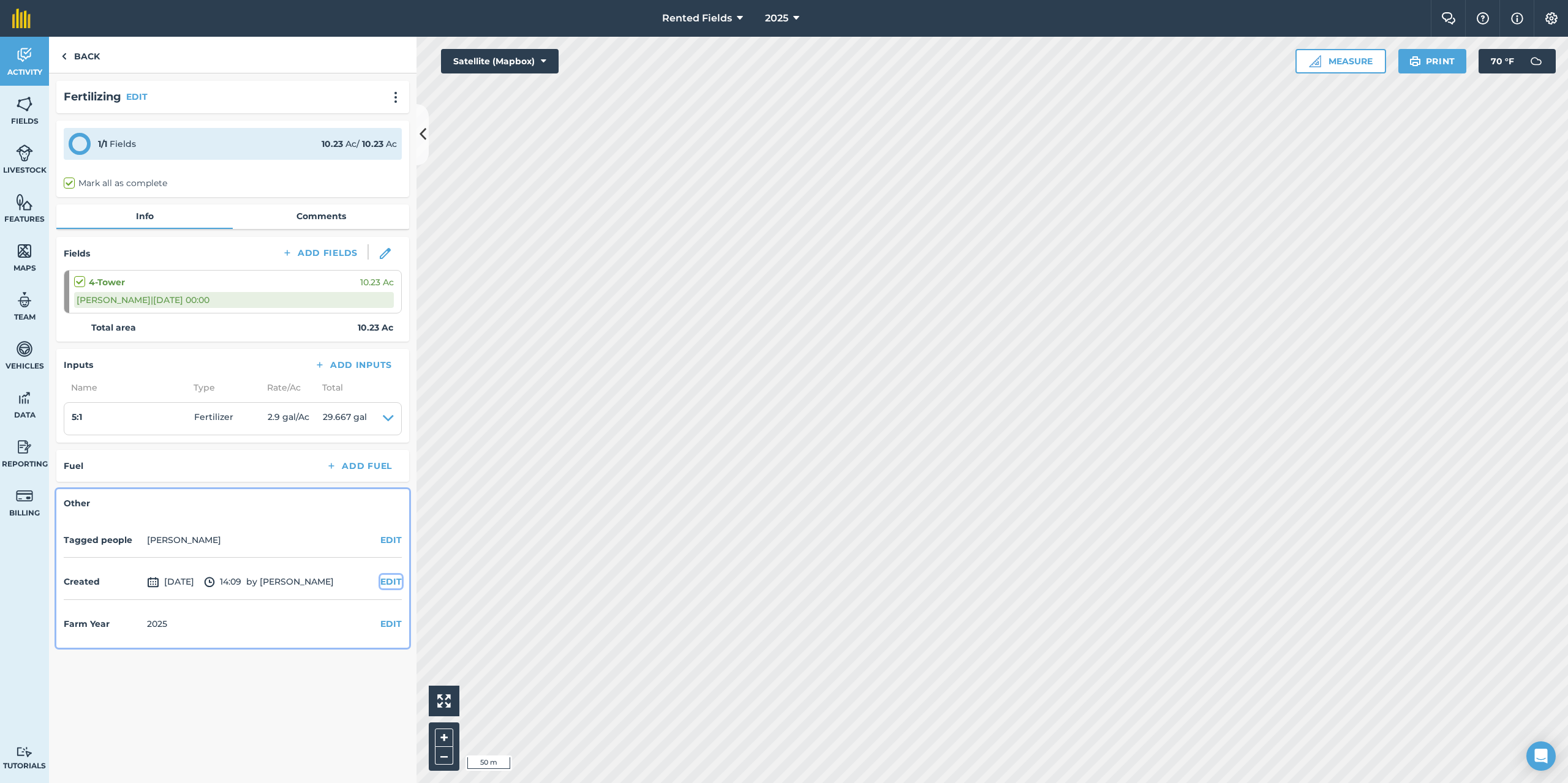
click at [388, 578] on button "EDIT" at bounding box center [391, 582] width 21 height 13
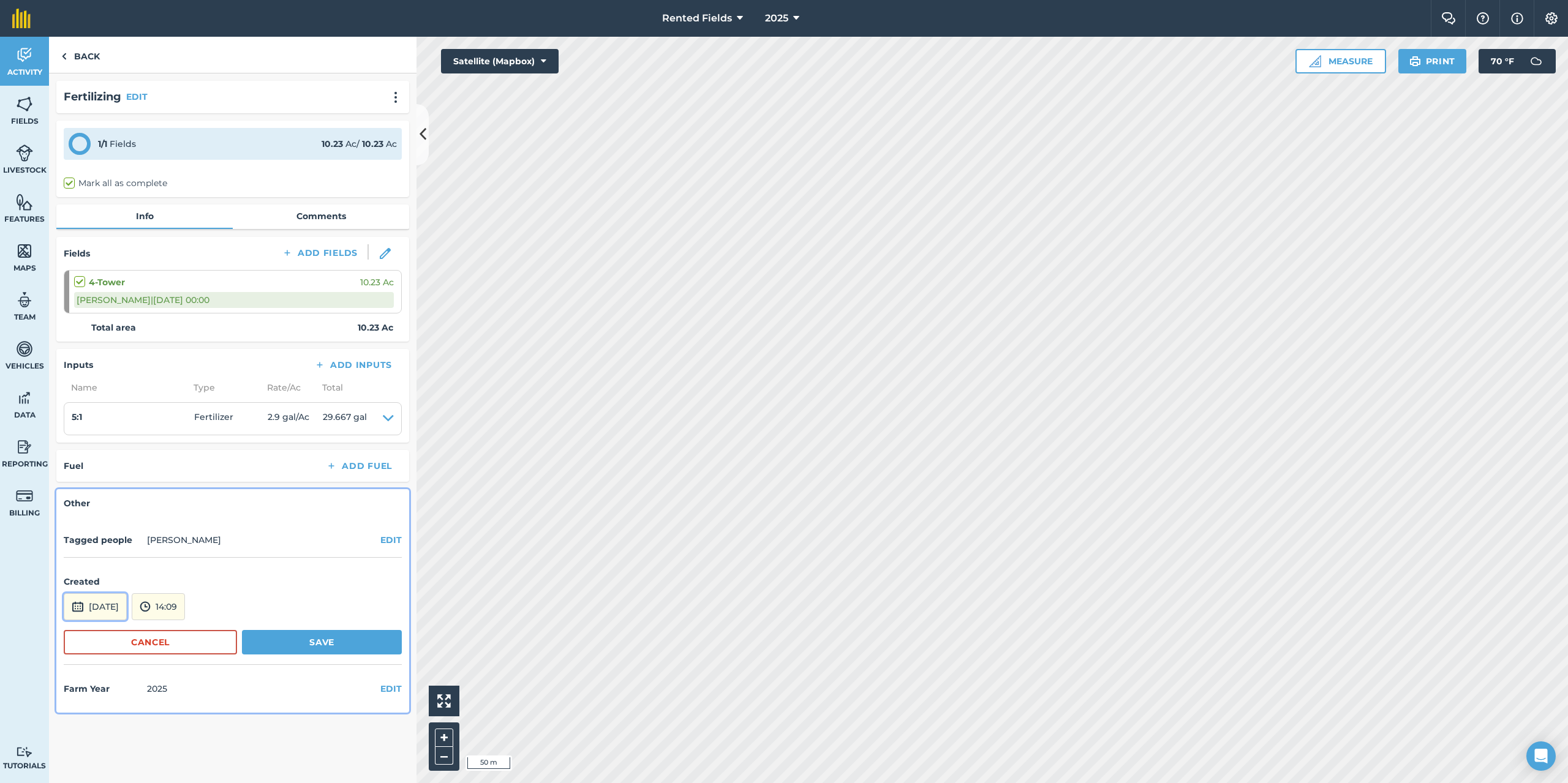
click at [109, 613] on button "[DATE]" at bounding box center [95, 607] width 63 height 27
click at [103, 441] on button "‹" at bounding box center [105, 442] width 27 height 27
click at [104, 441] on button "‹" at bounding box center [105, 442] width 27 height 27
click at [105, 441] on button "‹" at bounding box center [105, 442] width 27 height 27
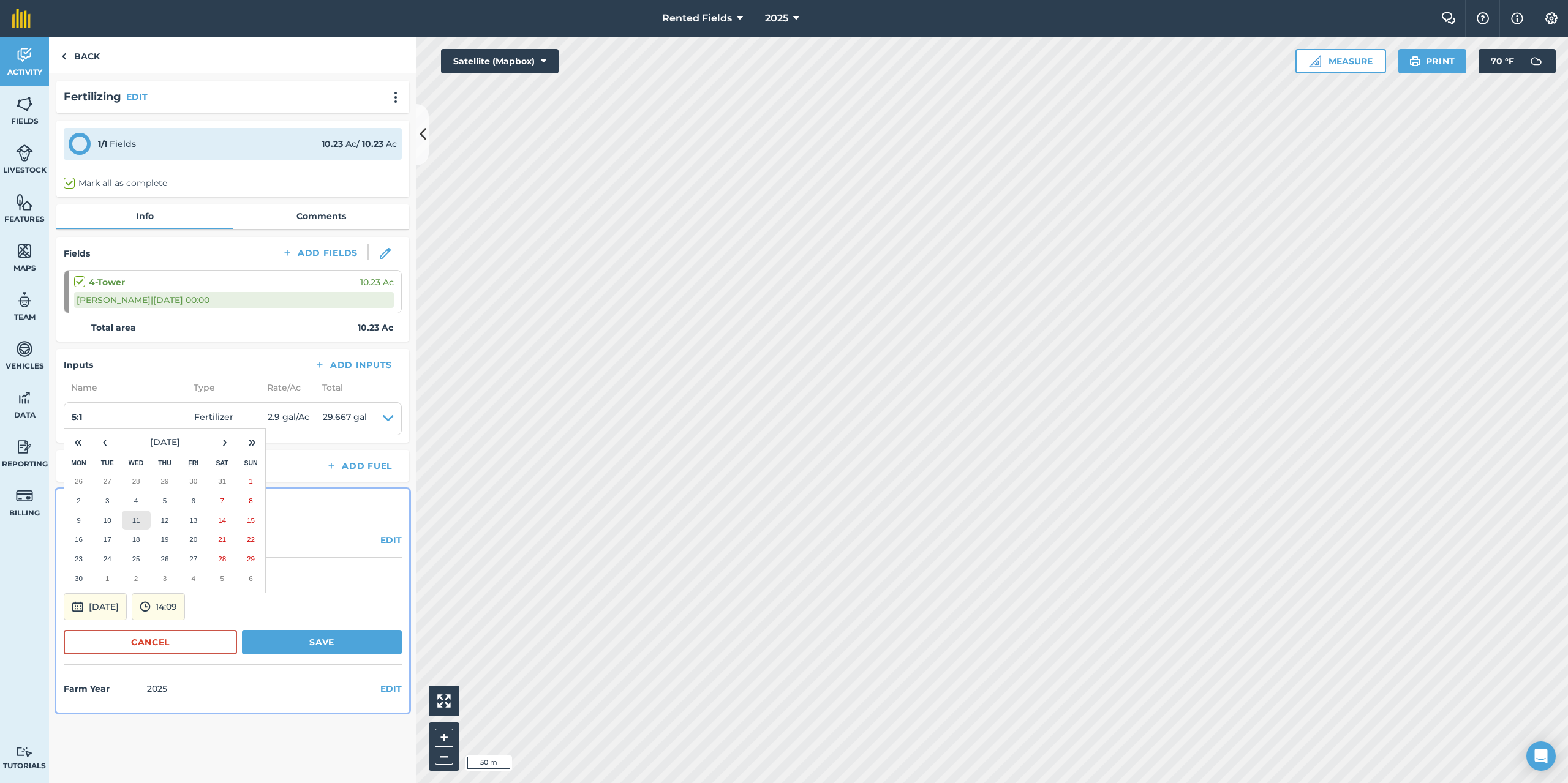
click at [136, 524] on button "11" at bounding box center [136, 520] width 29 height 20
click at [185, 607] on button "14:09" at bounding box center [158, 607] width 53 height 27
click at [190, 476] on button "00:00" at bounding box center [161, 476] width 58 height 20
click at [316, 643] on button "Save" at bounding box center [322, 642] width 160 height 25
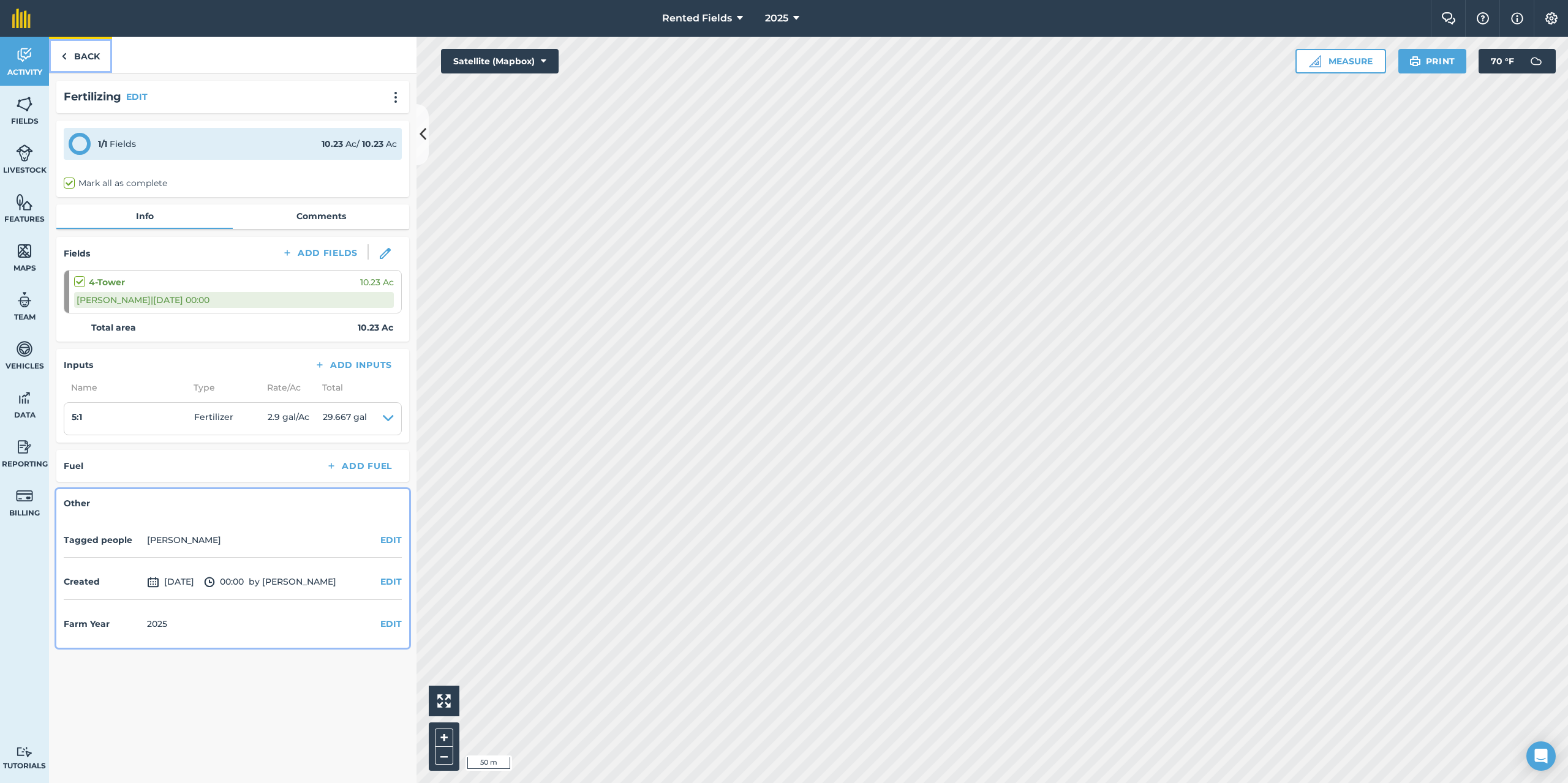
click at [64, 59] on img at bounding box center [63, 56] width 6 height 15
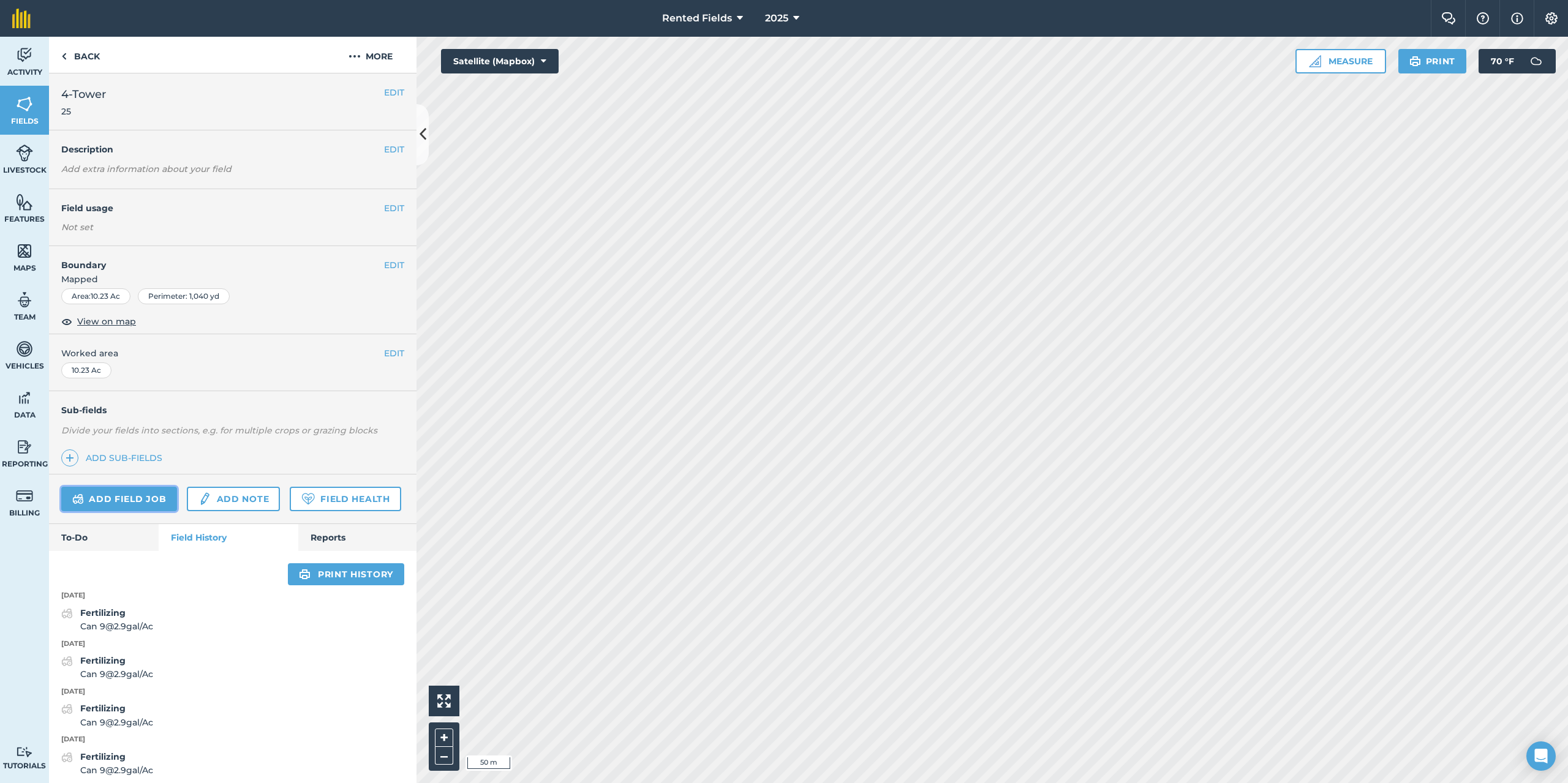
click at [152, 491] on link "Add field job" at bounding box center [119, 498] width 116 height 25
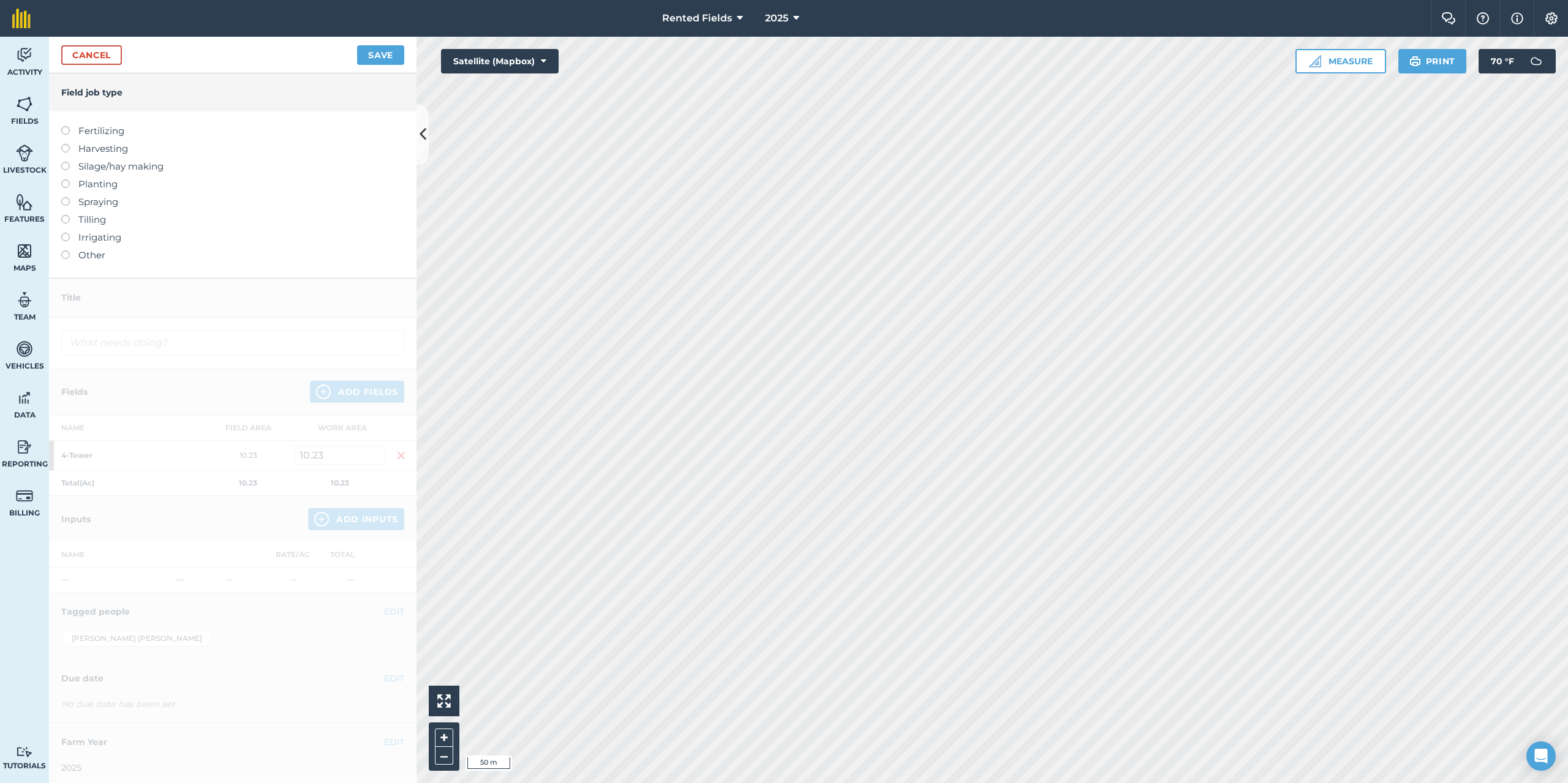
click at [67, 126] on label at bounding box center [70, 126] width 17 height 0
type input "Fertilizing"
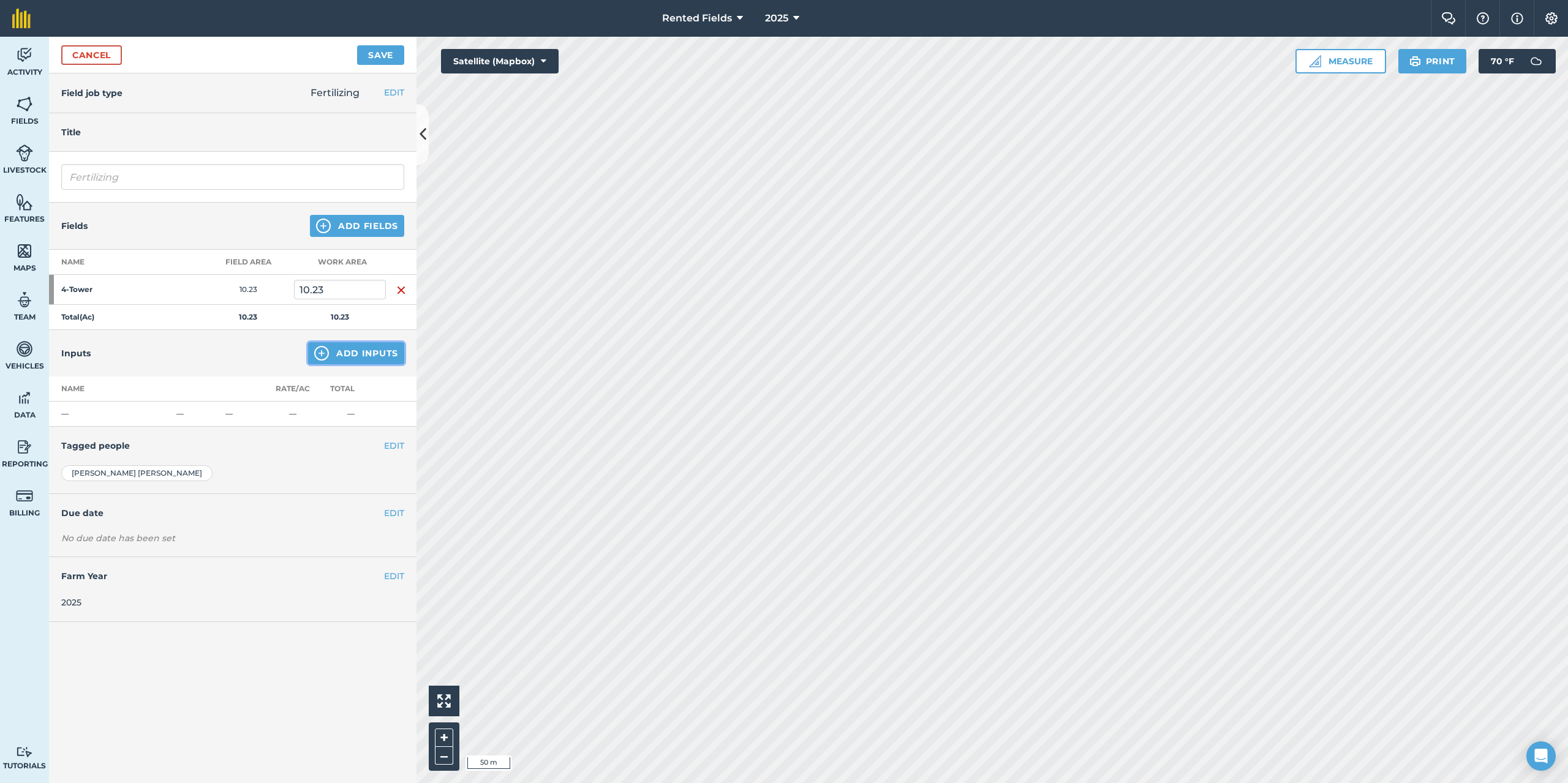
click at [356, 357] on button "Add Inputs" at bounding box center [356, 353] width 96 height 22
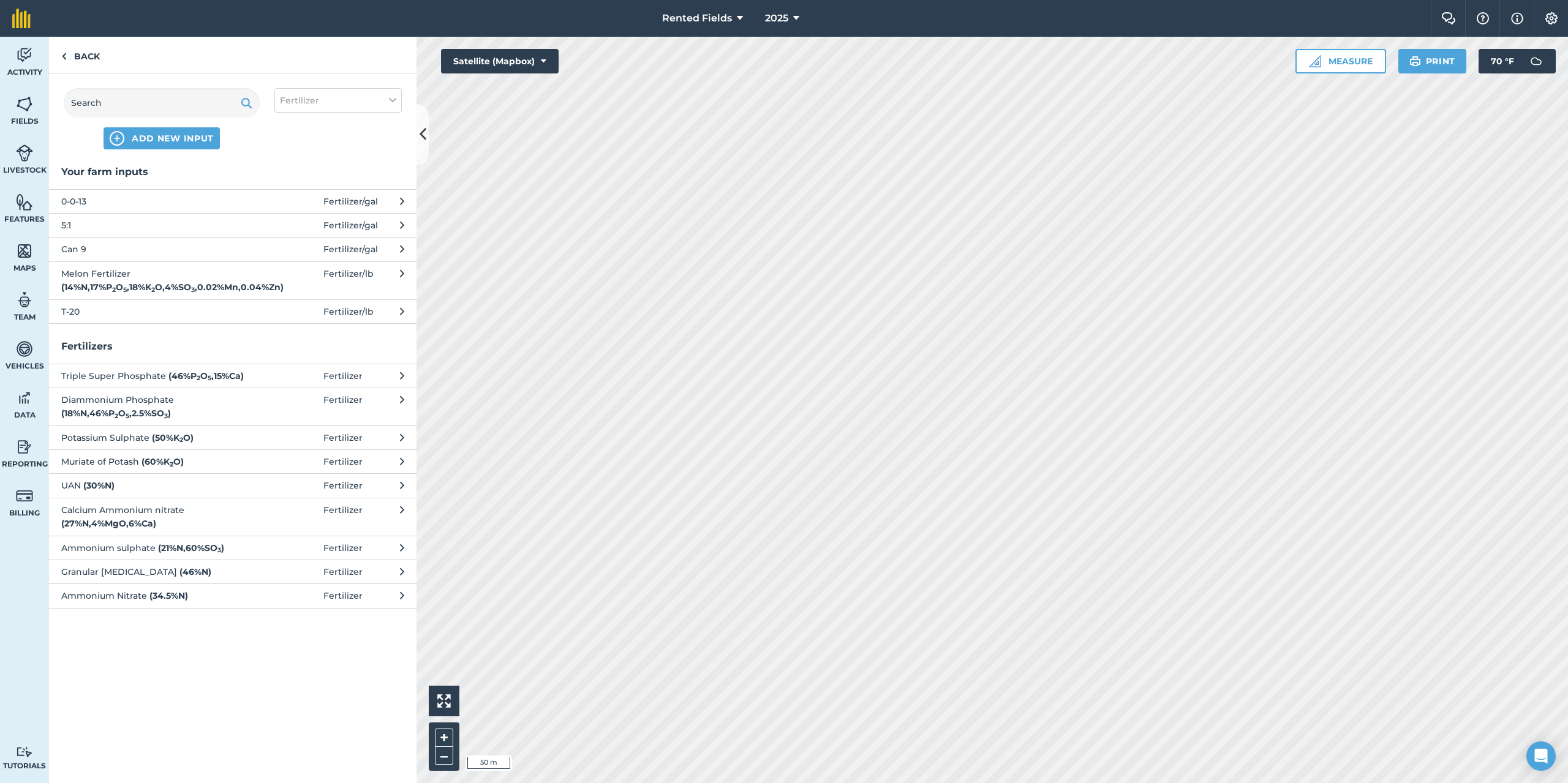
click at [65, 223] on span "5:1" at bounding box center [161, 225] width 201 height 13
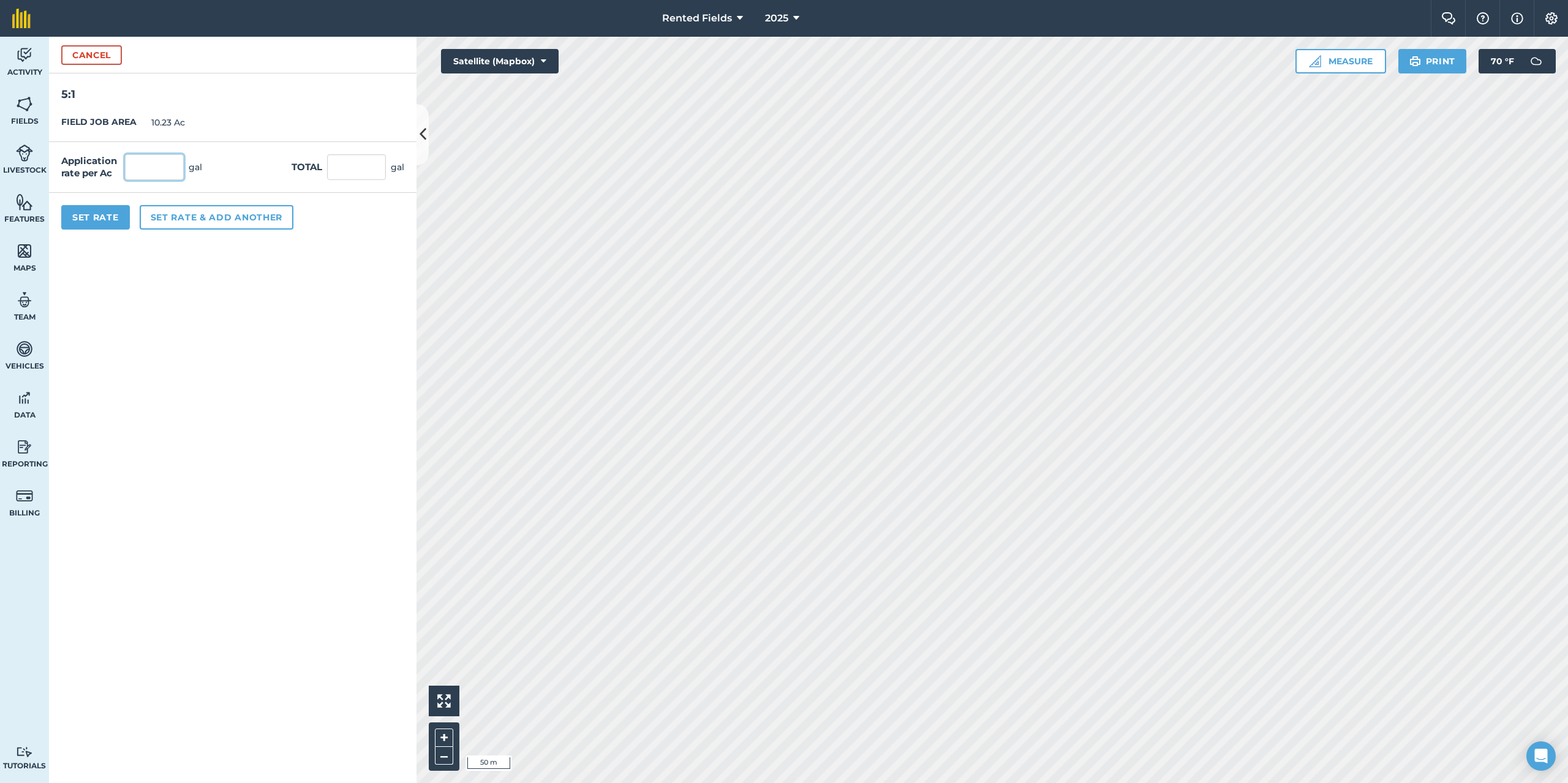
click at [157, 174] on input "text" at bounding box center [155, 167] width 59 height 25
type input "2.9"
type input "29.667"
click at [90, 219] on button "Set Rate" at bounding box center [95, 217] width 69 height 25
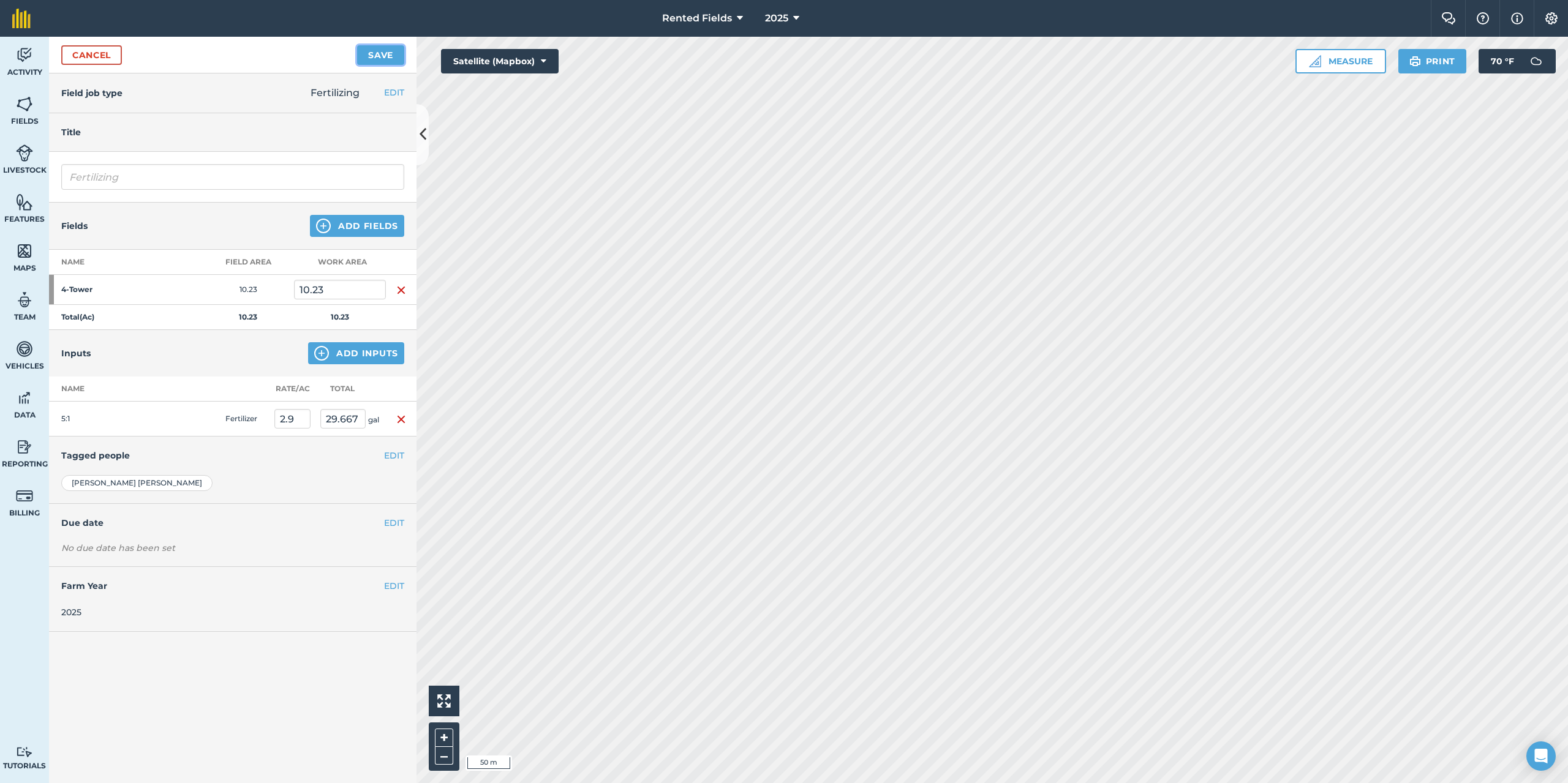
click at [378, 60] on button "Save" at bounding box center [380, 55] width 47 height 20
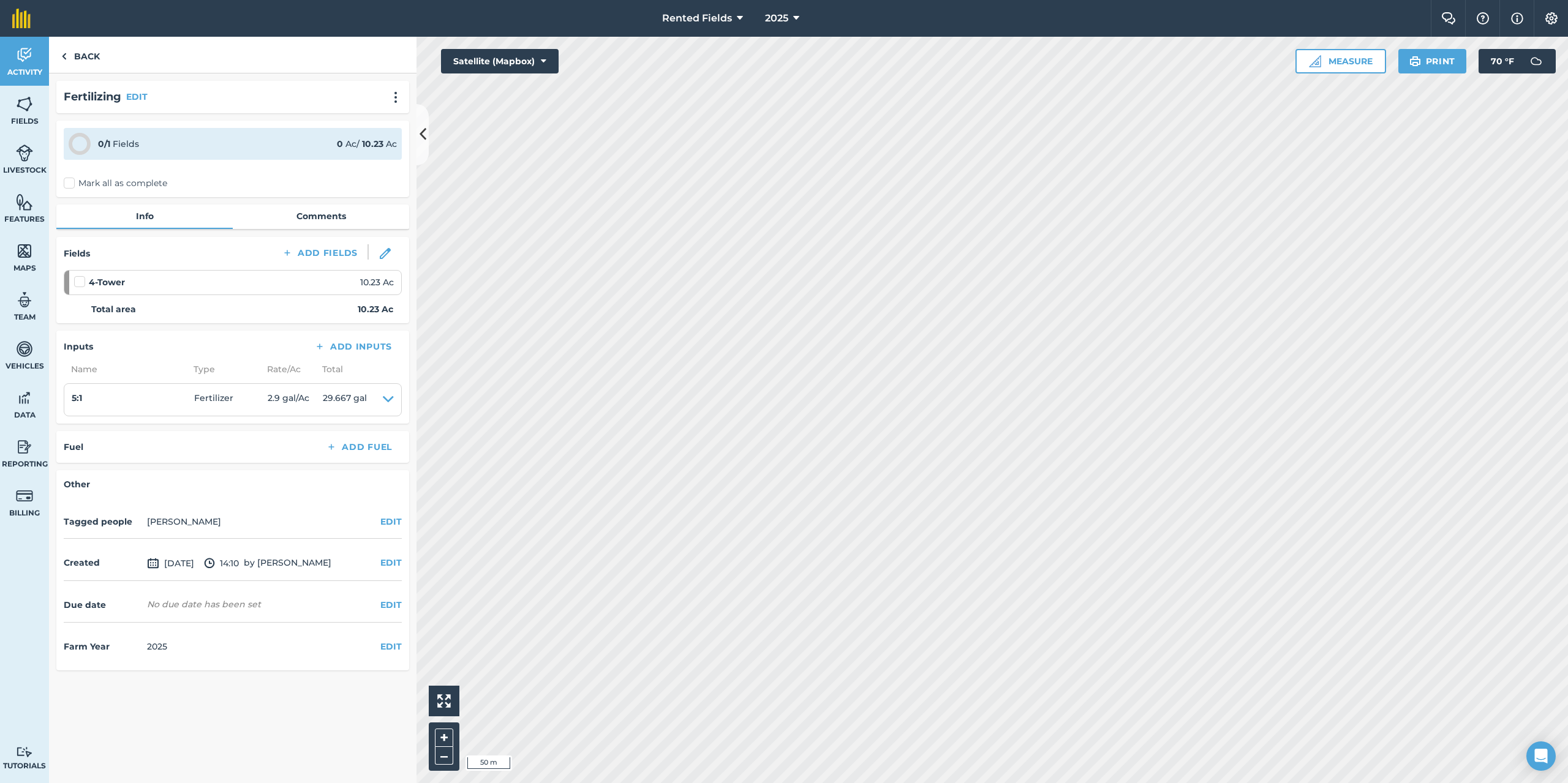
click at [71, 183] on label "Mark all as complete" at bounding box center [115, 183] width 104 height 13
click at [71, 183] on input "Mark all as complete" at bounding box center [67, 181] width 8 height 8
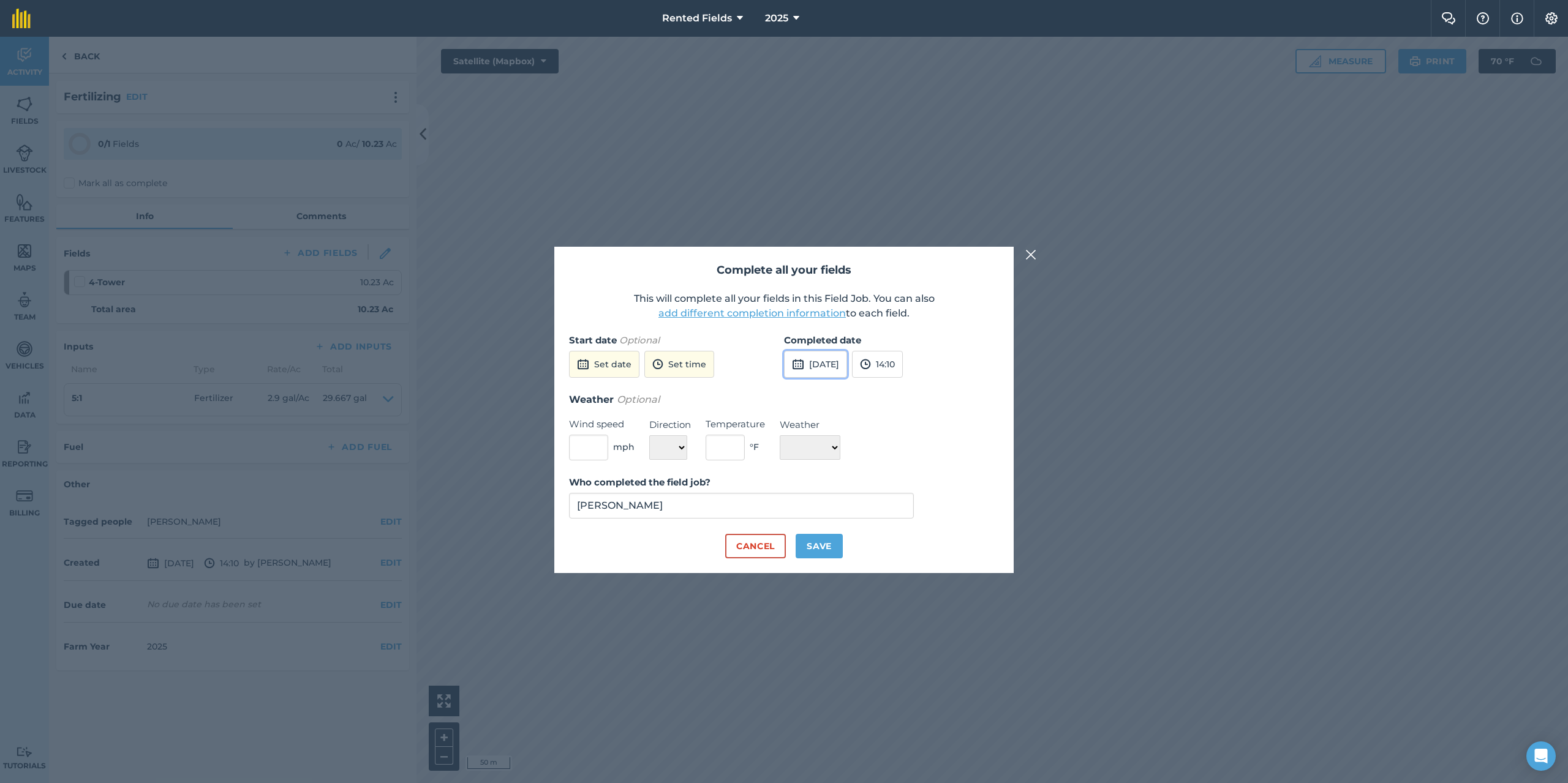
click at [846, 372] on button "[DATE]" at bounding box center [816, 365] width 63 height 27
click at [825, 395] on button "‹" at bounding box center [825, 392] width 27 height 27
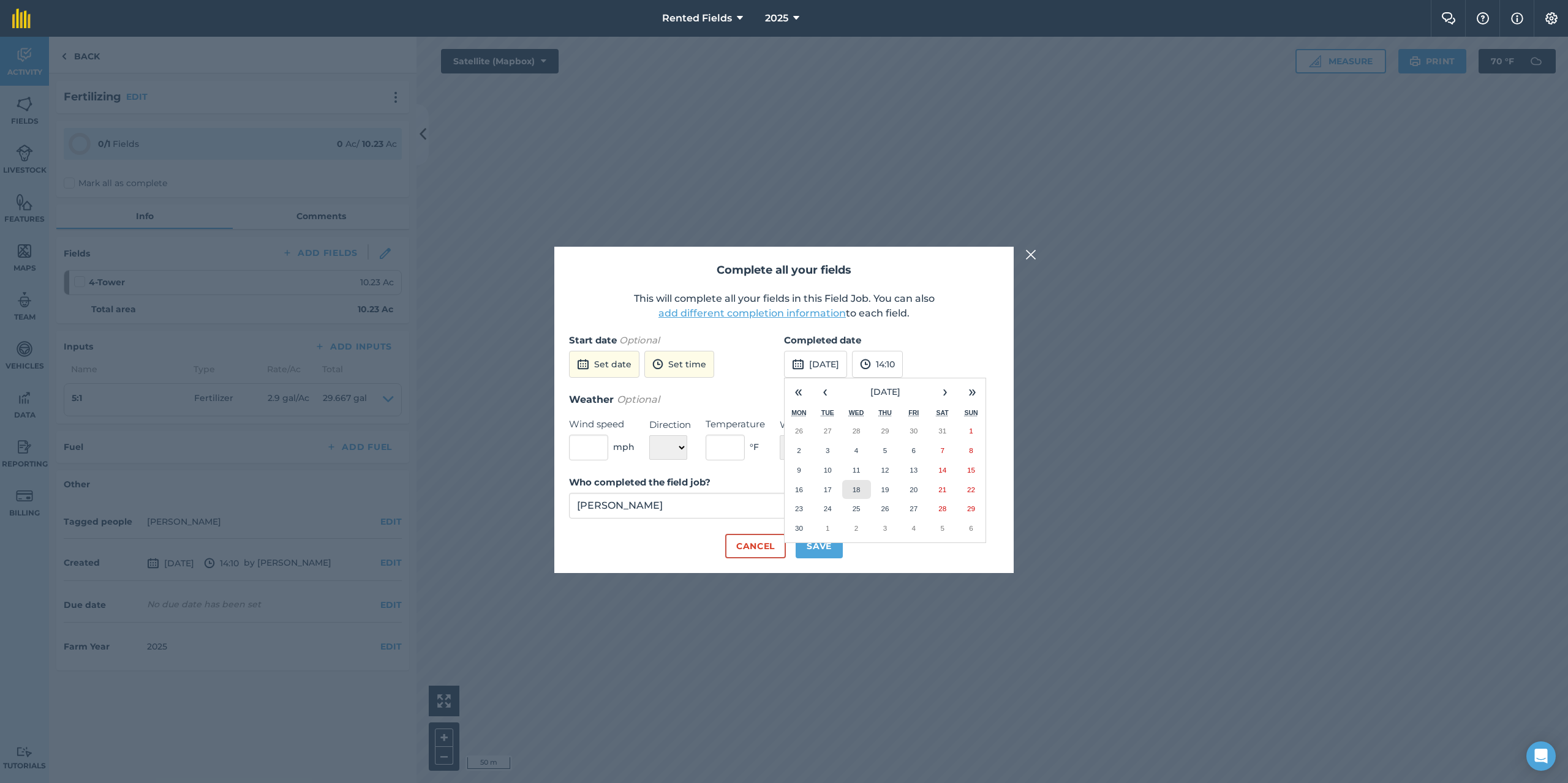
click at [855, 491] on abbr "18" at bounding box center [857, 490] width 8 height 8
click at [903, 373] on button "14:10" at bounding box center [878, 365] width 51 height 27
click at [910, 390] on button "00:00" at bounding box center [882, 388] width 58 height 20
click at [824, 545] on button "Save" at bounding box center [819, 546] width 47 height 25
checkbox input "true"
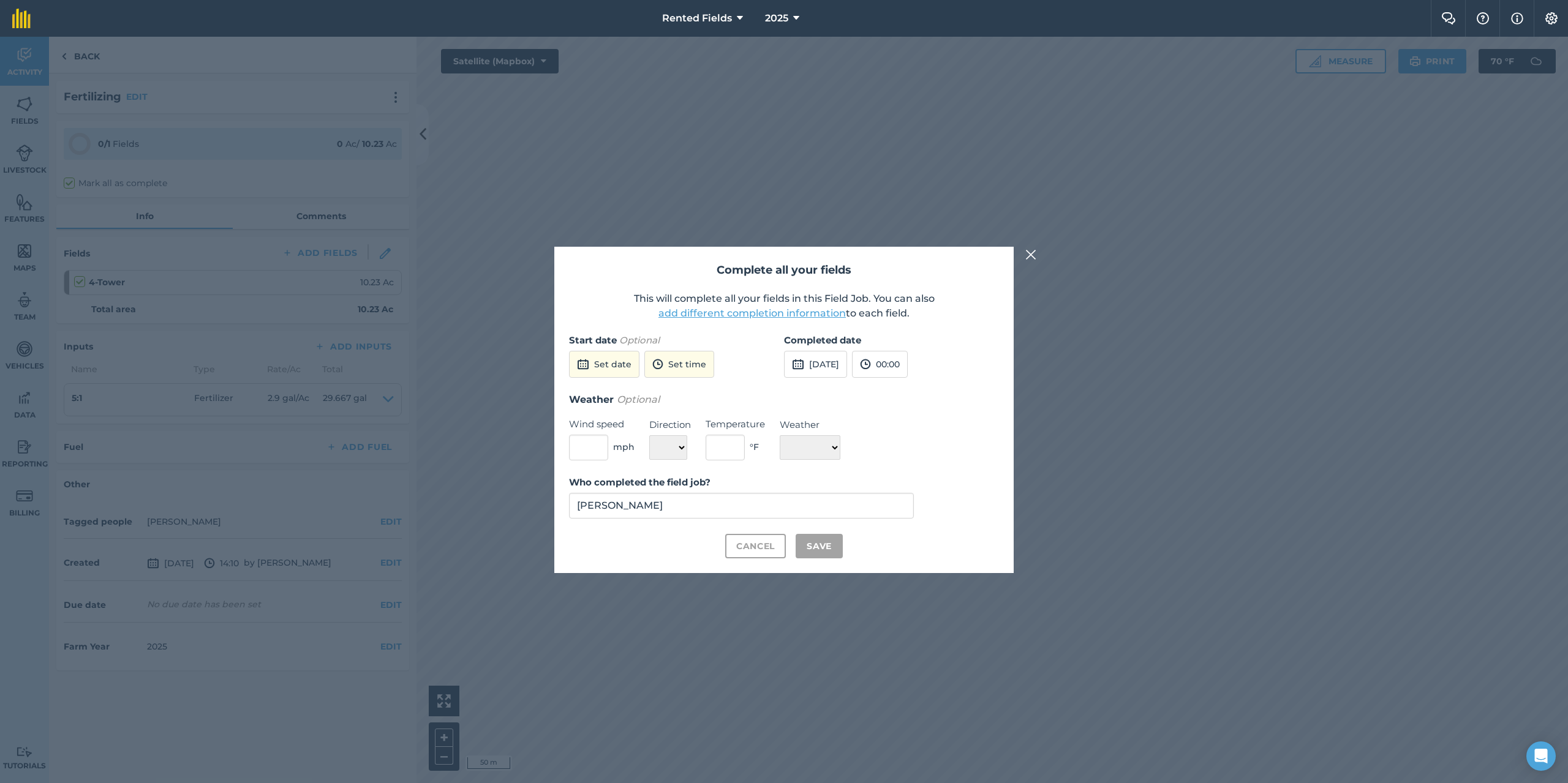
checkbox input "true"
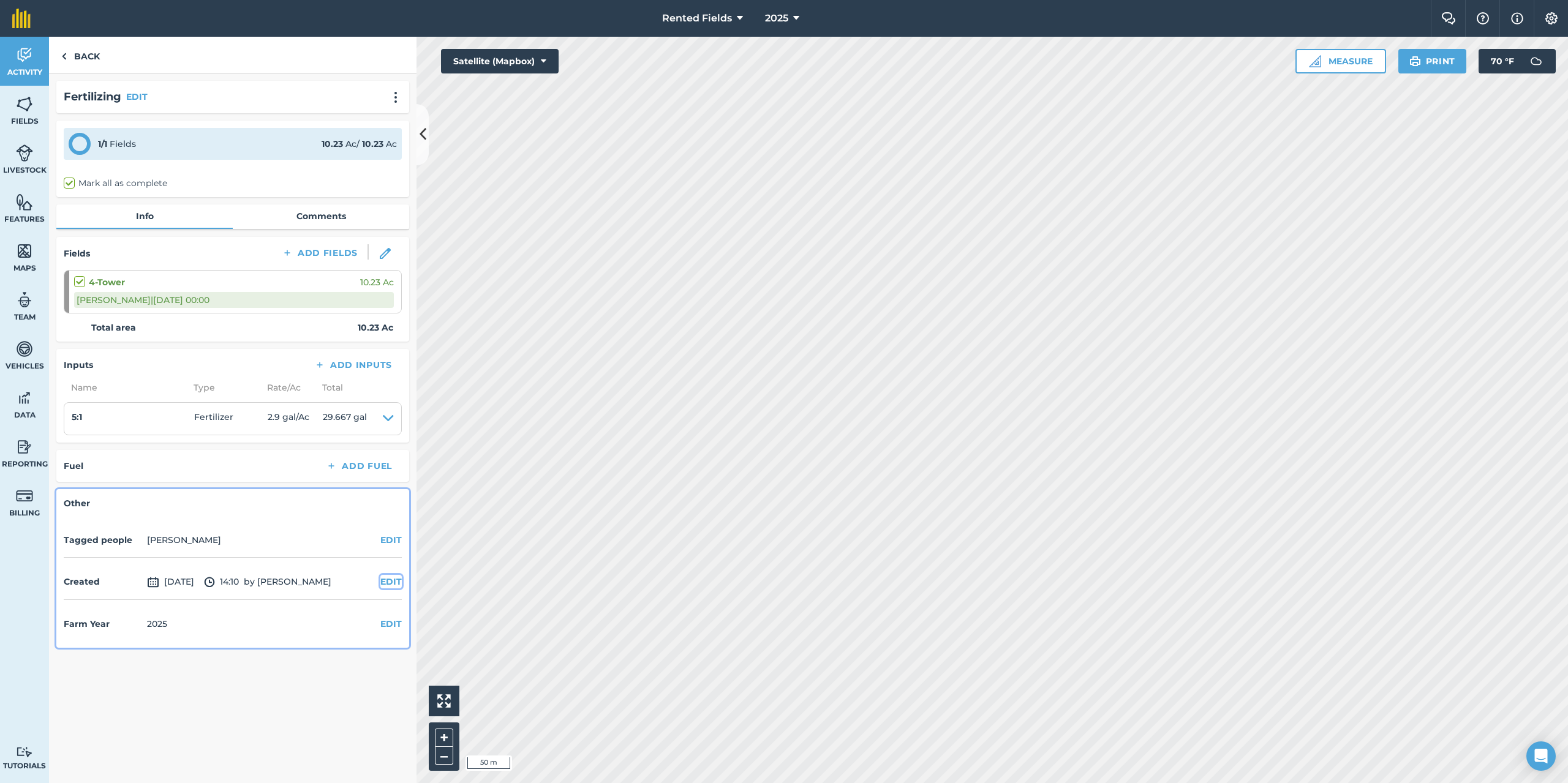
click at [389, 579] on button "EDIT" at bounding box center [391, 582] width 21 height 13
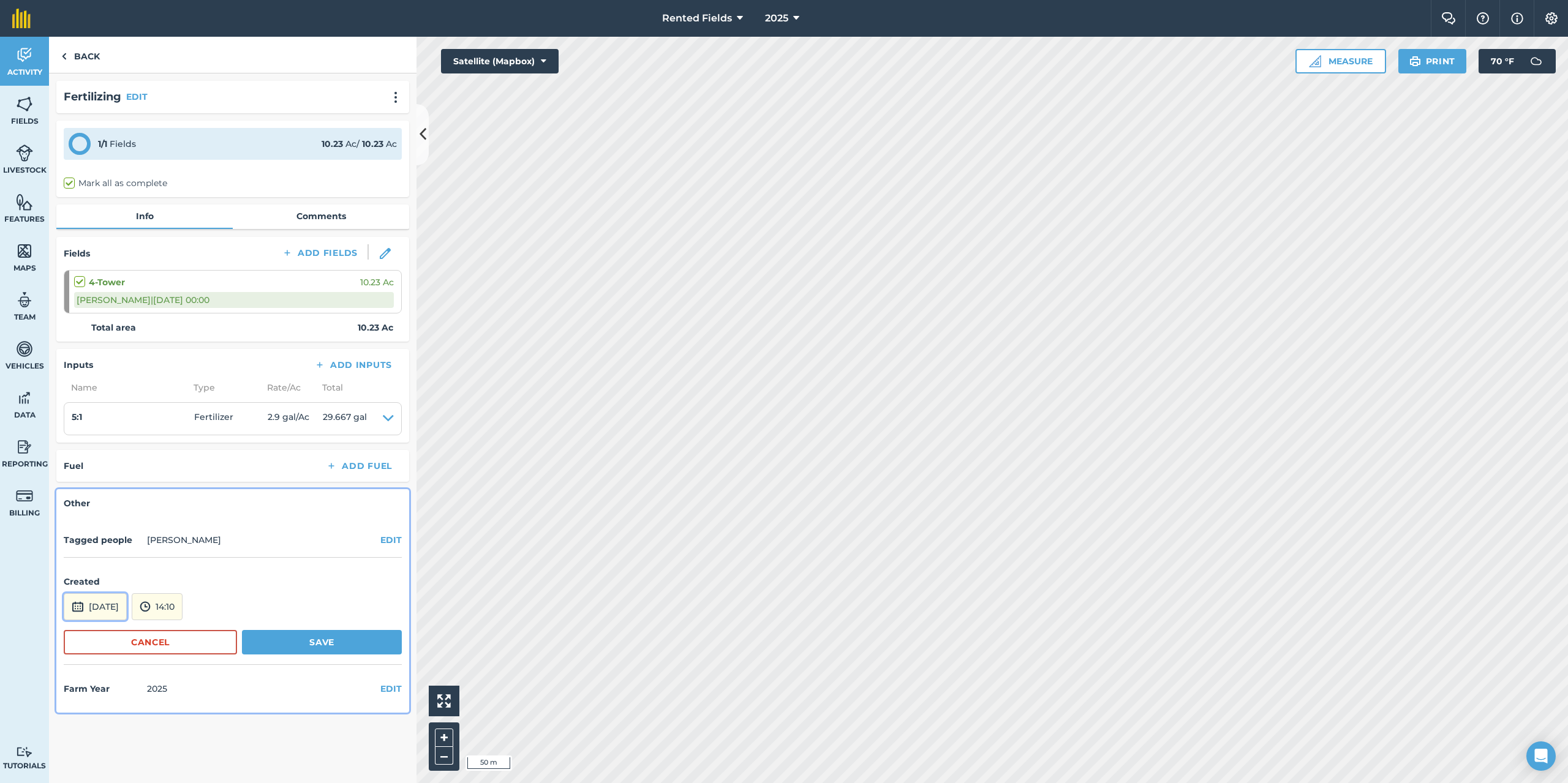
click at [116, 605] on button "[DATE]" at bounding box center [95, 607] width 63 height 27
click at [108, 445] on button "‹" at bounding box center [105, 442] width 27 height 27
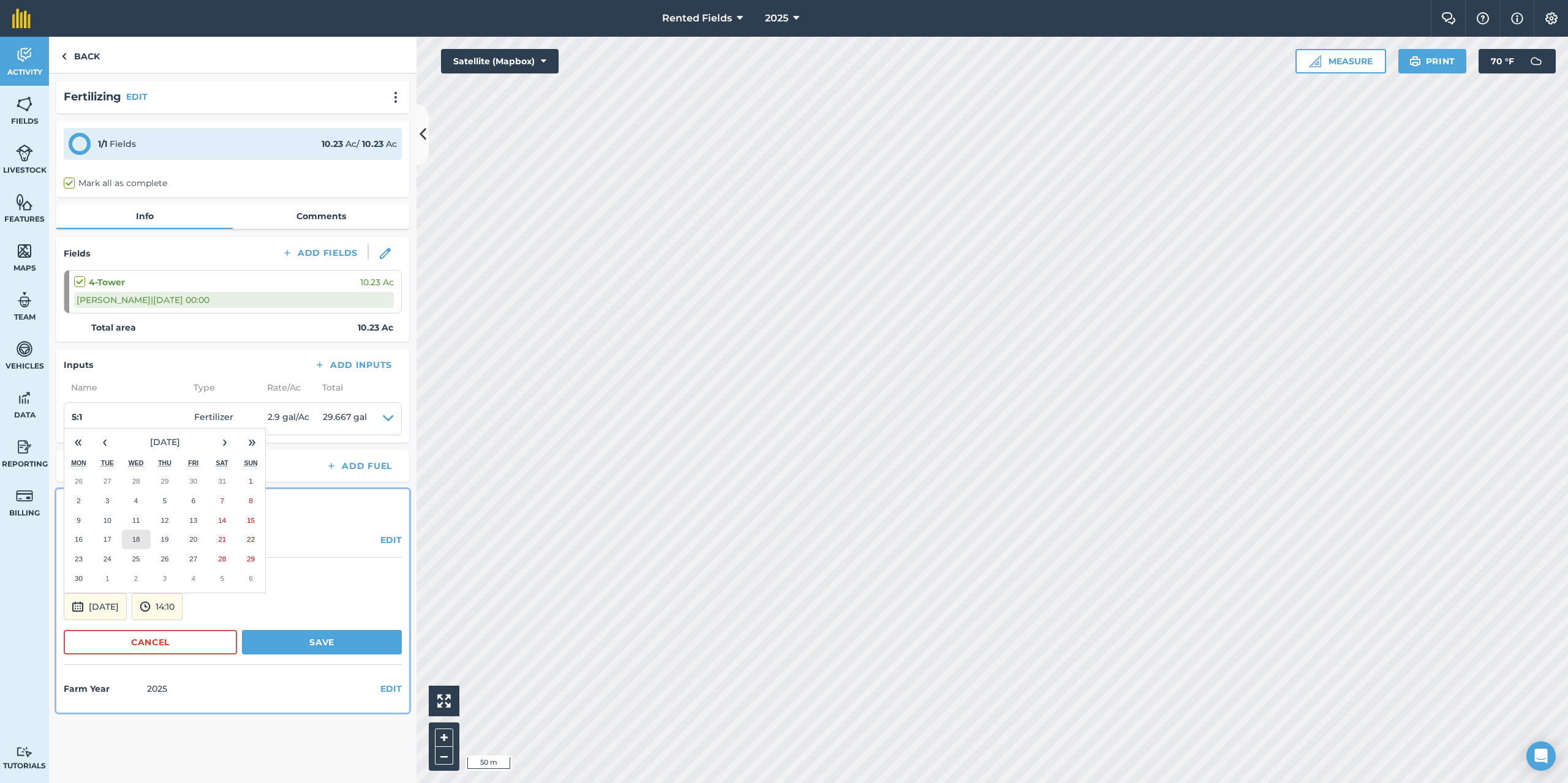
click at [136, 544] on button "18" at bounding box center [136, 539] width 29 height 20
click at [182, 607] on button "14:10" at bounding box center [157, 607] width 51 height 27
click at [190, 476] on button "00:00" at bounding box center [161, 476] width 58 height 20
click at [308, 642] on button "Save" at bounding box center [322, 642] width 160 height 25
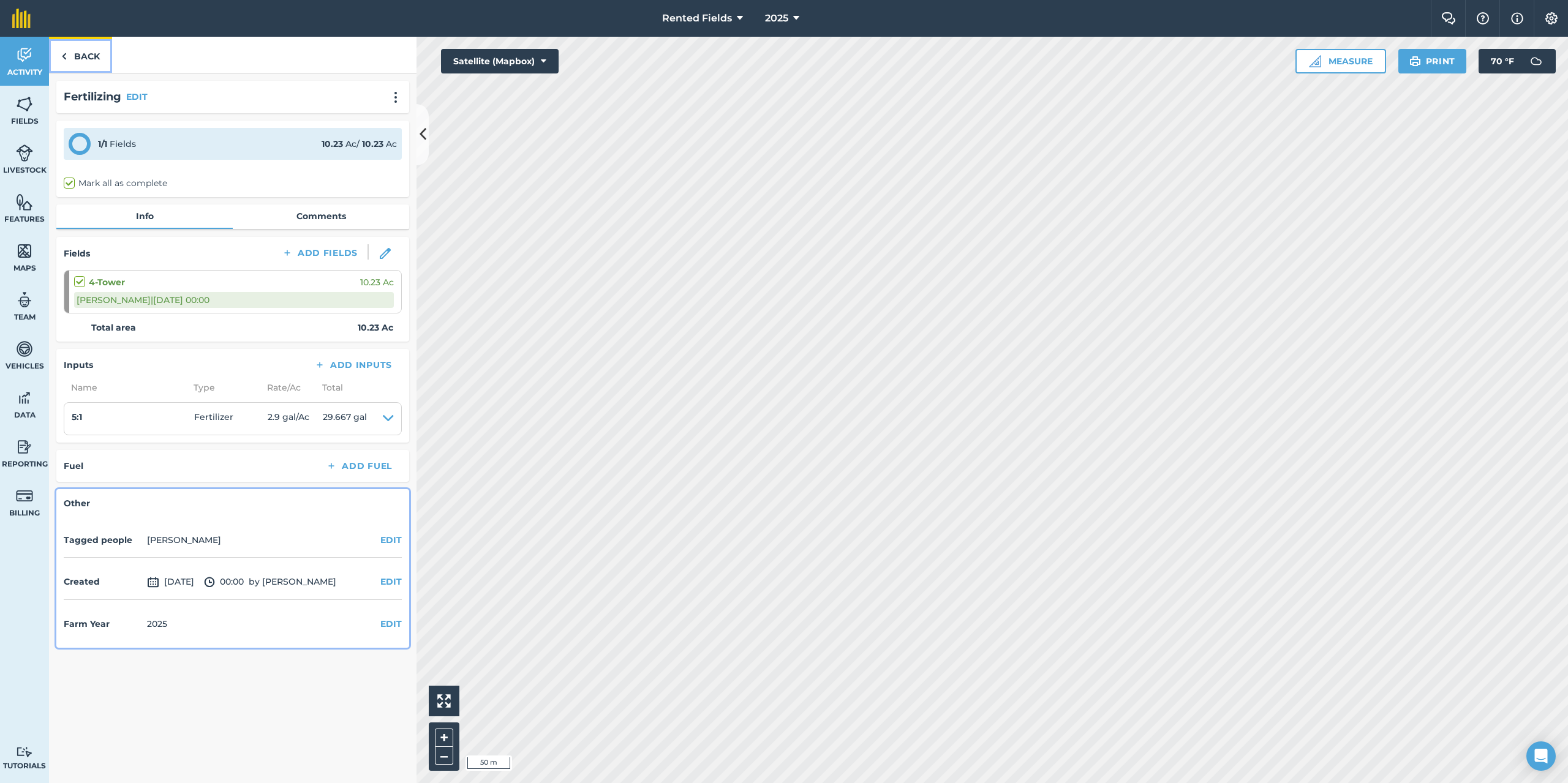
click at [83, 52] on link "Back" at bounding box center [81, 55] width 63 height 36
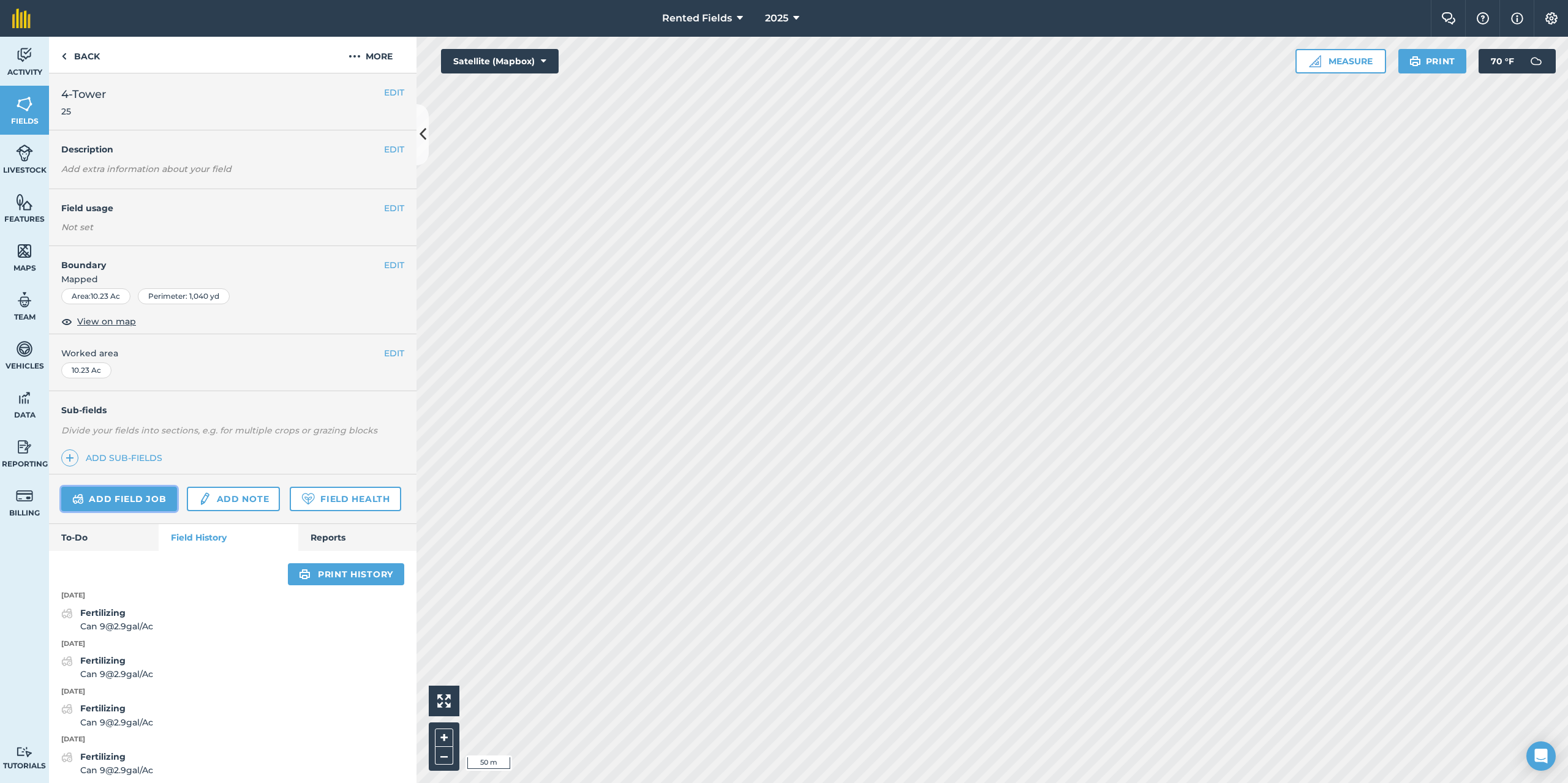
click at [147, 495] on link "Add field job" at bounding box center [119, 498] width 116 height 25
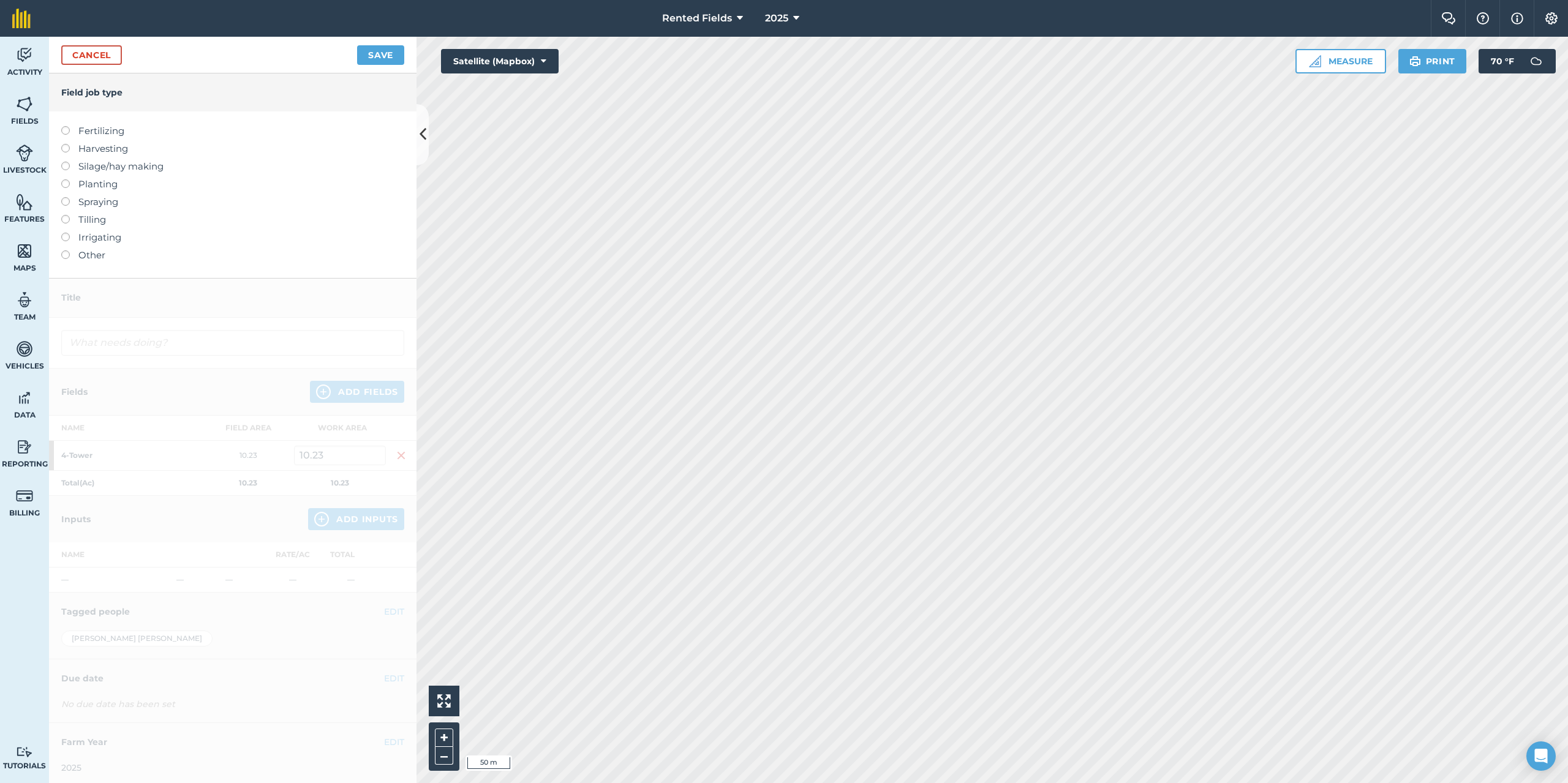
click at [69, 126] on label at bounding box center [70, 126] width 17 height 0
type input "Fertilizing"
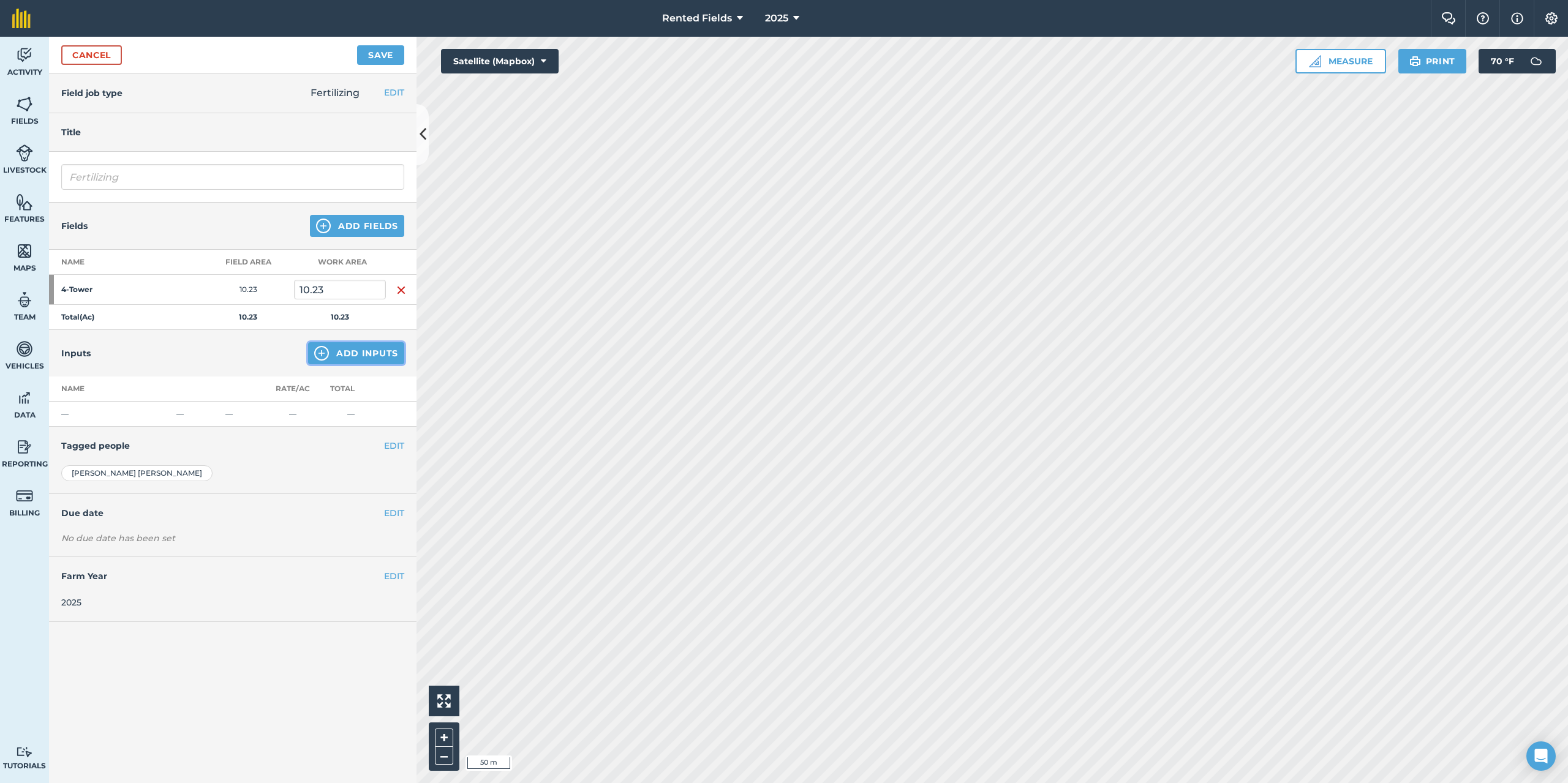
click at [346, 356] on button "Add Inputs" at bounding box center [356, 353] width 96 height 22
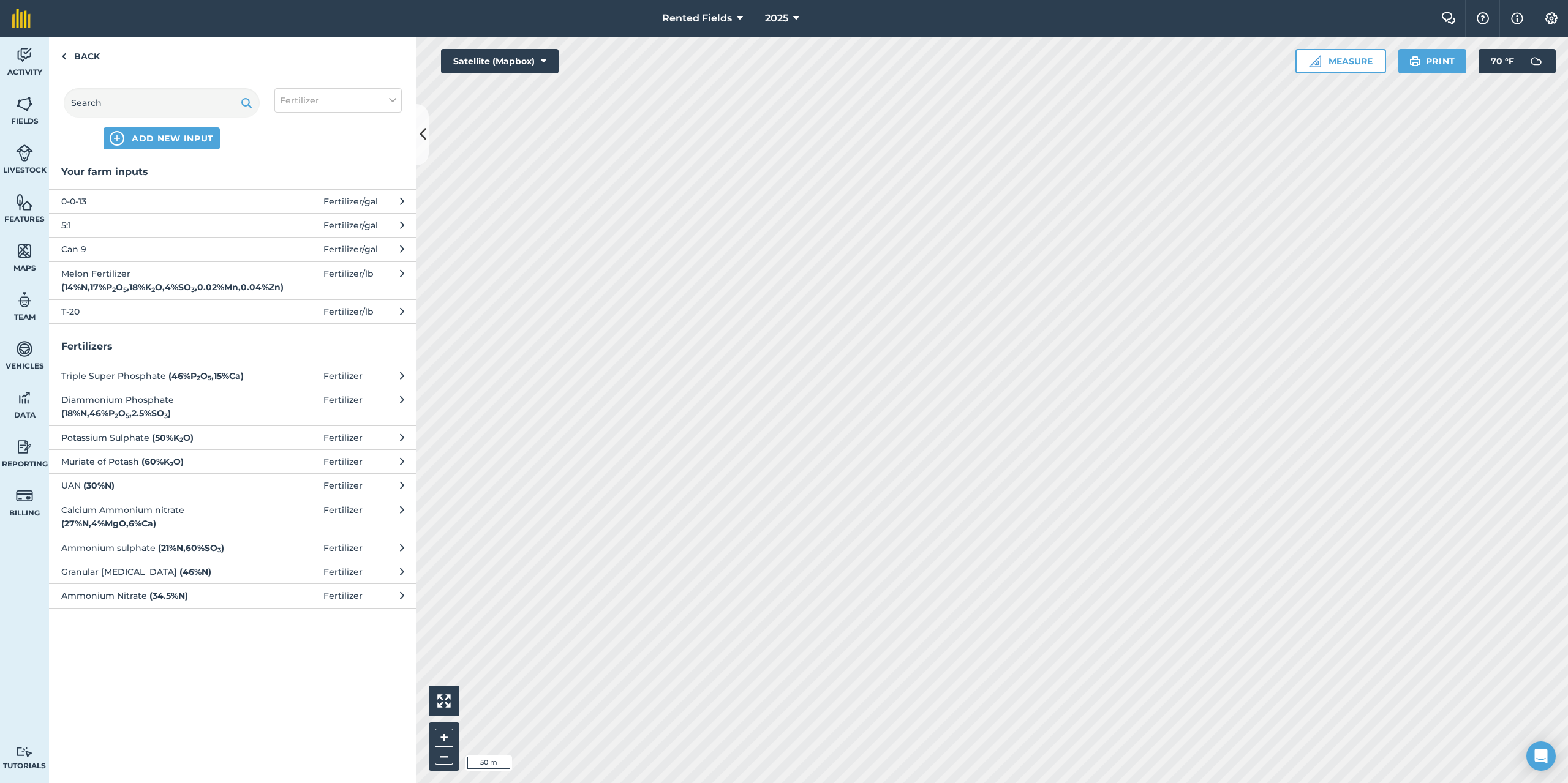
click at [71, 225] on span "5:1" at bounding box center [161, 225] width 201 height 13
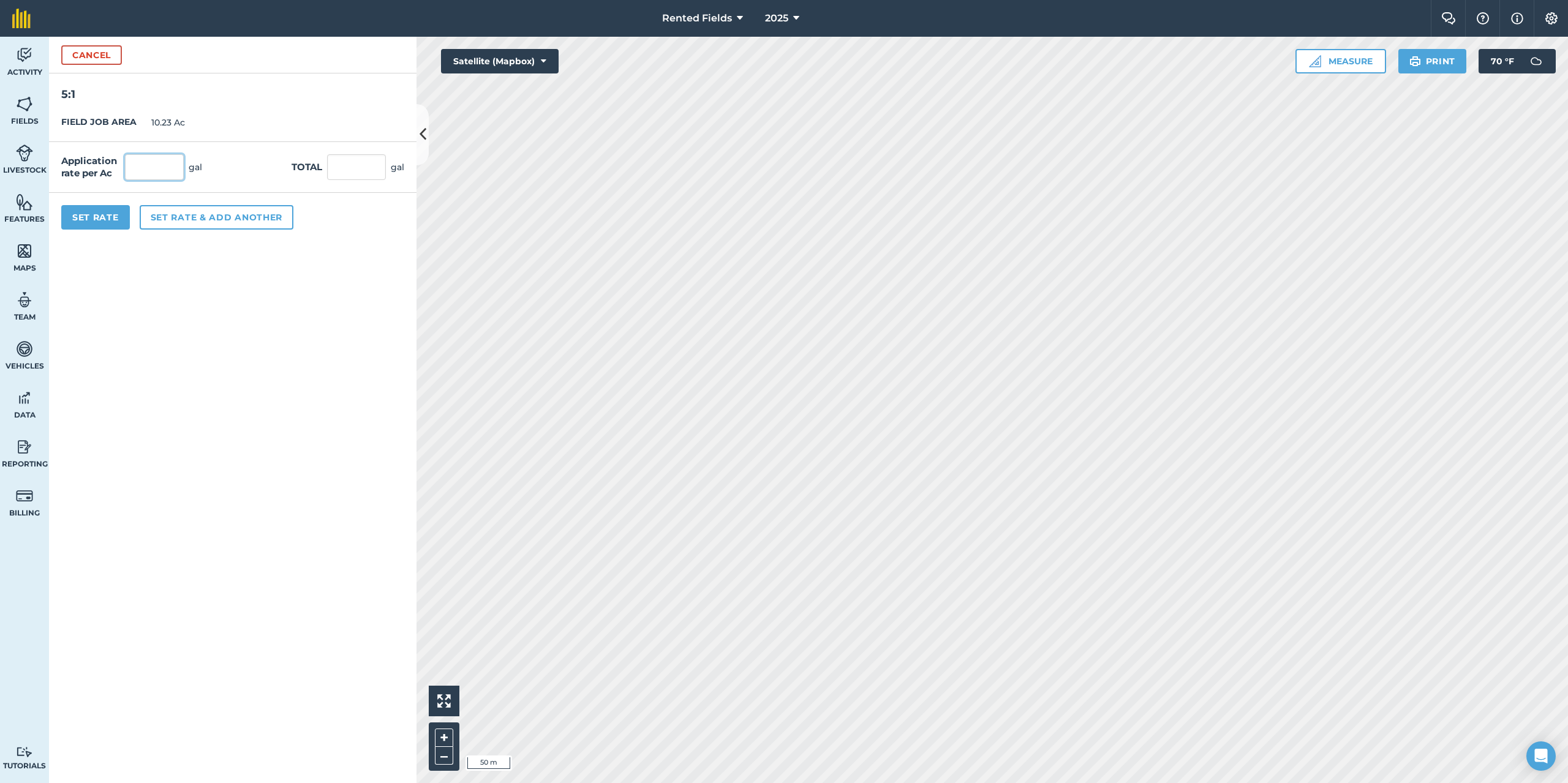
click at [138, 170] on input "text" at bounding box center [155, 167] width 59 height 25
type input "2.9"
type input "29.667"
click at [104, 216] on button "Set Rate" at bounding box center [95, 217] width 69 height 25
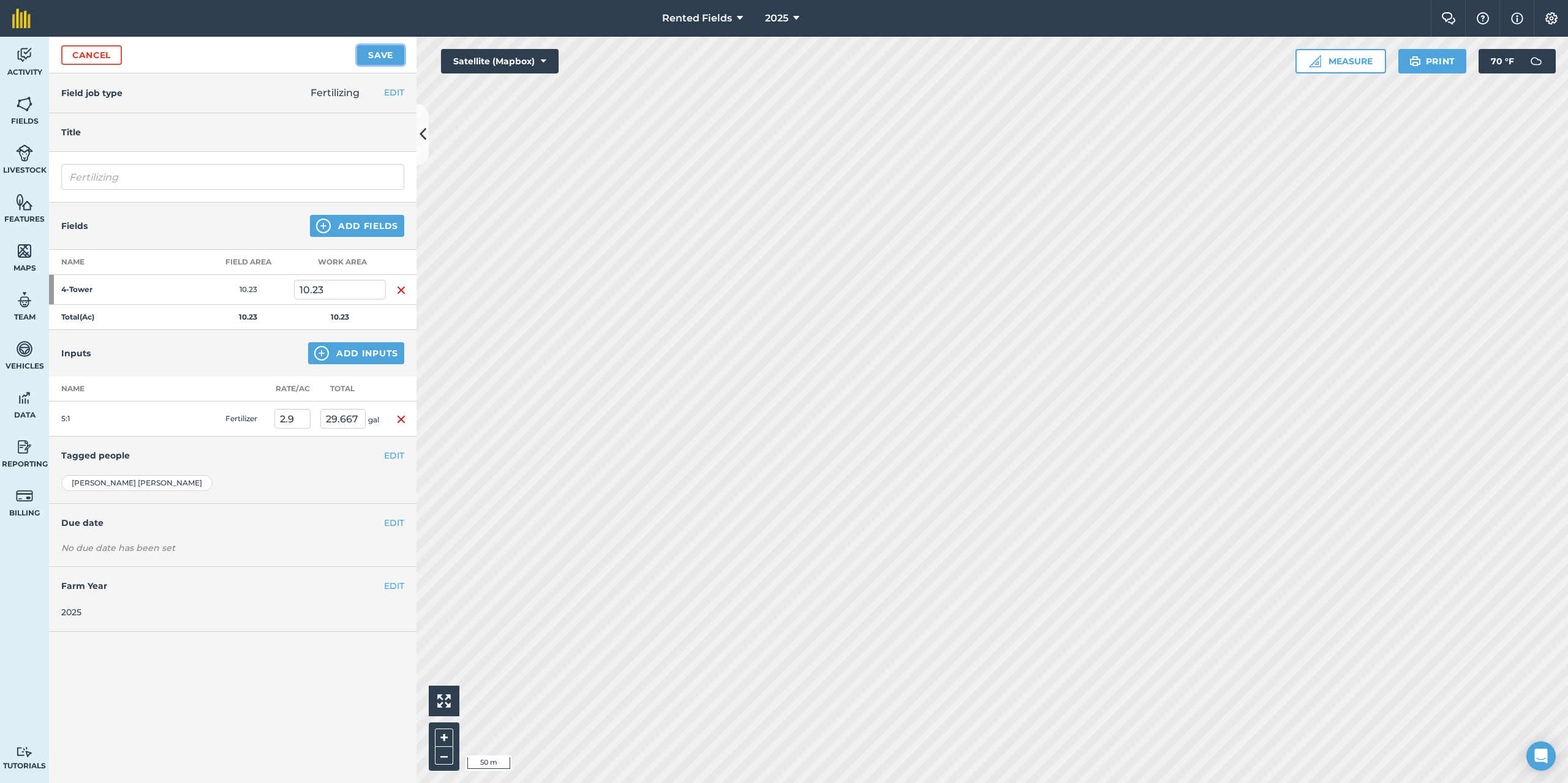
click at [387, 52] on button "Save" at bounding box center [380, 55] width 47 height 20
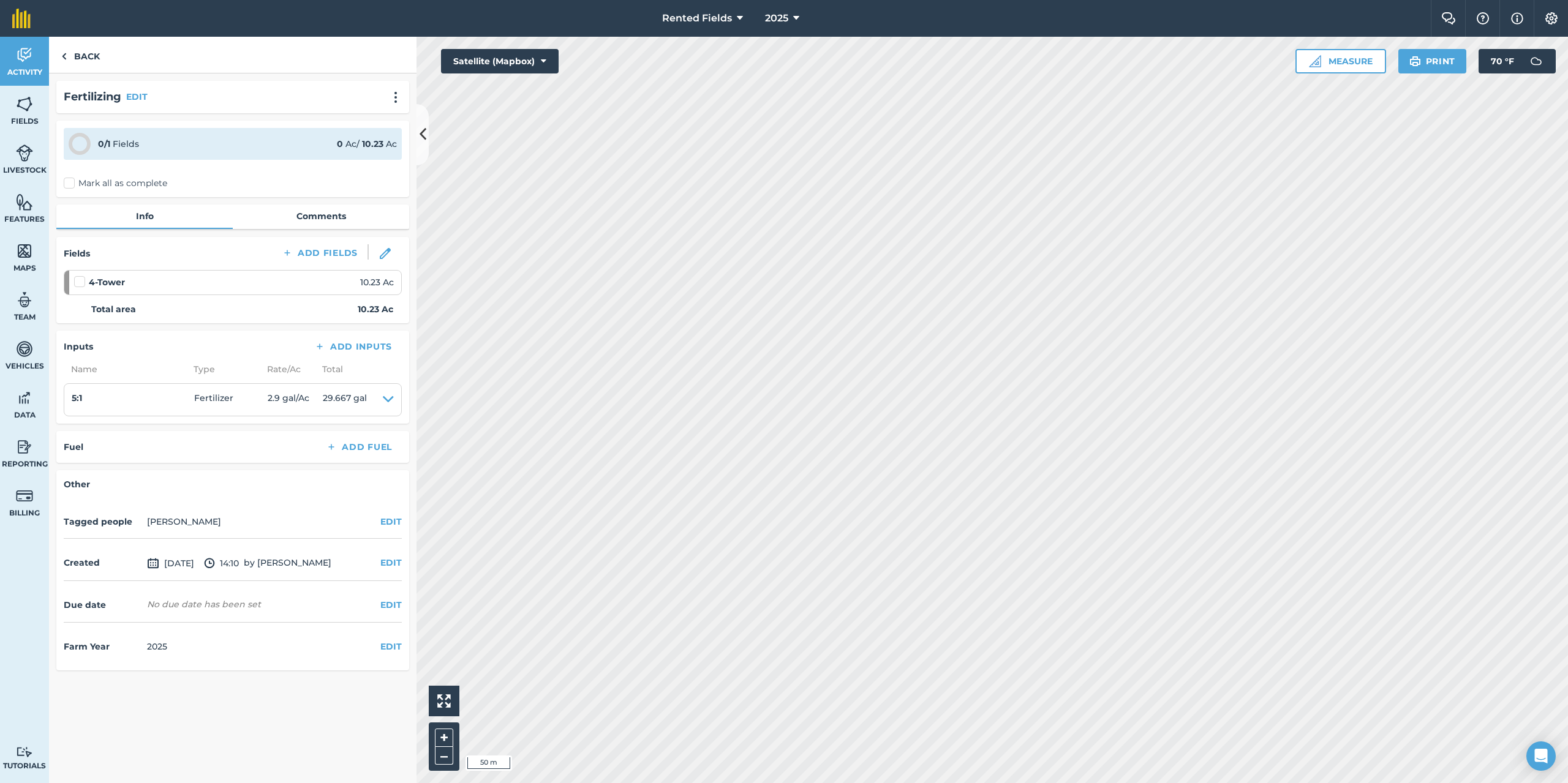
click at [68, 182] on label "Mark all as complete" at bounding box center [115, 183] width 104 height 13
click at [68, 182] on input "Mark all as complete" at bounding box center [67, 181] width 8 height 8
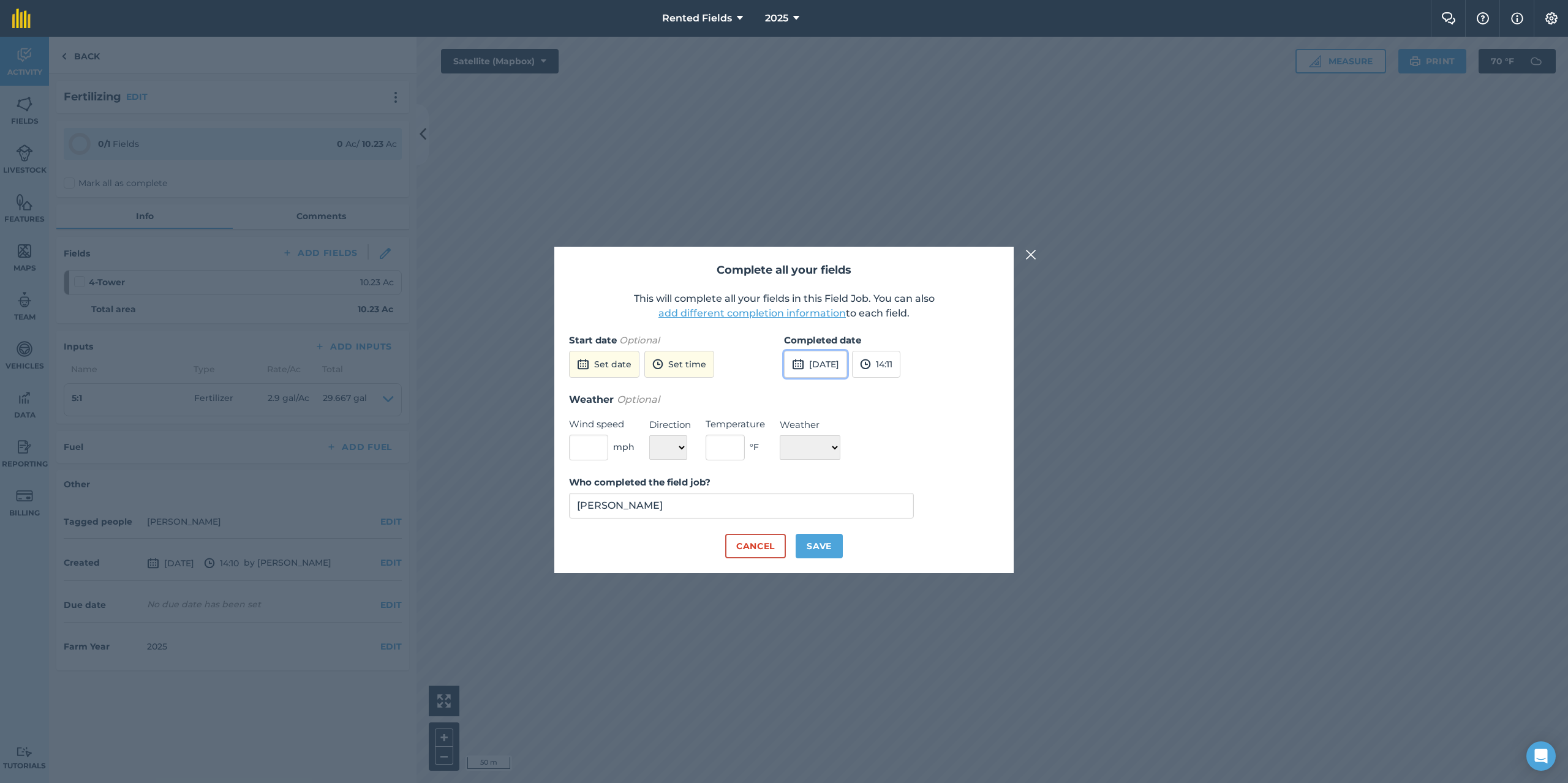
click at [814, 367] on button "[DATE]" at bounding box center [816, 365] width 63 height 27
click at [820, 391] on button "‹" at bounding box center [825, 392] width 27 height 27
click at [822, 391] on button "‹" at bounding box center [825, 392] width 27 height 27
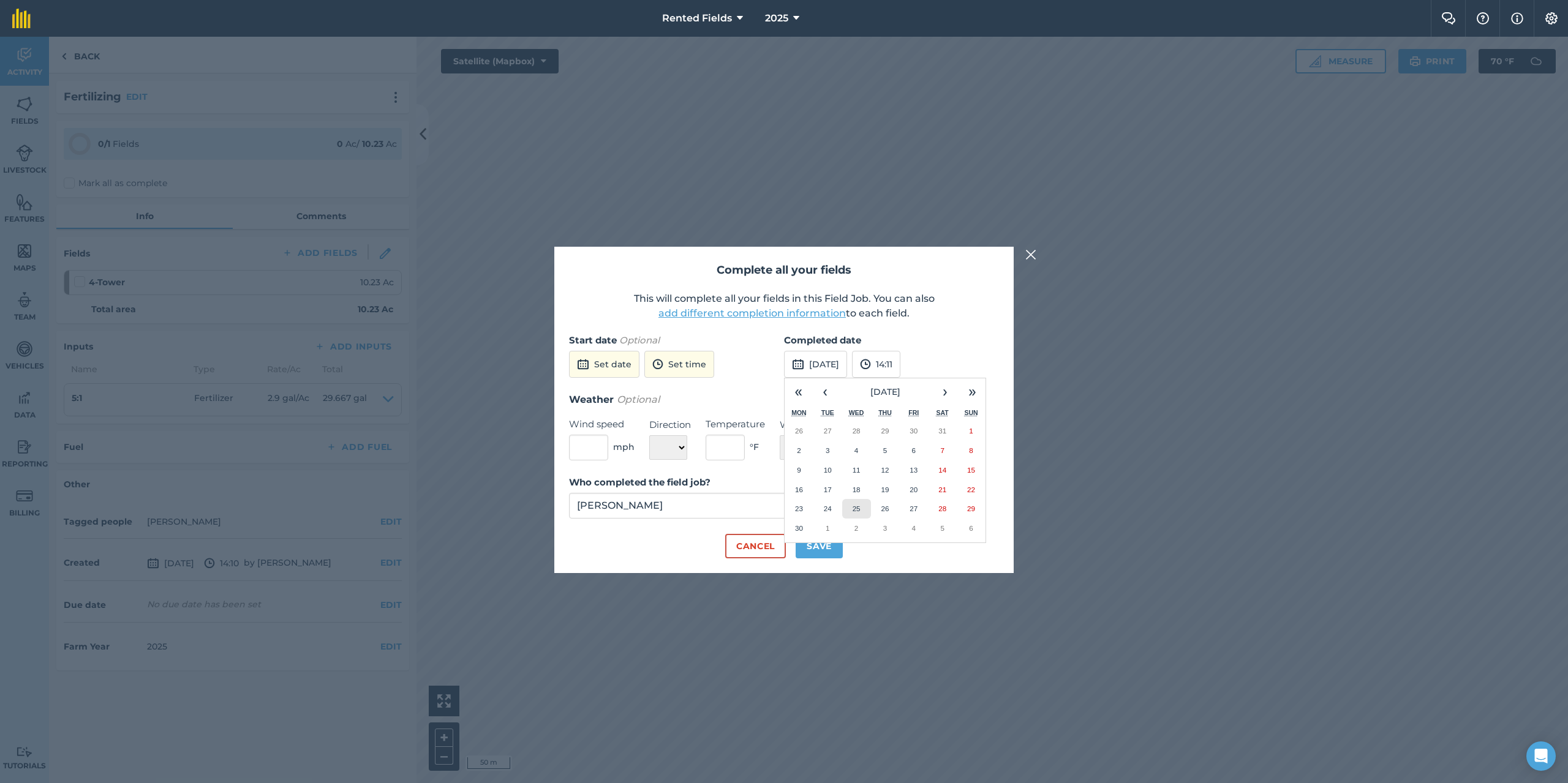
click at [855, 508] on abbr "25" at bounding box center [857, 509] width 8 height 8
click at [901, 373] on button "14:11" at bounding box center [876, 365] width 48 height 27
click at [910, 384] on button "00:00" at bounding box center [882, 388] width 58 height 20
click at [836, 544] on button "Save" at bounding box center [819, 546] width 47 height 25
checkbox input "true"
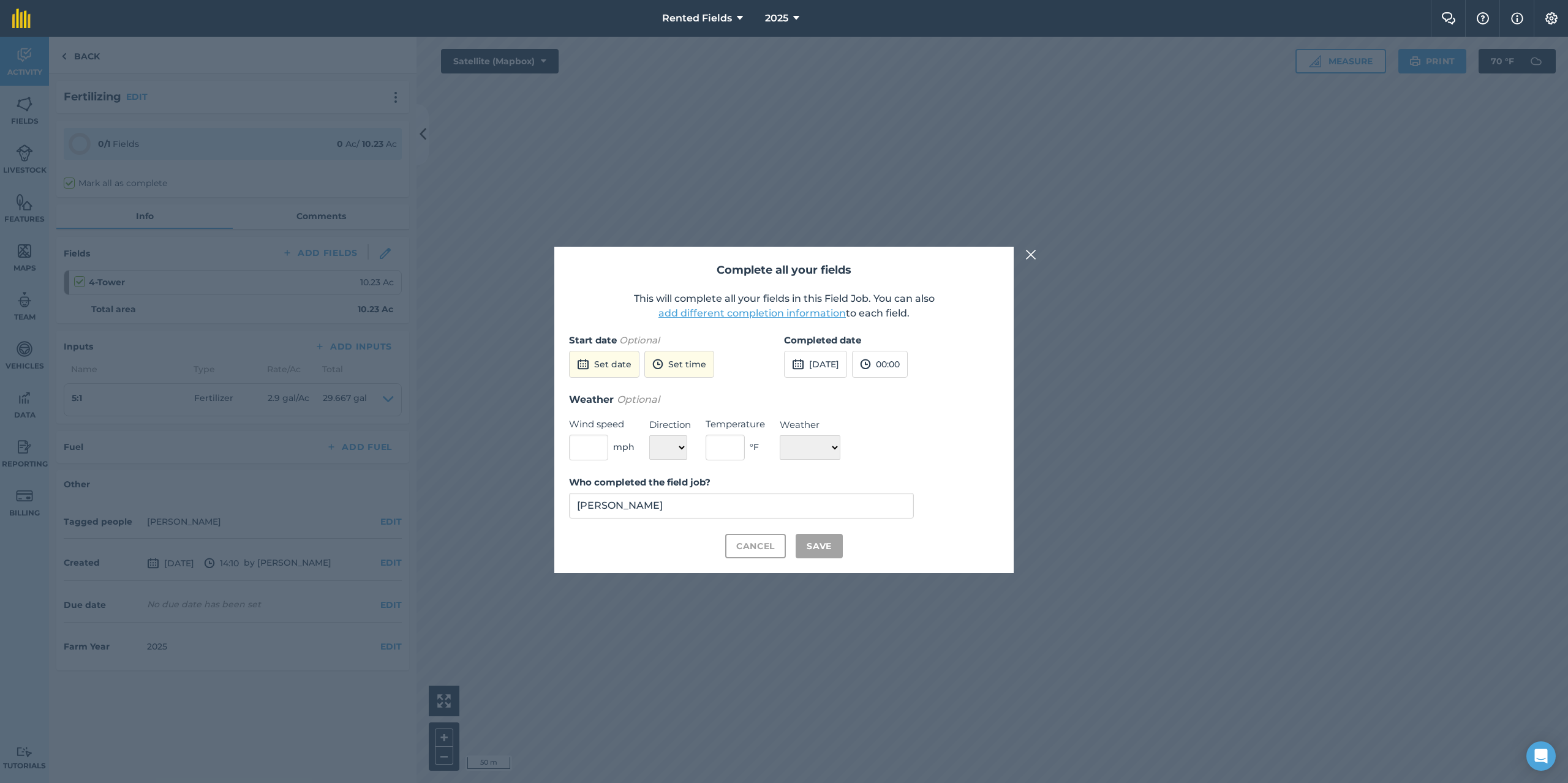
checkbox input "true"
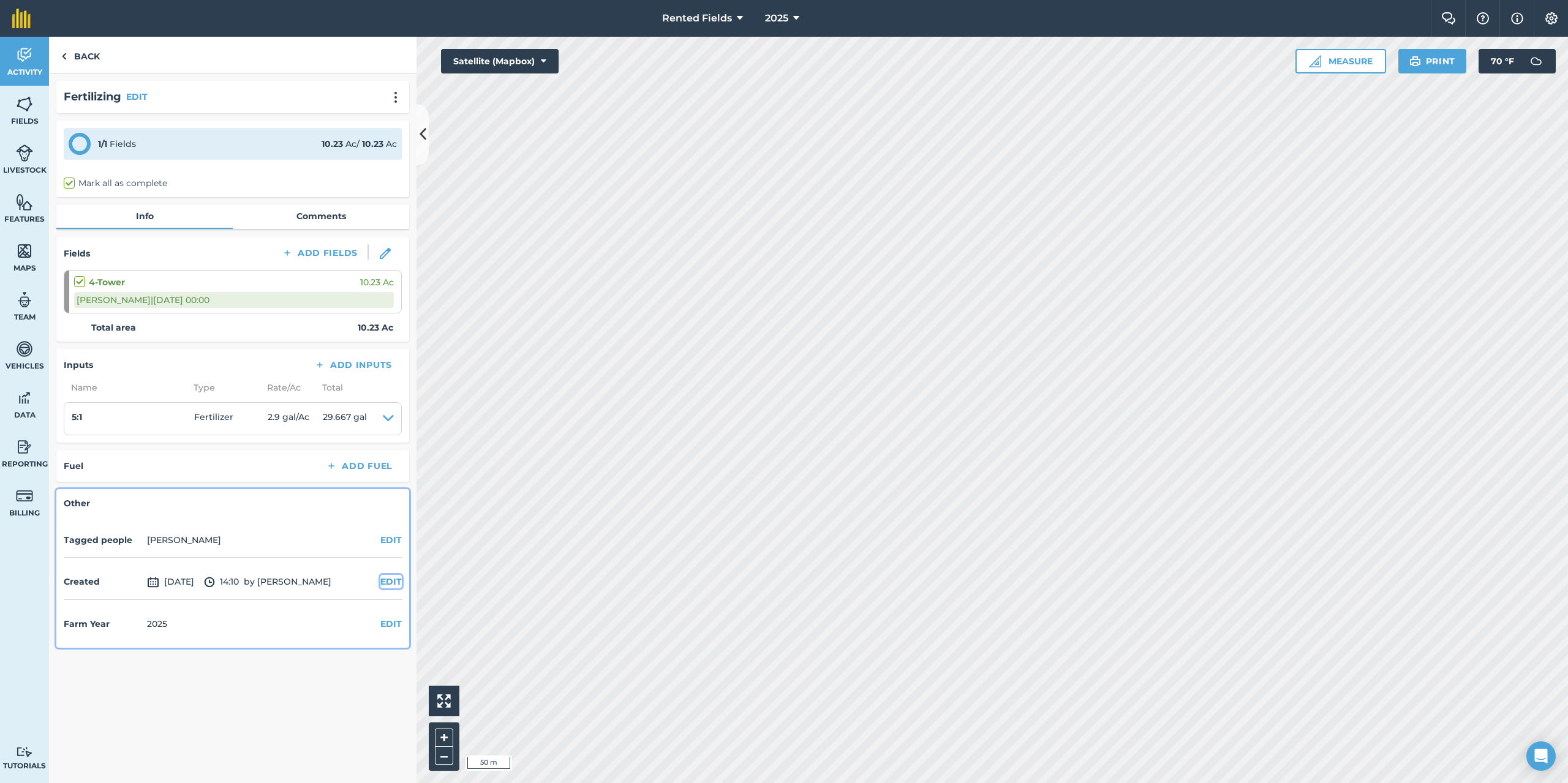
click at [390, 581] on button "EDIT" at bounding box center [391, 582] width 21 height 13
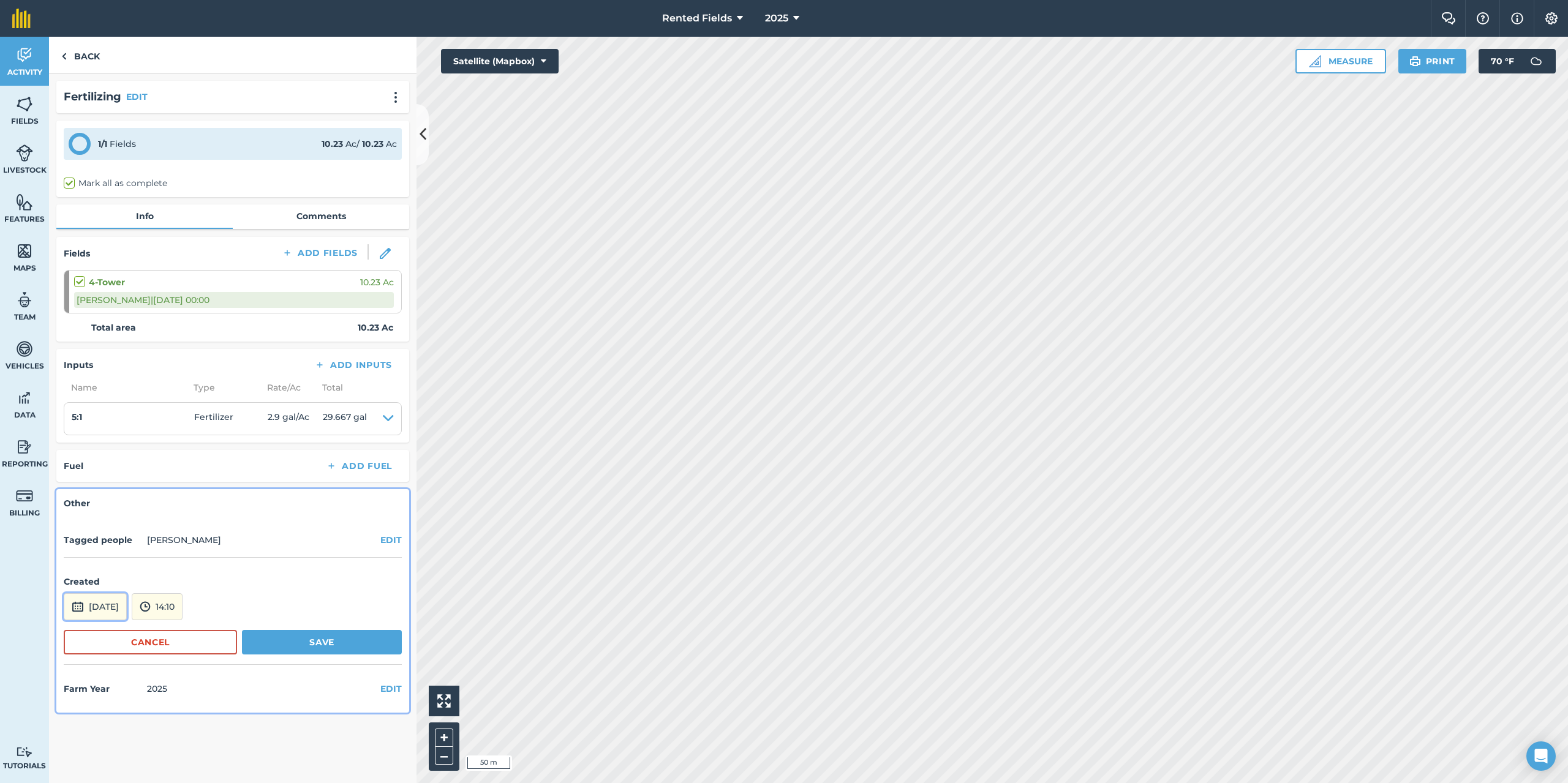
click at [101, 609] on button "[DATE]" at bounding box center [95, 607] width 63 height 27
click at [104, 441] on button "‹" at bounding box center [105, 442] width 27 height 27
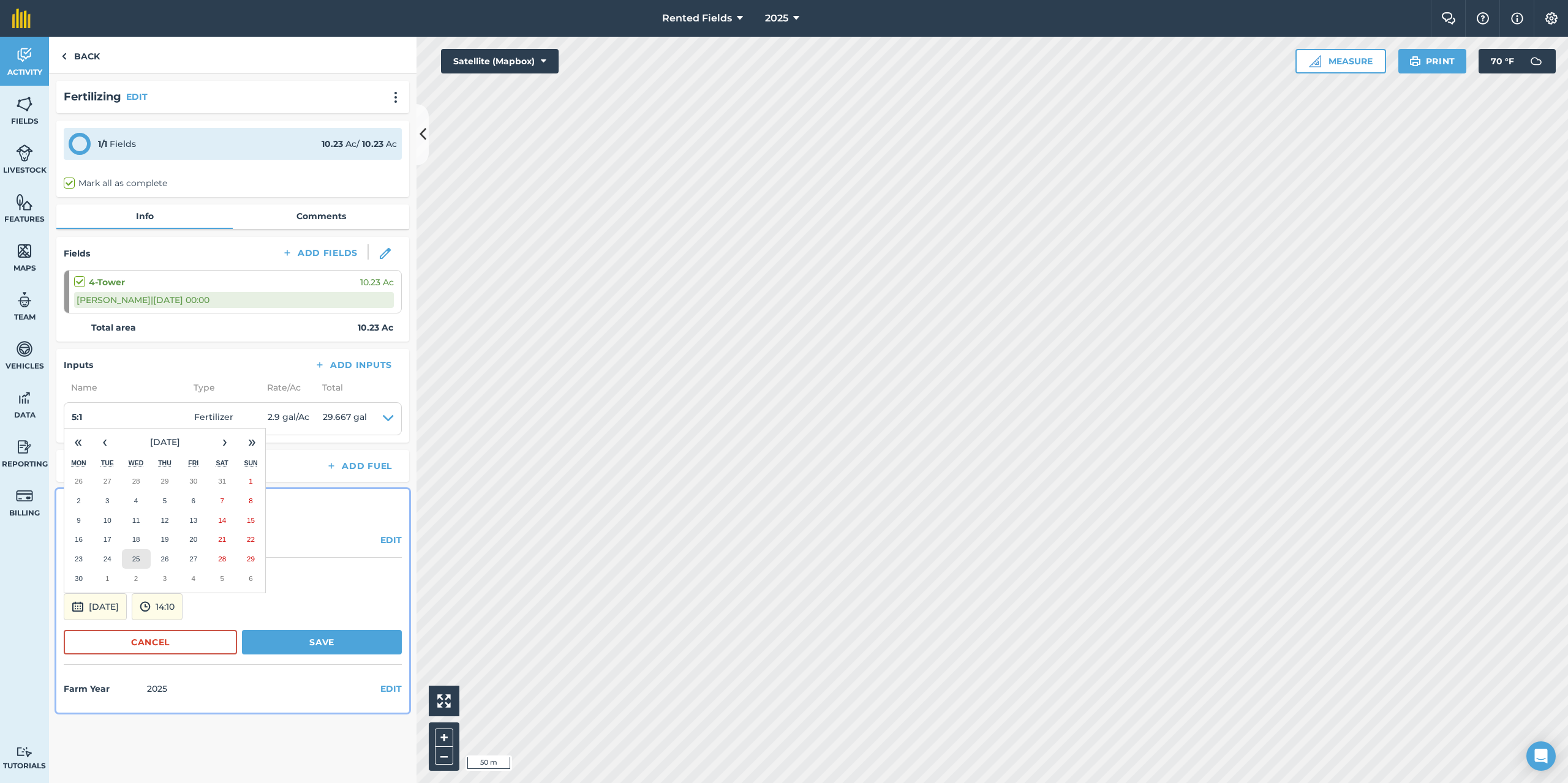
click at [138, 564] on button "25" at bounding box center [136, 559] width 29 height 20
click at [182, 608] on button "14:10" at bounding box center [157, 607] width 51 height 27
click at [190, 478] on button "00:00" at bounding box center [161, 476] width 58 height 20
click at [294, 640] on button "Save" at bounding box center [322, 642] width 160 height 25
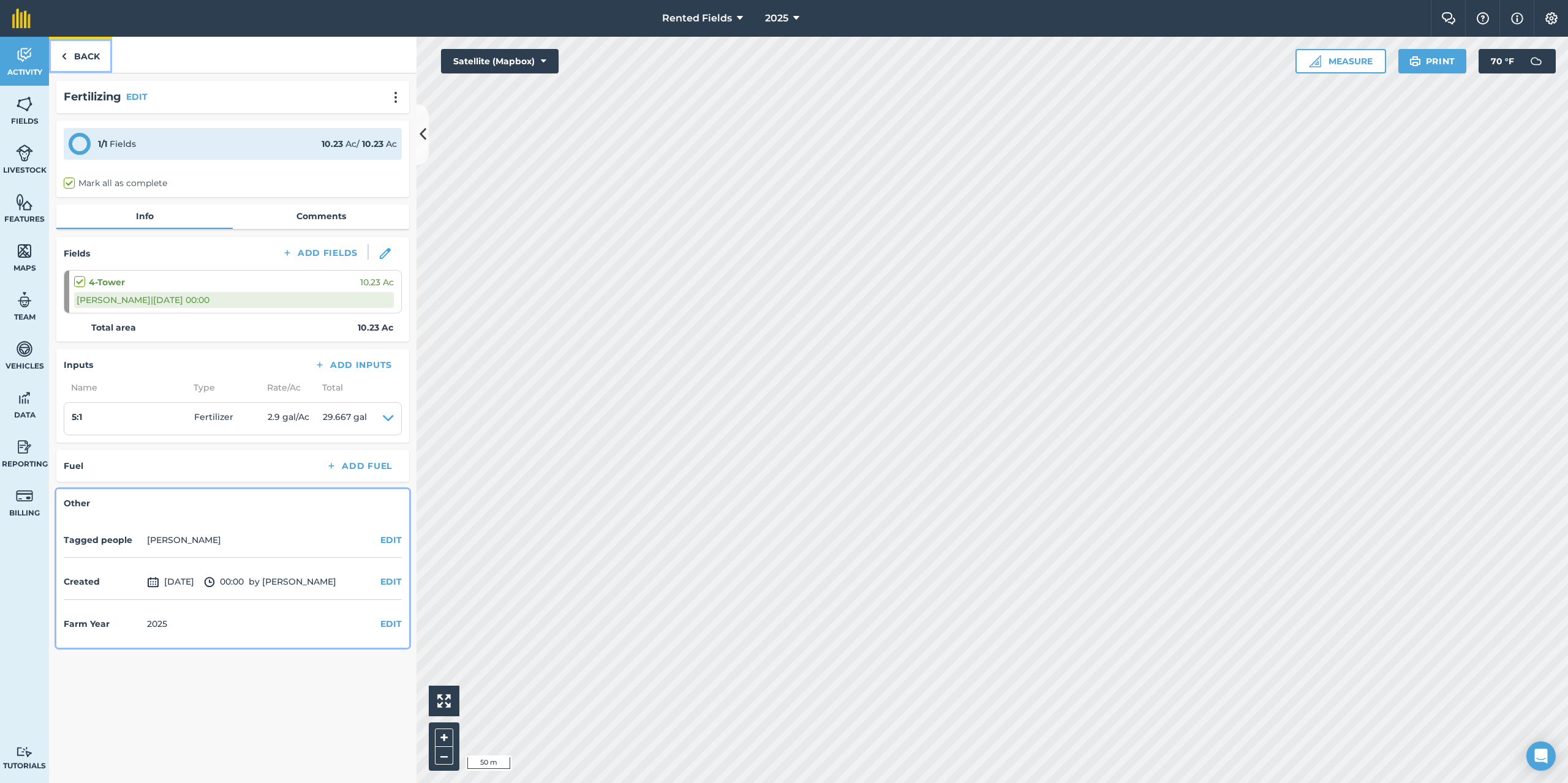
click at [66, 55] on img at bounding box center [63, 56] width 6 height 15
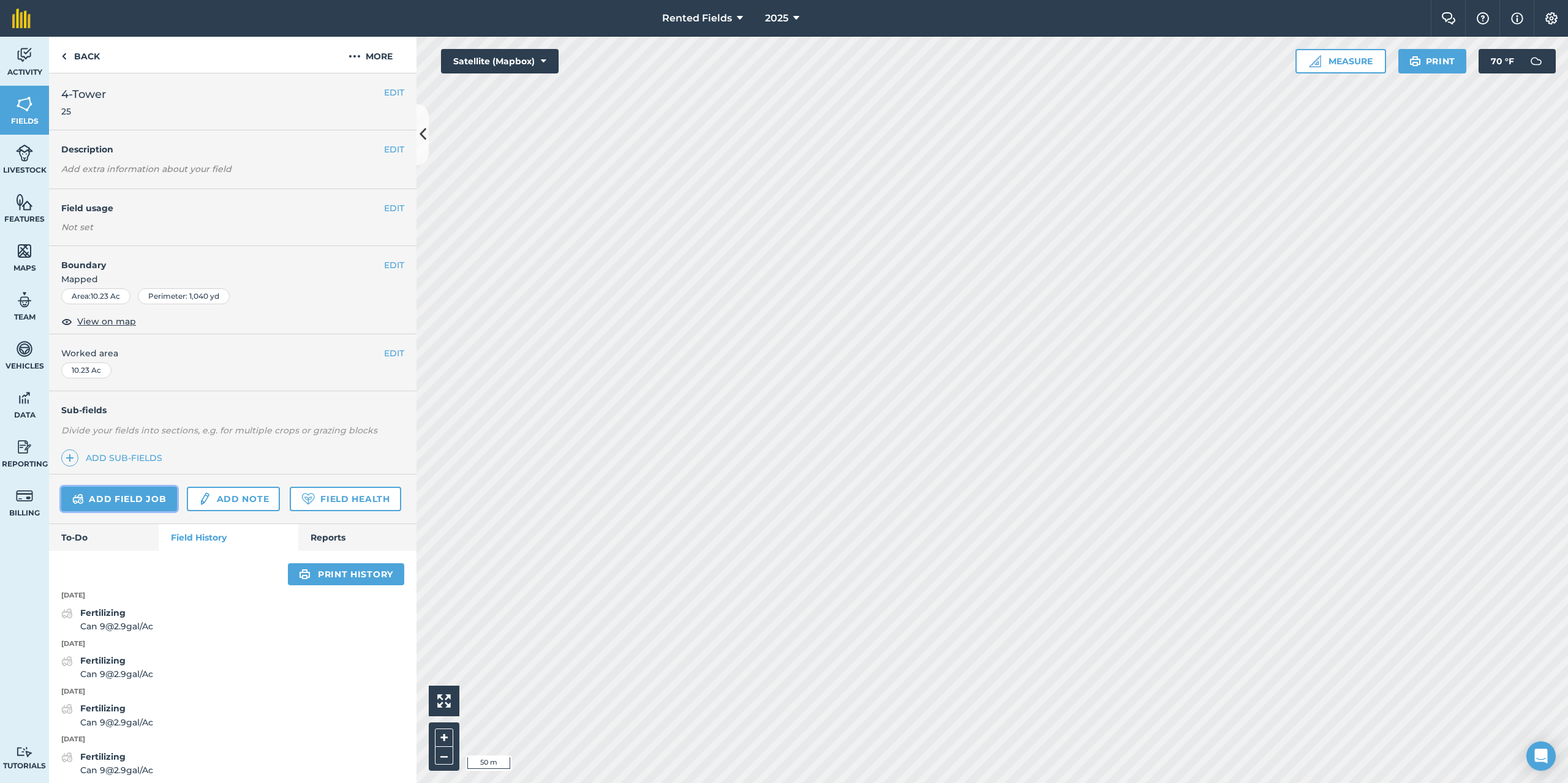
click at [137, 499] on link "Add field job" at bounding box center [119, 498] width 116 height 25
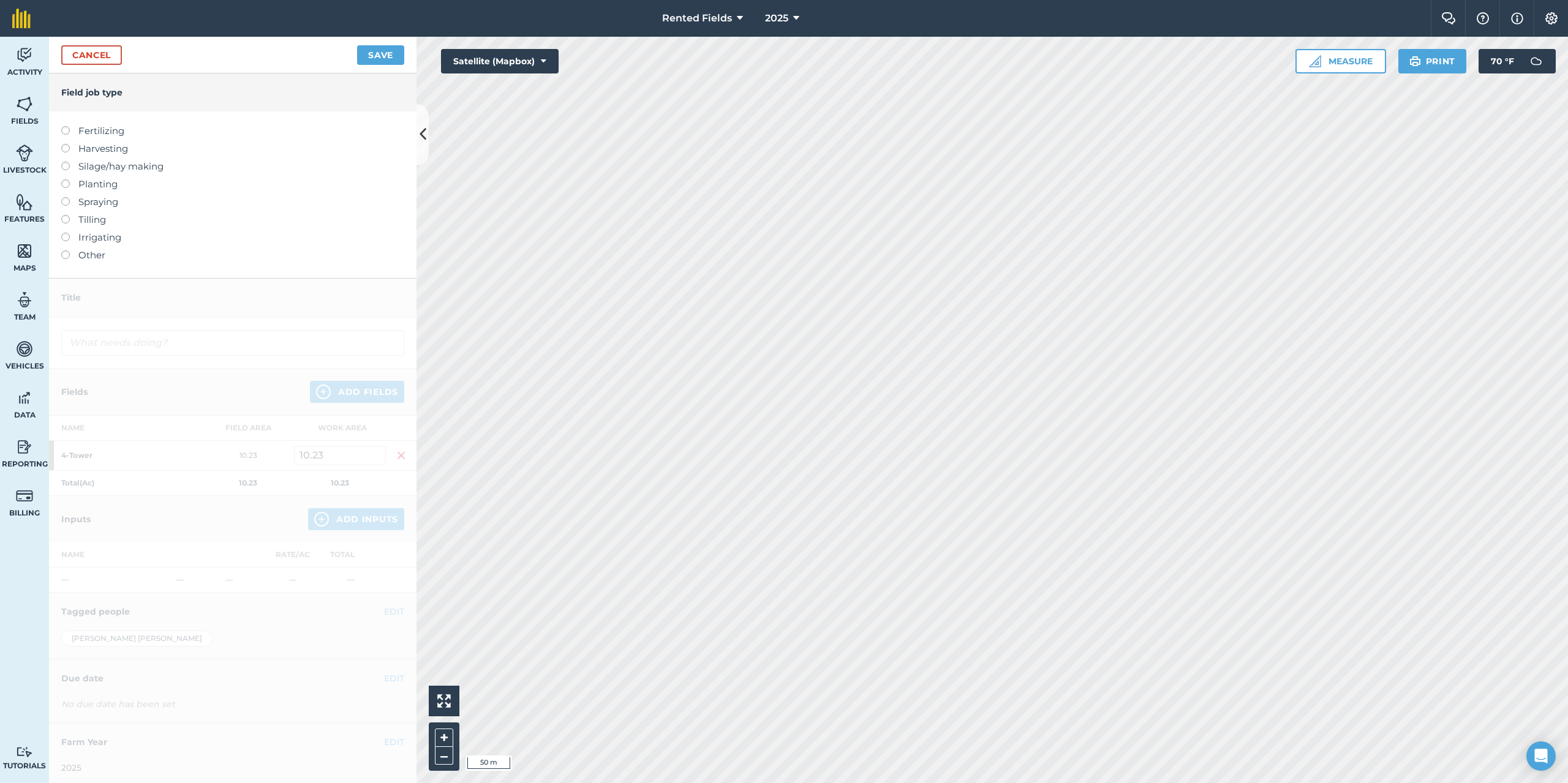
click at [66, 126] on label at bounding box center [70, 126] width 17 height 0
type input "Fertilizing"
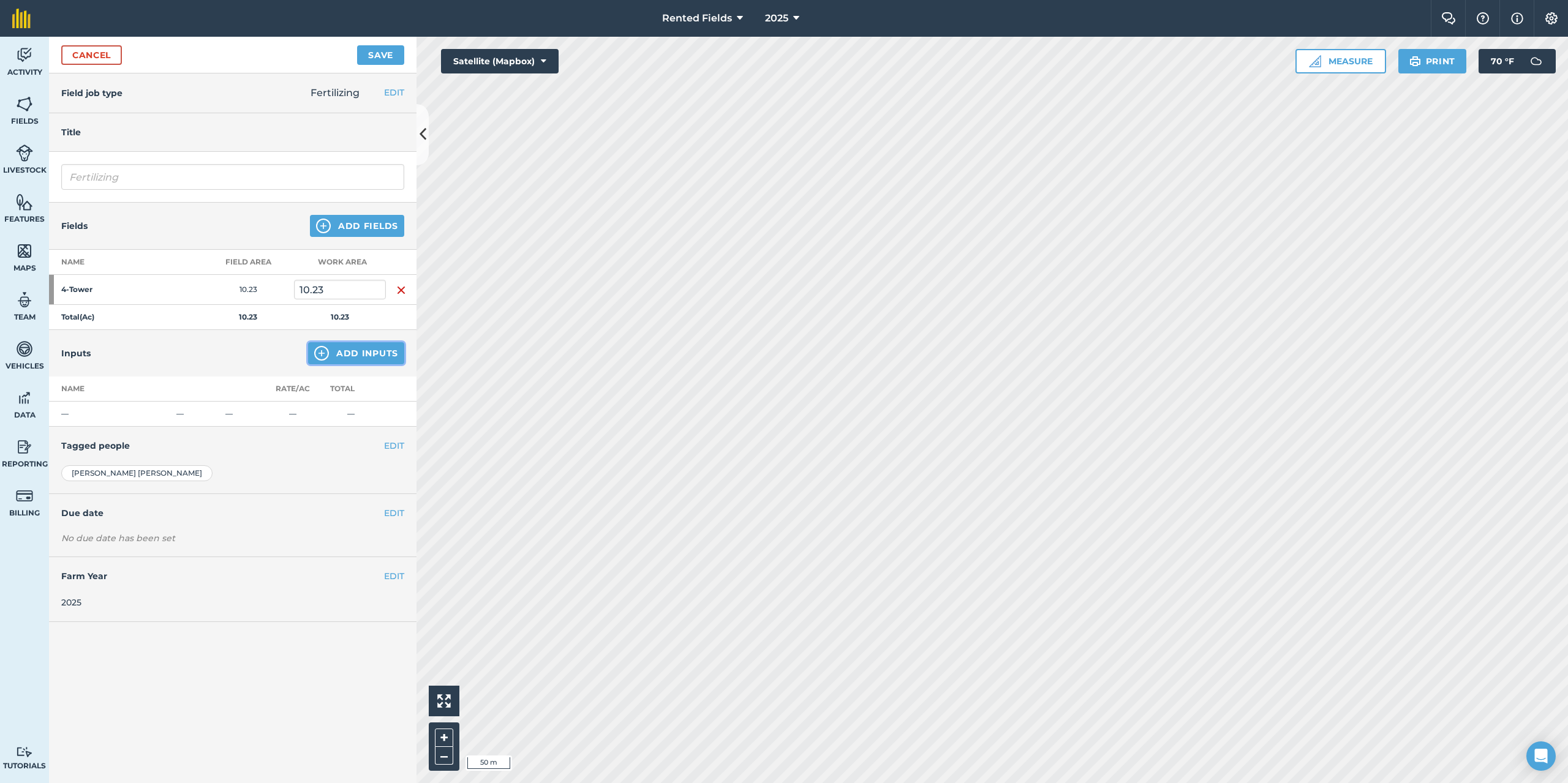
click at [382, 353] on button "Add Inputs" at bounding box center [356, 353] width 96 height 22
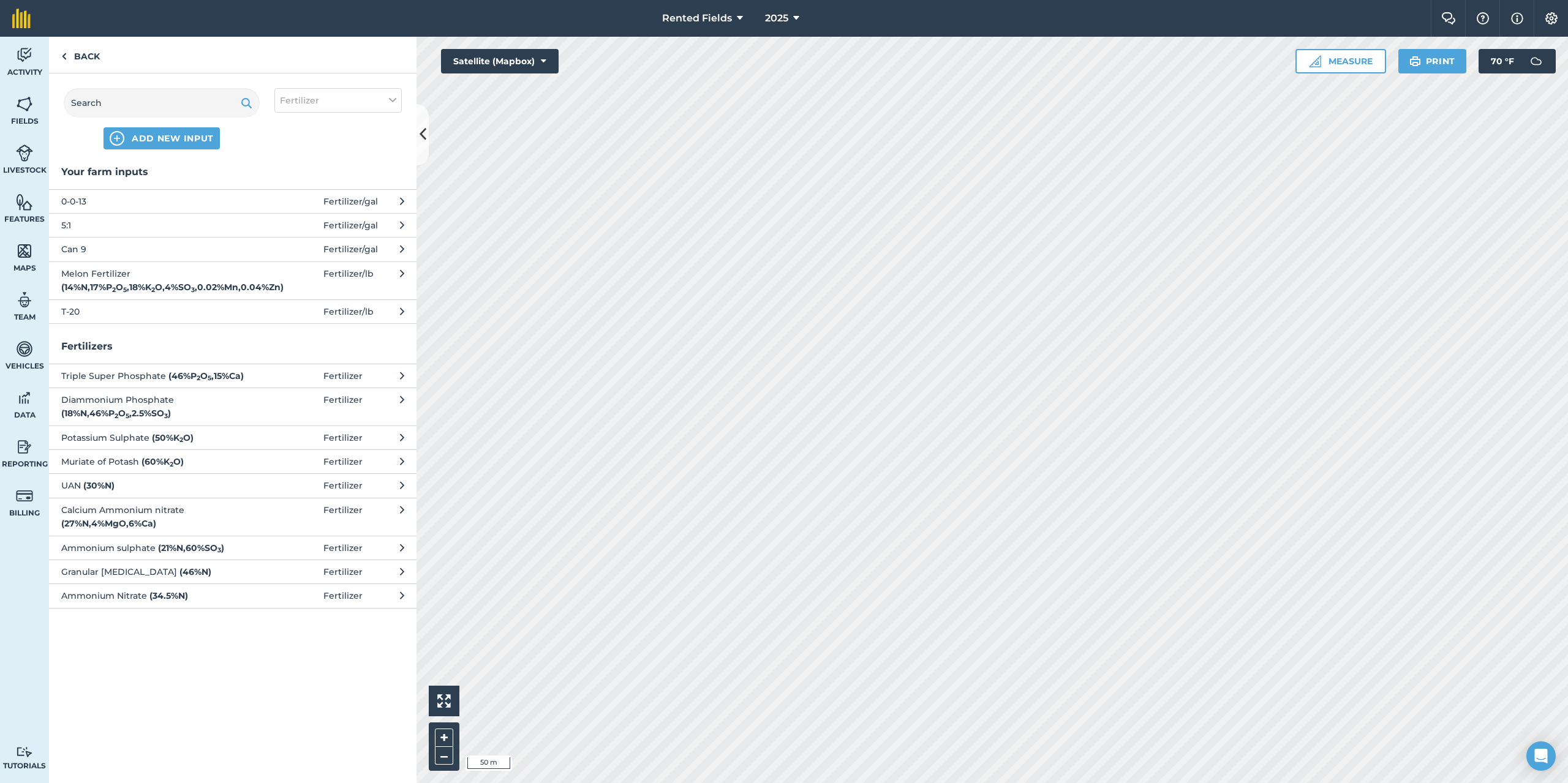
click at [72, 227] on span "5:1" at bounding box center [161, 225] width 201 height 13
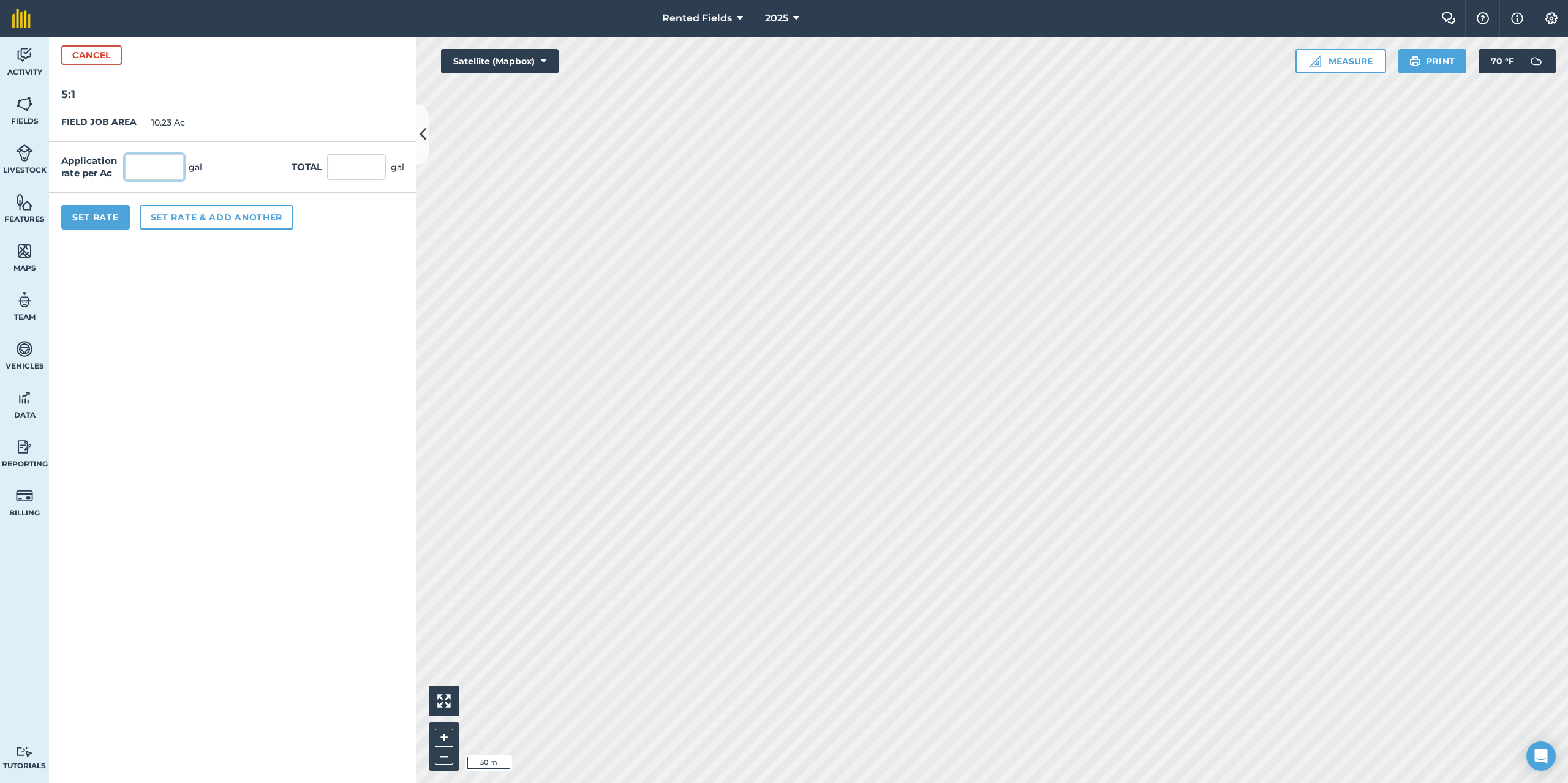
click at [159, 169] on input "text" at bounding box center [155, 167] width 59 height 25
type input "2.9"
type input "29.667"
click at [71, 218] on button "Set Rate" at bounding box center [95, 217] width 69 height 25
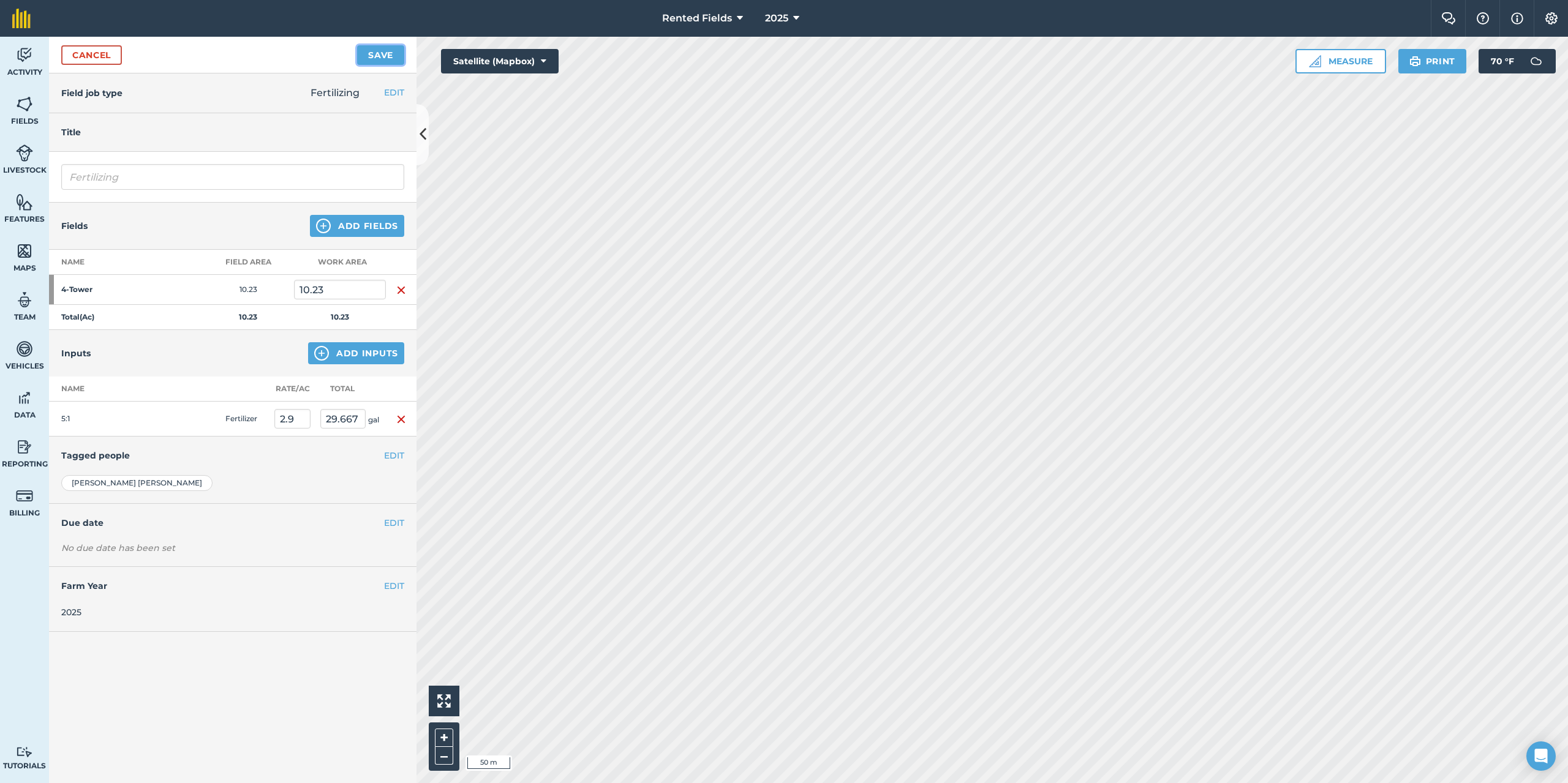
click at [384, 54] on button "Save" at bounding box center [380, 55] width 47 height 20
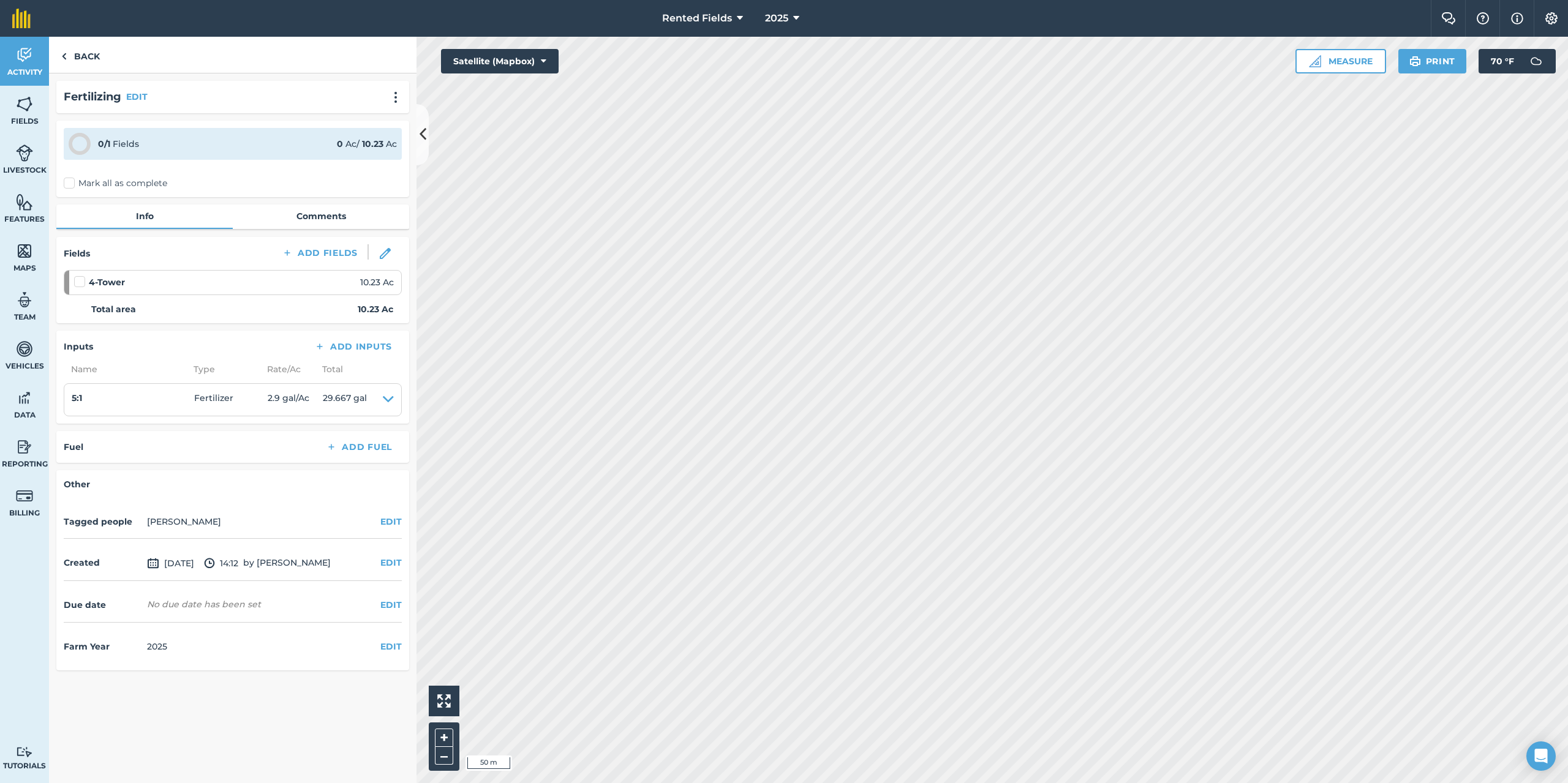
click at [69, 185] on label "Mark all as complete" at bounding box center [115, 183] width 104 height 13
click at [69, 185] on input "Mark all as complete" at bounding box center [67, 181] width 8 height 8
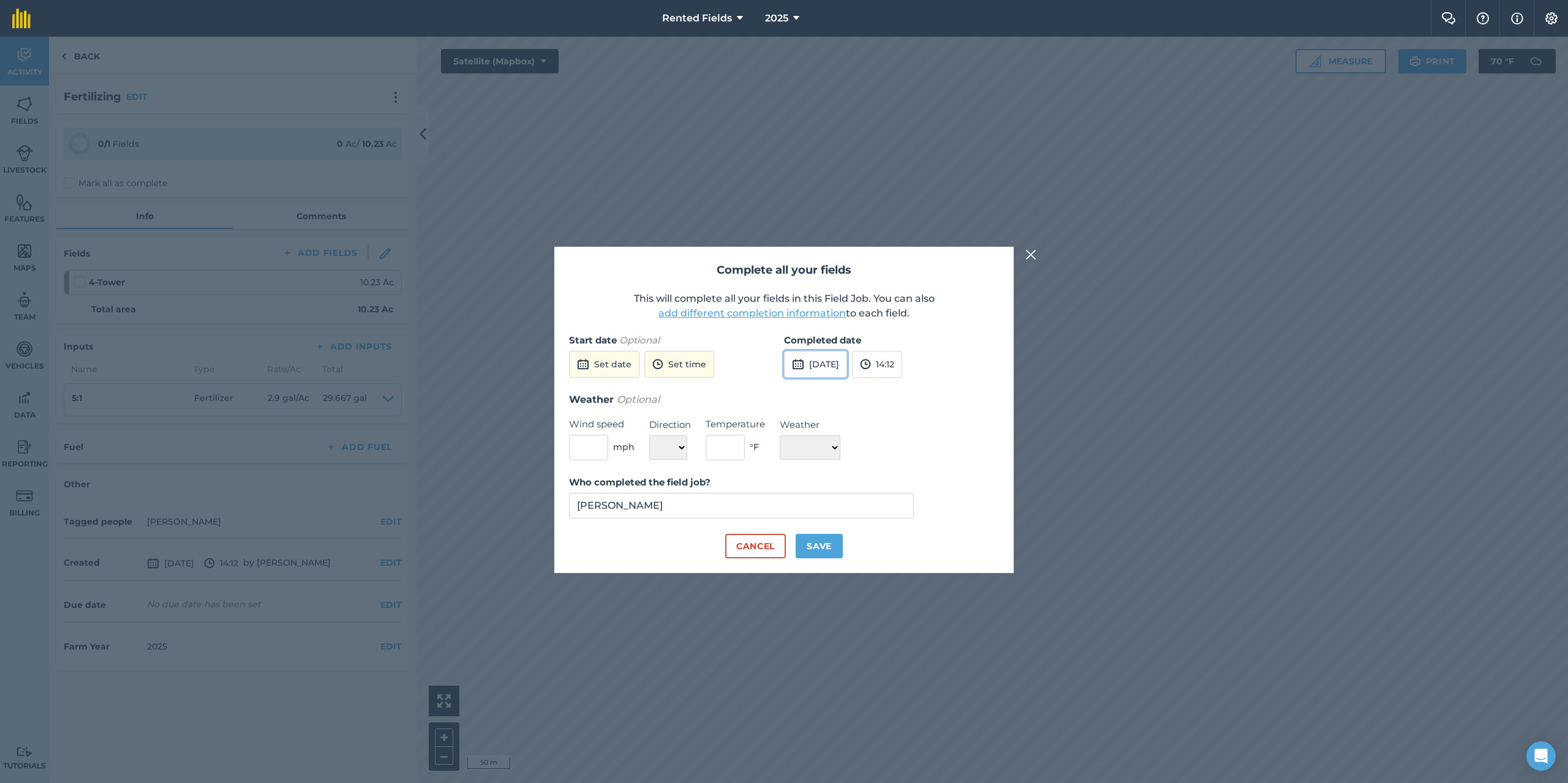
click at [836, 365] on button "[DATE]" at bounding box center [816, 365] width 63 height 27
click at [826, 395] on button "‹" at bounding box center [825, 392] width 27 height 27
click at [826, 396] on button "‹" at bounding box center [825, 392] width 27 height 27
click at [855, 427] on abbr "2" at bounding box center [856, 431] width 4 height 8
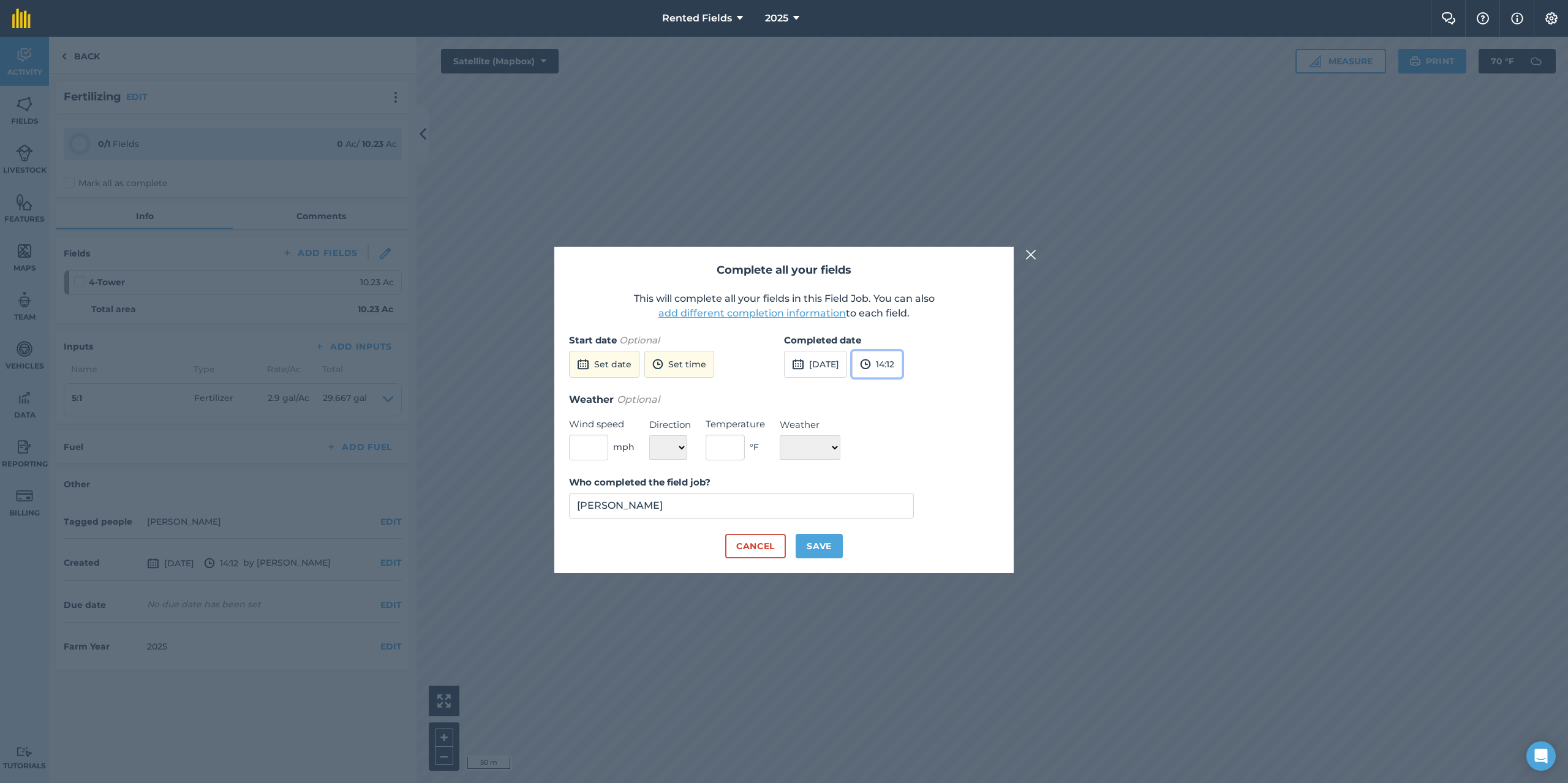
click at [896, 372] on button "14:12" at bounding box center [877, 365] width 50 height 27
click at [901, 387] on button "00:00" at bounding box center [882, 388] width 58 height 20
click at [836, 542] on button "Save" at bounding box center [819, 546] width 47 height 25
checkbox input "true"
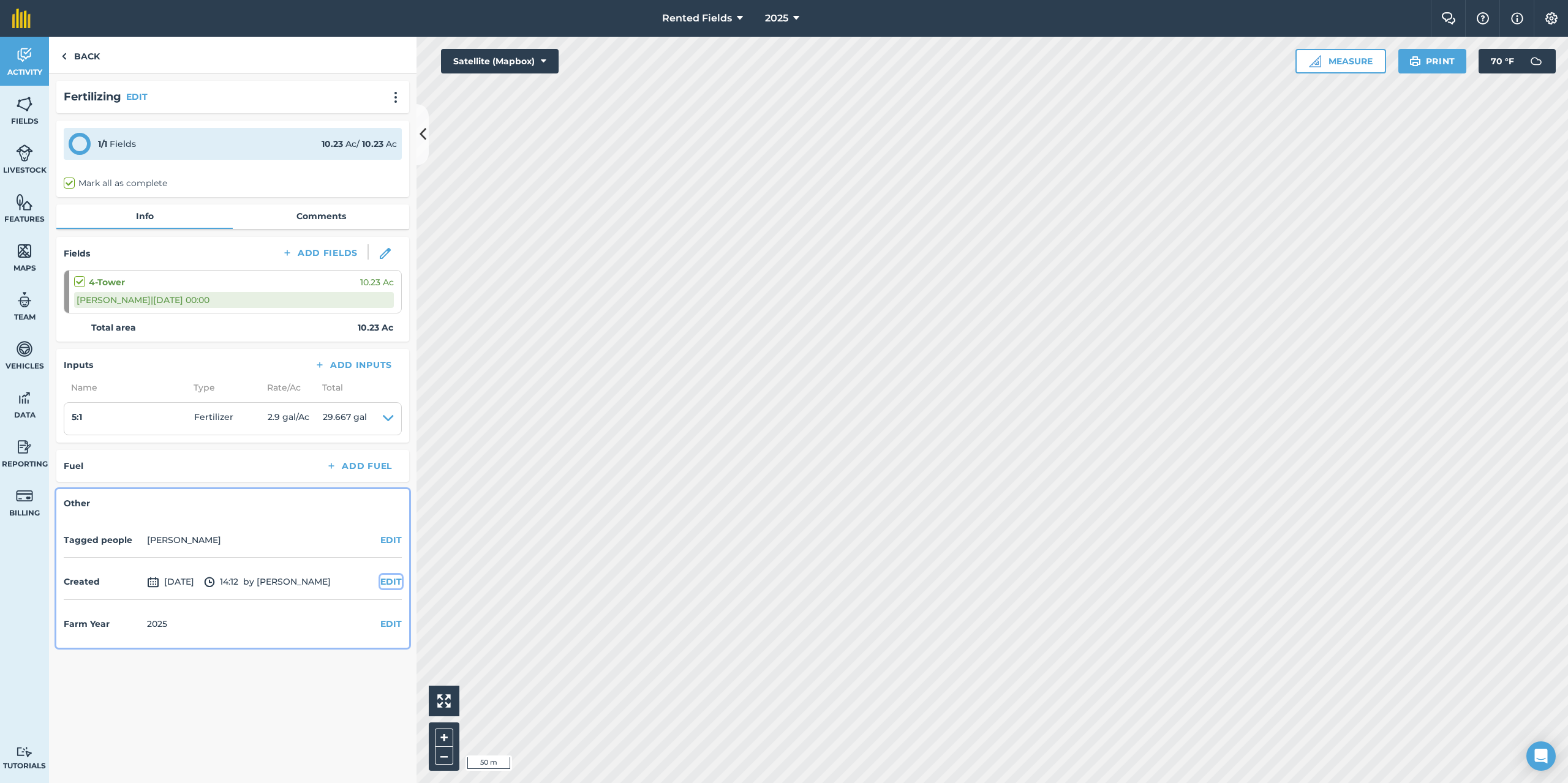
click at [396, 585] on button "EDIT" at bounding box center [391, 582] width 21 height 13
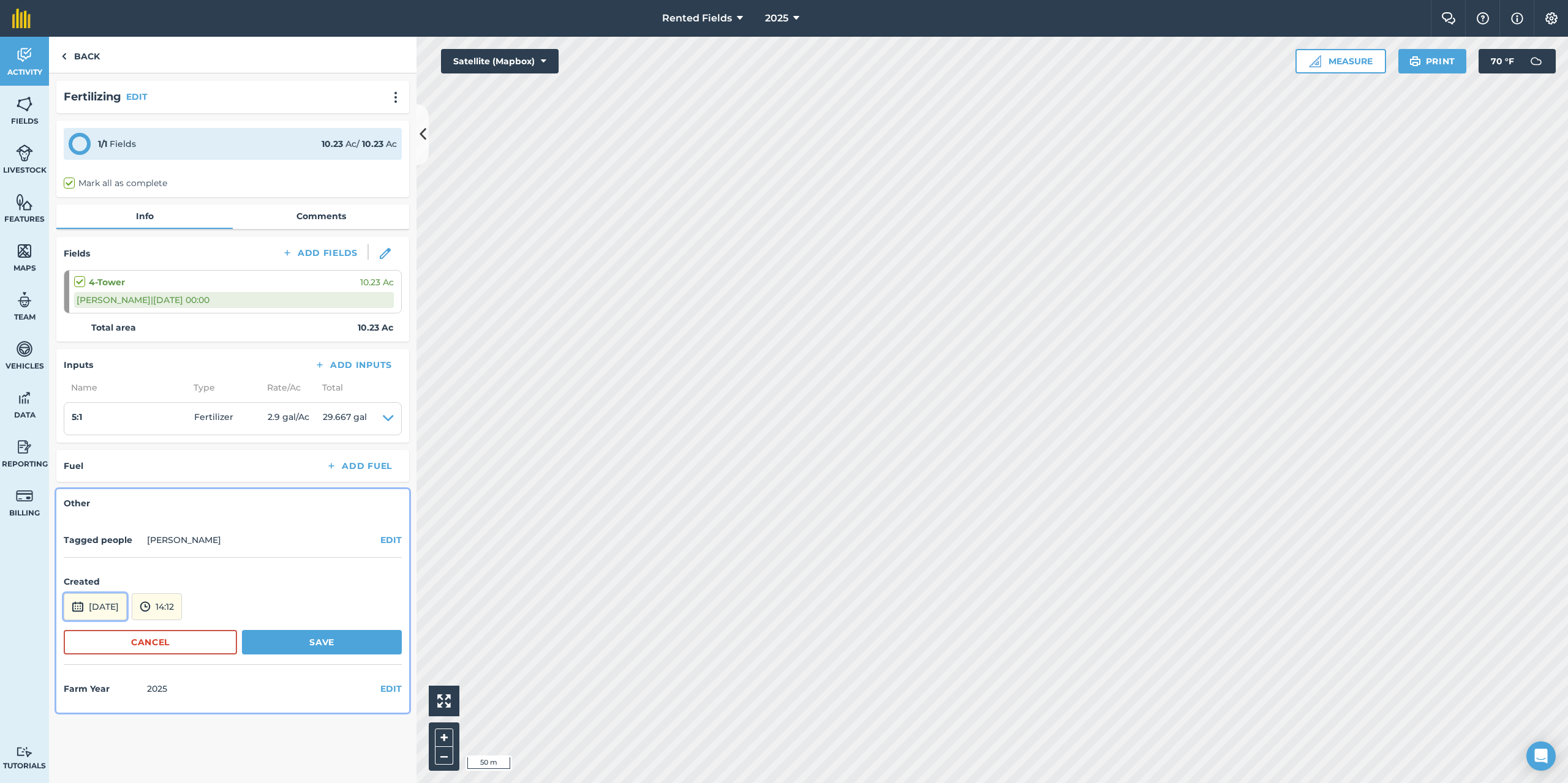
click at [123, 613] on button "[DATE]" at bounding box center [95, 607] width 63 height 27
click at [108, 445] on button "‹" at bounding box center [105, 442] width 27 height 27
click at [133, 487] on button "2" at bounding box center [136, 481] width 29 height 20
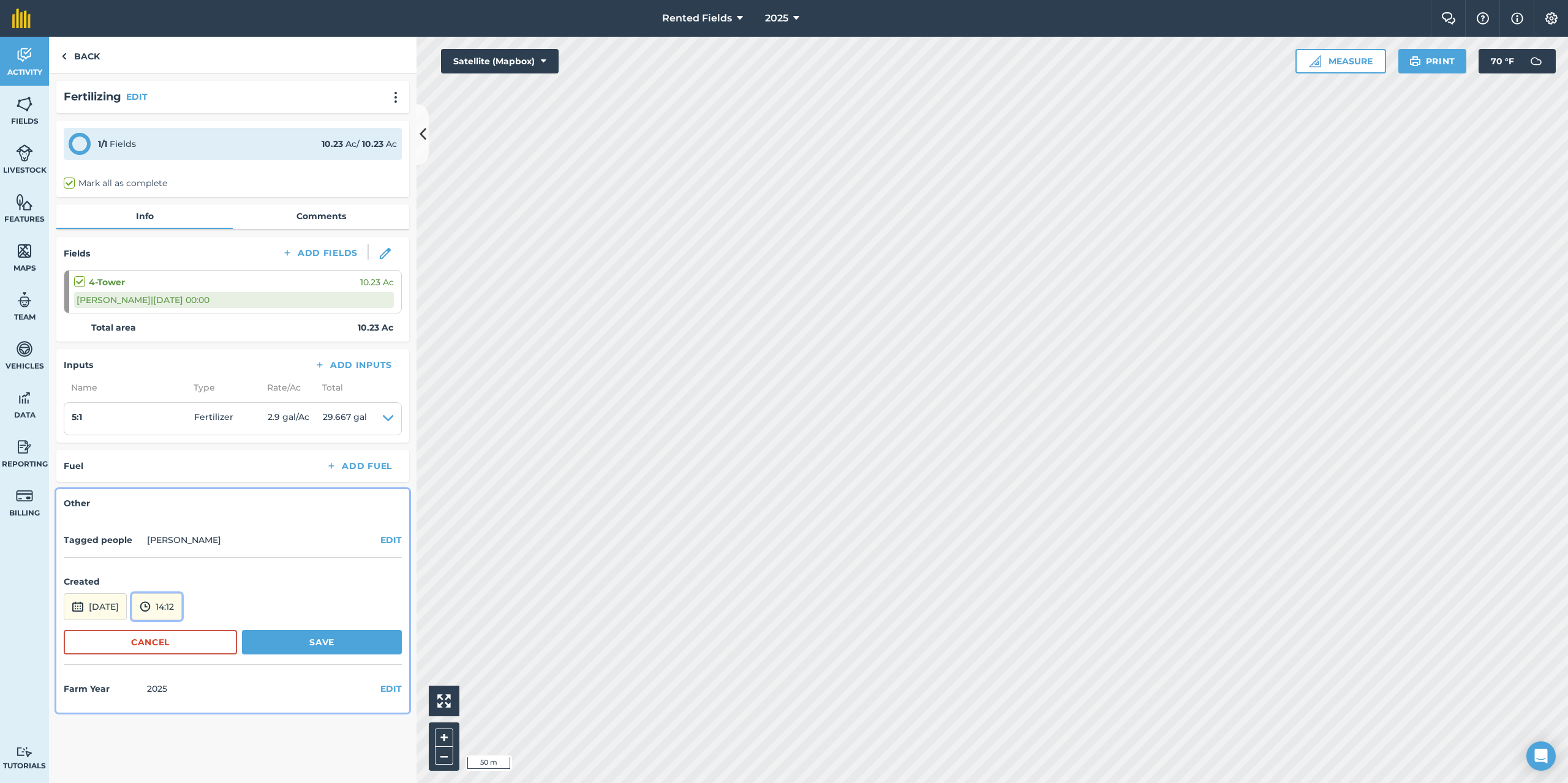
click at [182, 613] on button "14:12" at bounding box center [156, 607] width 50 height 27
click at [182, 474] on button "00:00" at bounding box center [161, 476] width 58 height 20
click at [306, 638] on button "Save" at bounding box center [322, 642] width 160 height 25
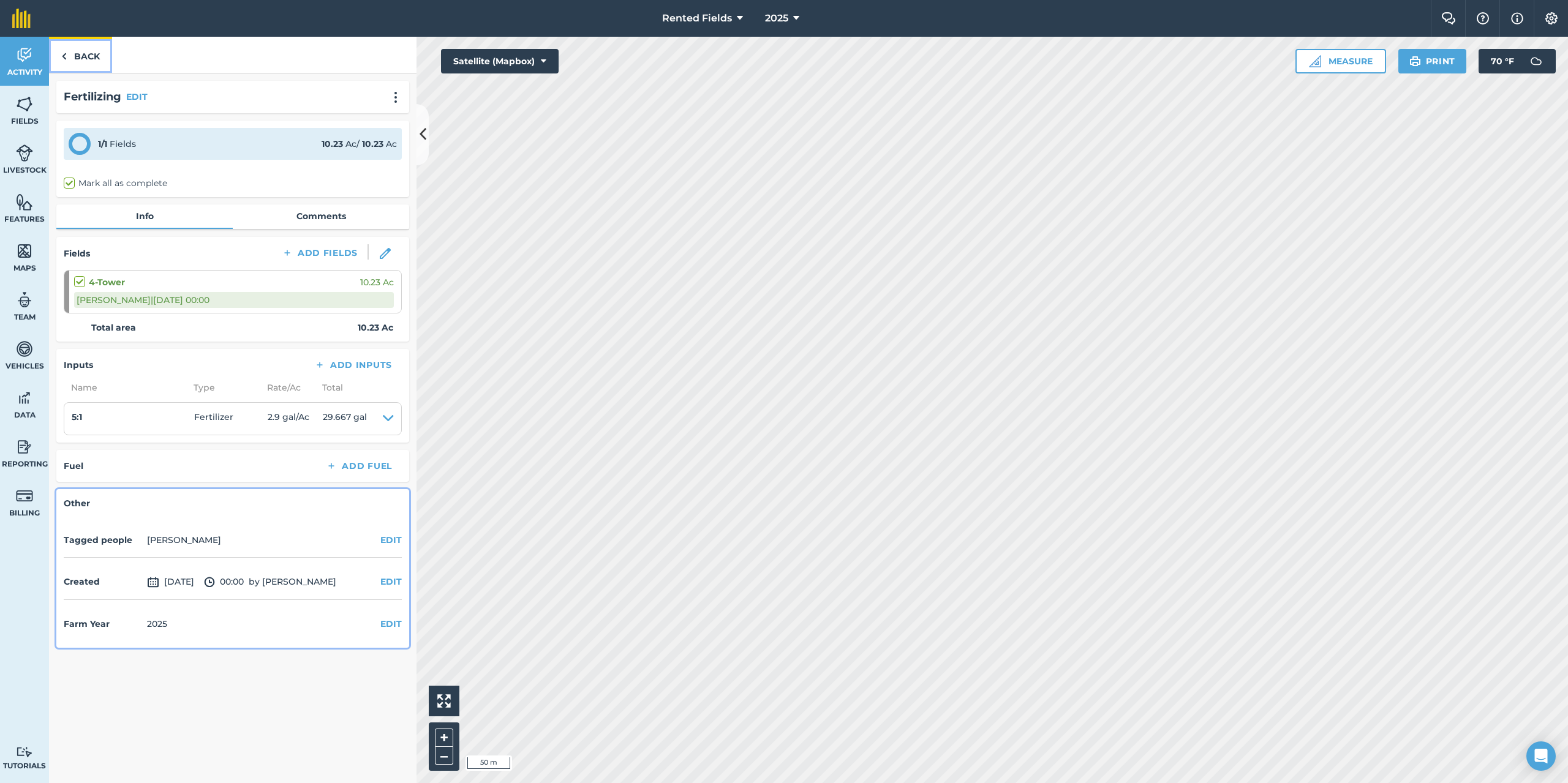
click at [69, 59] on link "Back" at bounding box center [81, 55] width 63 height 36
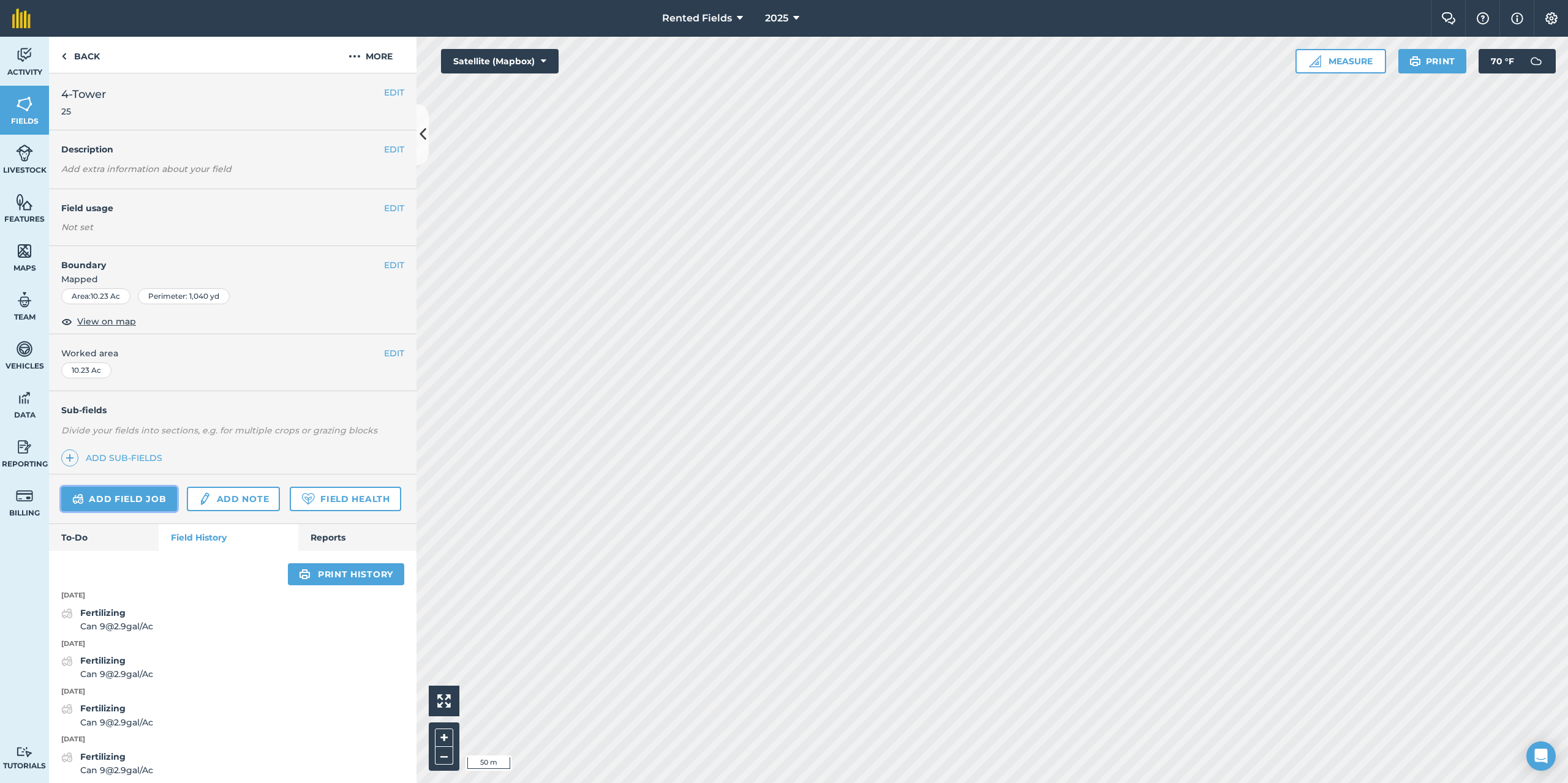
click at [154, 491] on link "Add field job" at bounding box center [119, 498] width 116 height 25
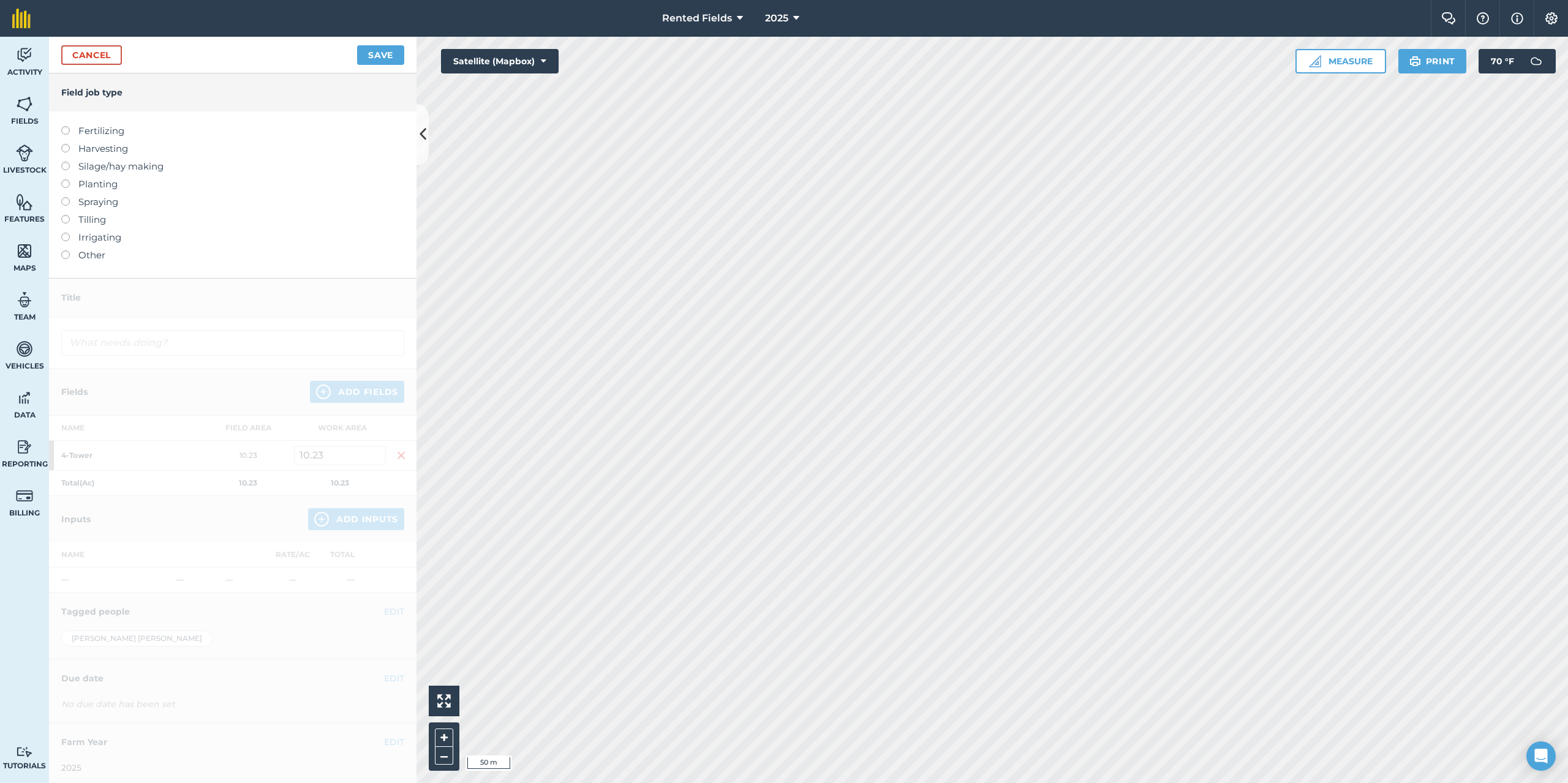
click at [66, 126] on label at bounding box center [70, 126] width 17 height 0
type input "Fertilizing"
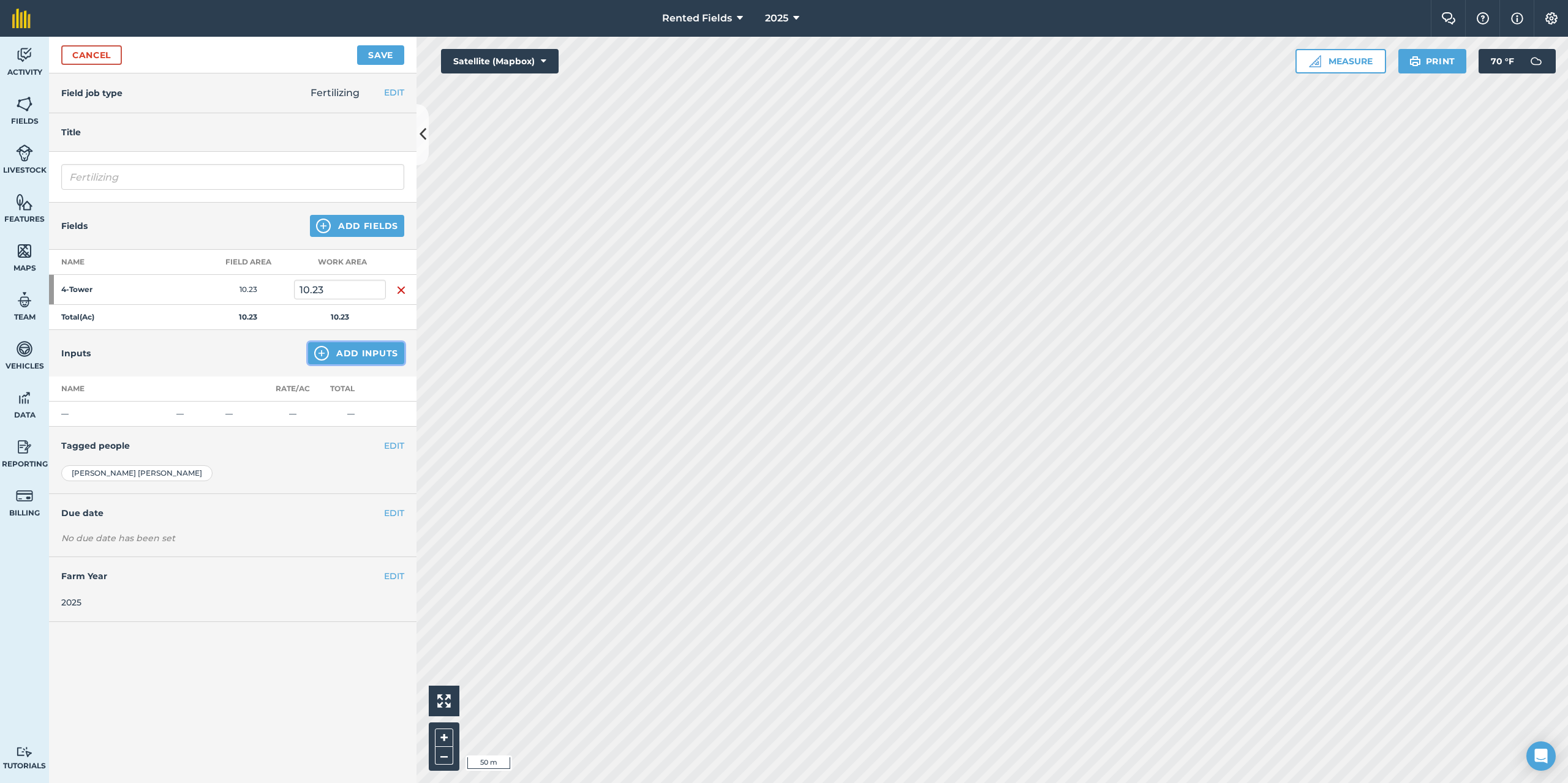
click at [353, 350] on button "Add Inputs" at bounding box center [356, 353] width 96 height 22
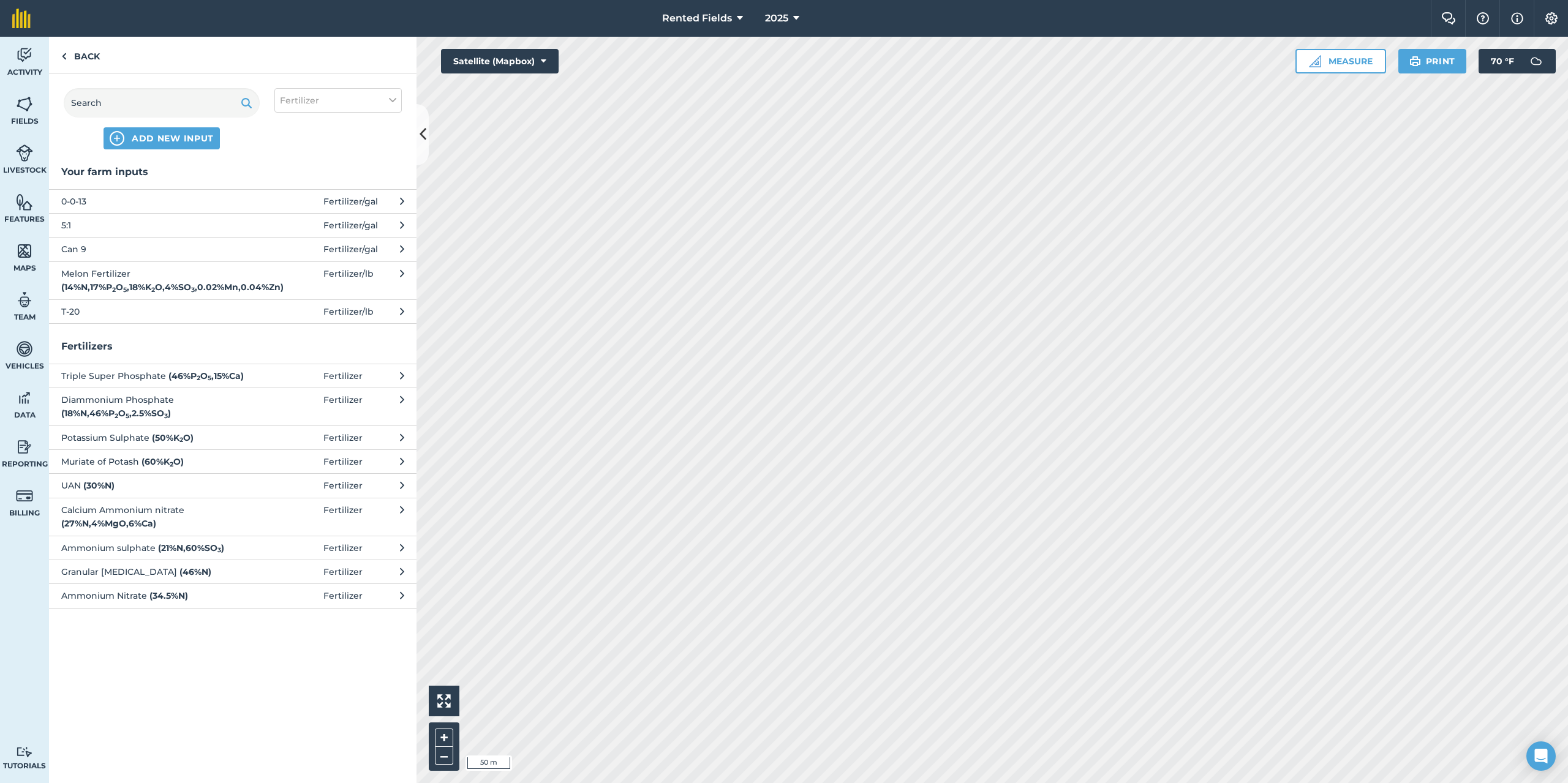
click at [67, 226] on span "5:1" at bounding box center [161, 225] width 201 height 13
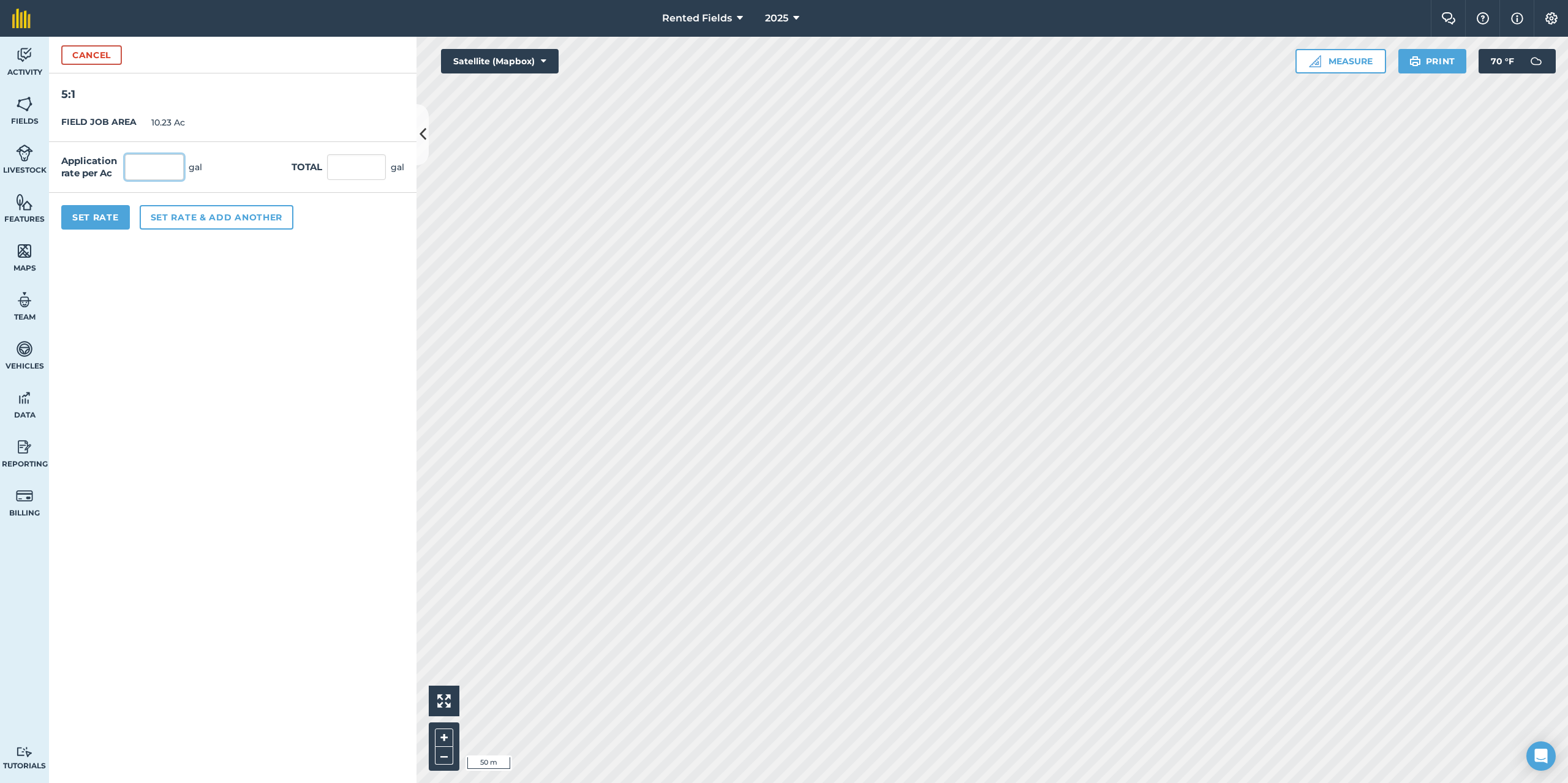
click at [148, 159] on input "text" at bounding box center [155, 167] width 59 height 25
type input "2.9"
type input "29.667"
click at [74, 212] on button "Set Rate" at bounding box center [95, 217] width 69 height 25
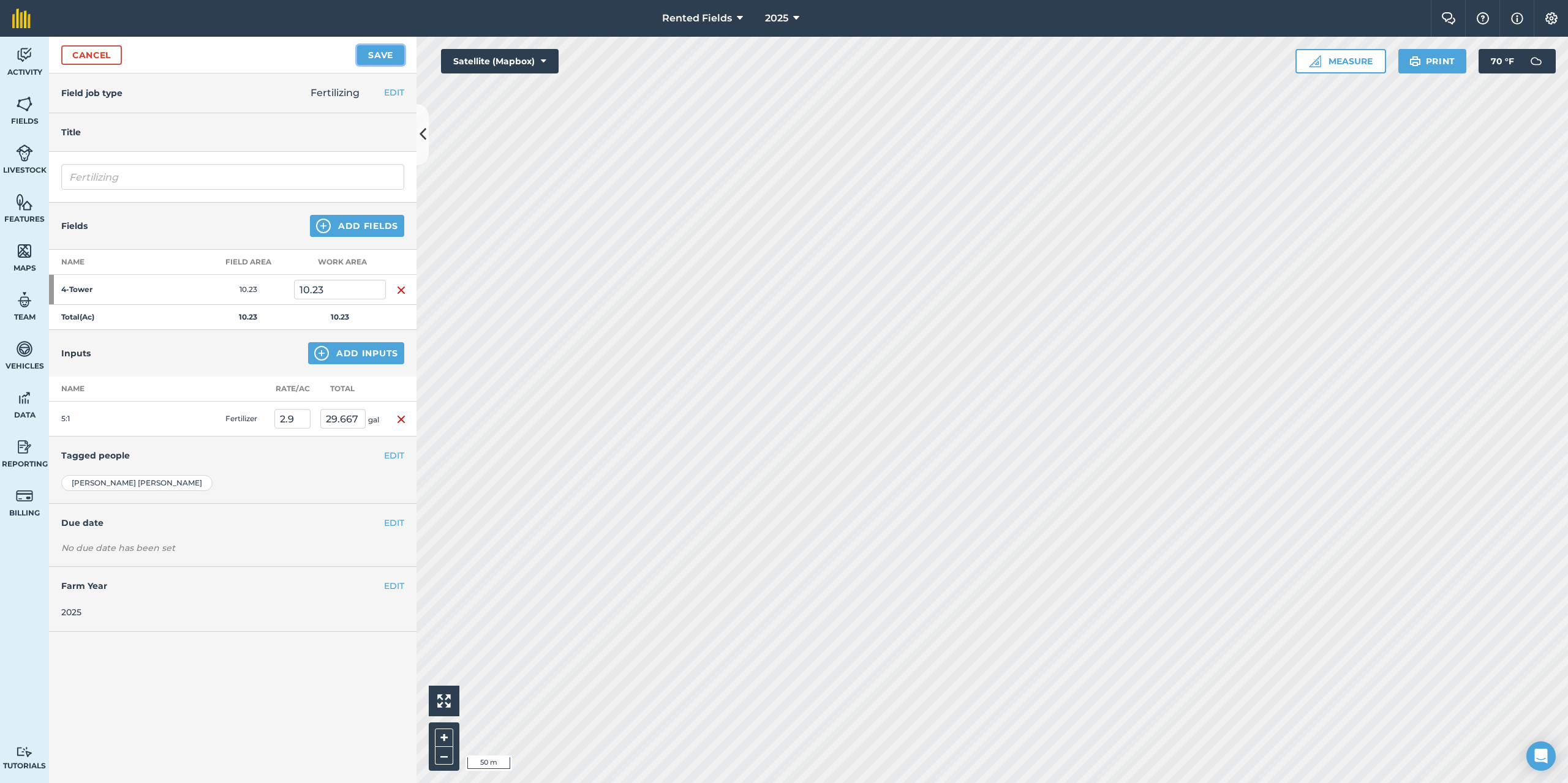
click at [387, 55] on button "Save" at bounding box center [380, 55] width 47 height 20
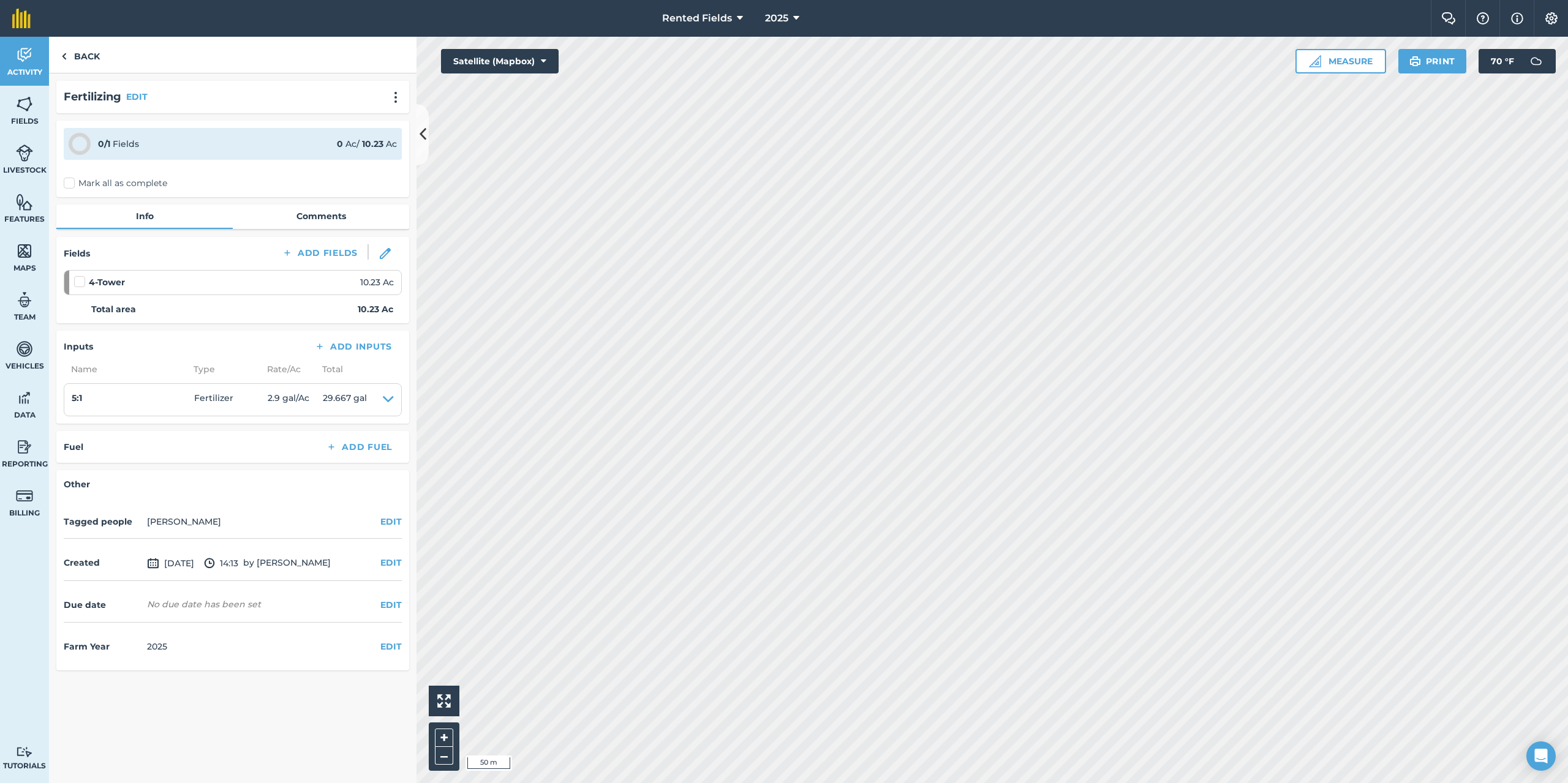
click at [73, 184] on label "Mark all as complete" at bounding box center [115, 183] width 104 height 13
click at [71, 184] on input "Mark all as complete" at bounding box center [67, 181] width 8 height 8
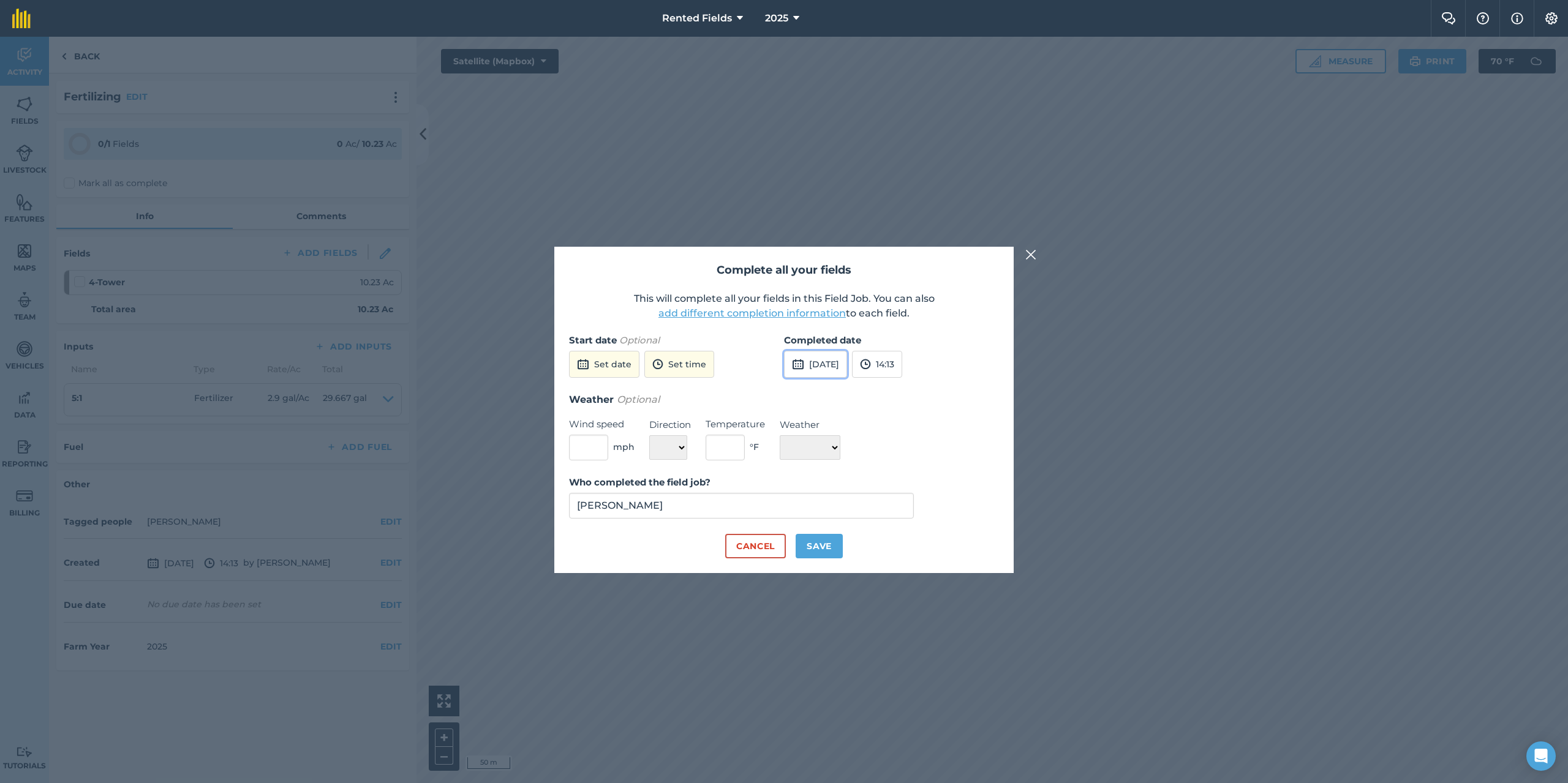
click at [820, 357] on button "[DATE]" at bounding box center [816, 365] width 63 height 27
click at [823, 390] on button "‹" at bounding box center [825, 392] width 27 height 27
click at [823, 389] on button "‹" at bounding box center [825, 392] width 27 height 27
click at [855, 472] on abbr "16" at bounding box center [857, 470] width 8 height 8
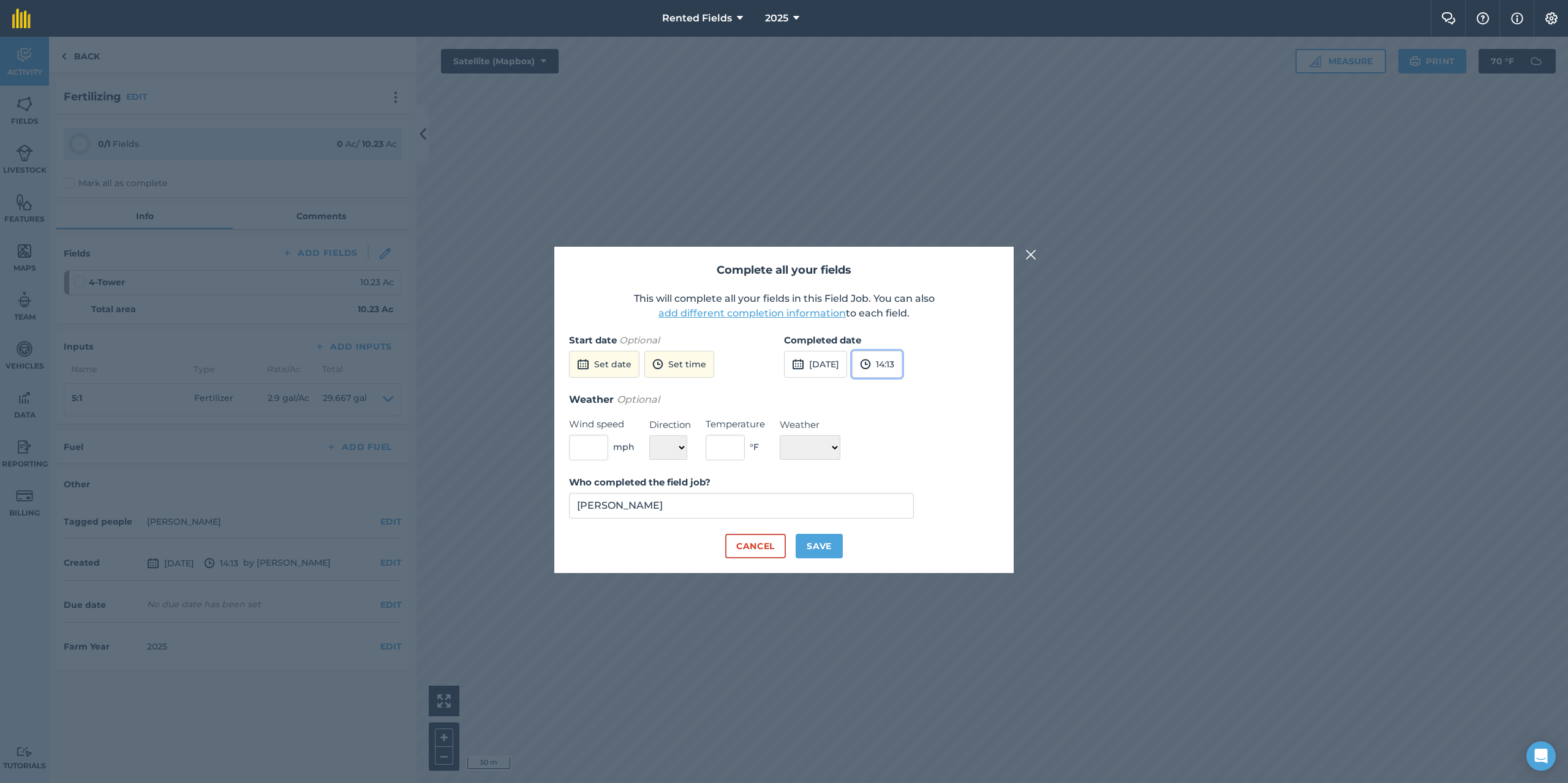
click at [899, 367] on button "14:13" at bounding box center [877, 365] width 50 height 27
click at [902, 386] on button "00:00" at bounding box center [882, 388] width 58 height 20
click at [818, 540] on button "Save" at bounding box center [819, 546] width 47 height 25
checkbox input "true"
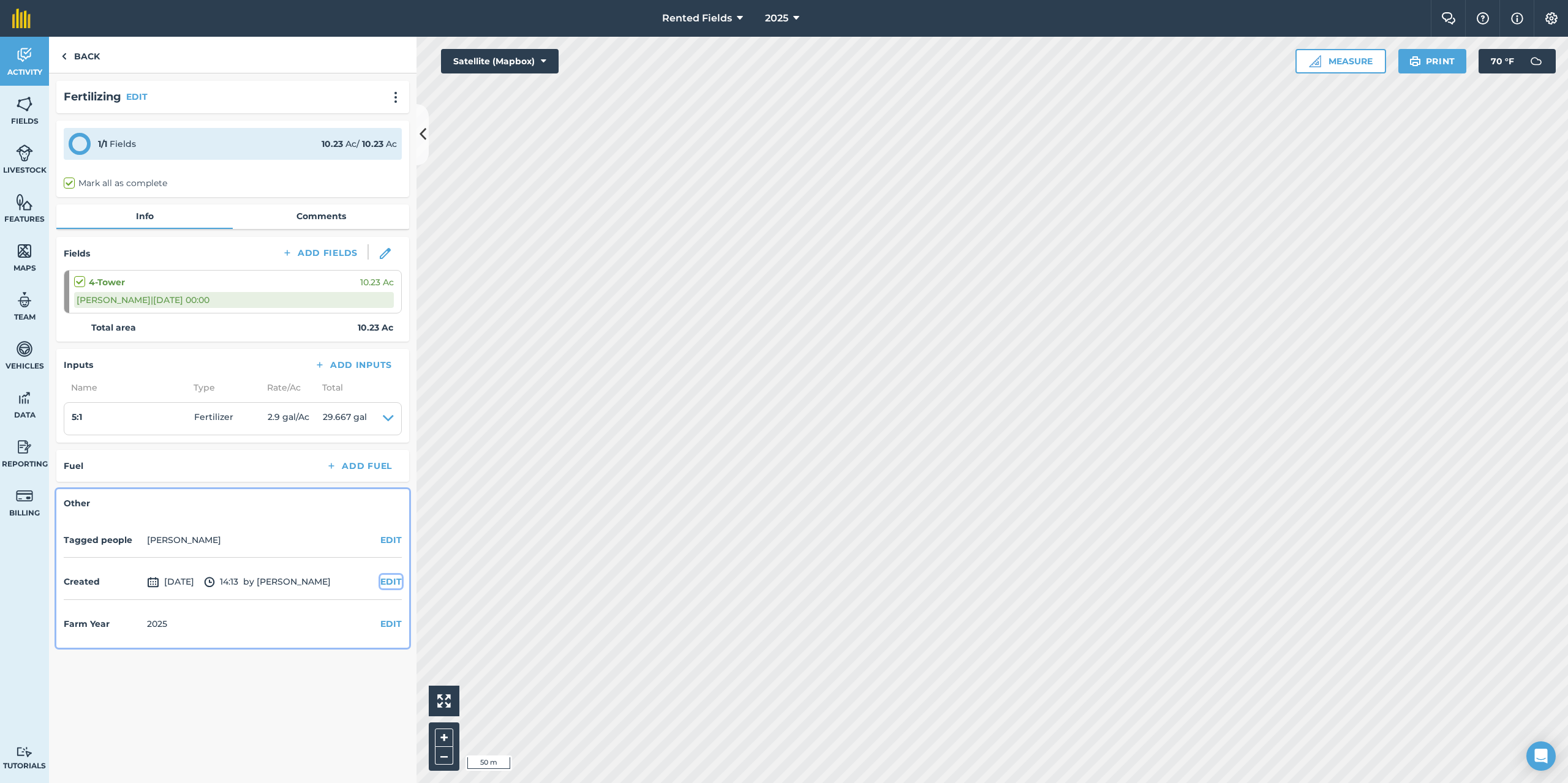
click at [383, 579] on button "EDIT" at bounding box center [391, 582] width 21 height 13
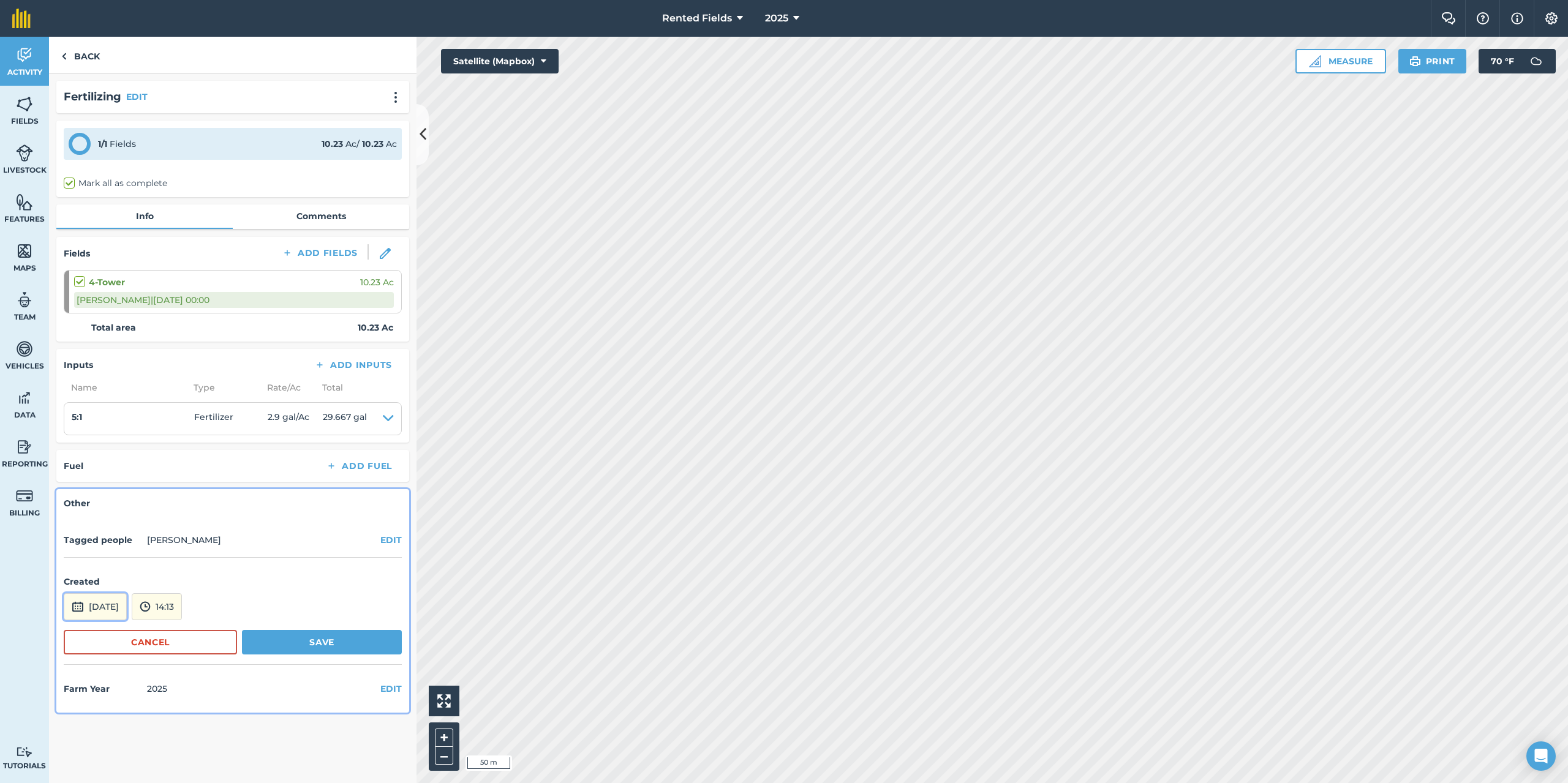
click at [127, 605] on button "[DATE]" at bounding box center [95, 607] width 63 height 27
click at [109, 433] on button "‹" at bounding box center [105, 442] width 27 height 27
click at [107, 437] on button "‹" at bounding box center [105, 442] width 27 height 27
click at [133, 518] on abbr "16" at bounding box center [136, 520] width 8 height 8
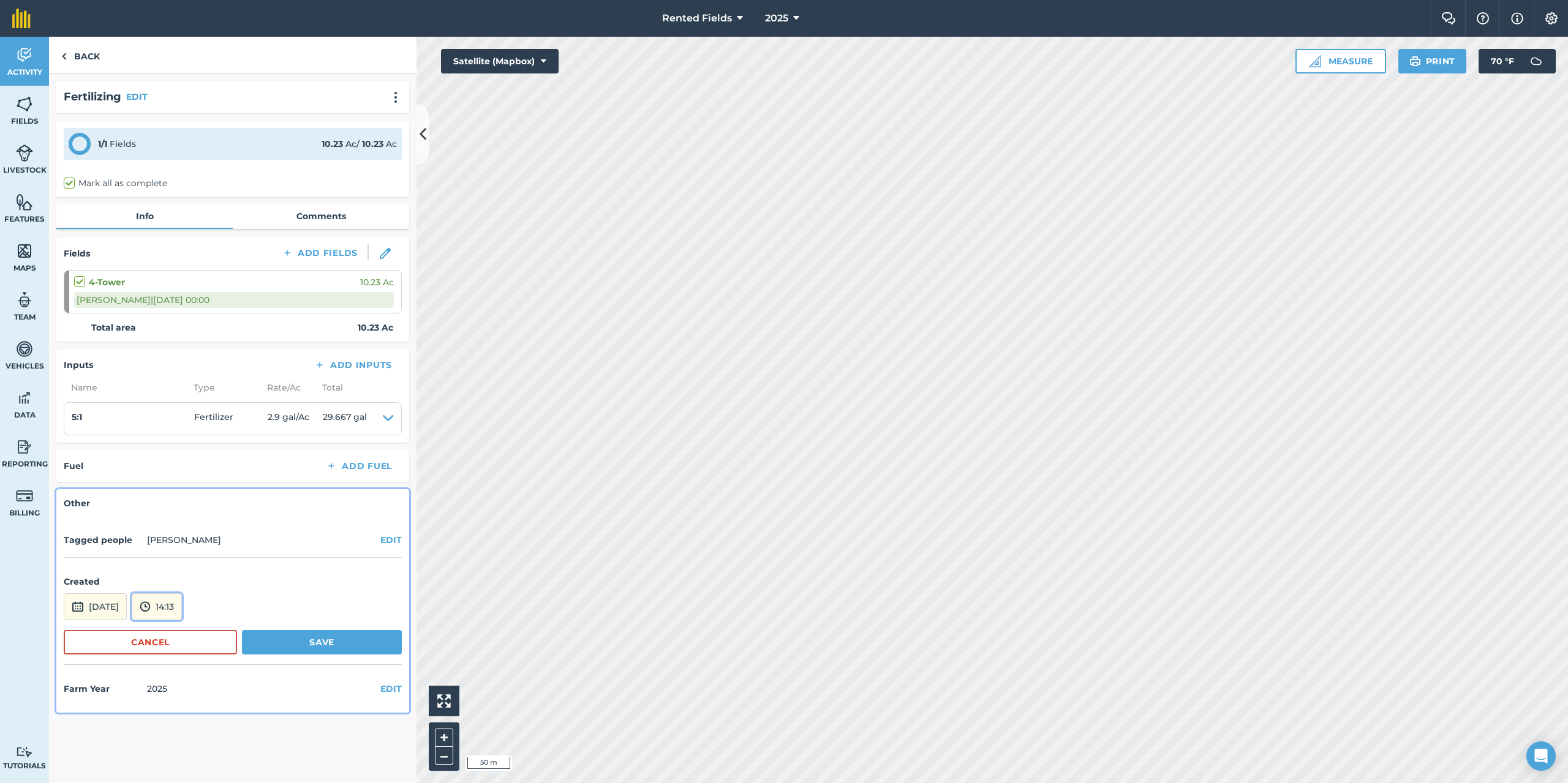
drag, startPoint x: 184, startPoint y: 605, endPoint x: 191, endPoint y: 623, distance: 19.3
click at [191, 623] on form "Created [DATE] 14:13 Cancel Save" at bounding box center [232, 615] width 338 height 100
click at [193, 621] on form "Created [DATE] 14:13 Cancel Save" at bounding box center [232, 615] width 338 height 100
click at [182, 606] on button "14:13" at bounding box center [156, 607] width 50 height 27
click at [182, 478] on button "00:00" at bounding box center [161, 476] width 58 height 20
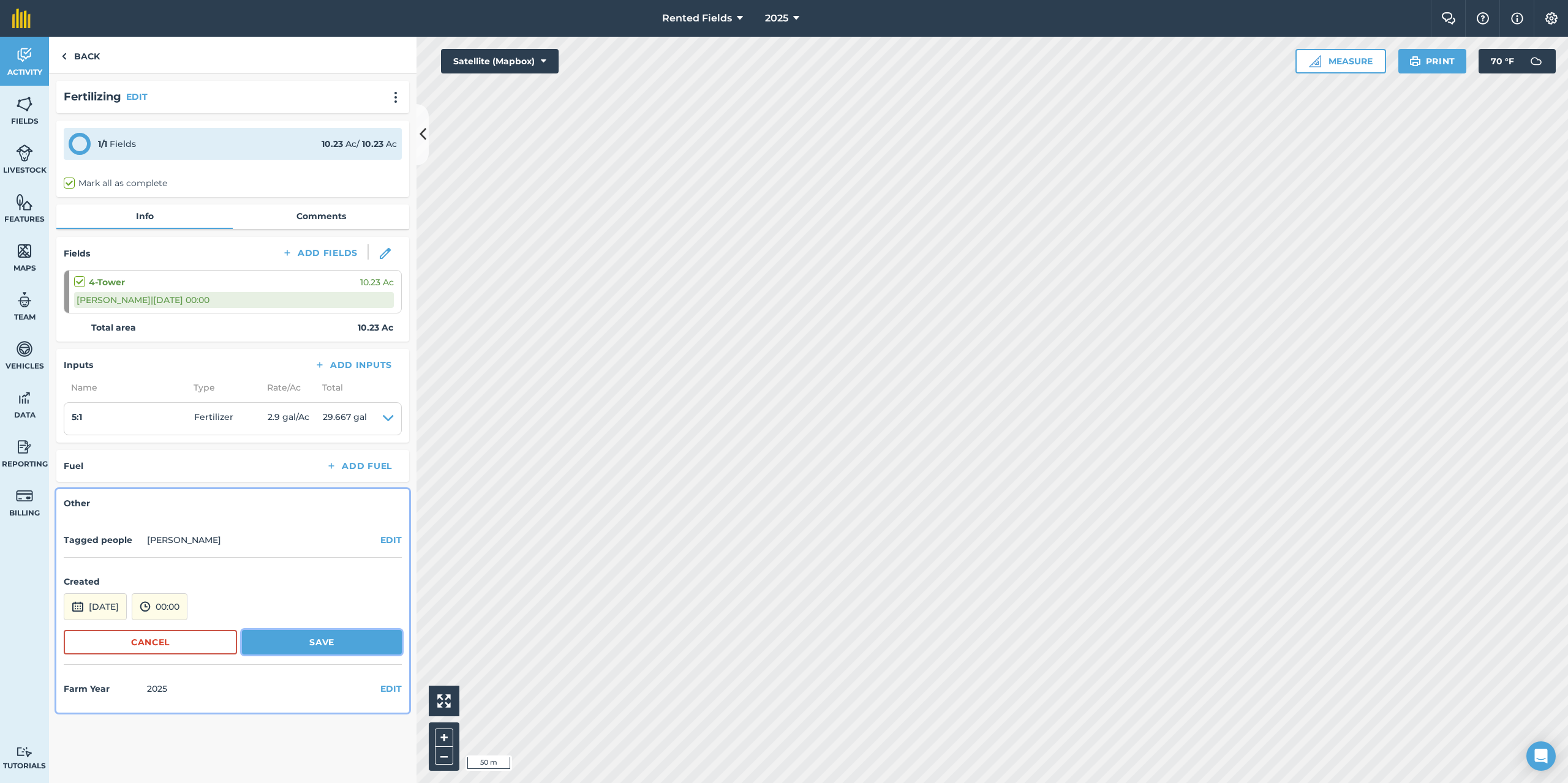
click at [321, 642] on button "Save" at bounding box center [322, 642] width 160 height 25
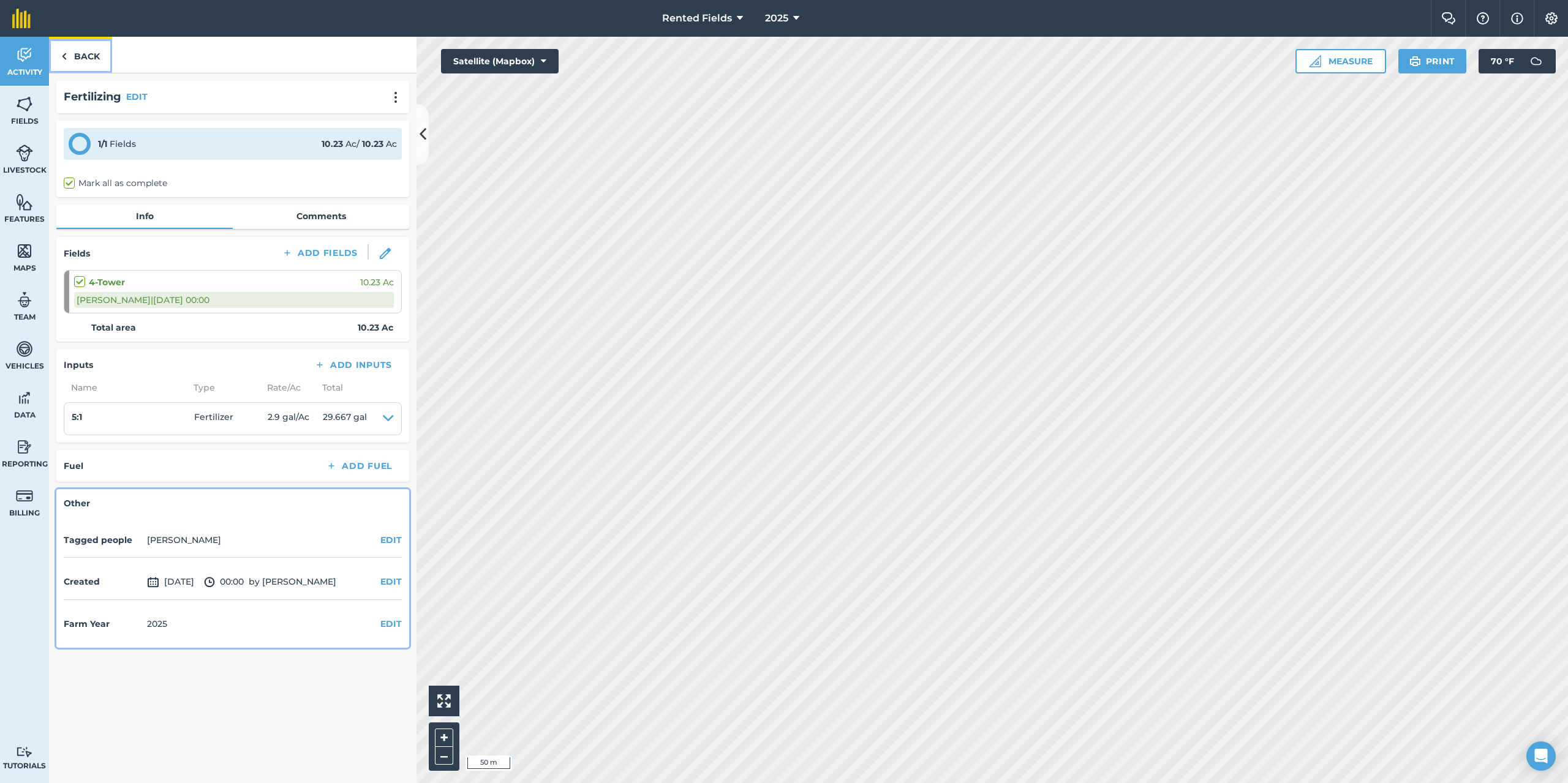
click at [66, 55] on img at bounding box center [63, 56] width 6 height 15
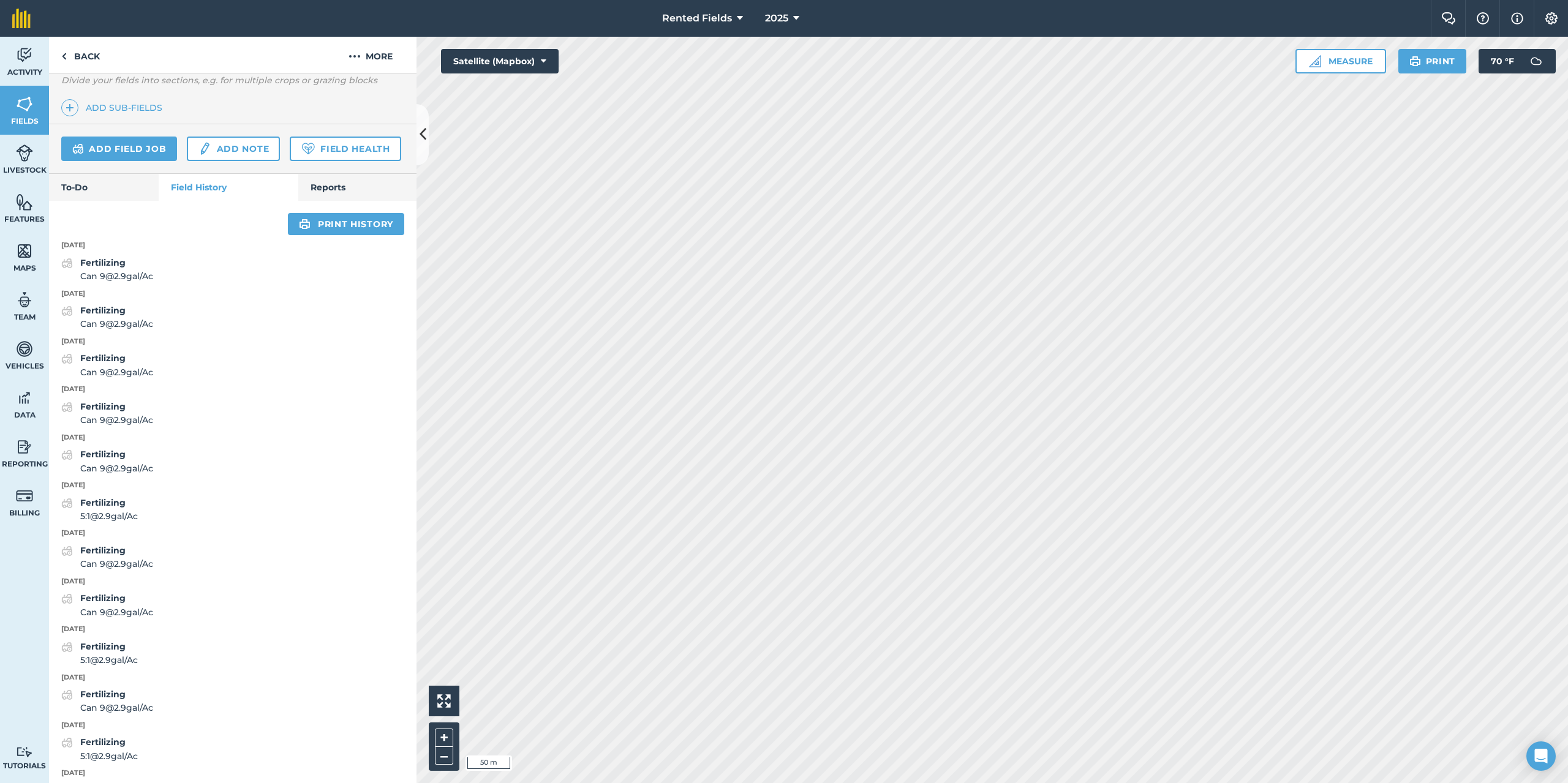
scroll to position [368, 0]
